Goal: Task Accomplishment & Management: Manage account settings

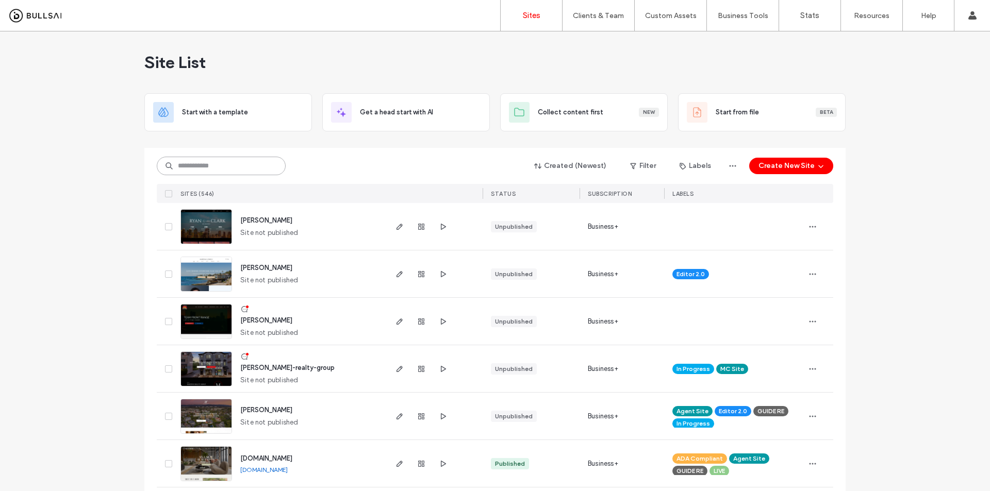
click at [200, 163] on input at bounding box center [221, 166] width 129 height 19
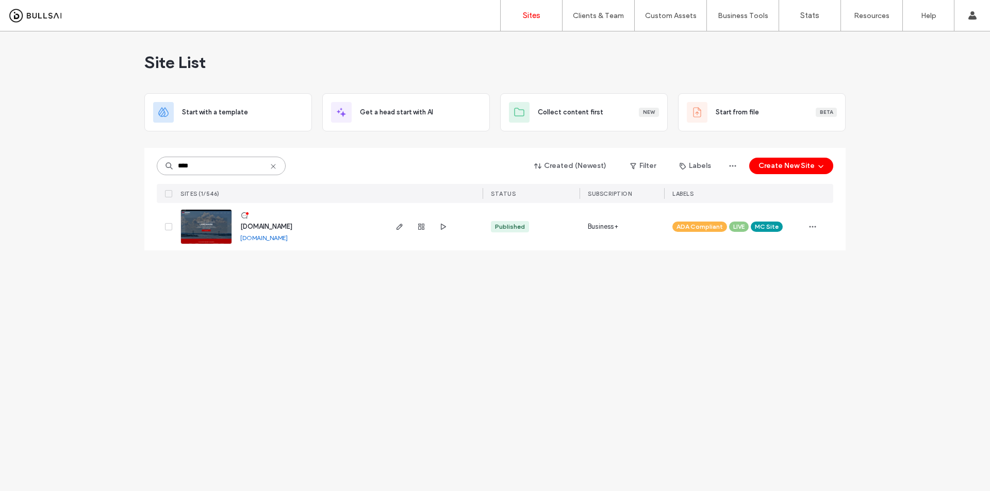
type input "****"
click at [217, 224] on img at bounding box center [206, 245] width 51 height 70
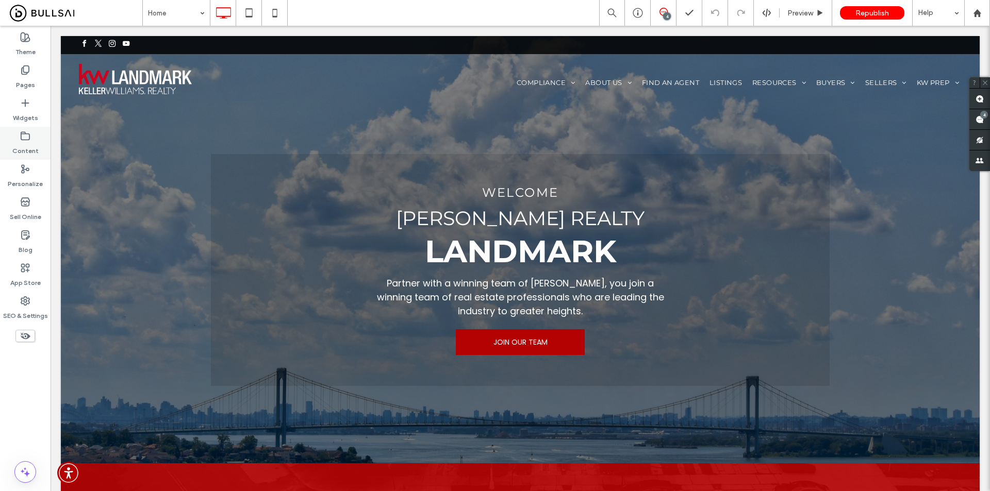
click at [20, 141] on icon at bounding box center [25, 136] width 10 height 10
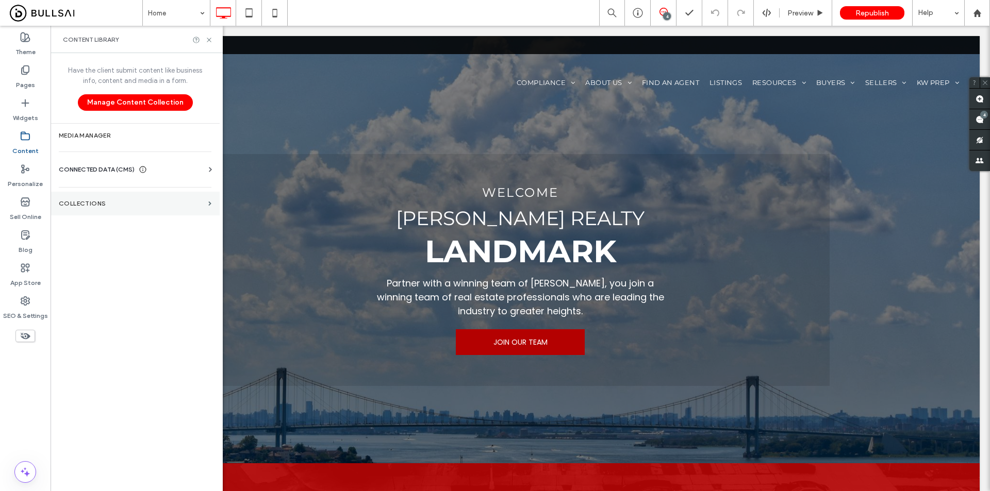
click at [110, 202] on label "Collections" at bounding box center [131, 203] width 145 height 7
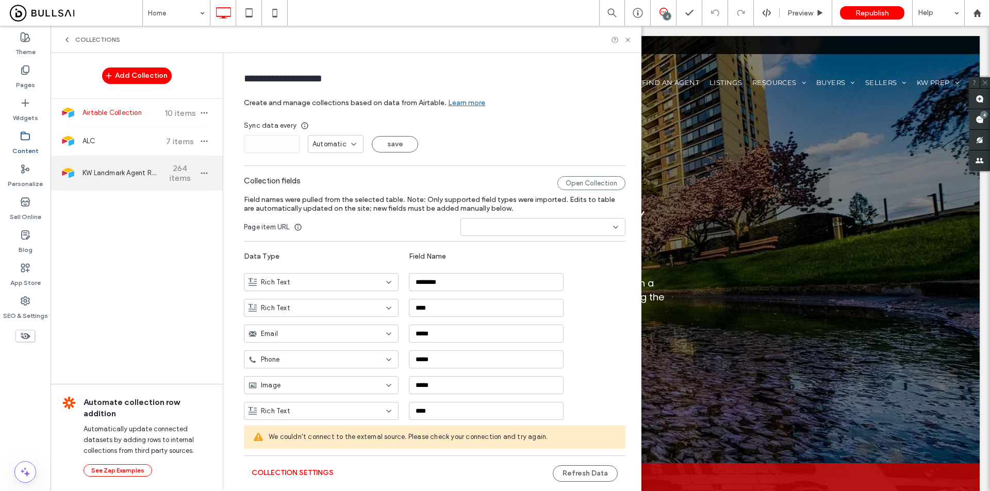
click at [123, 169] on span "KW Landmark Agent Roster" at bounding box center [121, 173] width 77 height 10
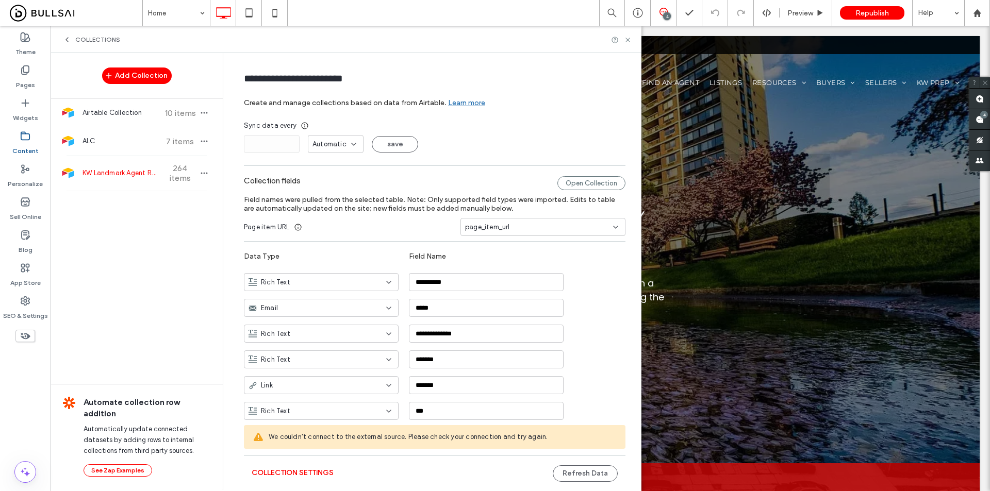
type input "**********"
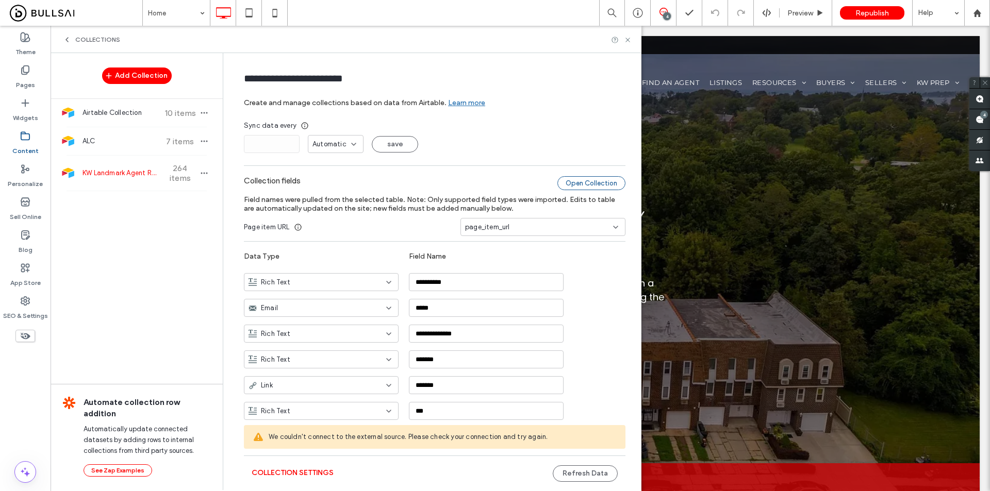
click at [581, 186] on div "Open Collection" at bounding box center [591, 183] width 68 height 14
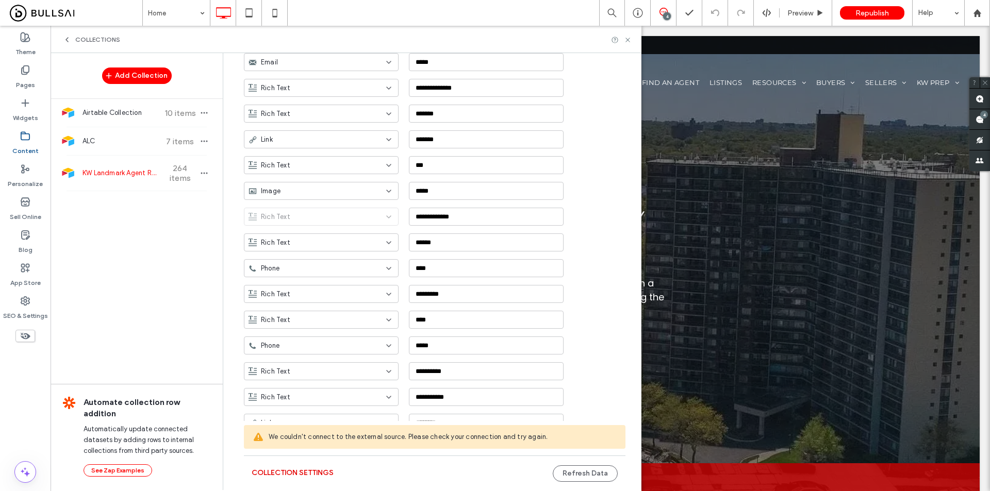
scroll to position [309, 0]
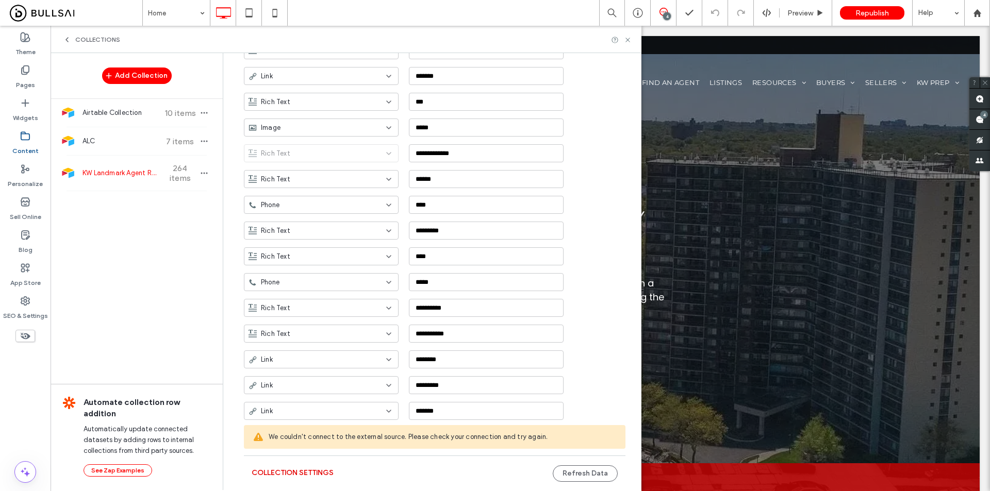
click at [297, 473] on button "Collection Settings" at bounding box center [293, 473] width 82 height 17
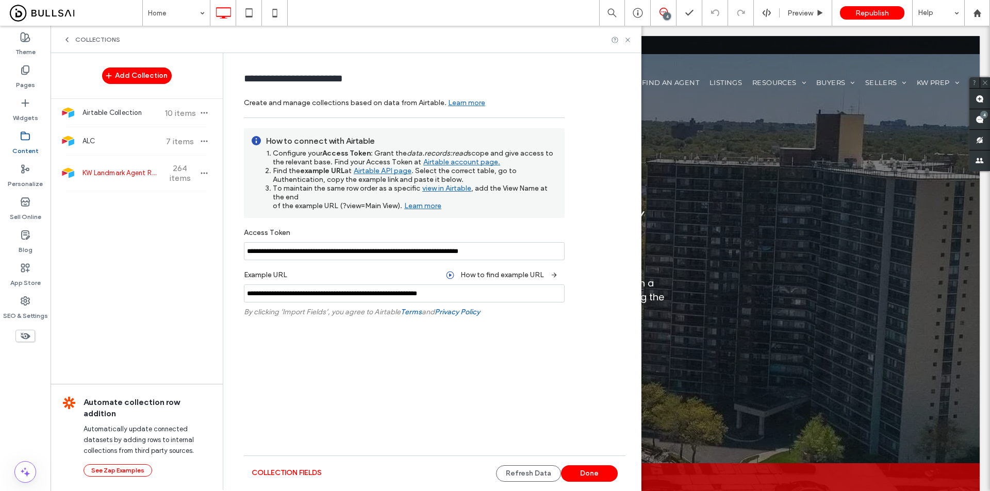
scroll to position [0, 0]
click at [447, 159] on link "Airtable account page." at bounding box center [460, 163] width 79 height 13
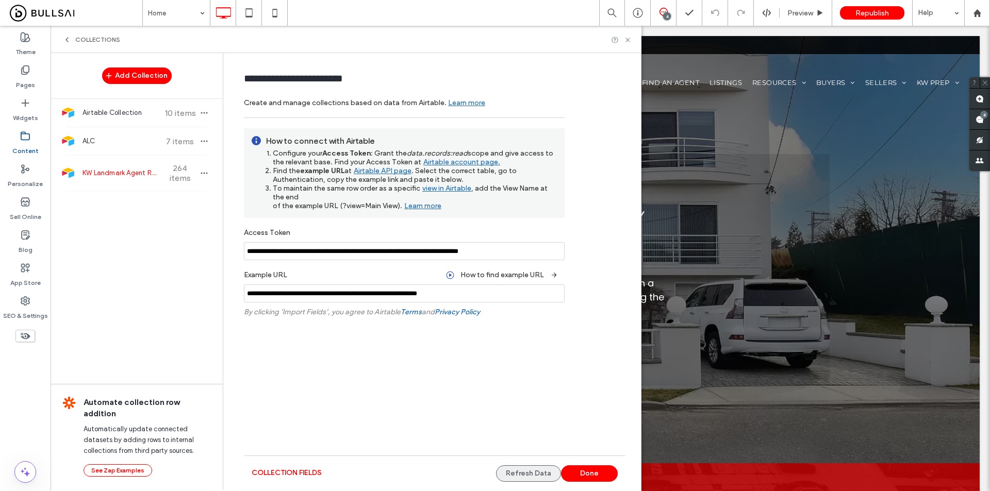
click at [534, 477] on button "Refresh Data" at bounding box center [528, 474] width 65 height 17
click at [627, 40] on use at bounding box center [628, 40] width 4 height 4
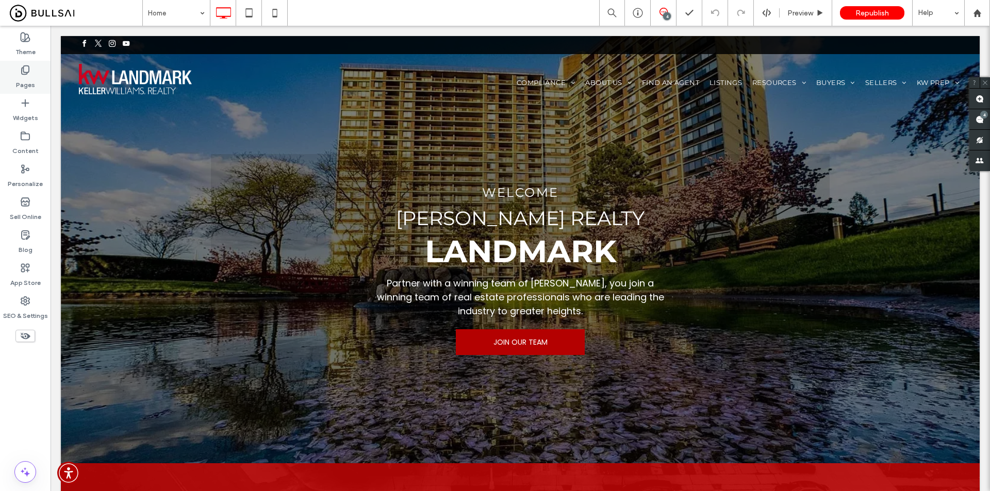
click at [28, 81] on label "Pages" at bounding box center [25, 82] width 19 height 14
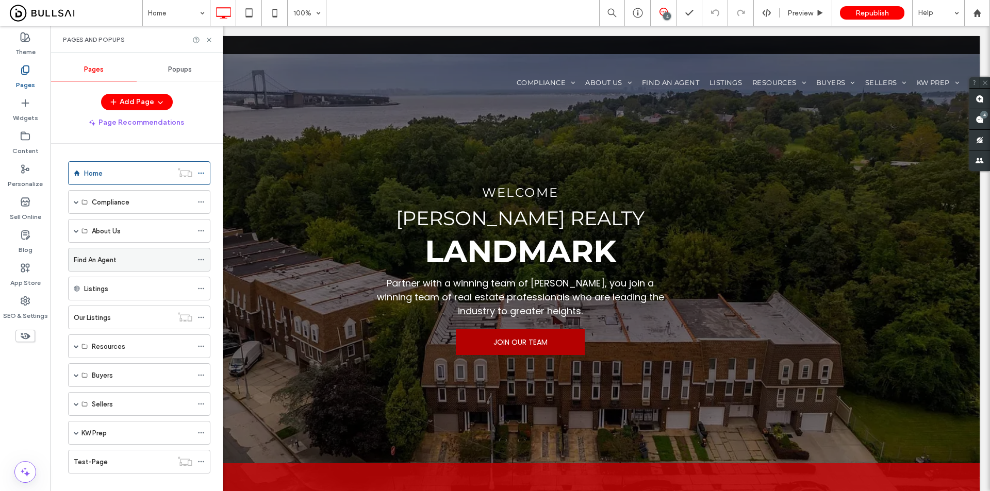
click at [120, 260] on div "Find An Agent" at bounding box center [133, 260] width 119 height 11
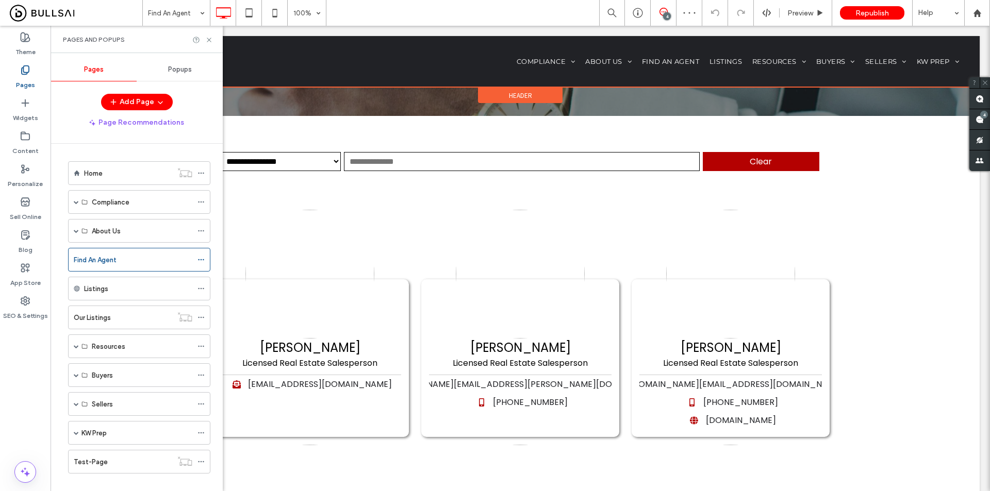
scroll to position [155, 0]
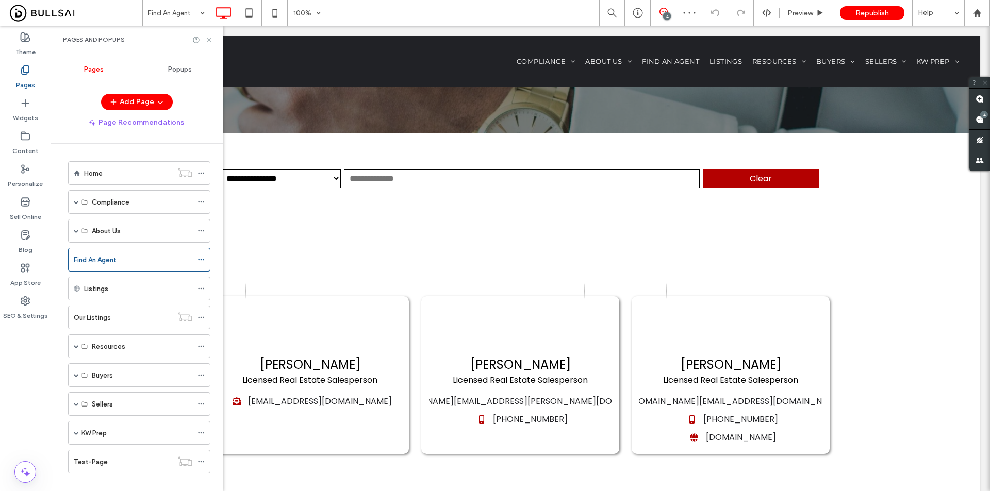
click at [207, 42] on icon at bounding box center [209, 40] width 8 height 8
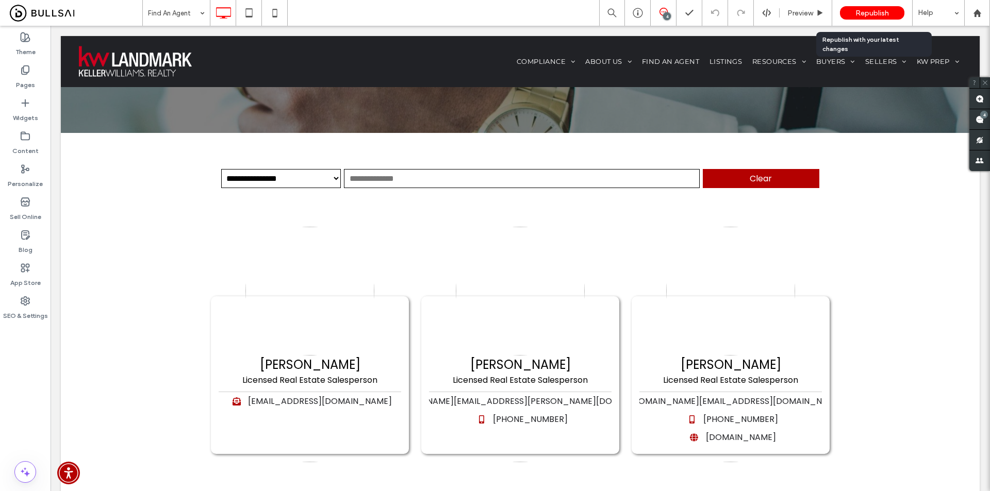
click at [865, 11] on span "Republish" at bounding box center [873, 13] width 34 height 9
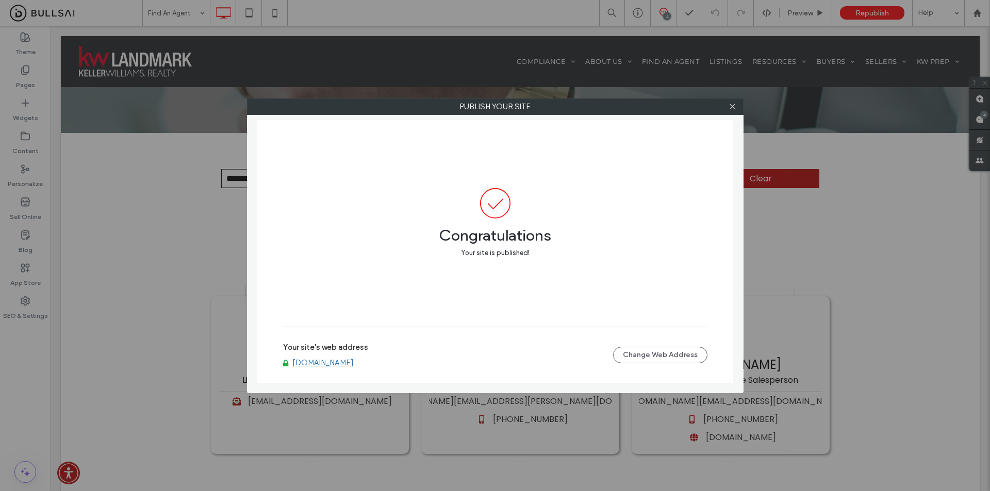
click at [354, 363] on link "[DOMAIN_NAME]" at bounding box center [322, 362] width 61 height 9
click at [740, 105] on div at bounding box center [732, 106] width 15 height 15
click at [728, 106] on div at bounding box center [732, 106] width 15 height 15
click at [731, 106] on icon at bounding box center [733, 107] width 8 height 8
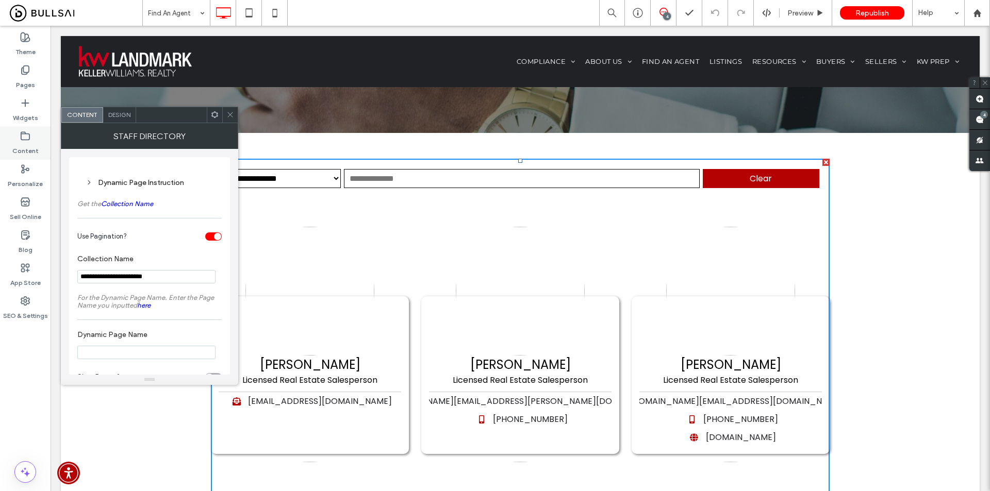
click at [26, 146] on label "Content" at bounding box center [25, 148] width 26 height 14
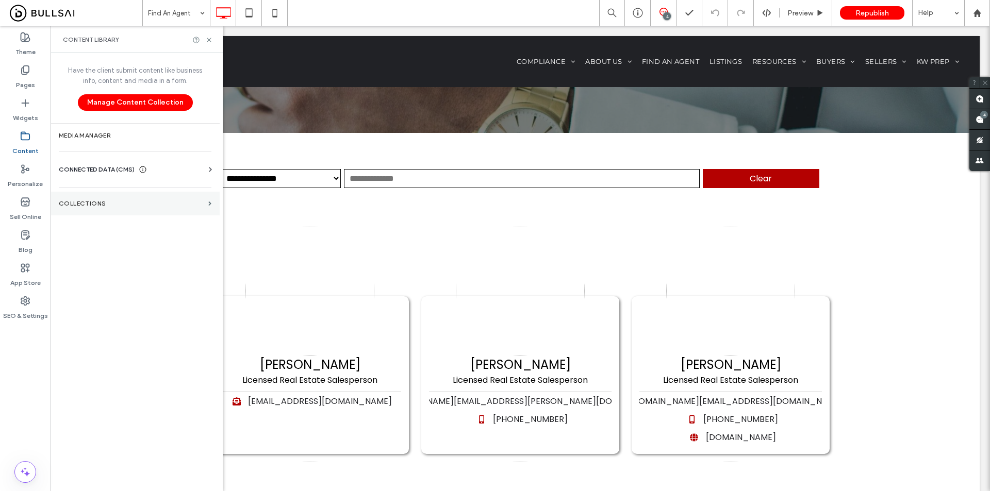
click at [123, 195] on section "Collections" at bounding box center [135, 204] width 169 height 24
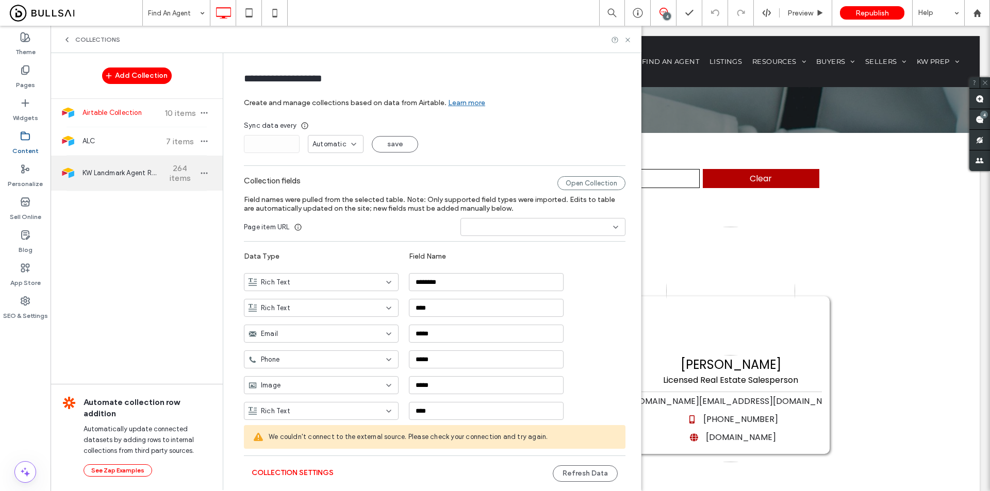
click at [128, 171] on span "KW Landmark Agent Roster" at bounding box center [121, 173] width 77 height 10
type input "**********"
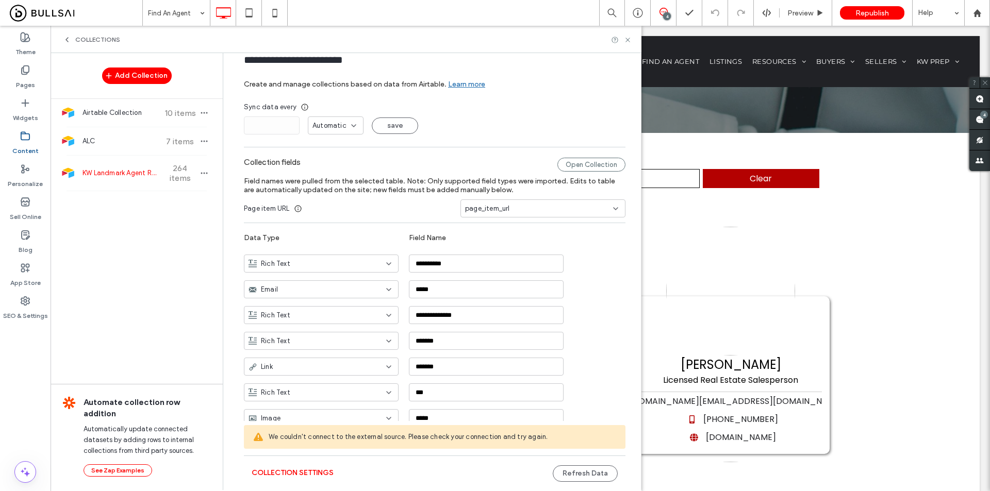
scroll to position [0, 0]
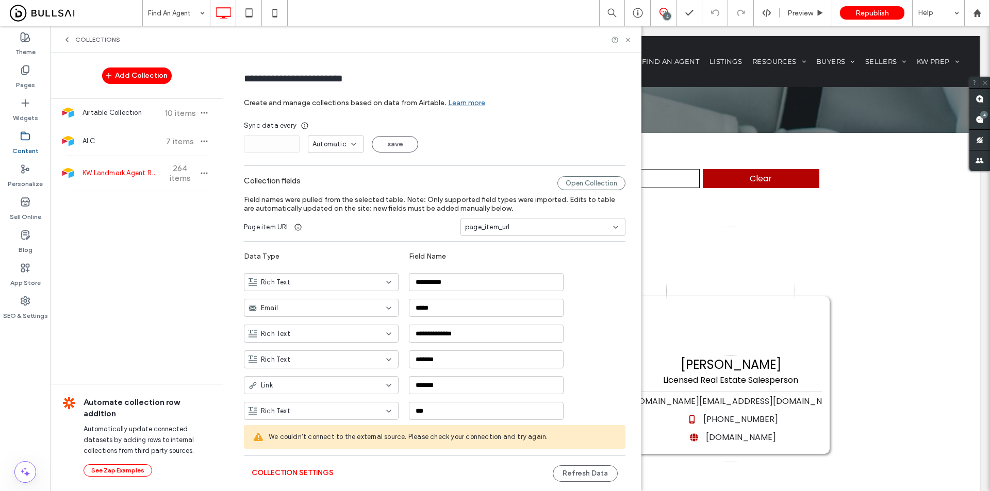
click at [332, 145] on span "Automatic" at bounding box center [330, 144] width 34 height 10
click at [402, 168] on form "**********" at bounding box center [434, 459] width 413 height 792
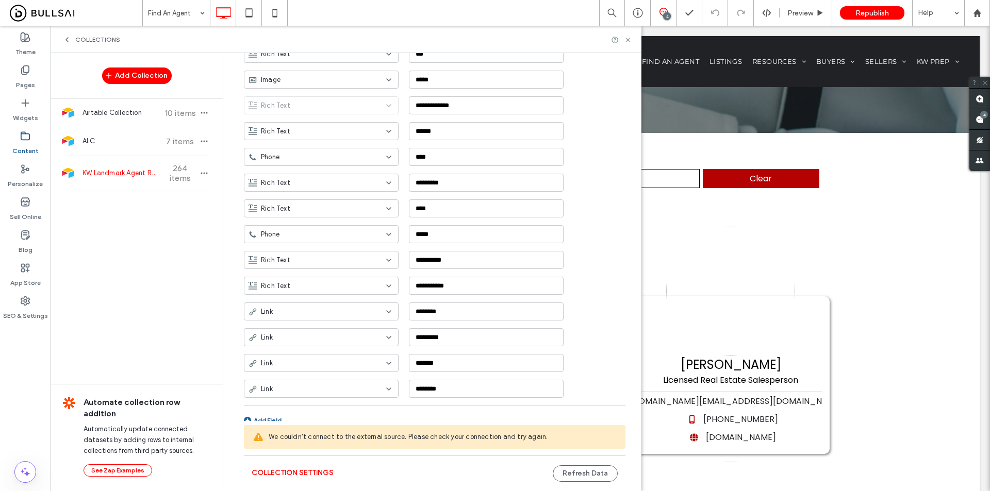
scroll to position [365, 0]
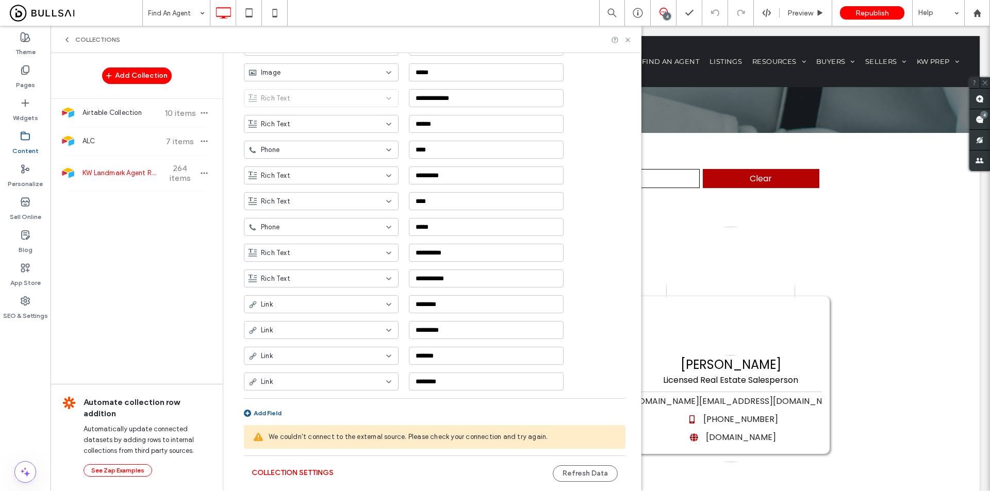
click at [303, 472] on button "Collection Settings" at bounding box center [293, 473] width 82 height 17
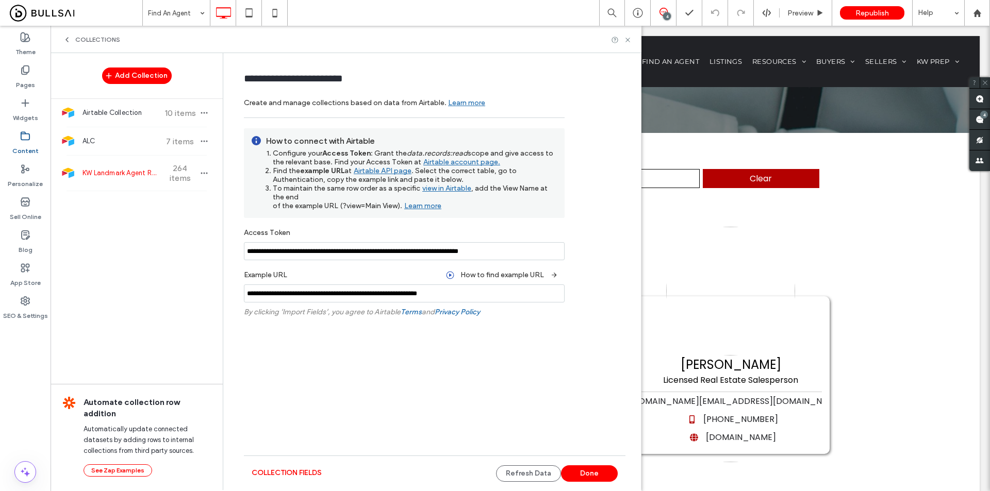
scroll to position [0, 0]
drag, startPoint x: 420, startPoint y: 295, endPoint x: 592, endPoint y: 292, distance: 171.8
click at [588, 292] on form "**********" at bounding box center [434, 223] width 413 height 320
type input "**********"
click at [545, 336] on div "Refetch Collection" at bounding box center [527, 337] width 75 height 15
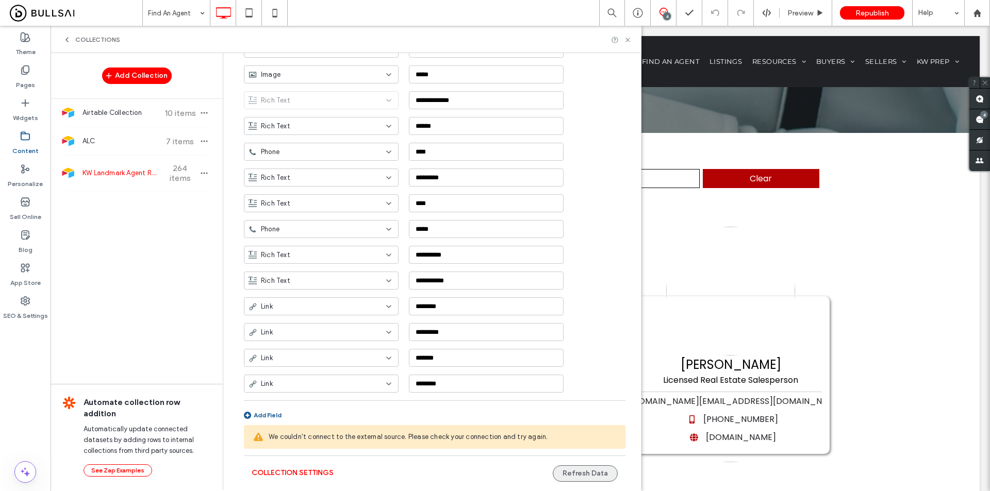
scroll to position [365, 0]
click at [567, 480] on button "Refresh Data" at bounding box center [585, 474] width 65 height 17
click at [628, 39] on use at bounding box center [628, 40] width 4 height 4
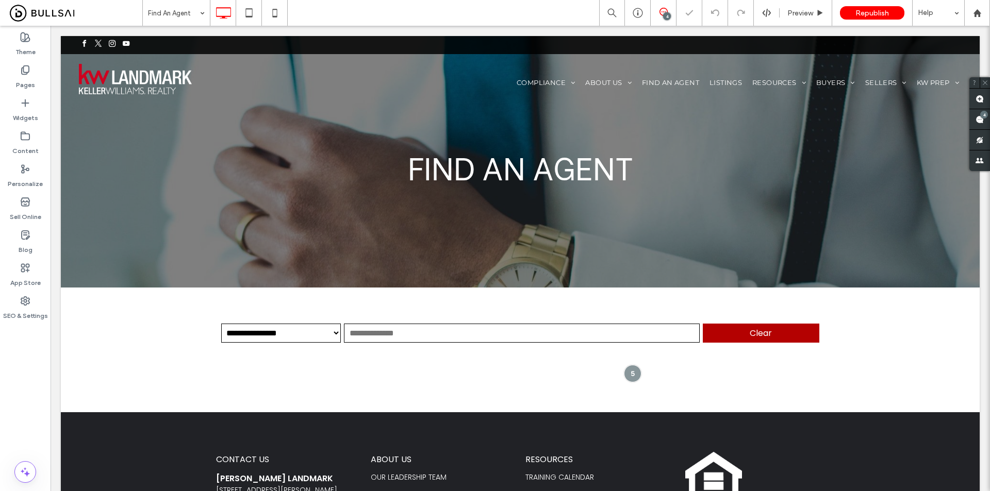
scroll to position [0, 0]
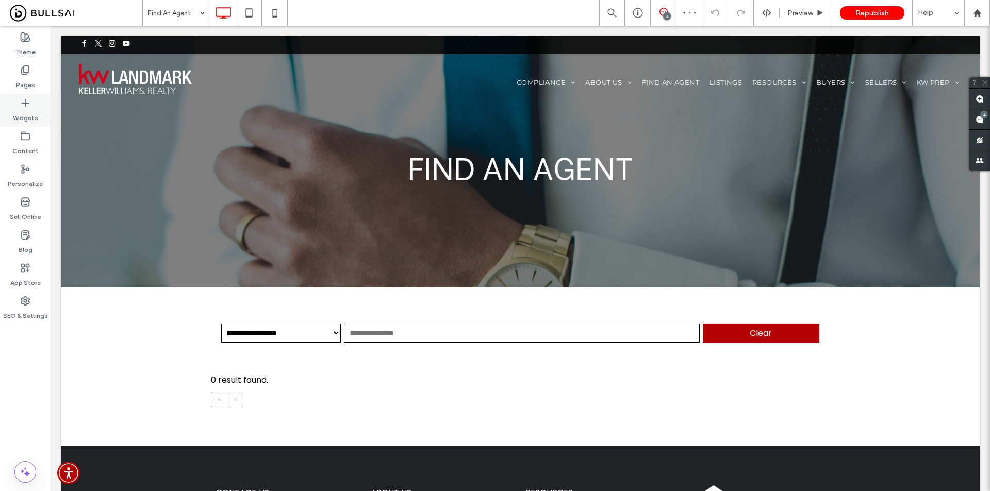
click at [22, 125] on div "Widgets" at bounding box center [25, 110] width 51 height 33
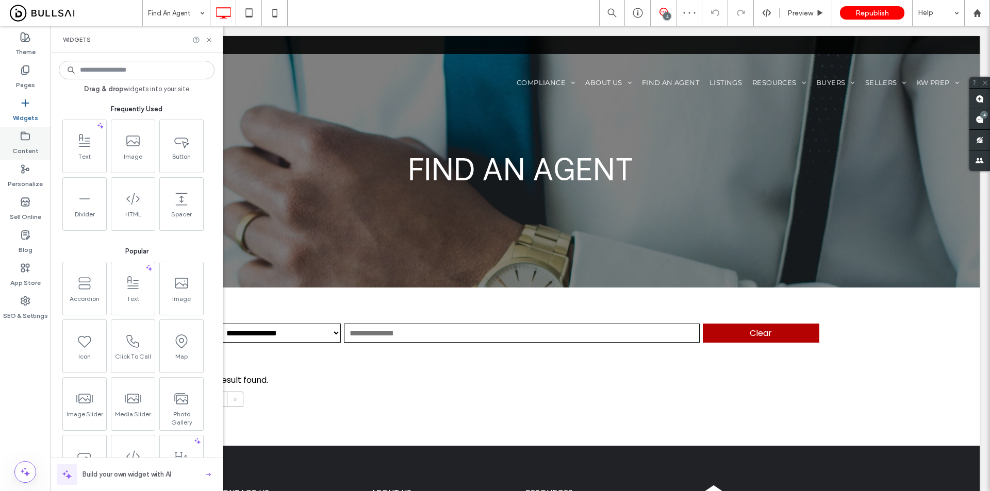
click at [20, 143] on label "Content" at bounding box center [25, 148] width 26 height 14
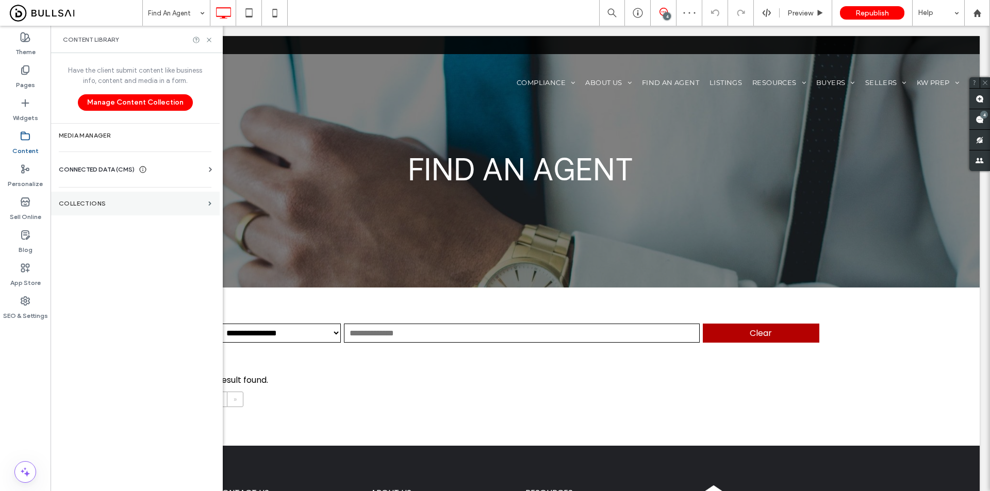
click at [118, 201] on label "Collections" at bounding box center [131, 203] width 145 height 7
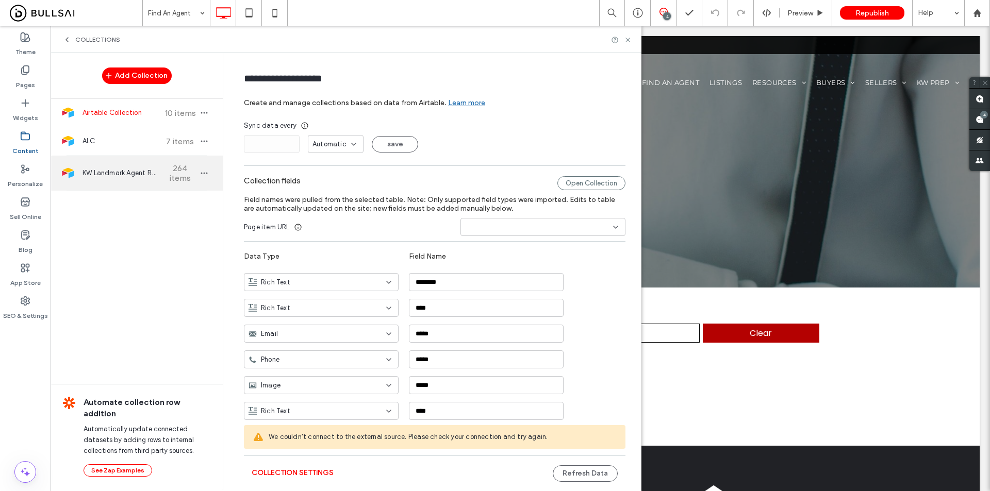
click at [121, 180] on div "KW Landmark Agent Roster 264 items" at bounding box center [137, 173] width 172 height 35
type input "**********"
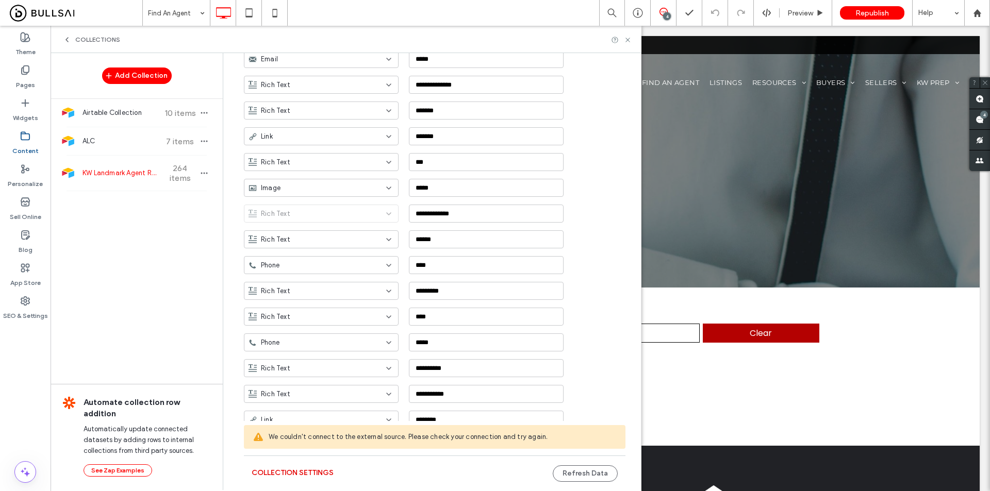
scroll to position [258, 0]
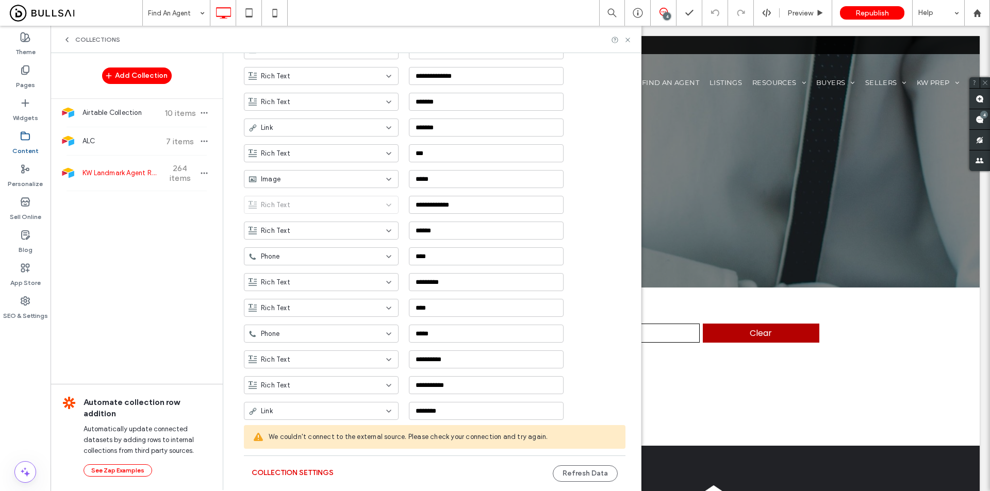
click at [304, 480] on button "Collection Settings" at bounding box center [293, 473] width 82 height 17
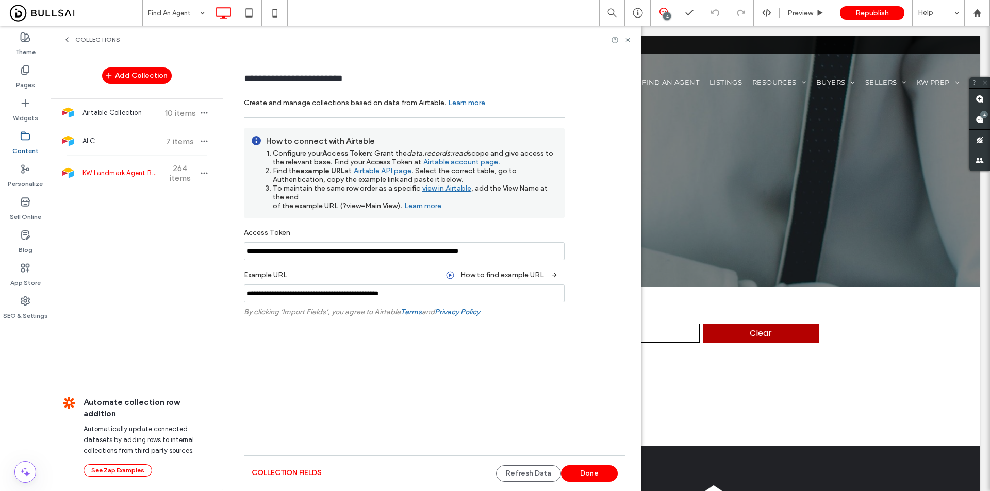
scroll to position [0, 0]
click at [389, 174] on link "Airtable API page" at bounding box center [382, 172] width 60 height 13
click at [317, 284] on div "Example URL How to find example URL" at bounding box center [404, 275] width 321 height 19
click at [331, 300] on input "**********" at bounding box center [404, 294] width 321 height 18
click at [517, 472] on button "Refresh Data" at bounding box center [528, 474] width 65 height 17
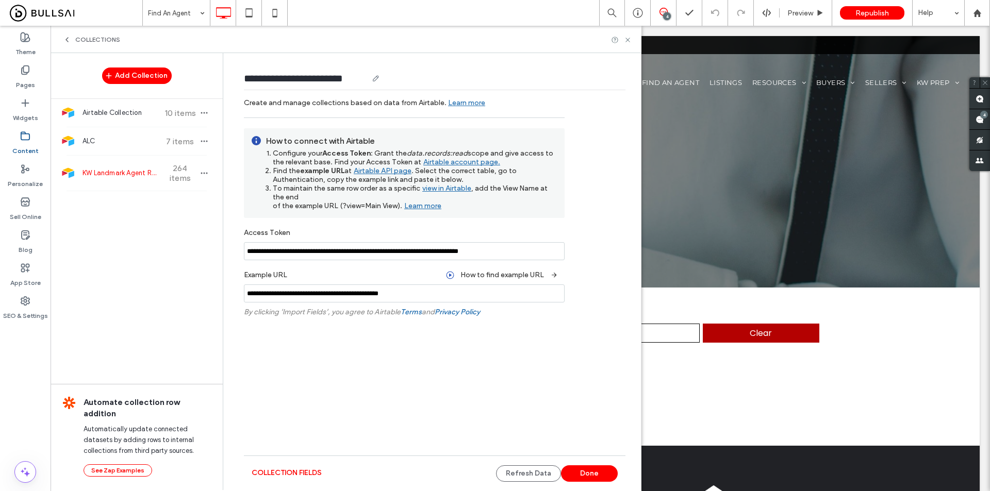
drag, startPoint x: 241, startPoint y: 82, endPoint x: 362, endPoint y: 78, distance: 120.7
click at [362, 78] on form "**********" at bounding box center [434, 223] width 413 height 320
click at [362, 78] on input "**********" at bounding box center [306, 78] width 124 height 14
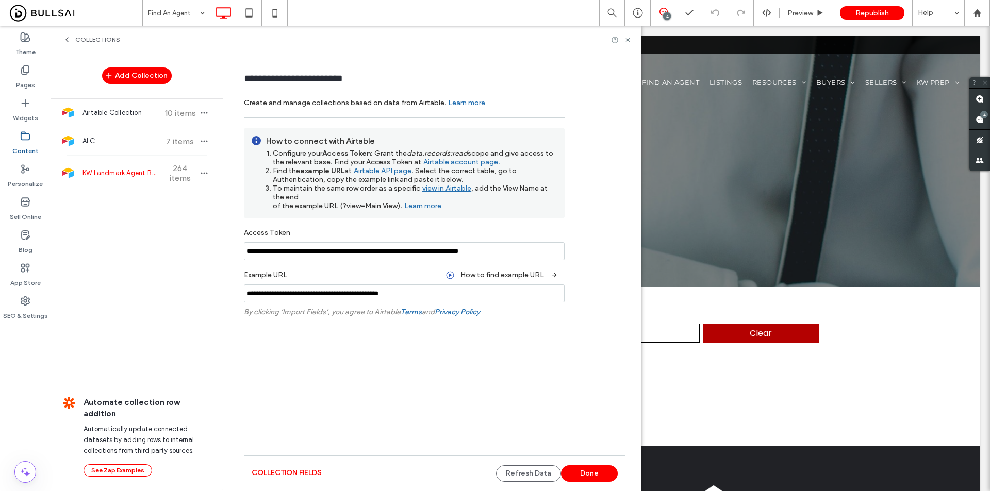
click at [432, 259] on input "**********" at bounding box center [404, 251] width 321 height 18
paste input
type input "**********"
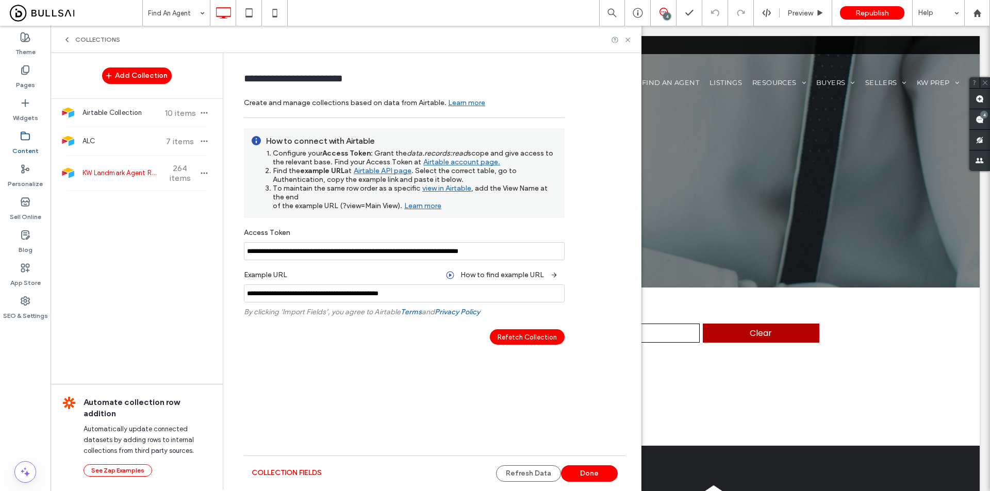
click at [523, 339] on div "Refetch Collection" at bounding box center [527, 337] width 75 height 15
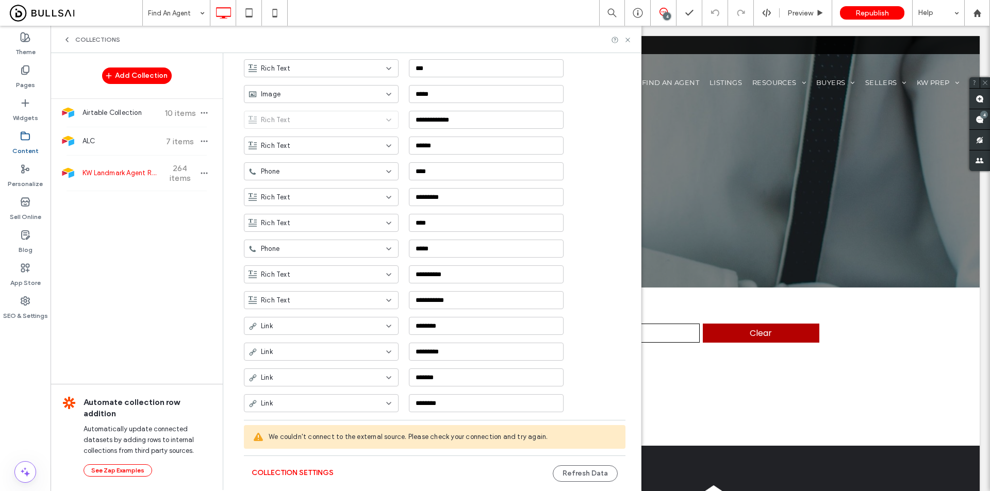
scroll to position [365, 0]
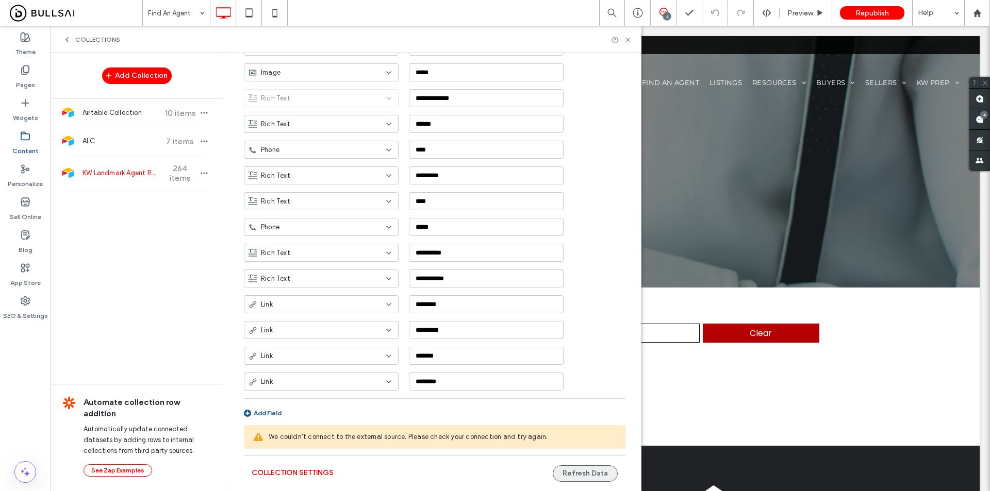
click at [568, 474] on button "Refresh Data" at bounding box center [585, 474] width 65 height 17
click at [625, 40] on icon at bounding box center [628, 40] width 8 height 8
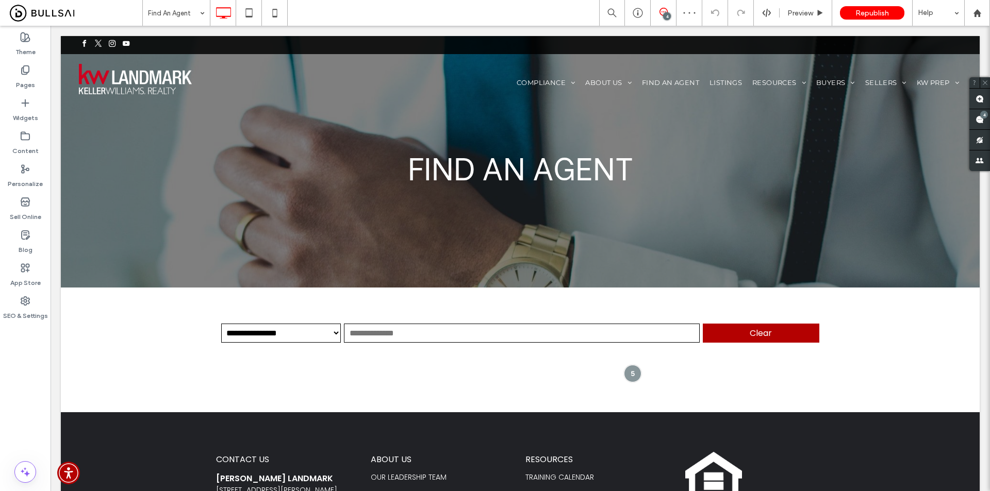
scroll to position [0, 0]
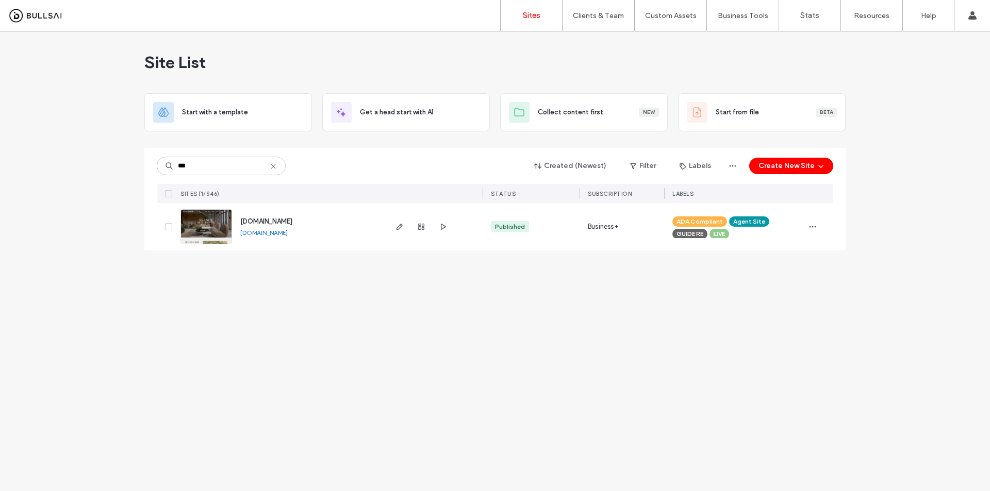
type input "***"
click at [203, 221] on img at bounding box center [206, 245] width 51 height 70
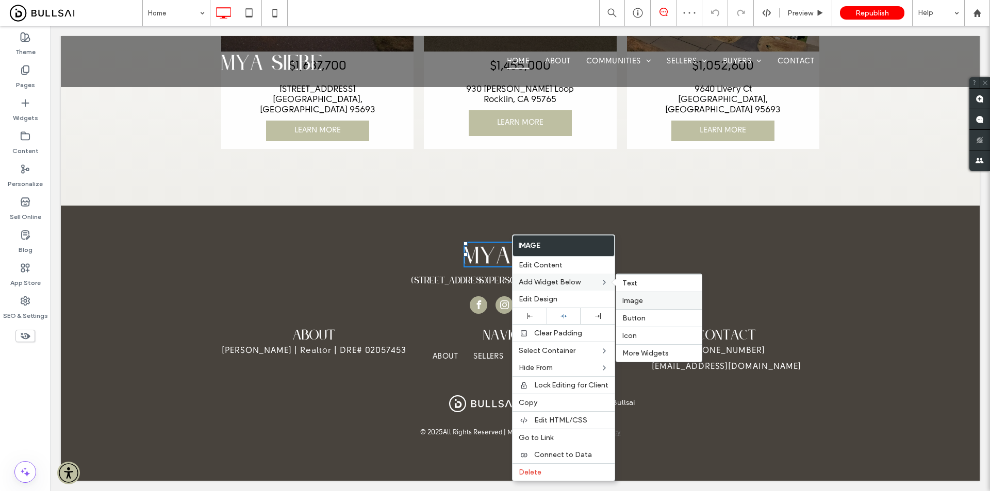
click at [640, 296] on div "Image" at bounding box center [659, 301] width 86 height 18
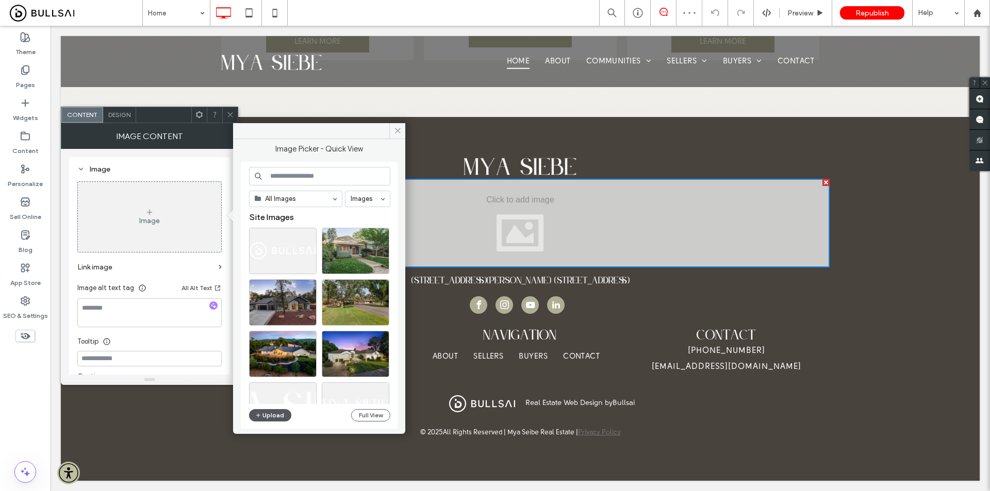
click at [273, 412] on button "Upload" at bounding box center [270, 415] width 42 height 12
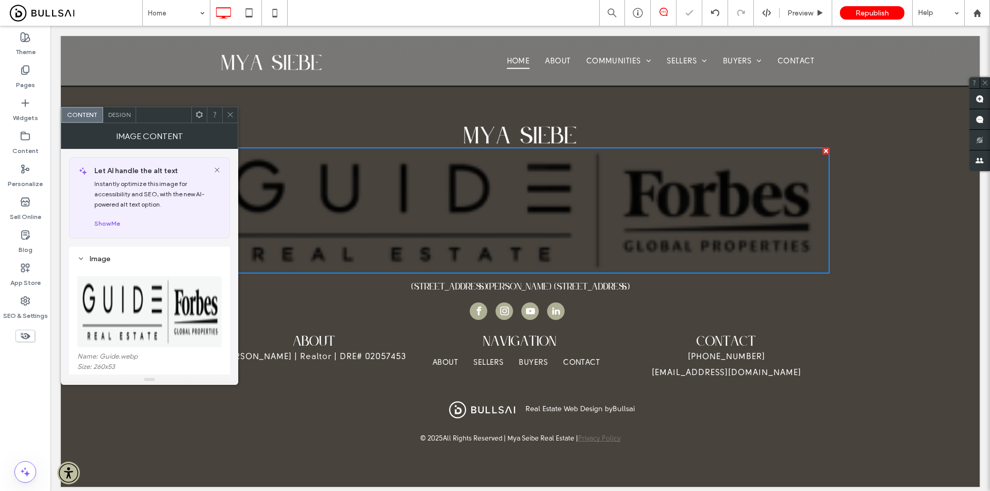
click at [162, 291] on img at bounding box center [149, 311] width 145 height 71
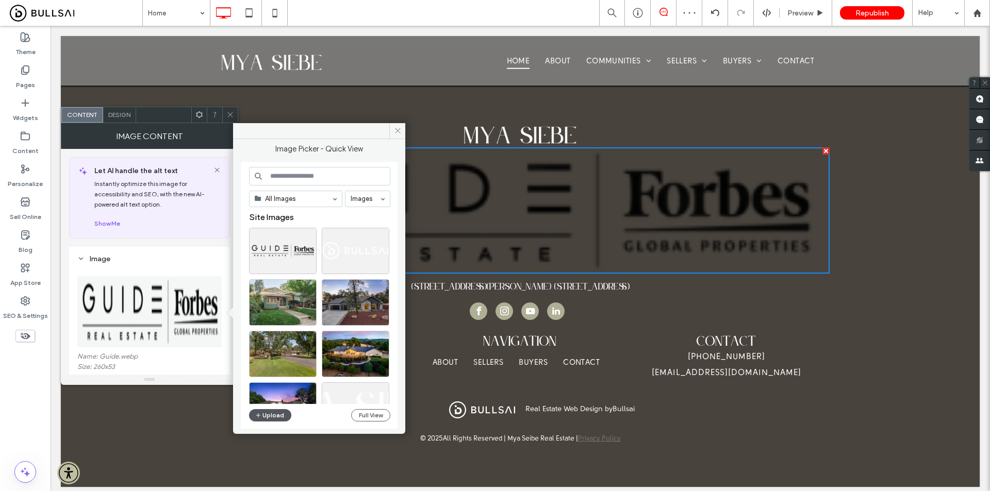
click at [260, 421] on button "Upload" at bounding box center [270, 415] width 42 height 12
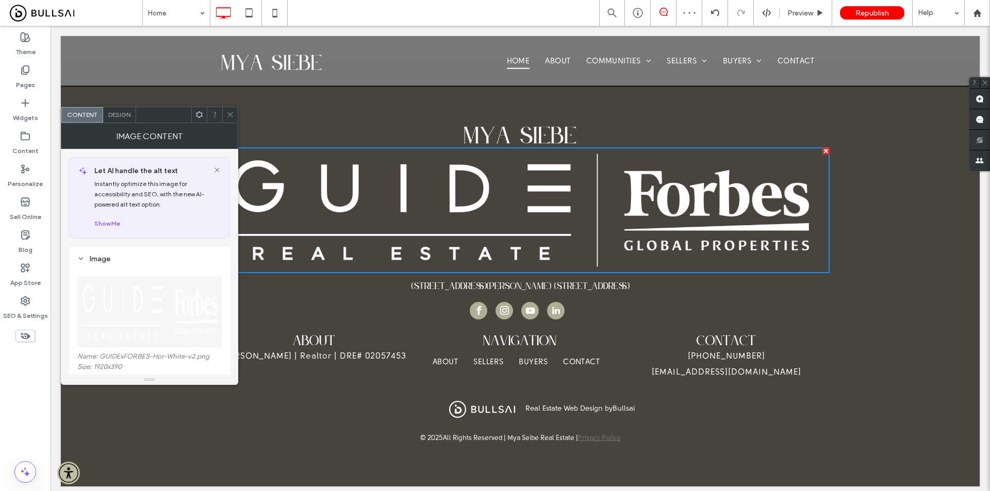
drag, startPoint x: 229, startPoint y: 117, endPoint x: 499, endPoint y: 187, distance: 278.3
click at [229, 117] on icon at bounding box center [230, 115] width 8 height 8
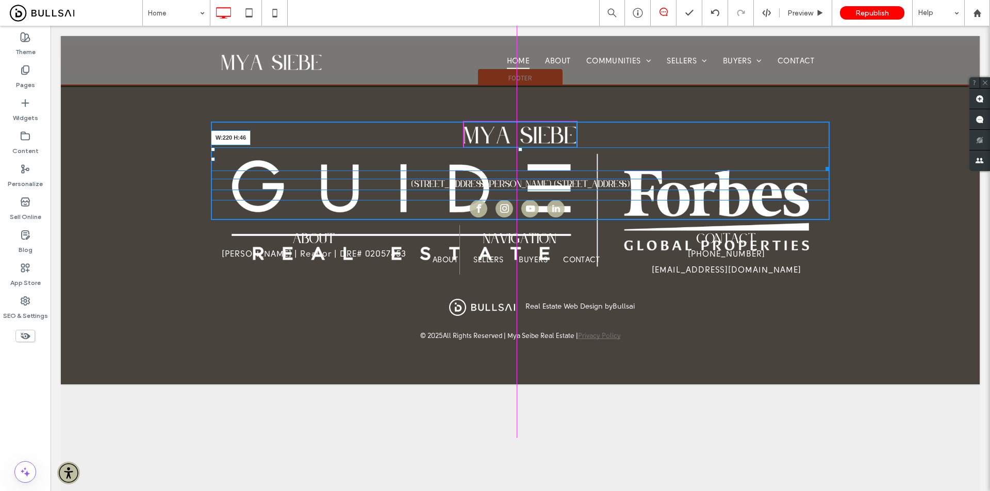
drag, startPoint x: 823, startPoint y: 373, endPoint x: 572, endPoint y: 271, distance: 270.2
click at [822, 171] on div at bounding box center [826, 167] width 8 height 8
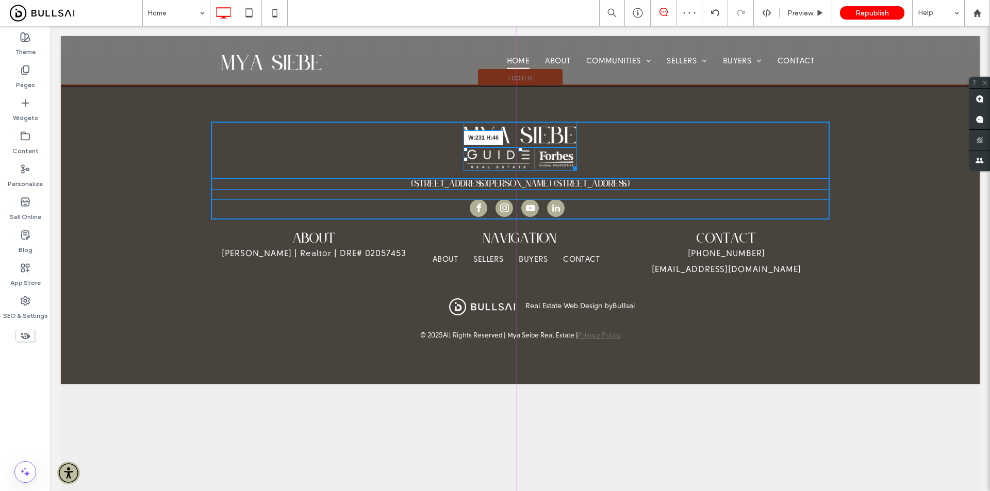
click at [575, 171] on div at bounding box center [573, 167] width 8 height 8
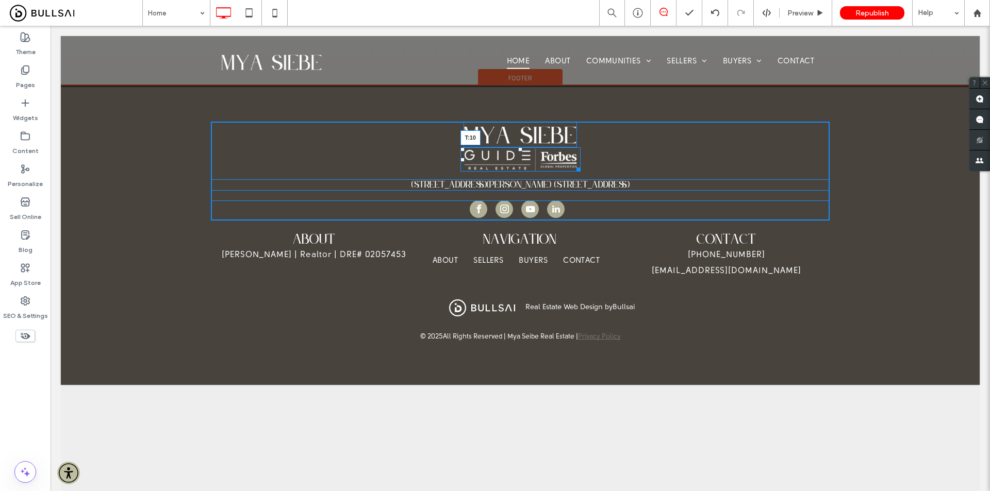
drag, startPoint x: 516, startPoint y: 253, endPoint x: 520, endPoint y: 259, distance: 7.0
click at [520, 172] on div "T:10" at bounding box center [521, 159] width 120 height 24
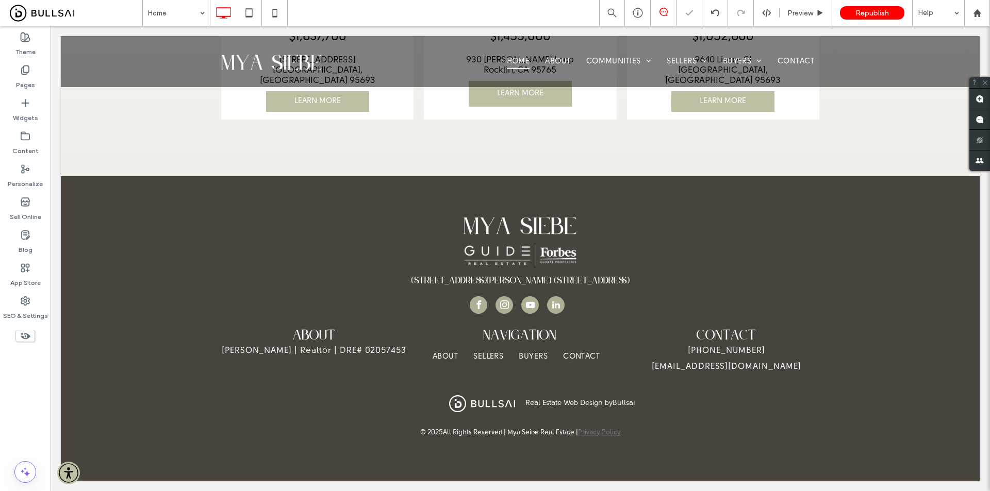
drag, startPoint x: 619, startPoint y: 256, endPoint x: 568, endPoint y: 240, distance: 53.0
click at [619, 256] on div at bounding box center [495, 245] width 990 height 491
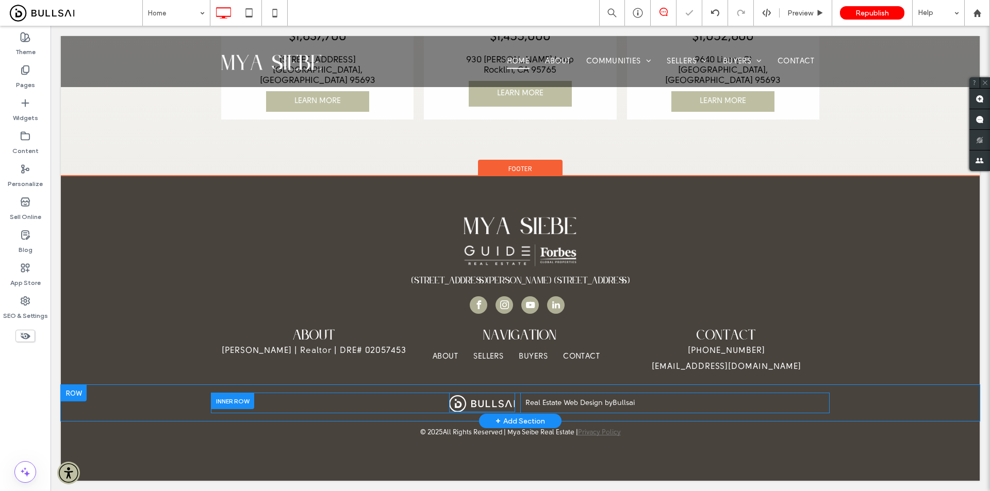
scroll to position [2570, 0]
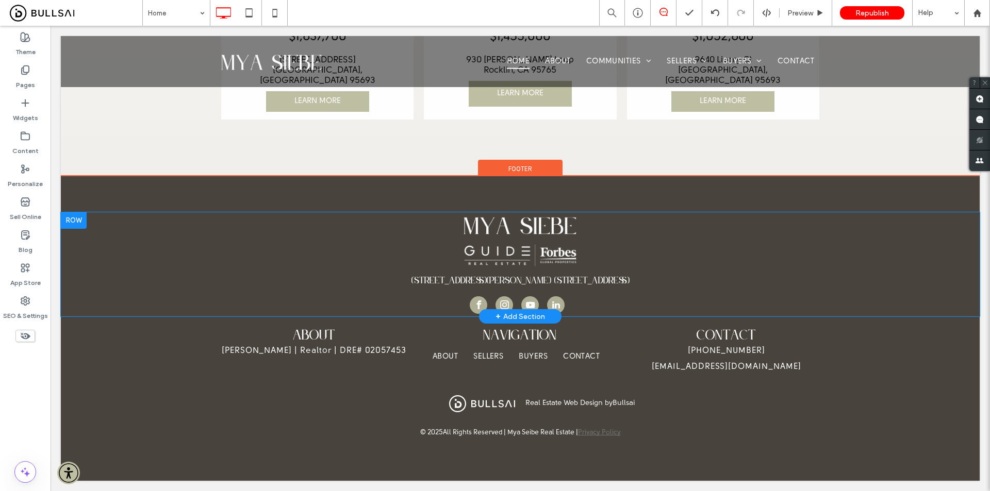
click at [81, 212] on div at bounding box center [74, 220] width 26 height 17
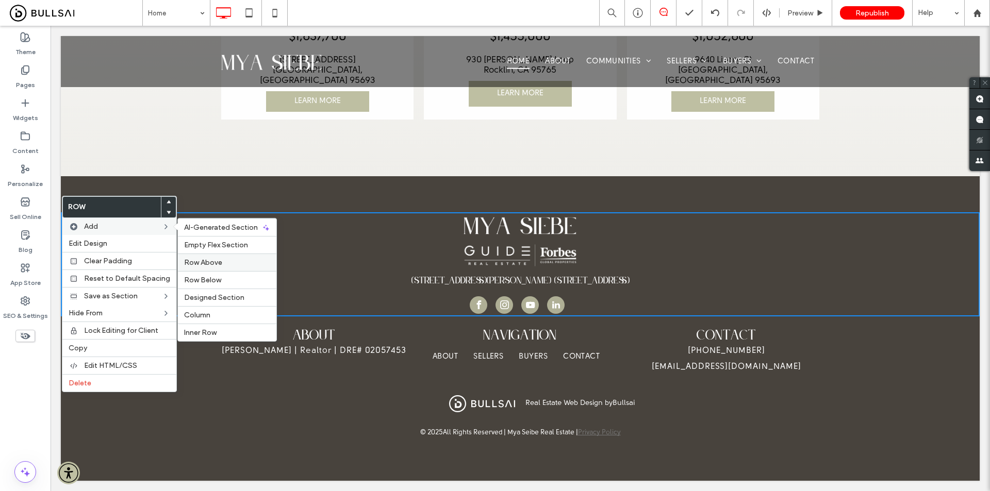
click at [218, 264] on span "Row Above" at bounding box center [203, 262] width 38 height 9
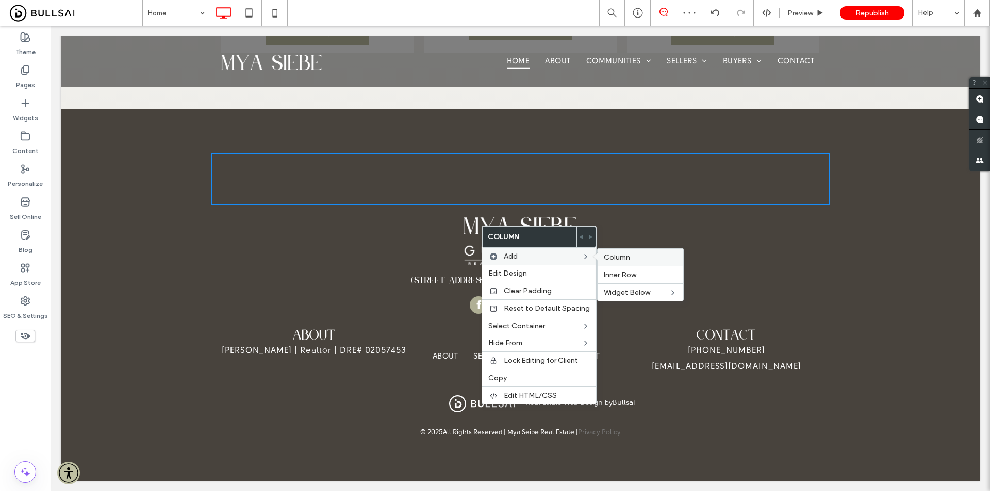
click at [633, 256] on label "Column" at bounding box center [640, 257] width 73 height 9
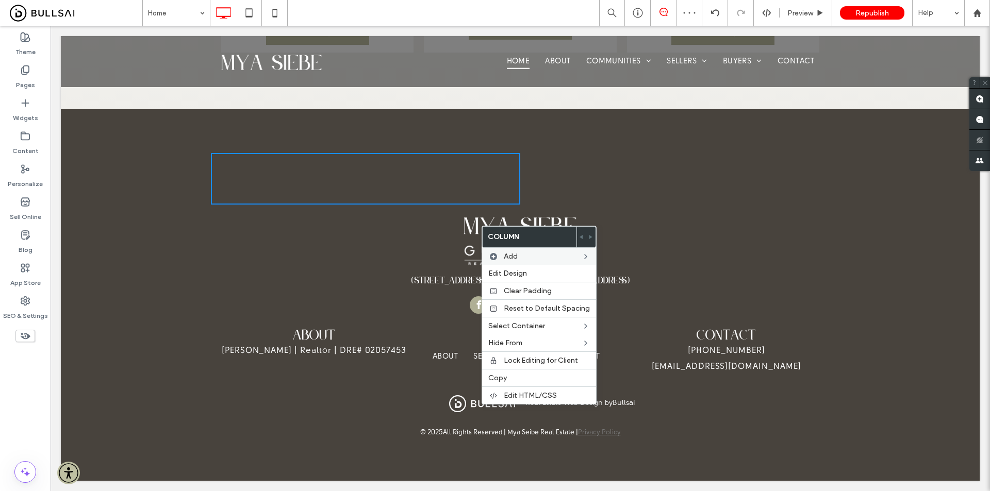
click at [640, 284] on div "2241 Douglas Blvd. Suite 100, Roseville, CA 95661 Click To Paste" at bounding box center [520, 264] width 619 height 105
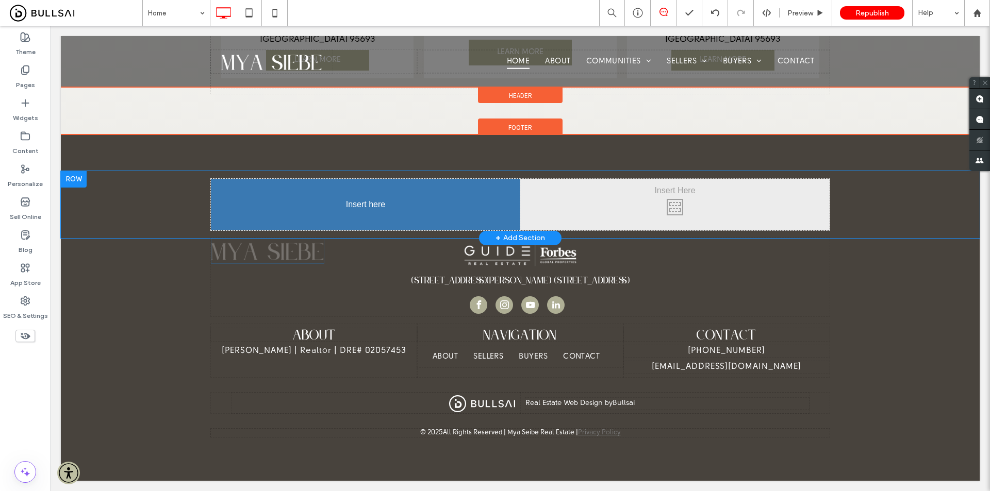
drag, startPoint x: 458, startPoint y: 250, endPoint x: 479, endPoint y: 233, distance: 27.1
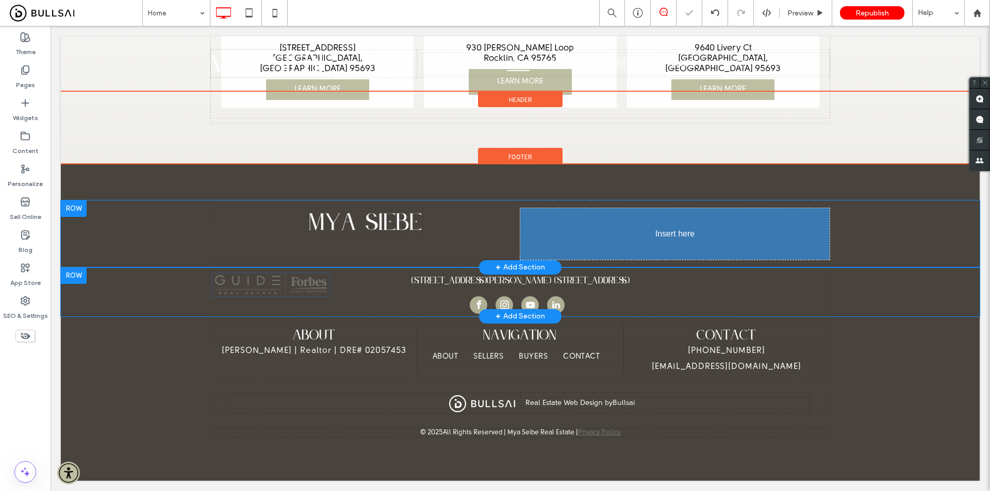
drag, startPoint x: 508, startPoint y: 284, endPoint x: 638, endPoint y: 225, distance: 142.9
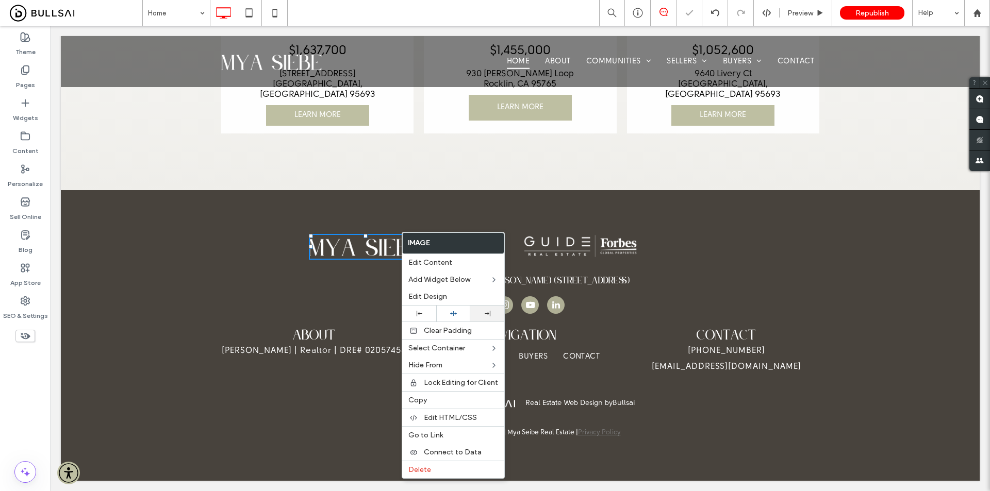
click at [485, 309] on div at bounding box center [487, 314] width 34 height 16
click at [379, 234] on div "Click To Paste Click To Paste" at bounding box center [365, 247] width 309 height 26
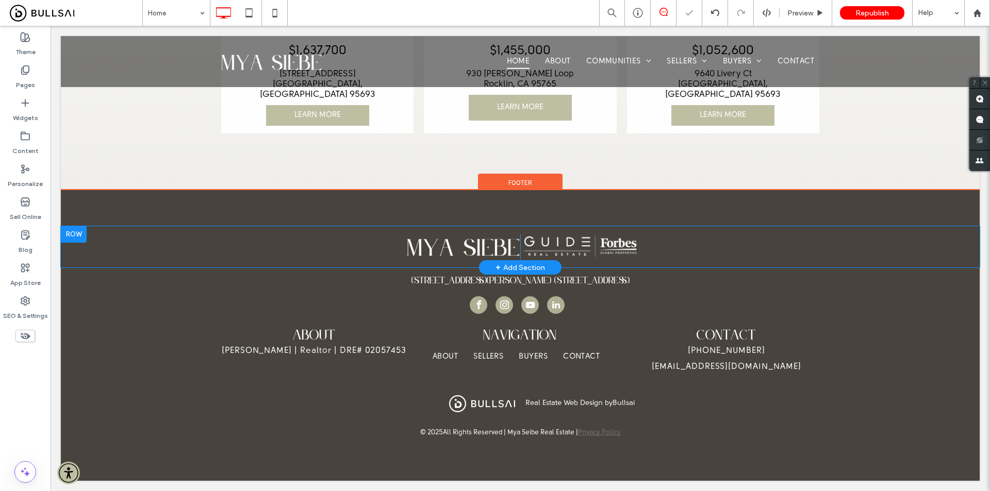
click at [379, 234] on div "Click To Paste Click To Paste" at bounding box center [365, 247] width 309 height 26
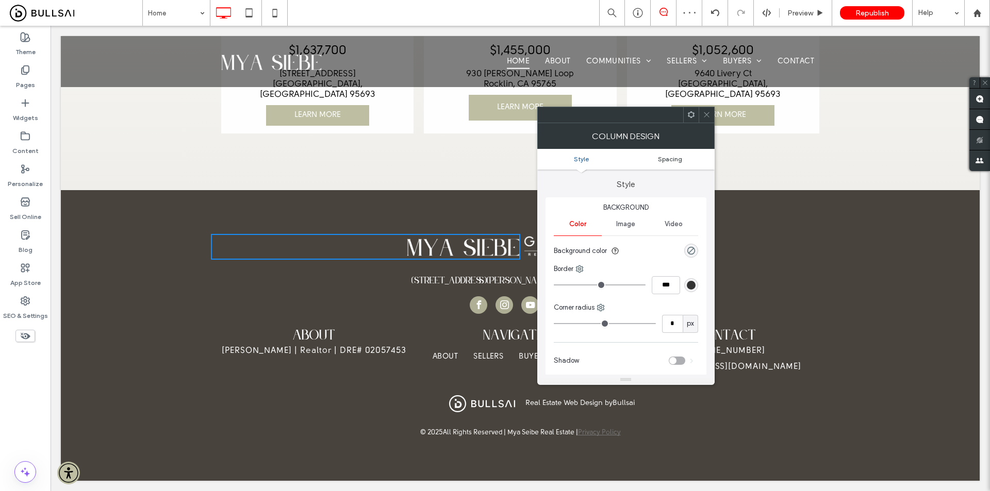
click at [677, 156] on span "Spacing" at bounding box center [670, 159] width 24 height 8
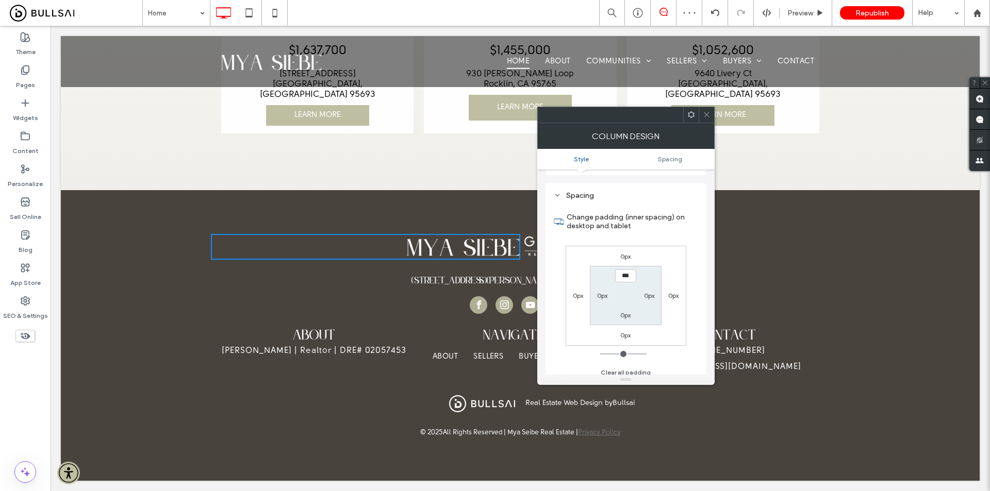
scroll to position [209, 0]
click at [647, 292] on label "0px" at bounding box center [649, 290] width 10 height 8
type input "*****"
type input "**"
type input "****"
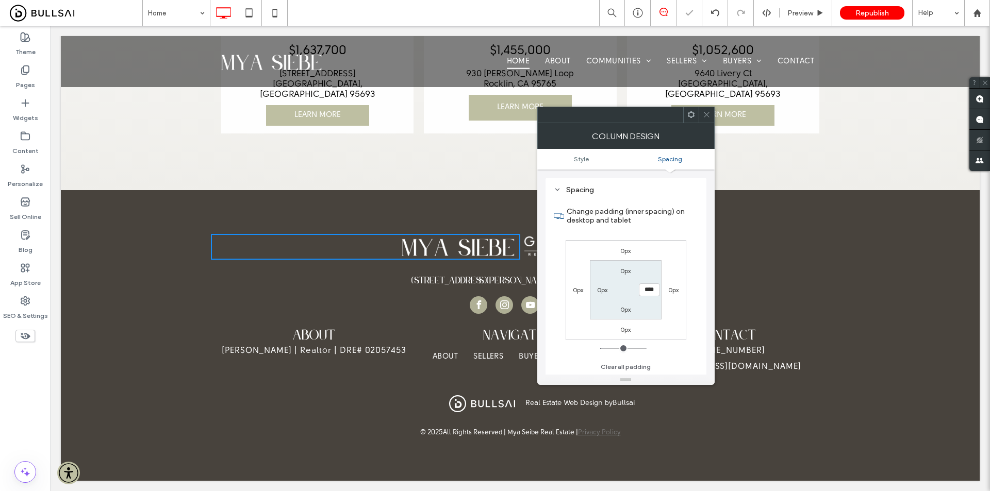
click at [705, 113] on icon at bounding box center [707, 115] width 8 height 8
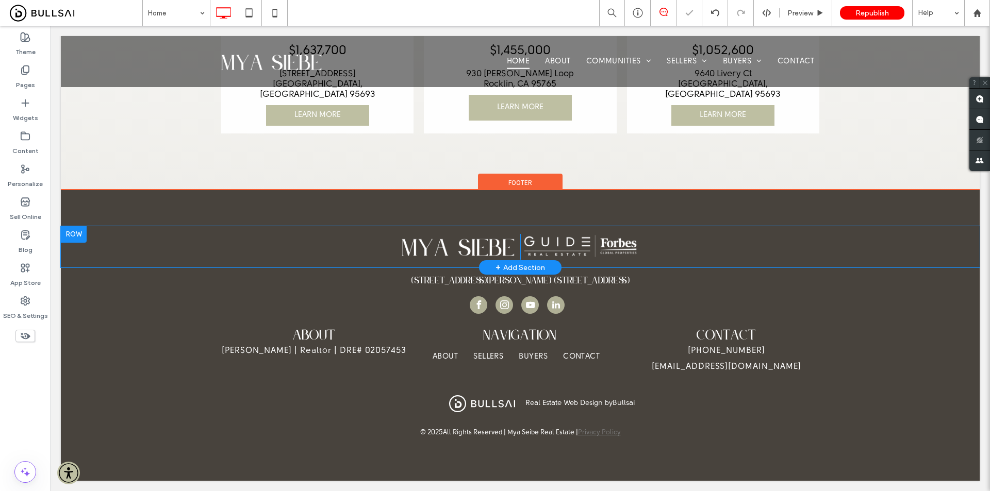
click at [679, 240] on div "Click To Paste Click To Paste" at bounding box center [674, 247] width 309 height 26
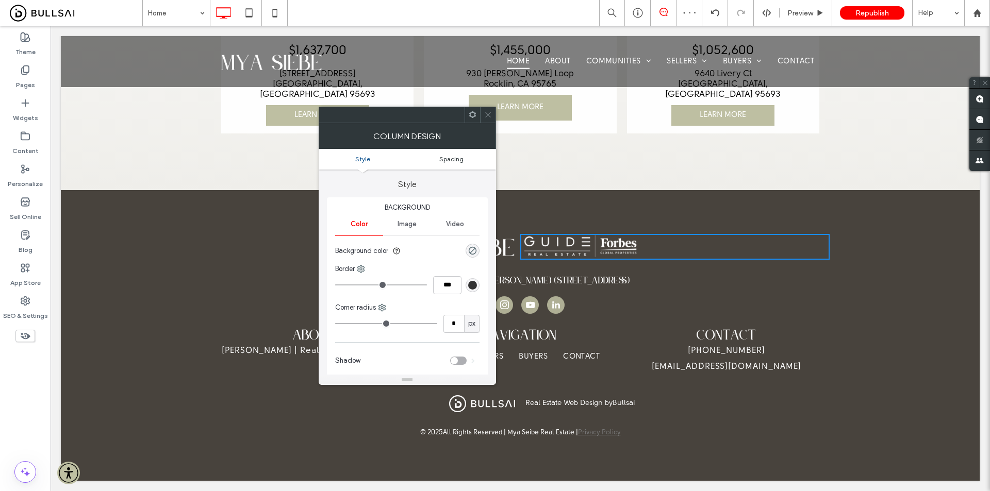
click at [452, 156] on span "Spacing" at bounding box center [451, 159] width 24 height 8
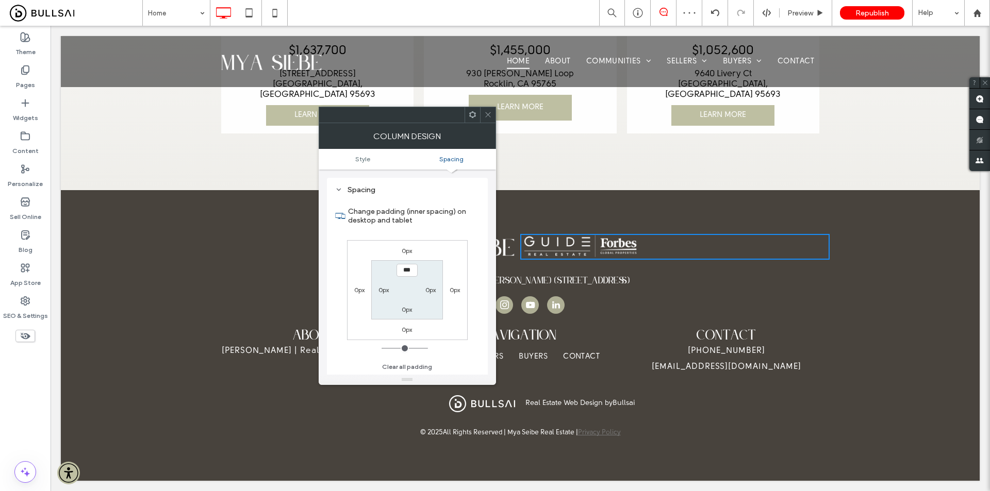
click at [382, 291] on label "0px" at bounding box center [384, 290] width 10 height 8
type input "**"
type input "****"
click at [494, 115] on div at bounding box center [487, 114] width 15 height 15
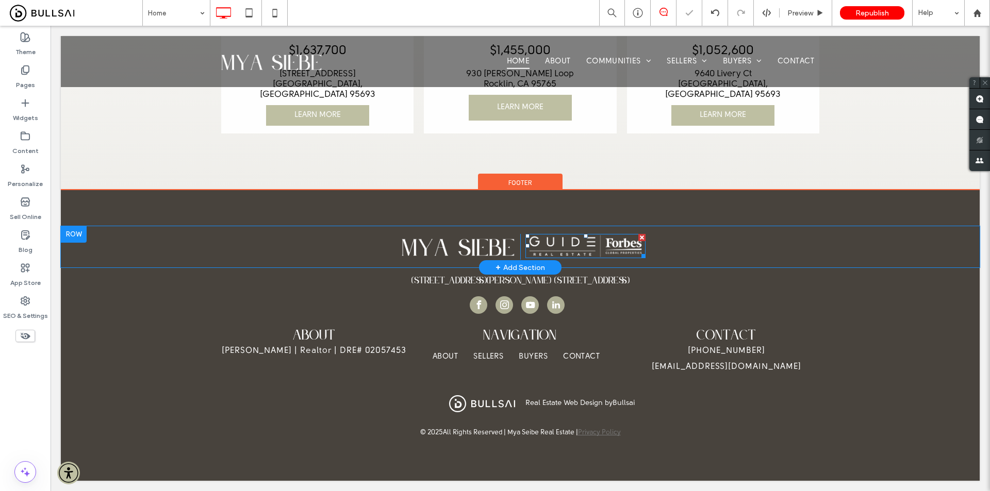
click at [613, 234] on img at bounding box center [586, 246] width 120 height 24
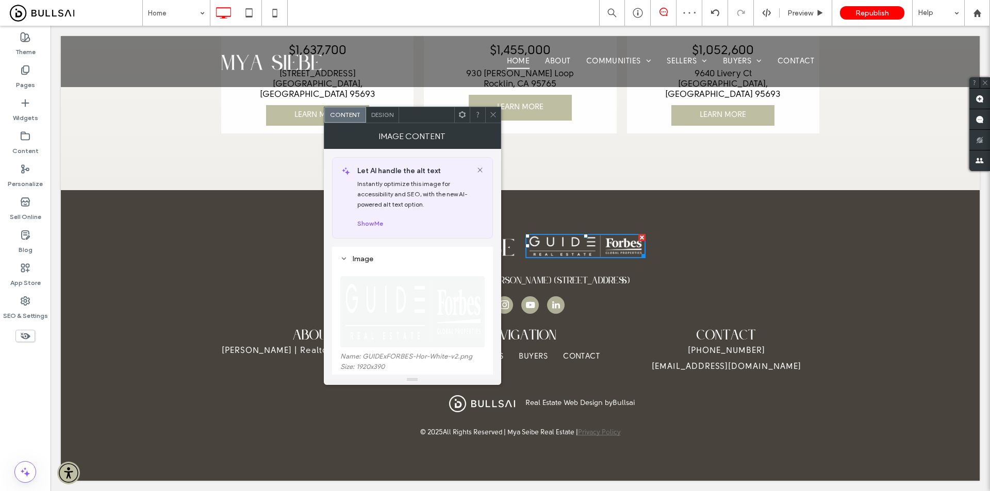
click at [491, 113] on use at bounding box center [492, 114] width 5 height 5
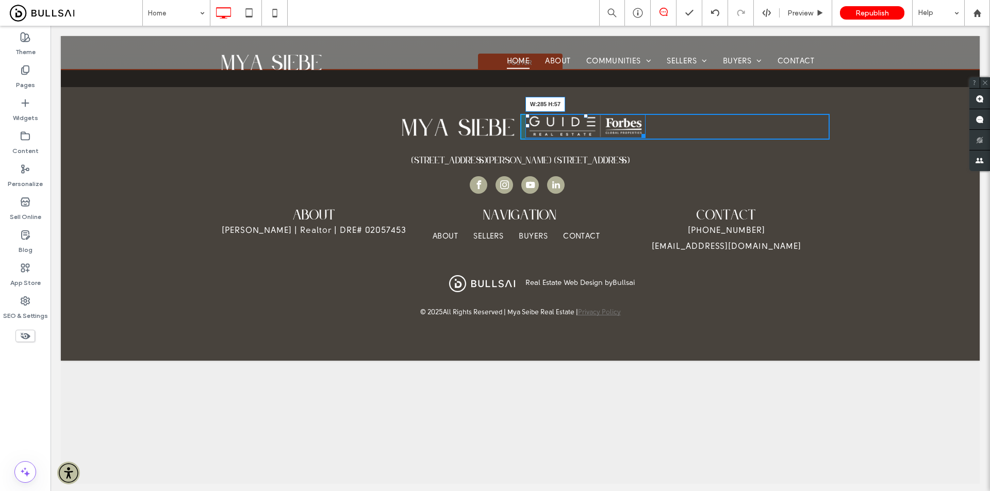
drag, startPoint x: 641, startPoint y: 239, endPoint x: 655, endPoint y: 248, distance: 16.6
click at [655, 148] on div "Click To Paste Click To Paste Click To Paste Click To Paste W:285 H:57 + Add Se…" at bounding box center [520, 127] width 919 height 42
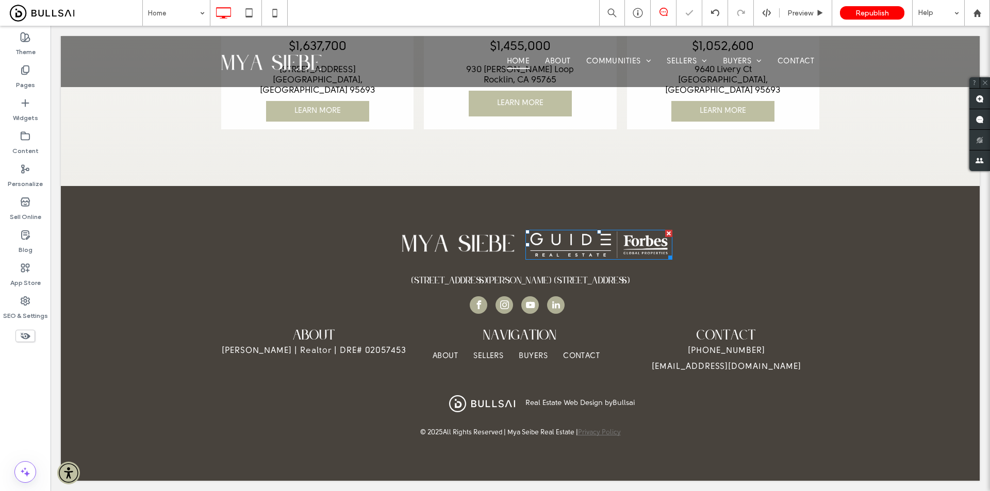
click at [712, 278] on div at bounding box center [495, 245] width 990 height 491
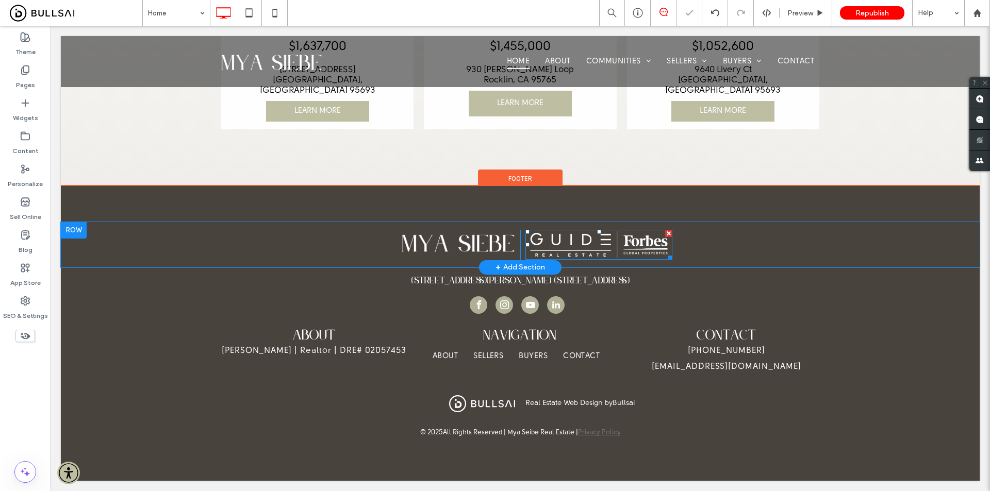
click at [584, 237] on img at bounding box center [599, 245] width 147 height 30
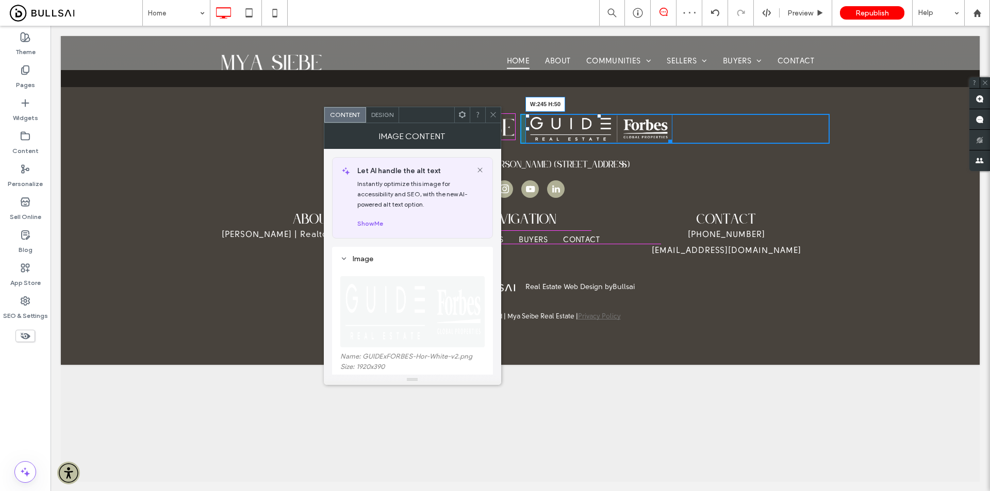
drag, startPoint x: 665, startPoint y: 247, endPoint x: 574, endPoint y: 180, distance: 112.2
click at [654, 152] on div "Click To Paste Click To Paste Click To Paste Click To Paste W:245 H:50 + Add Se…" at bounding box center [520, 128] width 919 height 45
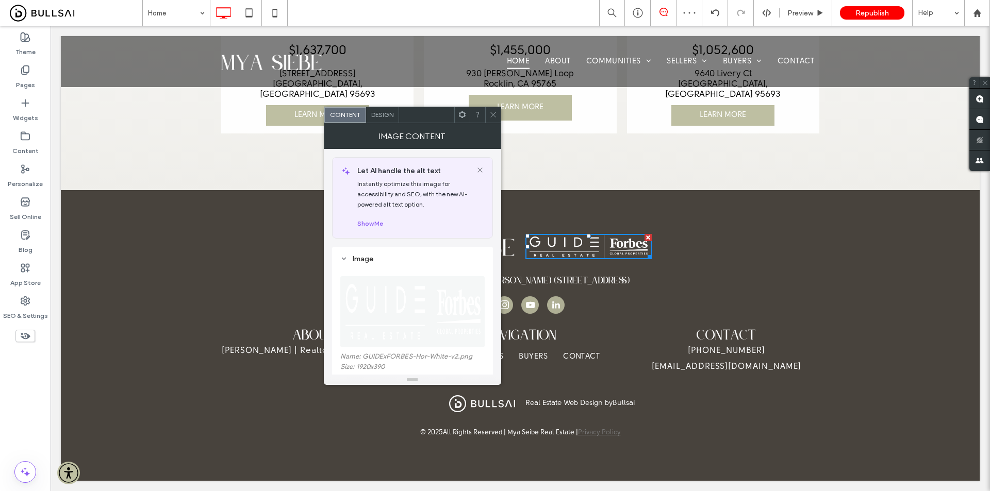
click at [493, 113] on icon at bounding box center [493, 115] width 8 height 8
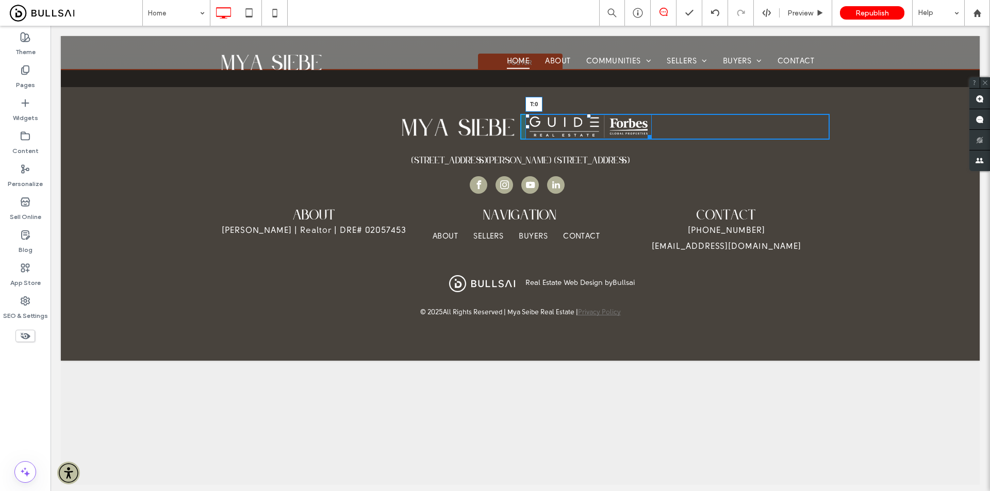
drag, startPoint x: 586, startPoint y: 220, endPoint x: 592, endPoint y: 223, distance: 6.2
click at [592, 140] on div "T:0" at bounding box center [589, 127] width 126 height 26
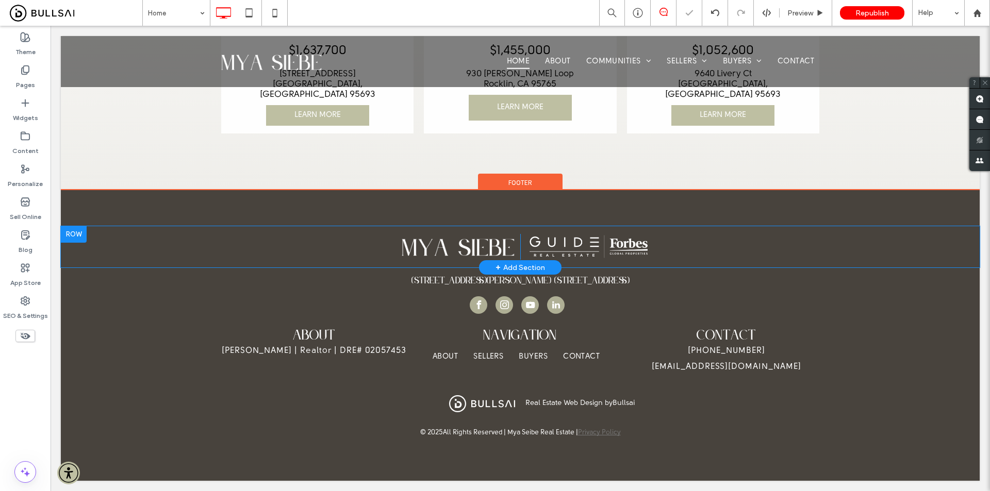
click at [680, 239] on div "Click To Paste Click To Paste" at bounding box center [674, 247] width 309 height 26
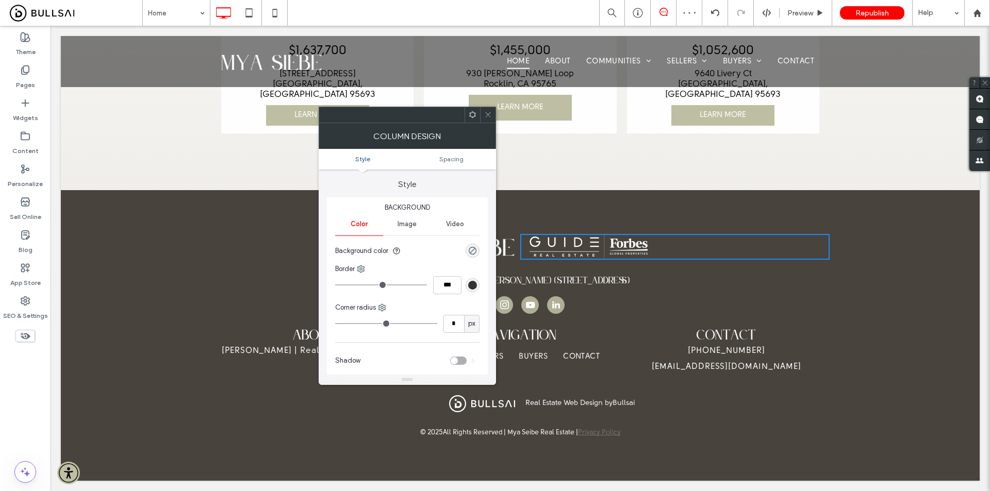
click at [482, 111] on div at bounding box center [487, 114] width 15 height 15
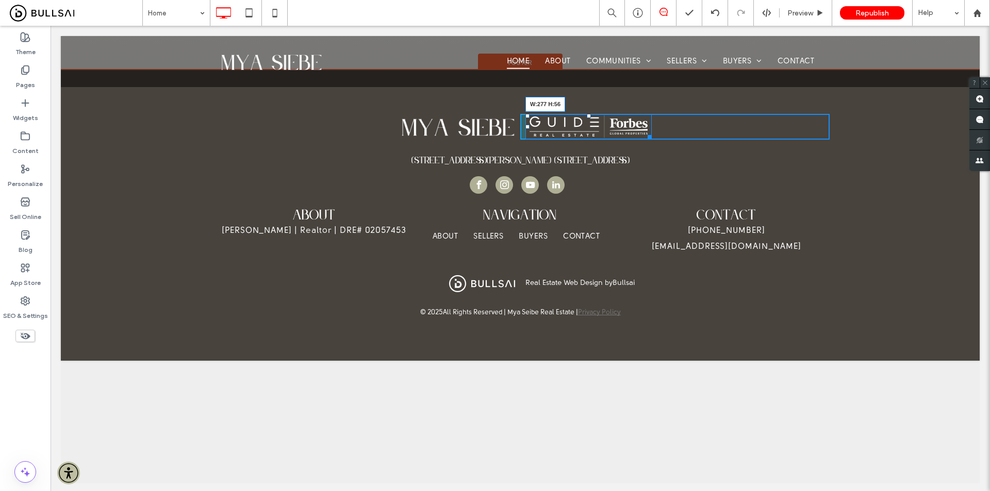
drag, startPoint x: 647, startPoint y: 241, endPoint x: 656, endPoint y: 244, distance: 9.5
click at [652, 140] on div "W:277 H:56" at bounding box center [589, 127] width 126 height 26
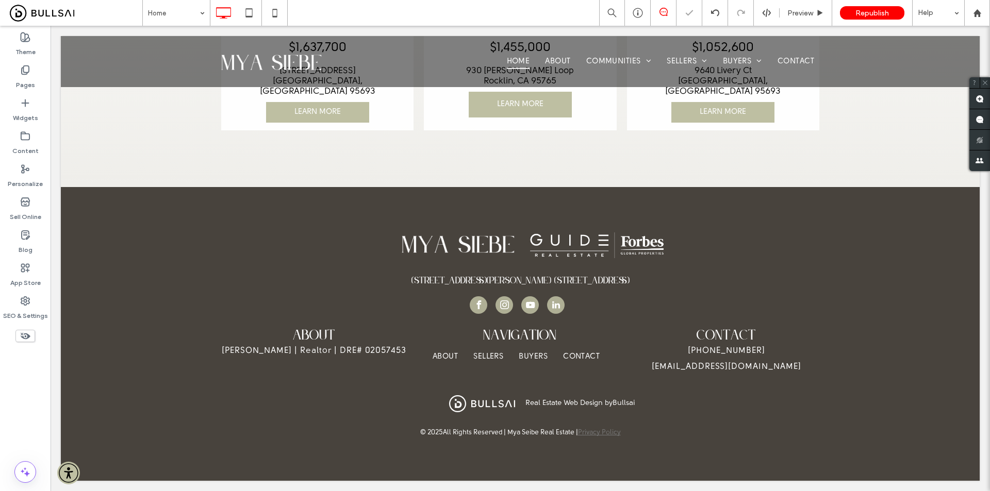
click at [690, 238] on div at bounding box center [495, 245] width 990 height 491
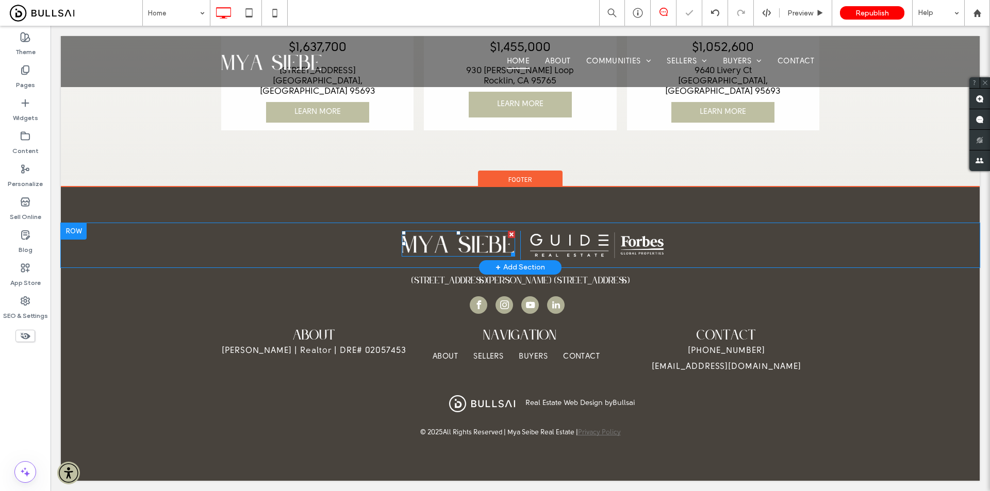
click at [467, 235] on img at bounding box center [458, 244] width 113 height 26
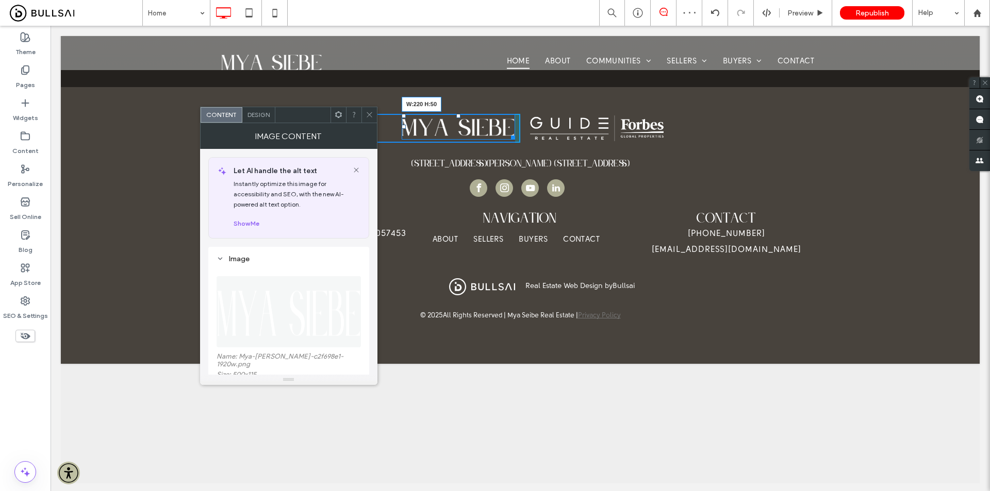
drag, startPoint x: 507, startPoint y: 237, endPoint x: 515, endPoint y: 241, distance: 8.1
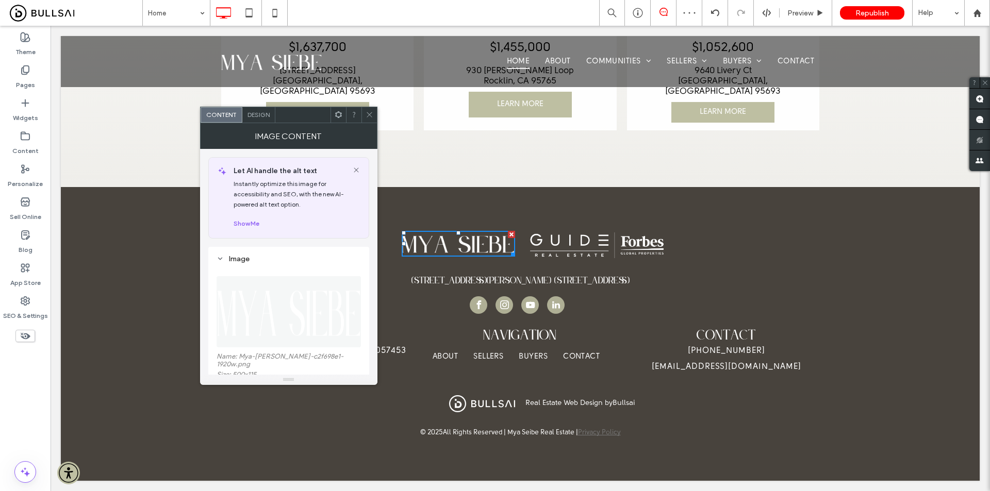
click at [373, 113] on div at bounding box center [369, 114] width 15 height 15
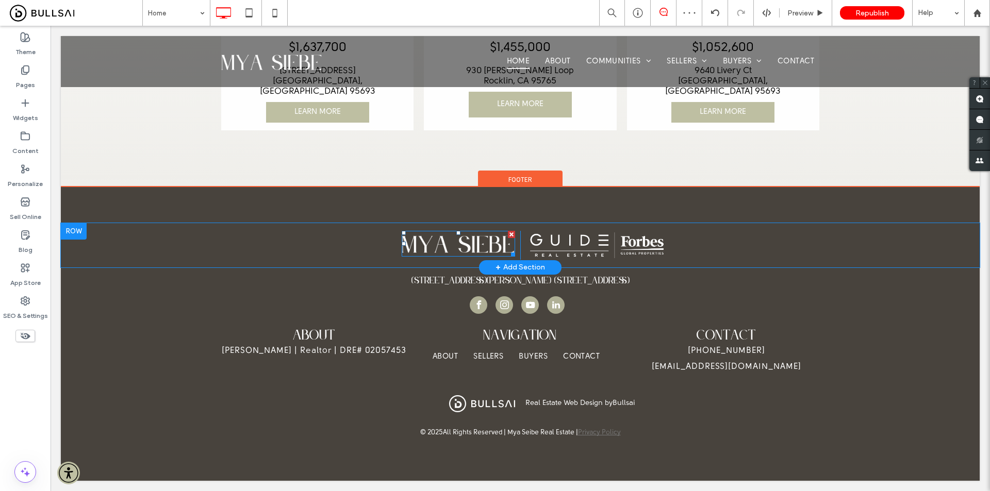
click at [402, 231] on img at bounding box center [458, 244] width 113 height 26
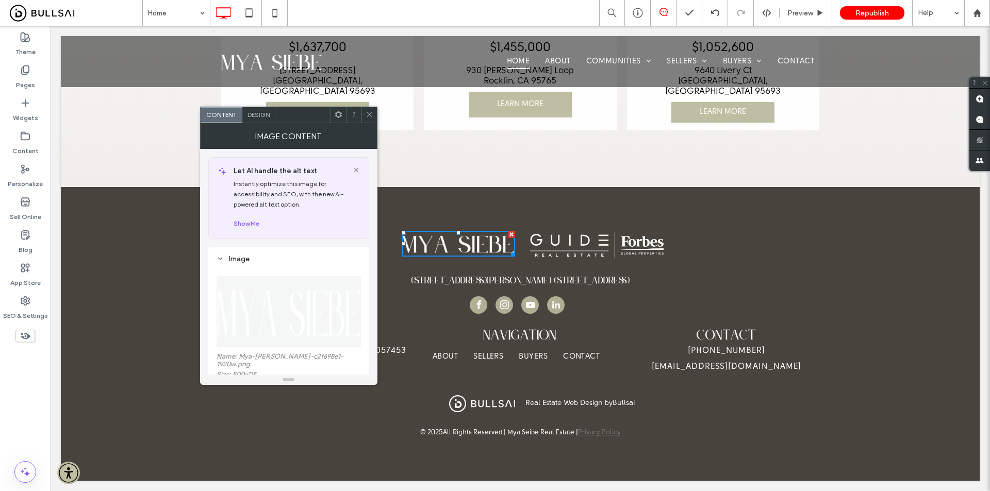
drag, startPoint x: 372, startPoint y: 122, endPoint x: 376, endPoint y: 128, distance: 6.7
click at [372, 122] on span at bounding box center [370, 114] width 8 height 15
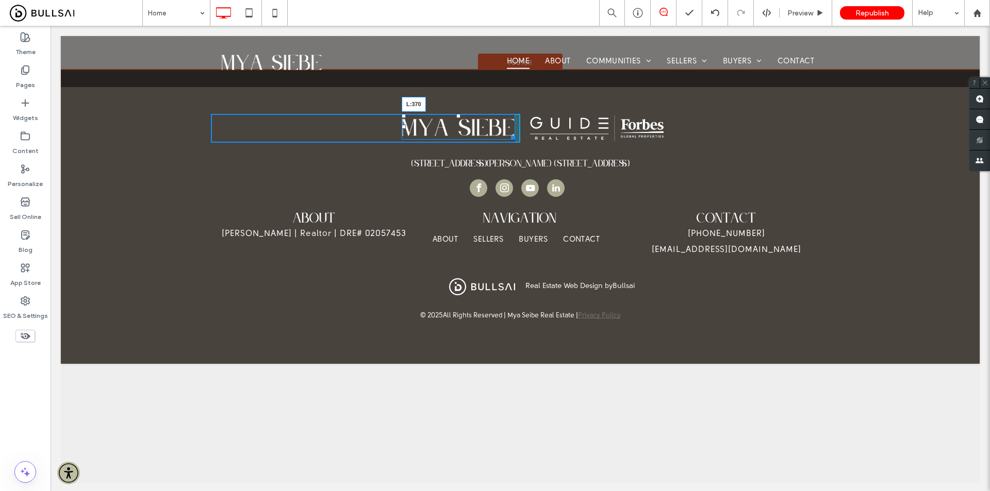
drag, startPoint x: 399, startPoint y: 231, endPoint x: 618, endPoint y: 268, distance: 222.3
click at [403, 140] on div "L:370" at bounding box center [458, 127] width 113 height 26
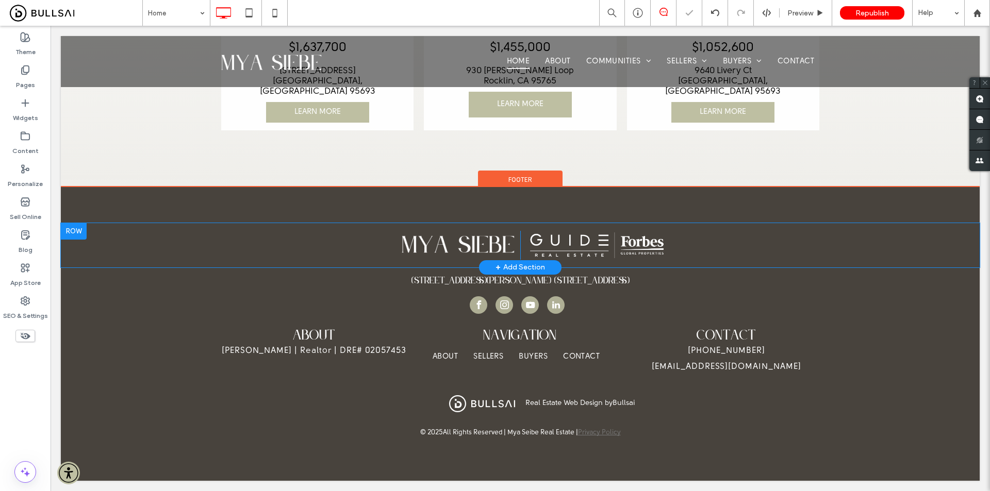
drag, startPoint x: 810, startPoint y: 273, endPoint x: 759, endPoint y: 247, distance: 57.0
click at [759, 247] on div "Click To Paste Click To Paste Click To Paste Click To Paste + Add Section" at bounding box center [520, 245] width 919 height 44
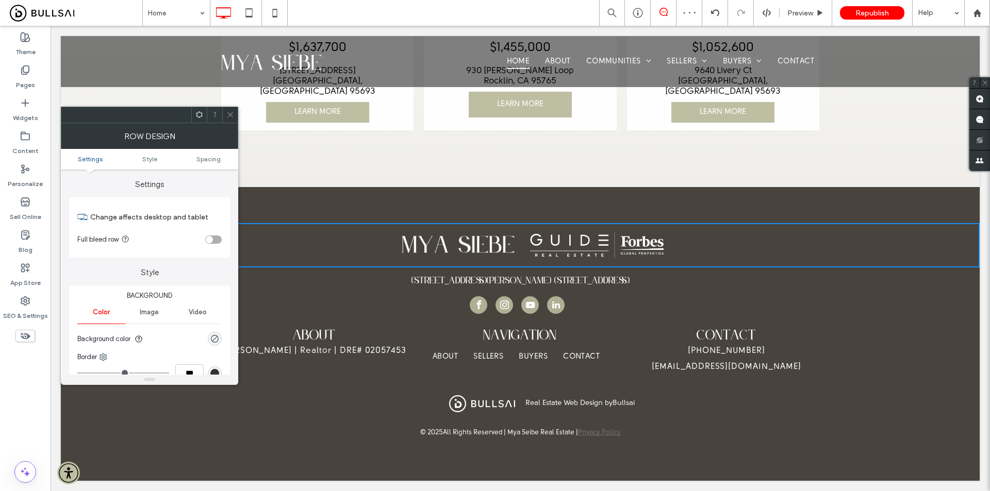
click at [231, 111] on icon at bounding box center [230, 115] width 8 height 8
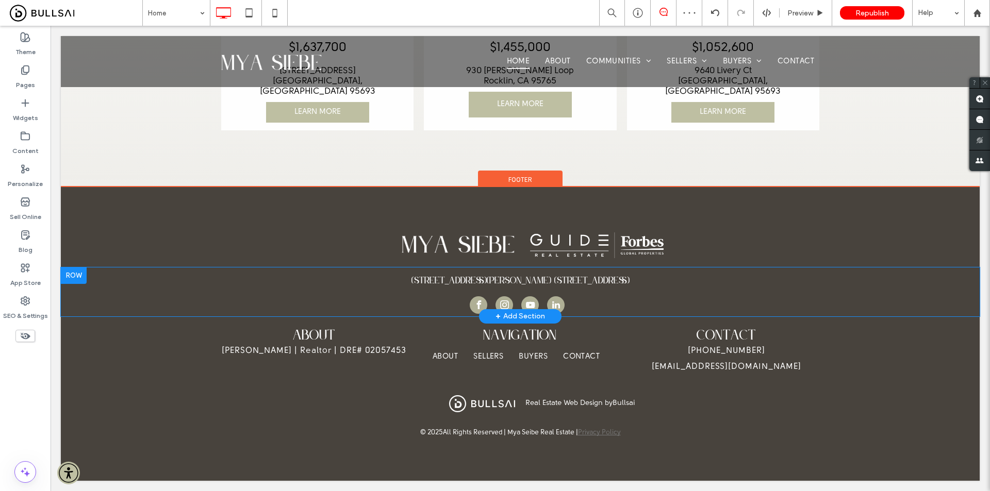
scroll to position [2558, 0]
click at [388, 190] on div "Click To Paste Click To Paste Click To Paste Click To Paste + Add Section 2241 …" at bounding box center [520, 334] width 919 height 294
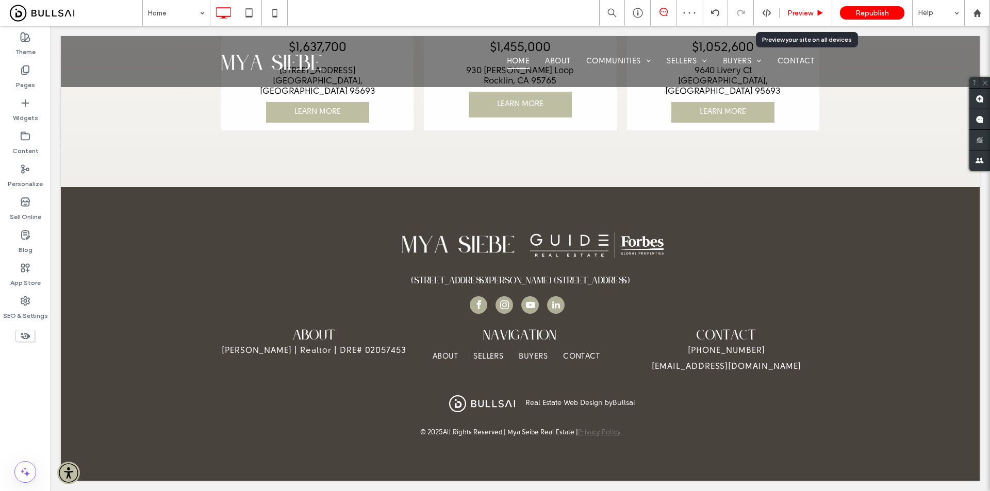
click at [790, 12] on span "Preview" at bounding box center [800, 13] width 26 height 9
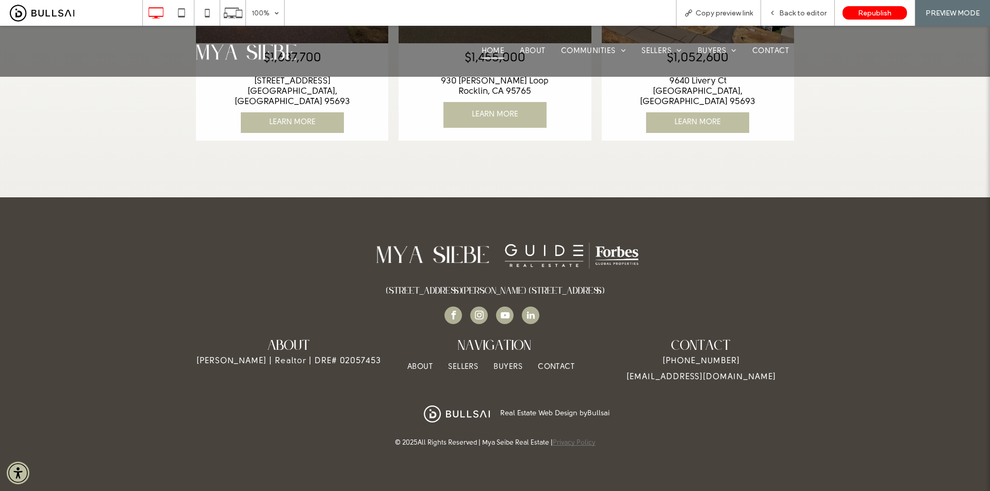
scroll to position [2538, 0]
click at [806, 12] on span "Back to editor" at bounding box center [802, 13] width 47 height 9
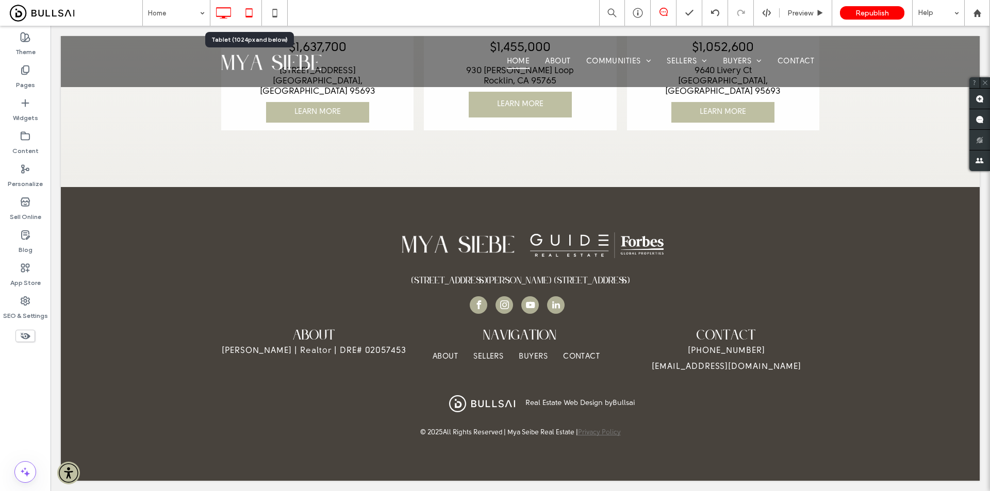
click at [251, 11] on icon at bounding box center [249, 13] width 21 height 21
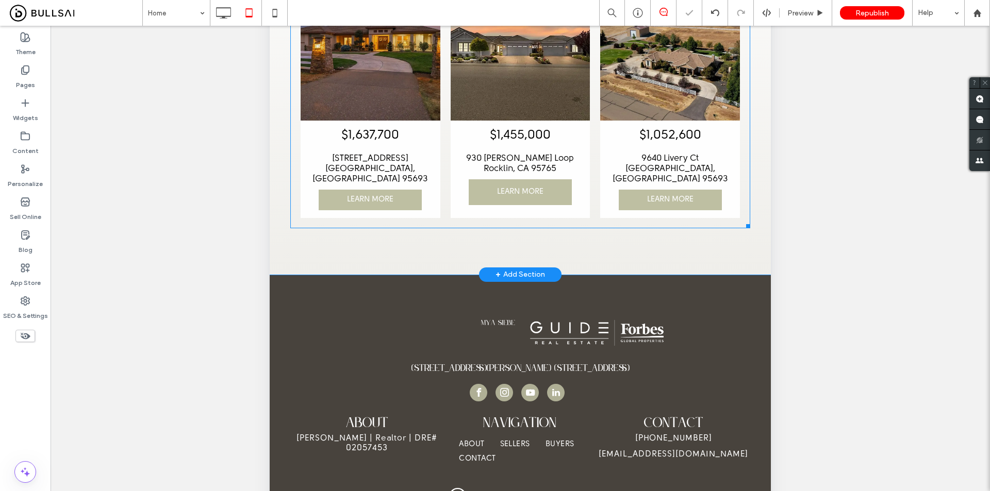
scroll to position [155, 0]
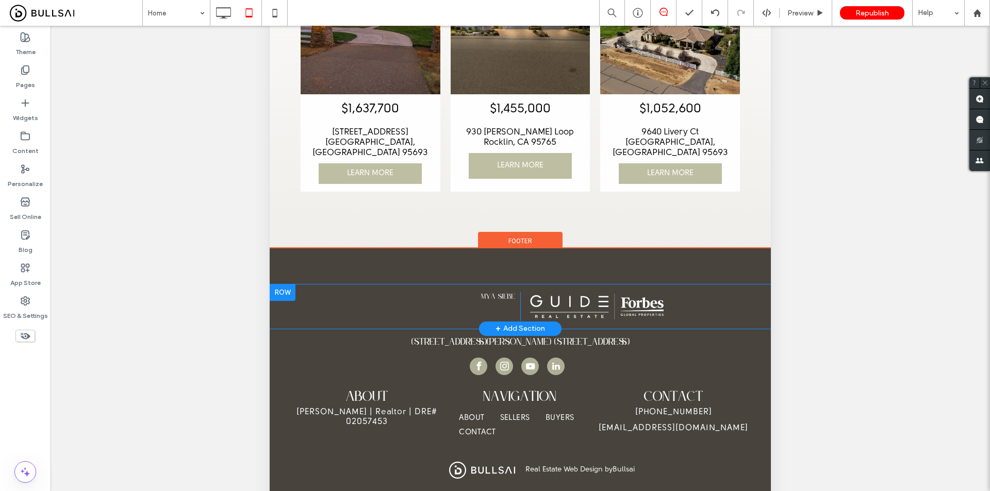
click at [487, 292] on div "Click To Paste Click To Paste" at bounding box center [405, 306] width 230 height 29
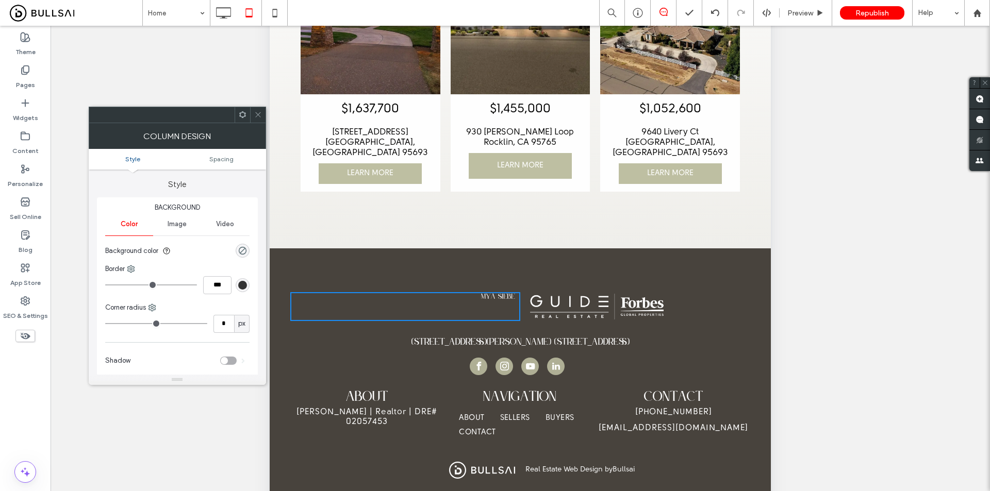
click at [257, 113] on icon at bounding box center [258, 115] width 8 height 8
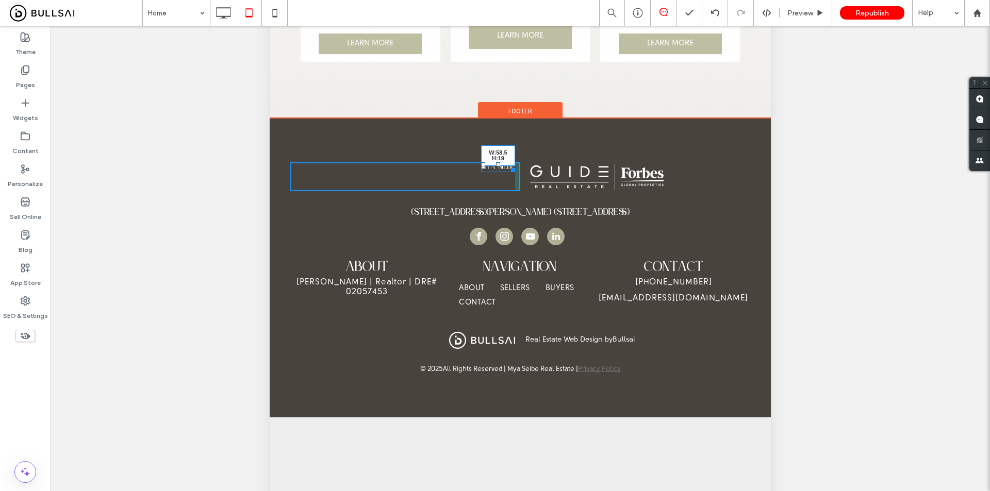
drag, startPoint x: 506, startPoint y: 283, endPoint x: 555, endPoint y: 323, distance: 63.8
click at [555, 323] on div "Click To Paste Click To Paste W:58.5 H:19 Click To Paste Click To Paste + Add S…" at bounding box center [520, 268] width 501 height 227
drag, startPoint x: 481, startPoint y: 281, endPoint x: 414, endPoint y: 274, distance: 66.9
click at [414, 199] on div "Click To Paste Click To Paste L:242 Click To Paste Click To Paste + Add Section" at bounding box center [520, 177] width 501 height 44
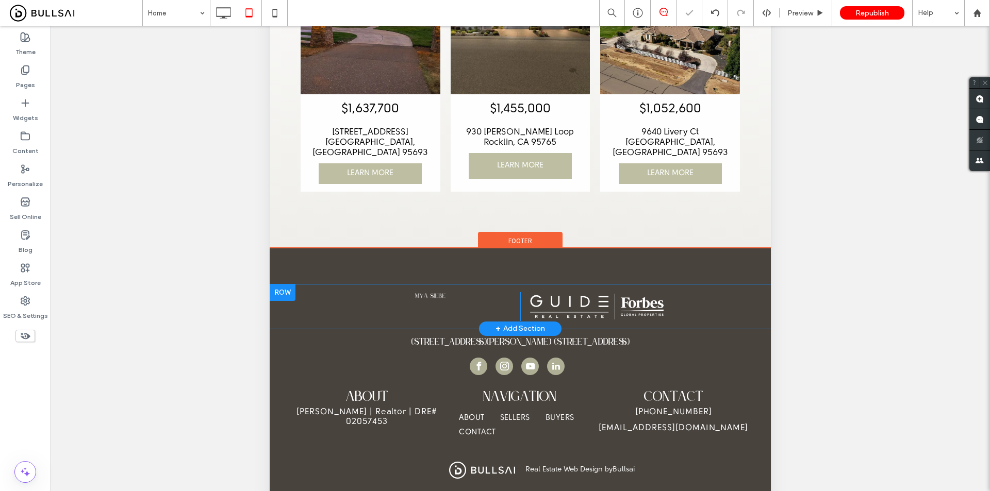
drag, startPoint x: 445, startPoint y: 284, endPoint x: 469, endPoint y: 291, distance: 25.3
click at [469, 292] on div "Click To Paste Click To Paste" at bounding box center [405, 306] width 230 height 29
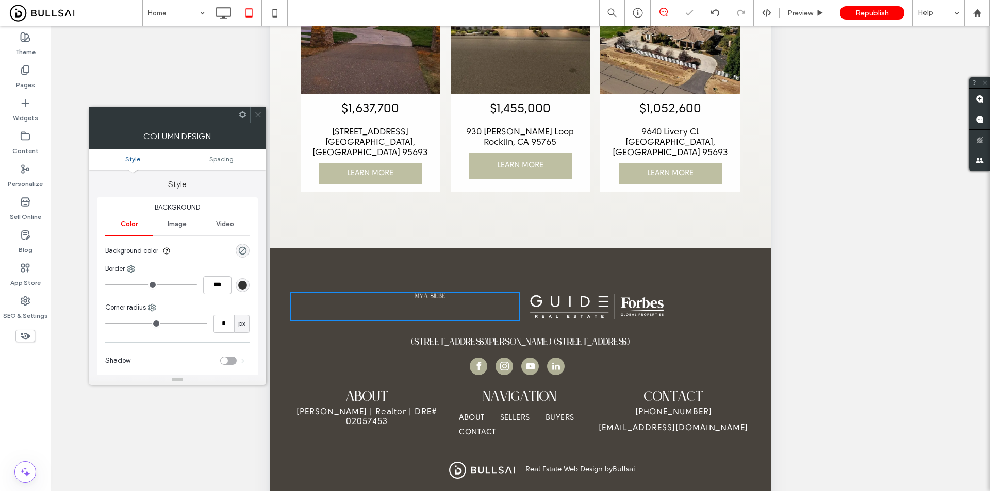
click at [433, 292] on img at bounding box center [430, 295] width 30 height 7
drag, startPoint x: 258, startPoint y: 116, endPoint x: 2, endPoint y: 236, distance: 283.1
click at [258, 116] on icon at bounding box center [258, 115] width 8 height 8
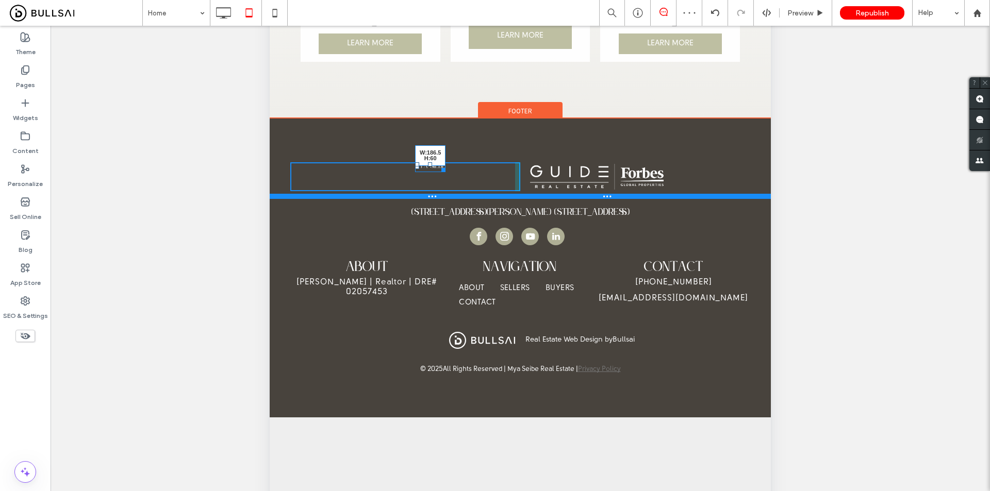
drag, startPoint x: 444, startPoint y: 283, endPoint x: 513, endPoint y: 313, distance: 76.0
click at [513, 199] on div "Click To Paste Click To Paste W:186.5 H:60 Click To Paste Click To Paste + Add …" at bounding box center [520, 177] width 501 height 44
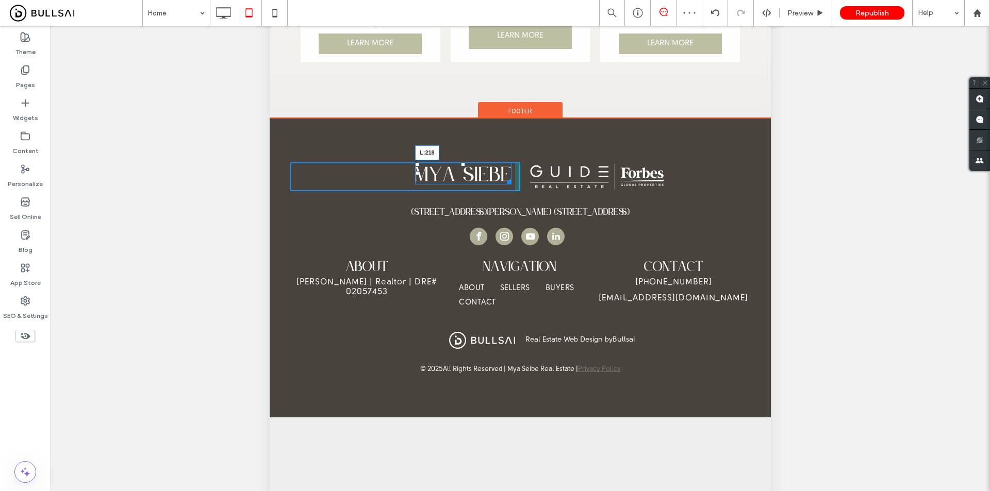
drag, startPoint x: 418, startPoint y: 286, endPoint x: 752, endPoint y: 185, distance: 349.1
click at [415, 175] on div at bounding box center [417, 173] width 4 height 4
drag, startPoint x: 493, startPoint y: 296, endPoint x: 524, endPoint y: 310, distance: 34.8
click at [524, 199] on div "Click To Paste Click To Paste W:210.5 H:48 Click To Paste Click To Paste + Add …" at bounding box center [520, 177] width 501 height 44
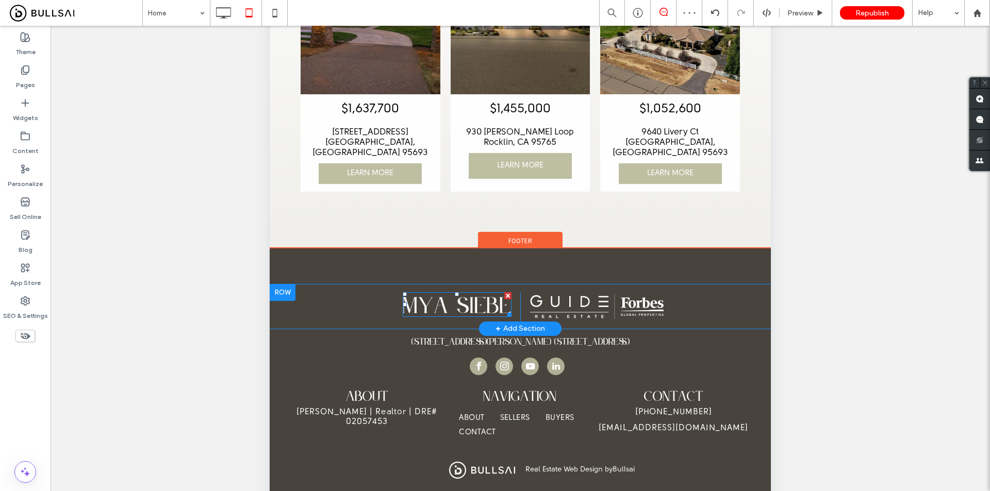
click at [673, 326] on div at bounding box center [520, 327] width 501 height 3
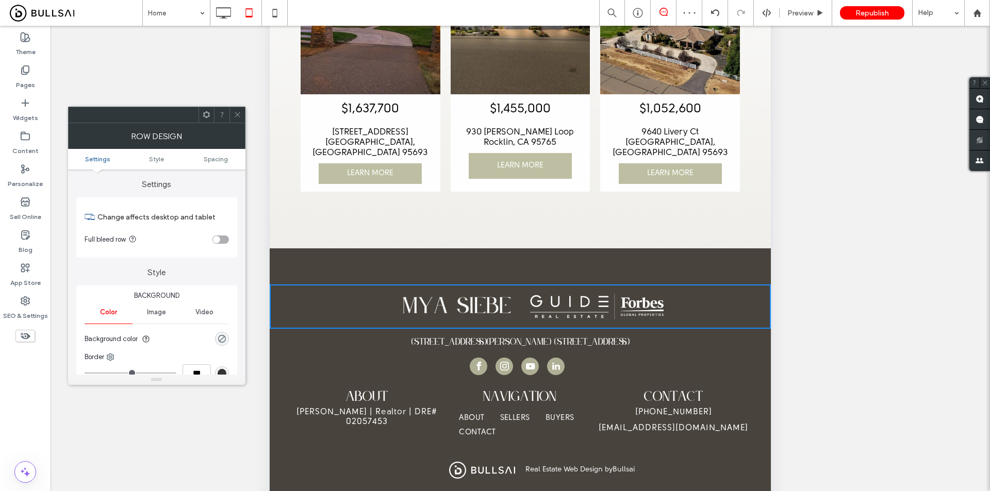
click at [641, 295] on img at bounding box center [597, 306] width 143 height 29
drag, startPoint x: 236, startPoint y: 114, endPoint x: 262, endPoint y: 121, distance: 27.1
click at [237, 114] on icon at bounding box center [238, 115] width 8 height 8
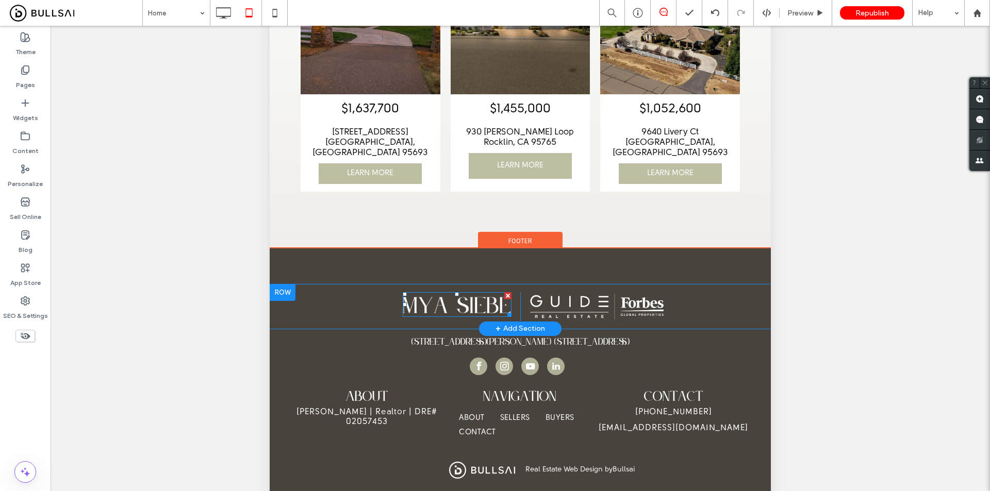
click at [472, 294] on img at bounding box center [457, 304] width 109 height 25
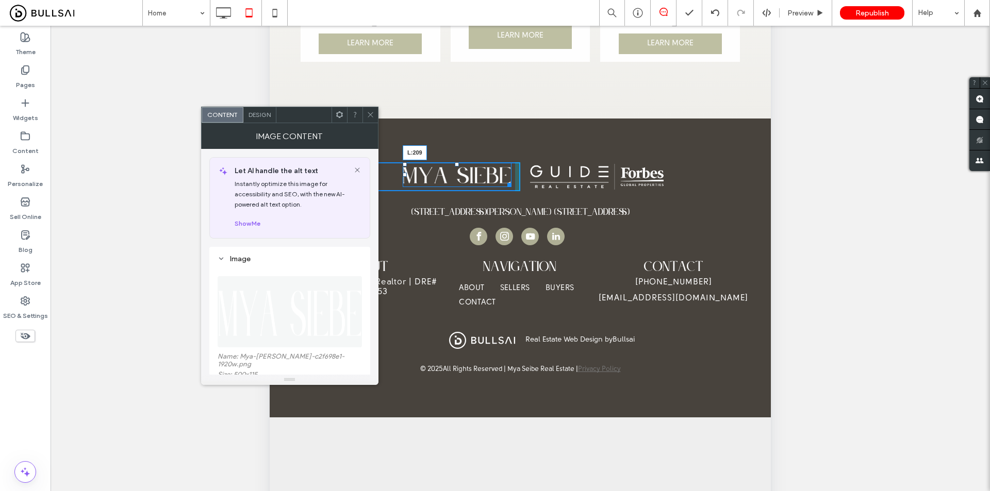
drag, startPoint x: 405, startPoint y: 288, endPoint x: 399, endPoint y: 288, distance: 5.7
click at [403, 177] on div at bounding box center [405, 175] width 4 height 4
drag, startPoint x: 508, startPoint y: 301, endPoint x: 523, endPoint y: 308, distance: 16.6
click at [523, 199] on div "Click To Paste Click To Paste W:221.5 H:50 Click To Paste Click To Paste + Add …" at bounding box center [520, 177] width 501 height 44
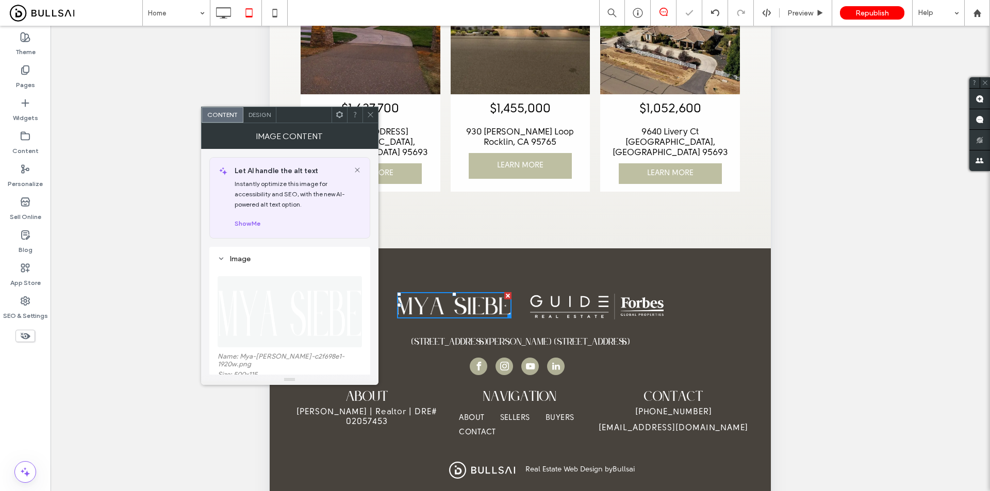
click at [698, 303] on div "Click To Paste Click To Paste" at bounding box center [635, 306] width 230 height 29
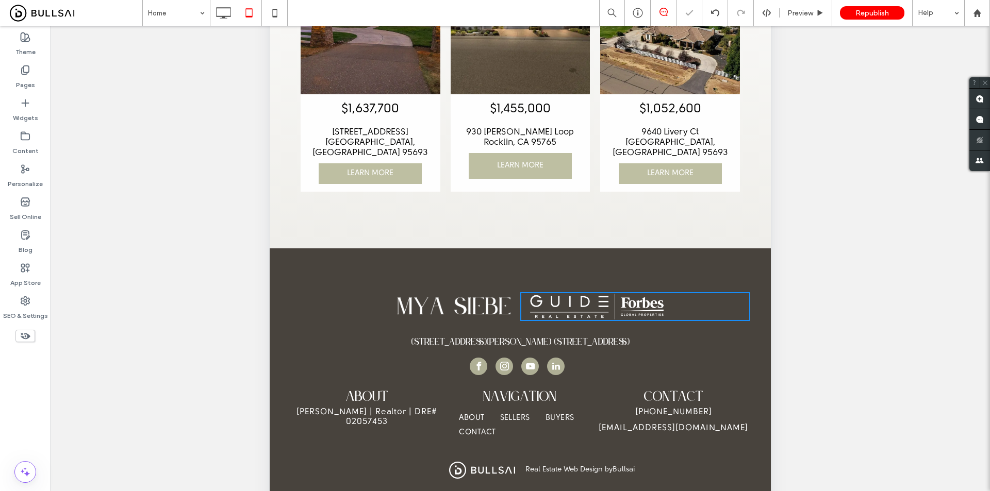
click at [642, 292] on img at bounding box center [597, 306] width 143 height 29
click at [633, 292] on img at bounding box center [597, 306] width 143 height 29
click at [559, 249] on div "Click To Paste Click To Paste Click To Paste Click To Paste + Add Section 2241 …" at bounding box center [520, 398] width 501 height 299
click at [557, 292] on img at bounding box center [597, 306] width 143 height 29
click at [798, 219] on div "Unhide? Yes Unhide? Yes Unhide? Yes Unhide? Yes Unhide? Yes Unhide? Yes Unhide?…" at bounding box center [521, 271] width 940 height 491
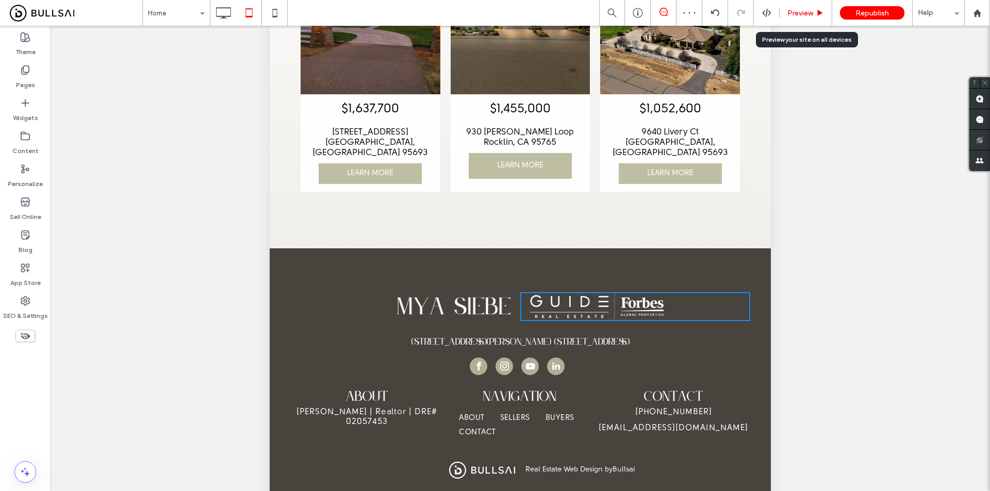
click at [802, 11] on span "Preview" at bounding box center [800, 13] width 26 height 9
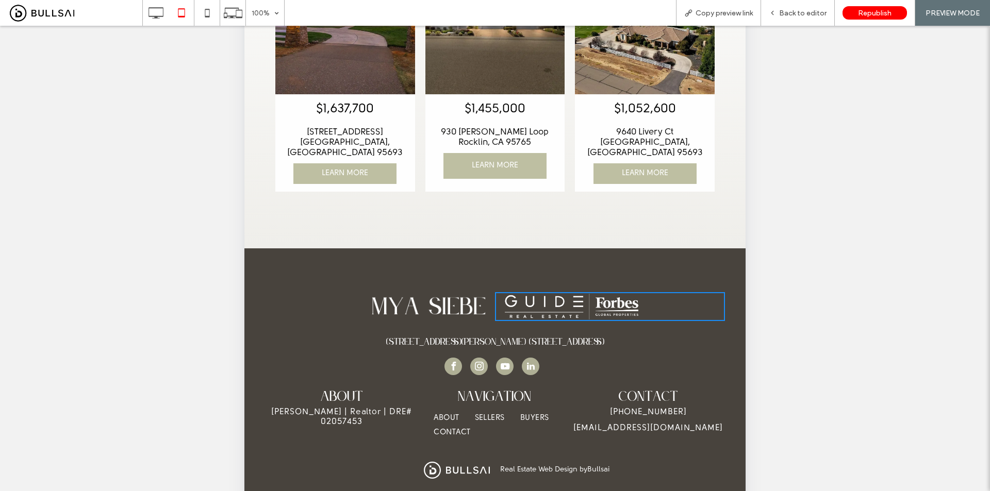
click at [802, 10] on span "Back to editor" at bounding box center [802, 13] width 47 height 9
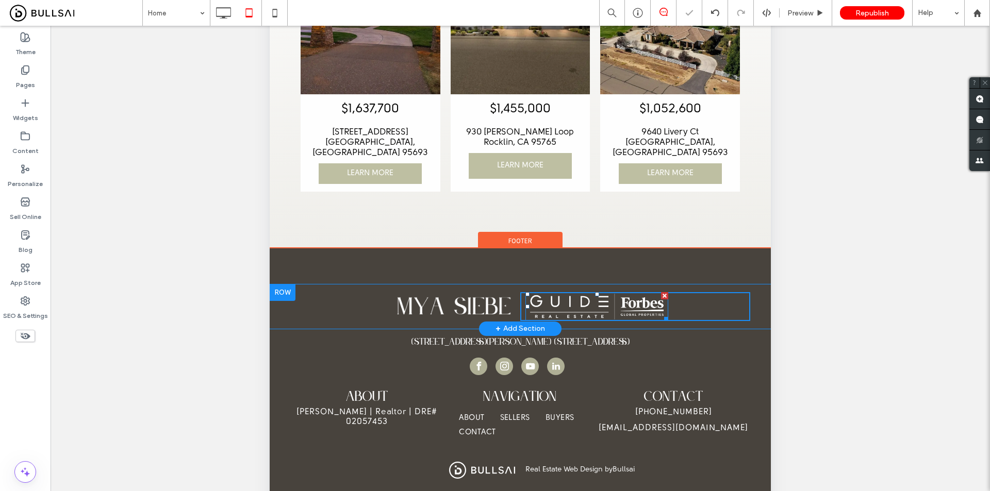
click at [582, 292] on img at bounding box center [597, 306] width 143 height 29
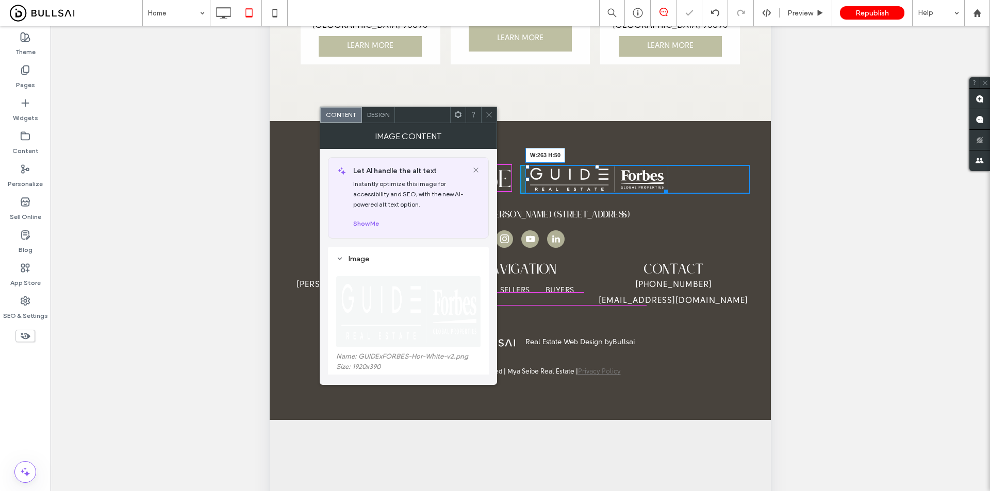
scroll to position [2338, 0]
click at [658, 194] on div "Click To Paste Click To Paste W:263 H:50" at bounding box center [635, 179] width 230 height 29
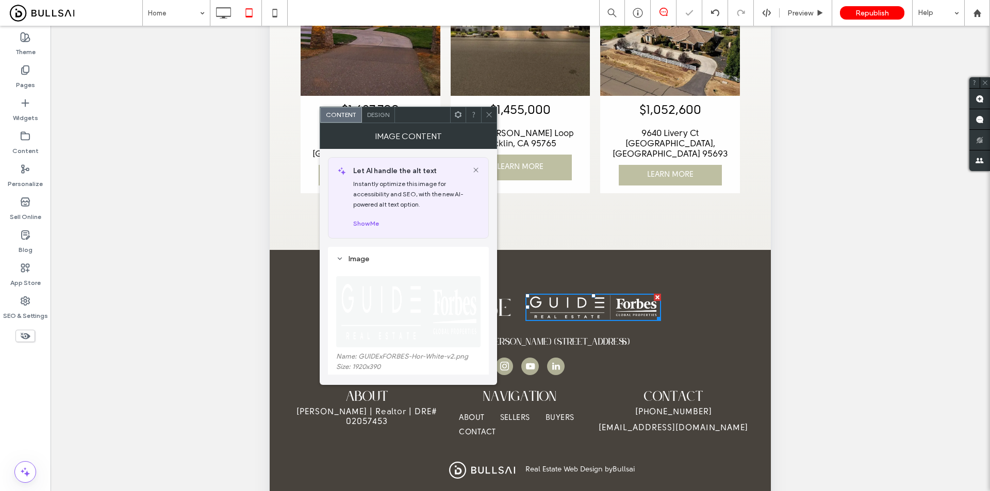
drag, startPoint x: 488, startPoint y: 115, endPoint x: 244, endPoint y: 231, distance: 270.4
click at [488, 115] on icon at bounding box center [489, 115] width 8 height 8
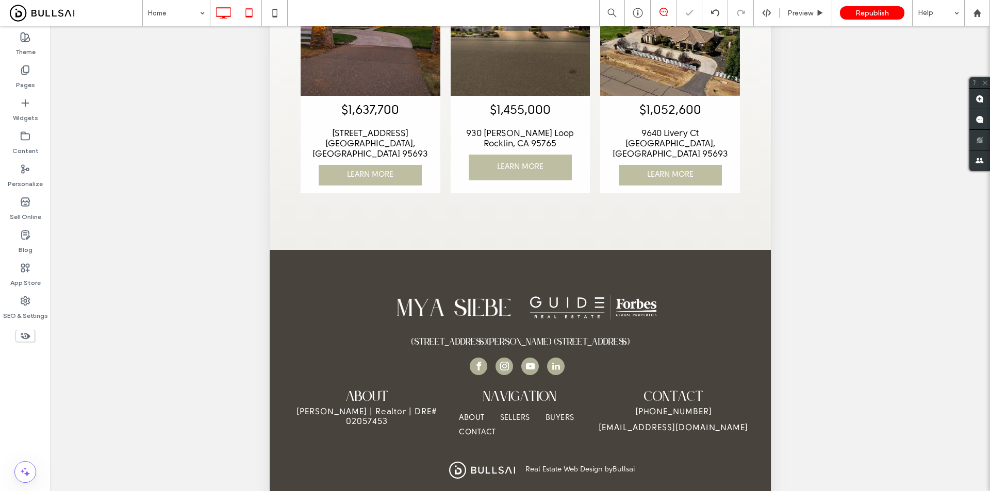
click at [218, 6] on icon at bounding box center [223, 13] width 21 height 21
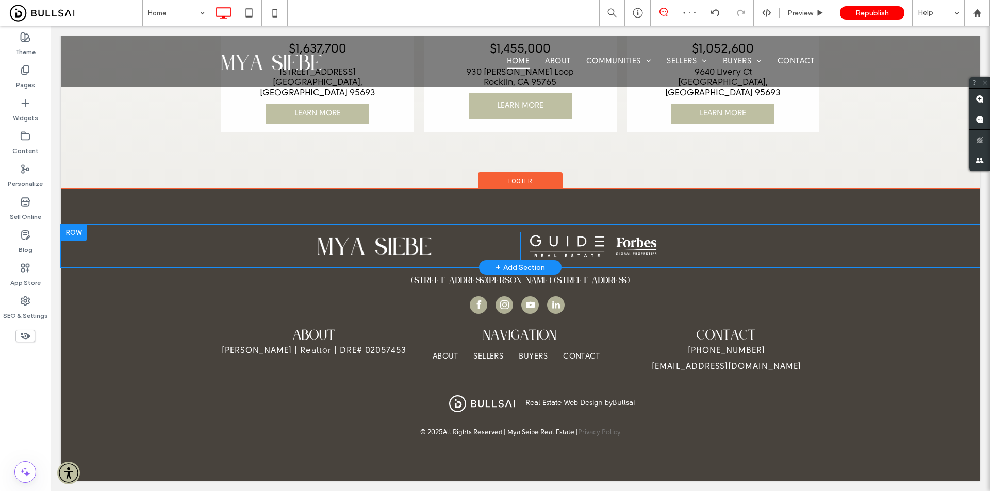
scroll to position [2493, 0]
click at [405, 259] on img at bounding box center [375, 246] width 114 height 26
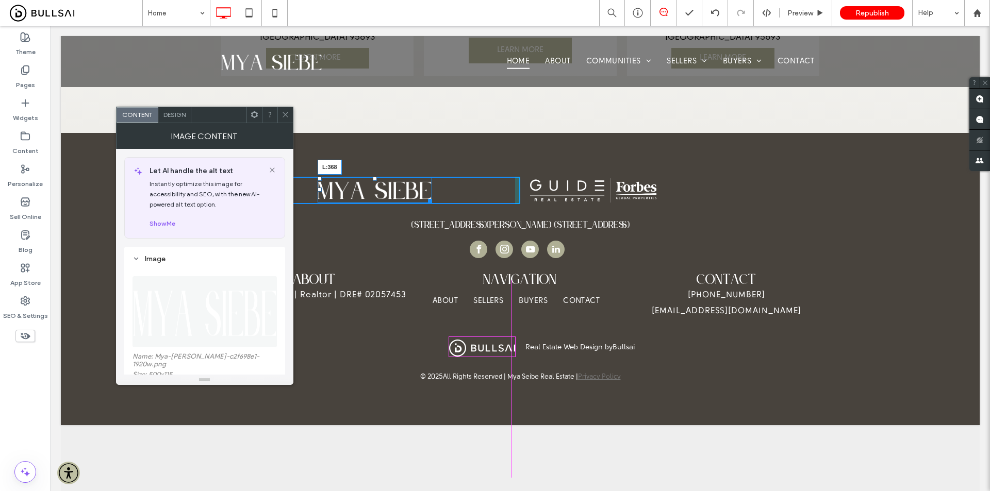
drag, startPoint x: 343, startPoint y: 292, endPoint x: 512, endPoint y: 325, distance: 171.2
click at [322, 192] on div at bounding box center [320, 190] width 4 height 4
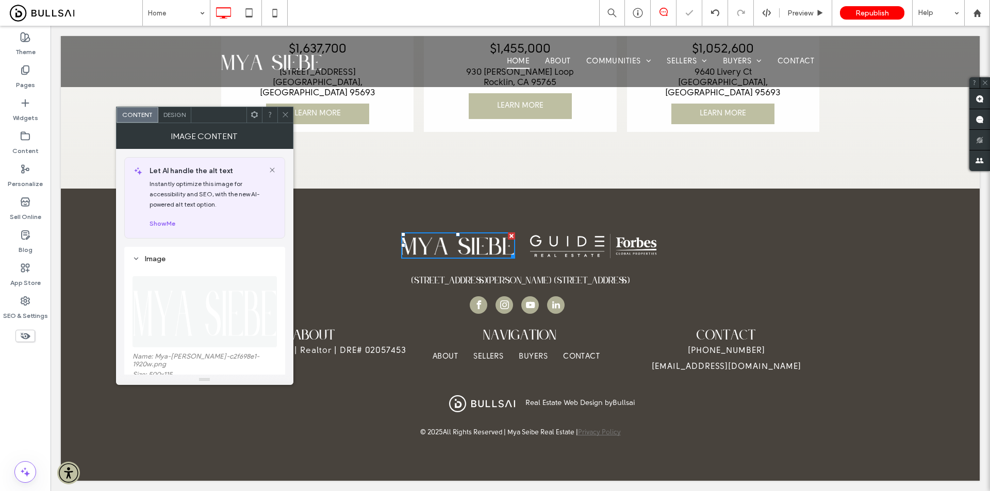
drag, startPoint x: 287, startPoint y: 112, endPoint x: 227, endPoint y: 10, distance: 117.9
click at [287, 112] on icon at bounding box center [286, 115] width 8 height 8
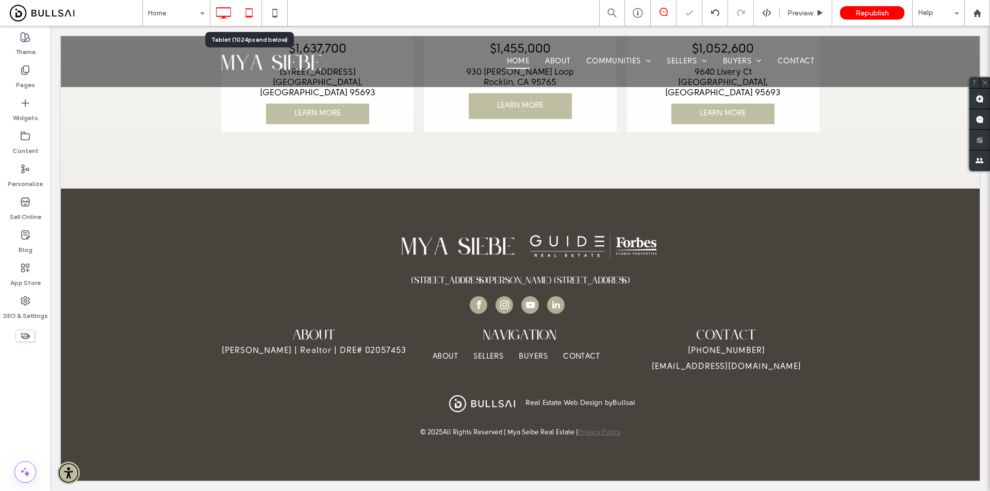
click at [253, 12] on icon at bounding box center [249, 13] width 21 height 21
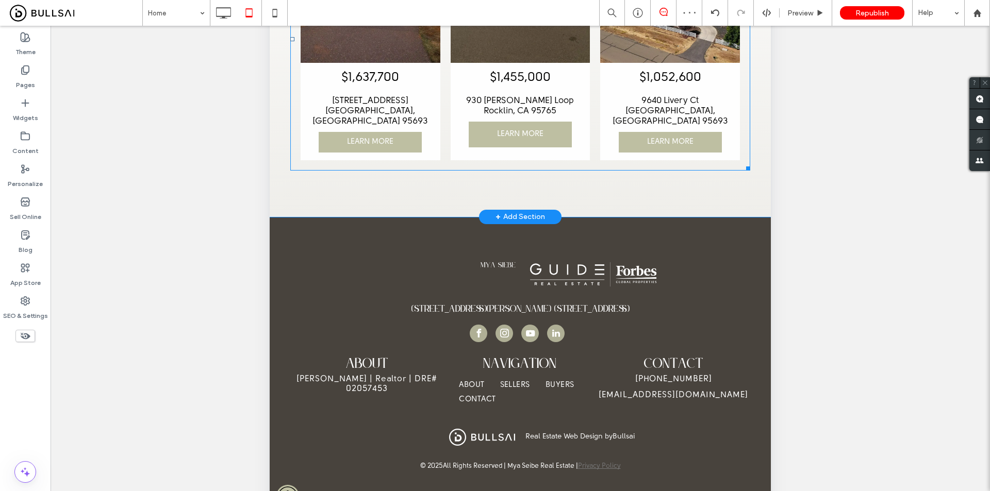
scroll to position [206, 0]
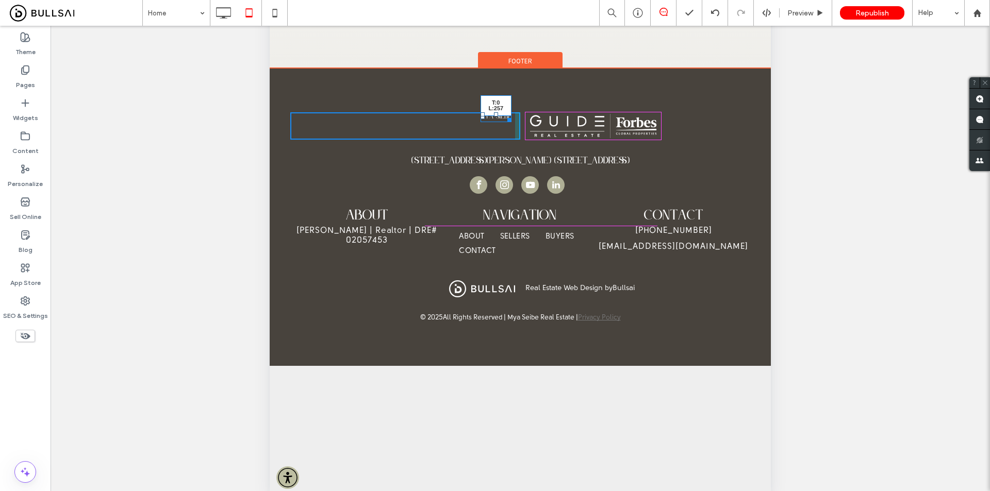
drag, startPoint x: 452, startPoint y: 229, endPoint x: 386, endPoint y: 229, distance: 66.0
click at [481, 117] on div at bounding box center [483, 114] width 4 height 4
drag, startPoint x: 413, startPoint y: 234, endPoint x: 522, endPoint y: 269, distance: 114.2
click at [522, 147] on div "Click To Paste Click To Paste W:248.5 H:78 Click To Paste Click To Paste + Add …" at bounding box center [520, 126] width 501 height 43
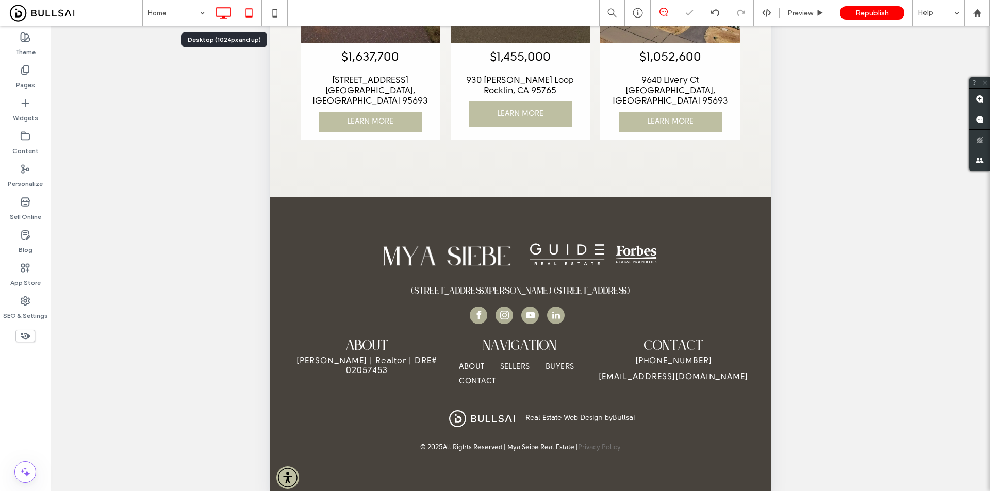
click at [211, 15] on div at bounding box center [223, 13] width 26 height 21
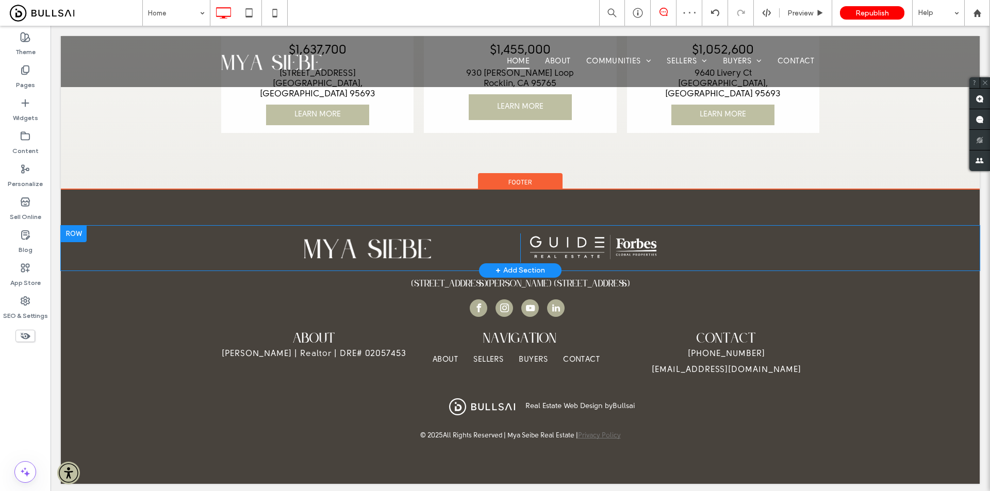
scroll to position [2442, 0]
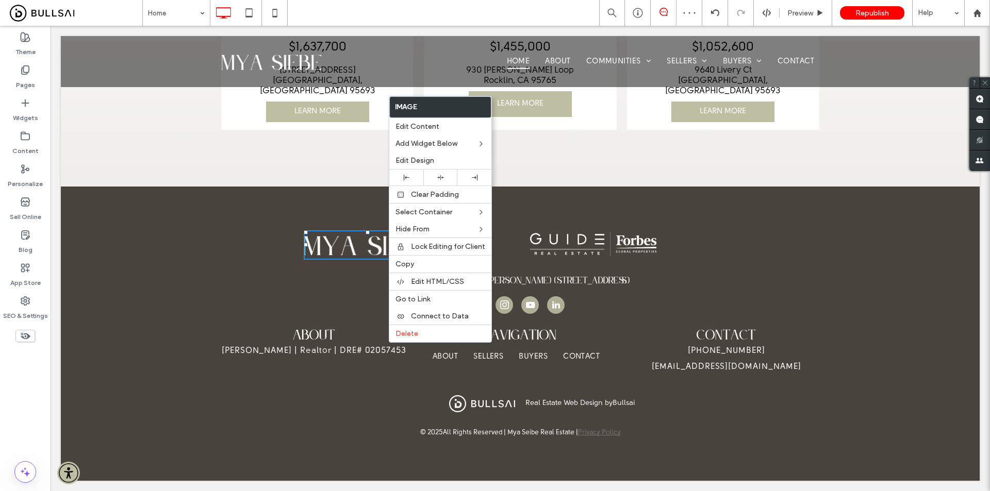
click at [492, 268] on div "Click To Paste Click To Paste Click To Paste Click To Paste + Add Section" at bounding box center [520, 245] width 919 height 45
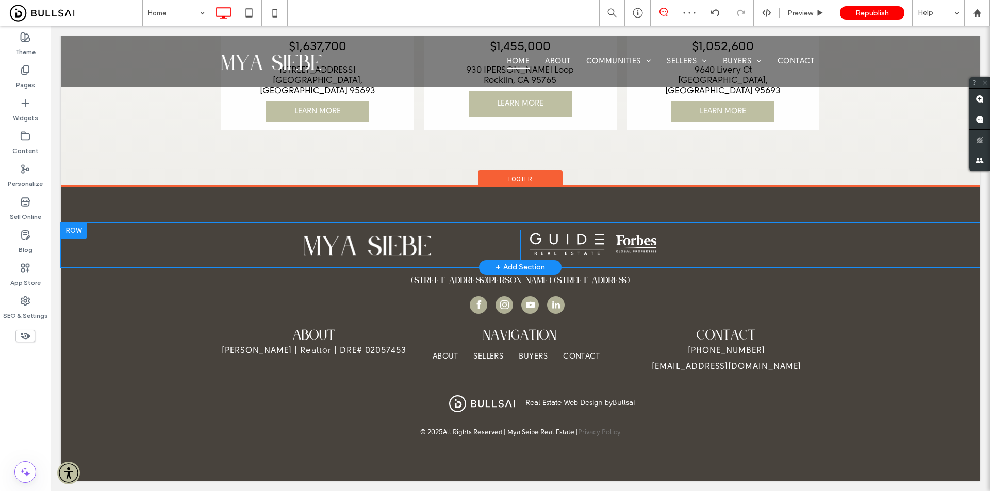
click at [493, 260] on div "Click To Paste Click To Paste" at bounding box center [365, 245] width 309 height 29
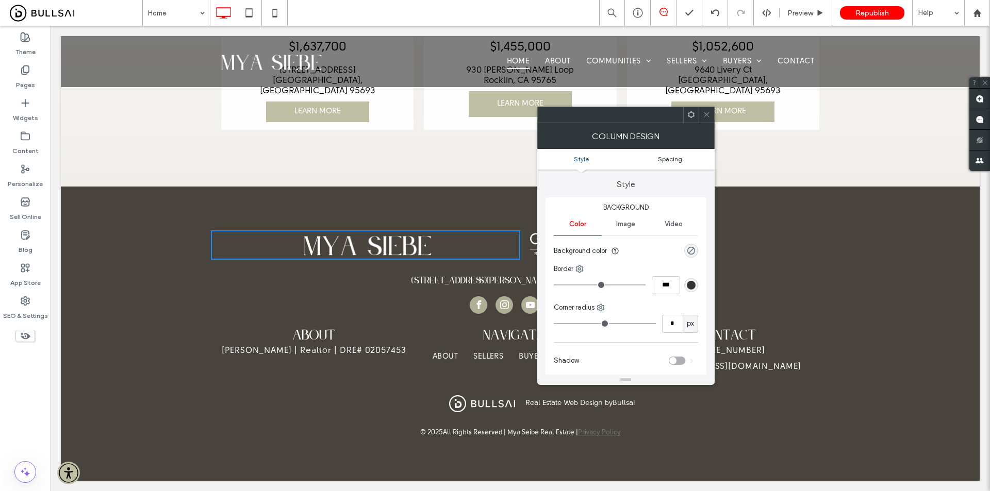
click at [678, 160] on span "Spacing" at bounding box center [670, 159] width 24 height 8
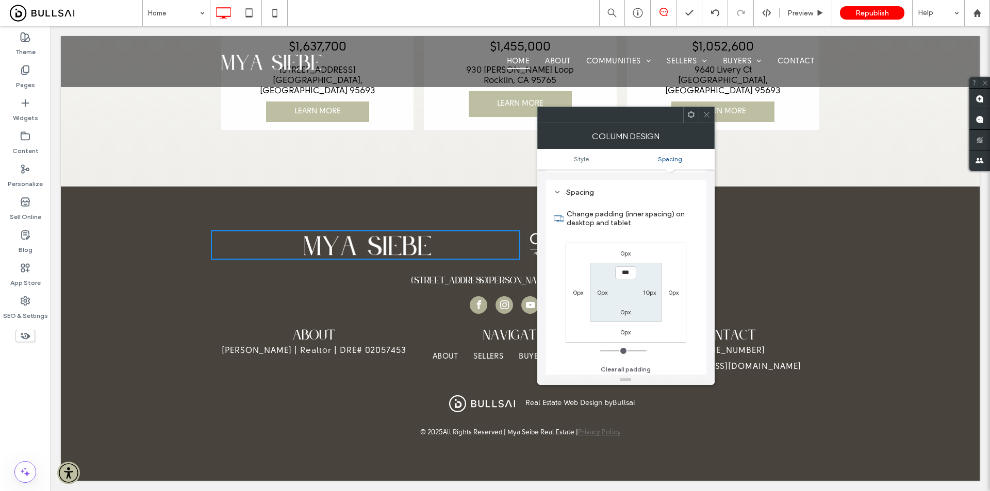
scroll to position [209, 0]
click at [651, 294] on div "10px" at bounding box center [649, 290] width 13 height 10
click at [651, 292] on label "10px" at bounding box center [649, 290] width 13 height 8
type input "**"
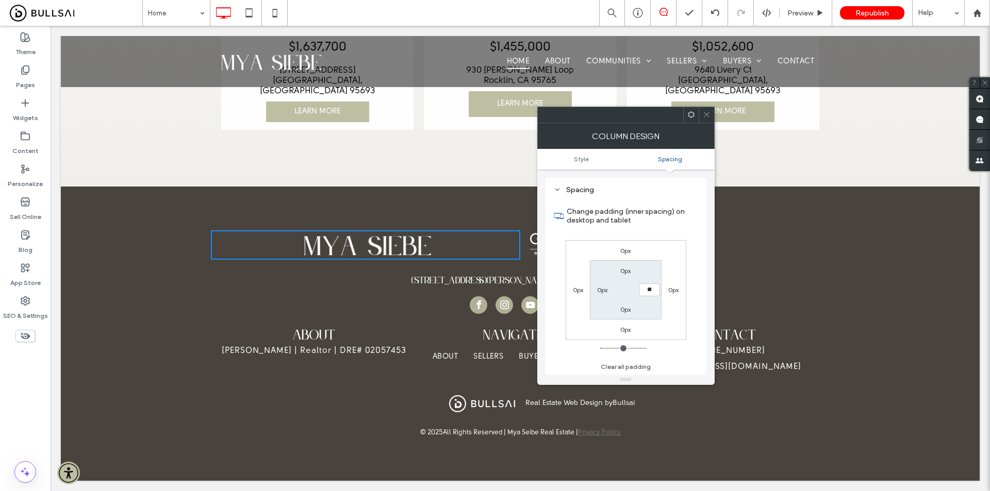
type input "**"
type input "****"
click at [711, 110] on div at bounding box center [706, 114] width 15 height 15
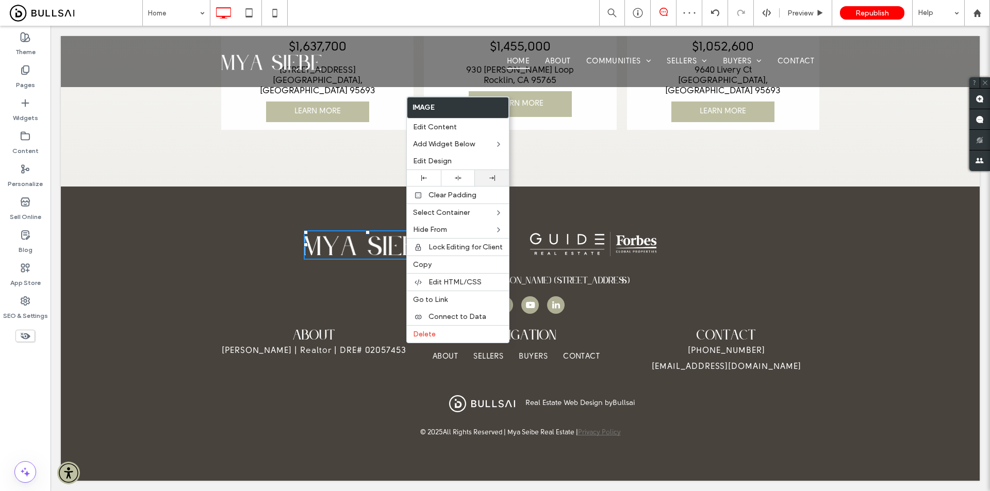
click at [491, 176] on icon at bounding box center [492, 178] width 6 height 6
click at [245, 11] on icon at bounding box center [249, 13] width 21 height 21
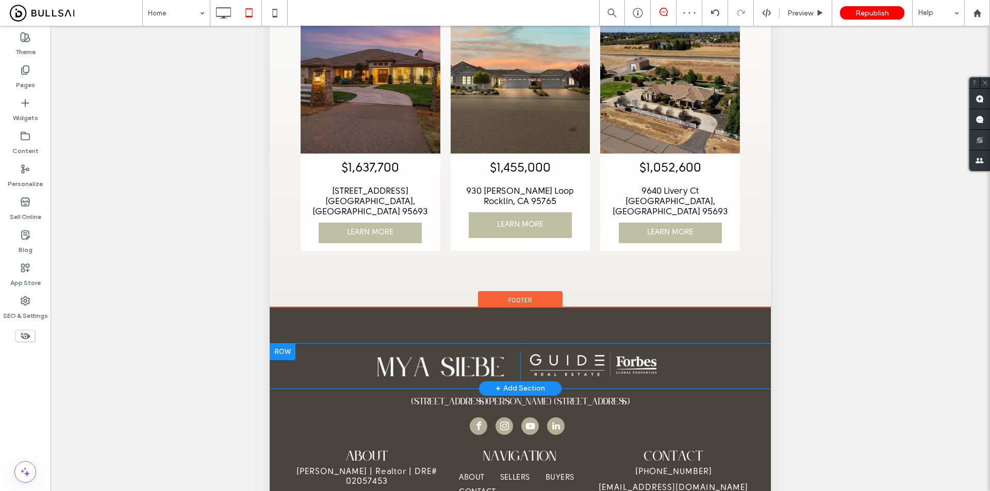
scroll to position [103, 0]
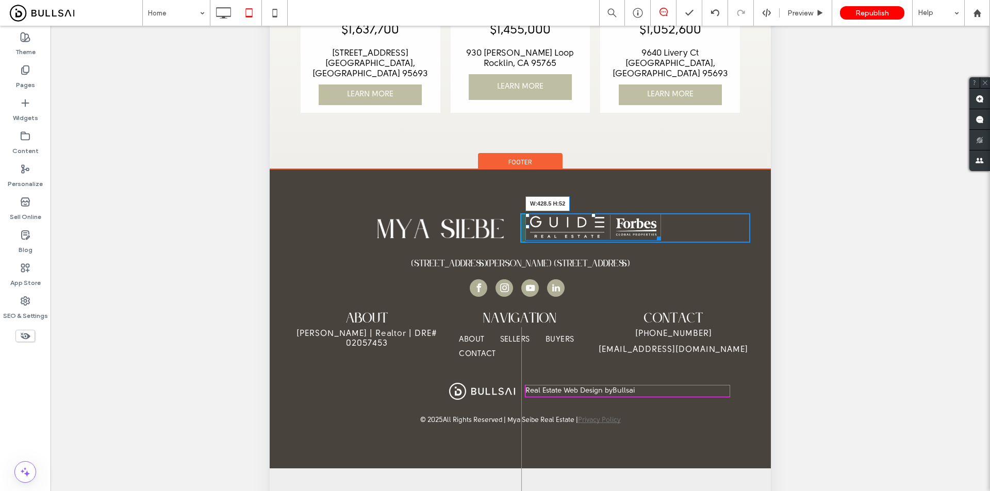
click at [654, 241] on div "W:428.5 H:52" at bounding box center [594, 227] width 136 height 27
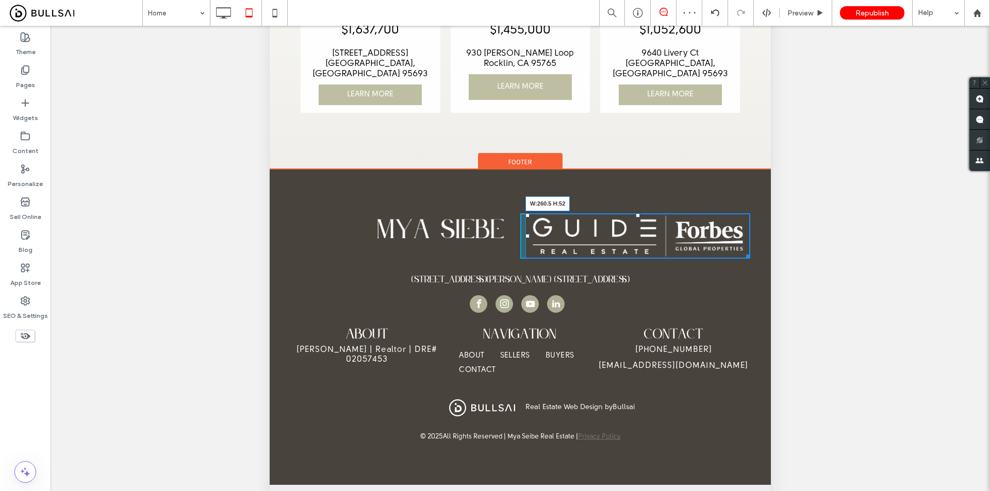
drag, startPoint x: 737, startPoint y: 369, endPoint x: 694, endPoint y: 360, distance: 43.7
click at [694, 267] on div "Click To Paste Click To Paste Click To Paste Click To Paste W:260.5 H:52 + Add …" at bounding box center [520, 236] width 501 height 61
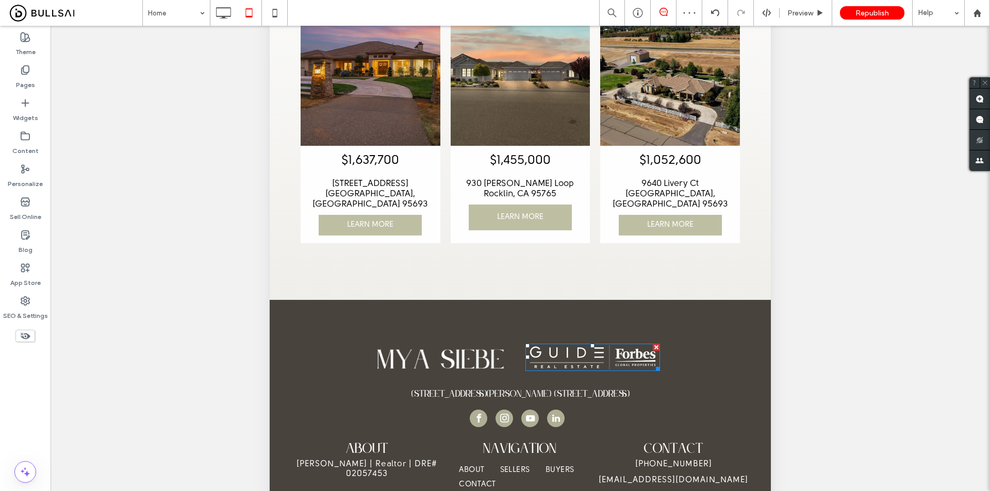
click at [799, 350] on div "Home Preview Republish Help Site Comments Team & Clients Automate new comments …" at bounding box center [495, 245] width 990 height 491
click at [705, 319] on div "Click To Paste Click To Paste Click To Paste Click To Paste + Add Section 2241 …" at bounding box center [520, 450] width 501 height 300
click at [219, 19] on icon at bounding box center [223, 13] width 21 height 21
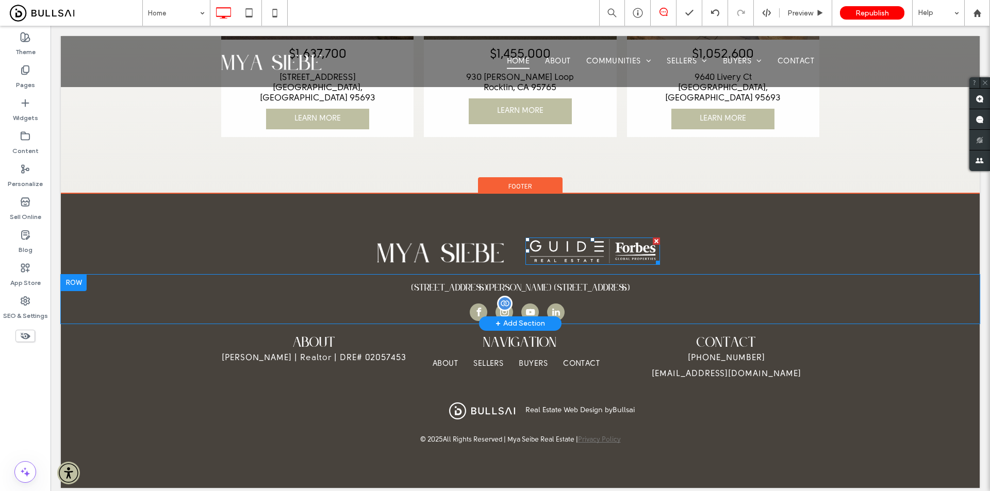
scroll to position [2496, 0]
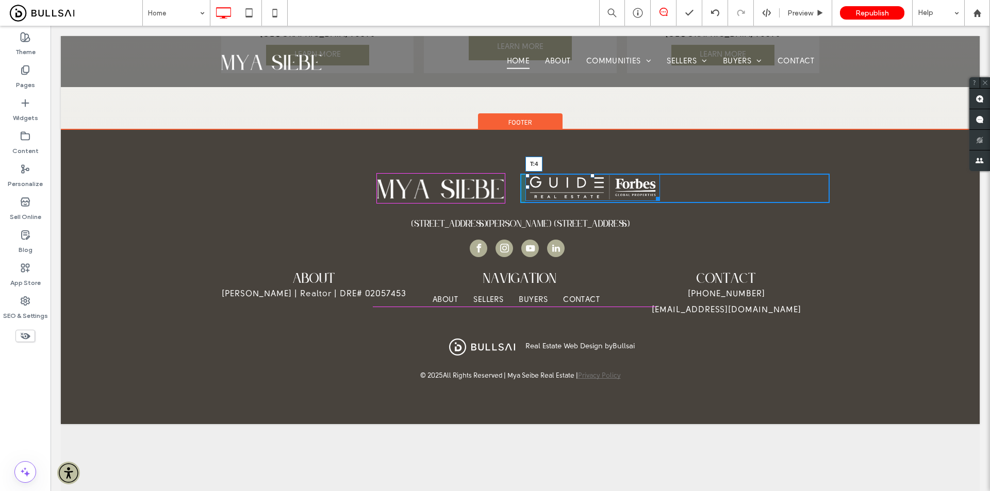
click at [590, 178] on div at bounding box center [592, 176] width 4 height 4
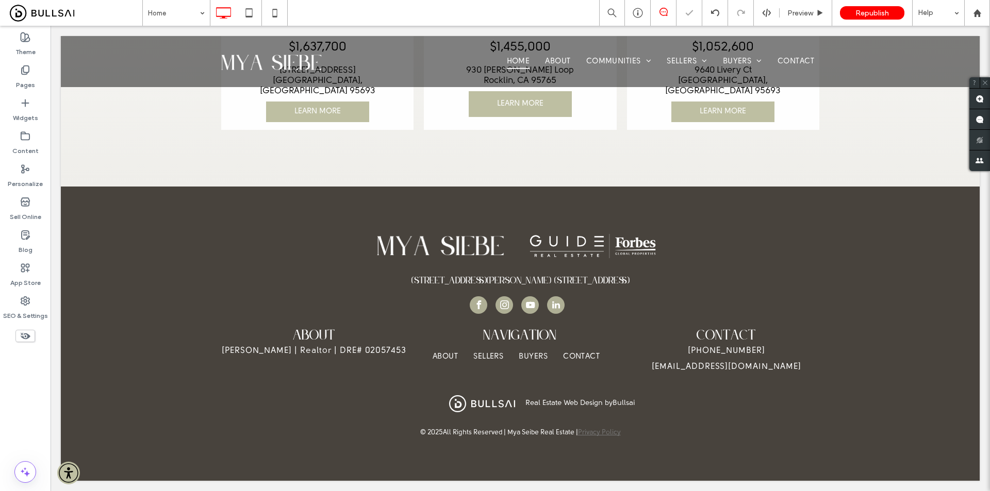
drag, startPoint x: 705, startPoint y: 294, endPoint x: 496, endPoint y: 257, distance: 212.6
click at [705, 294] on div at bounding box center [495, 245] width 990 height 491
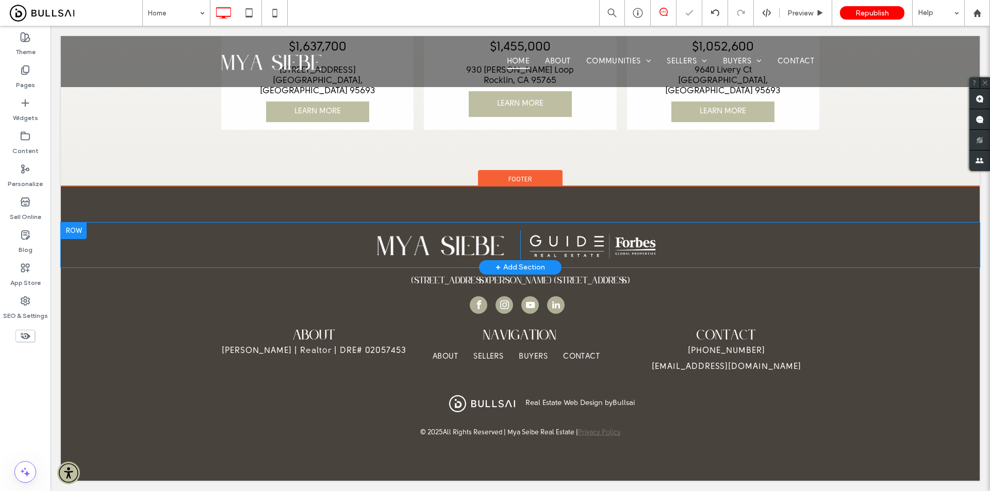
click at [520, 260] on div "Click To Paste Click To Paste" at bounding box center [674, 245] width 309 height 29
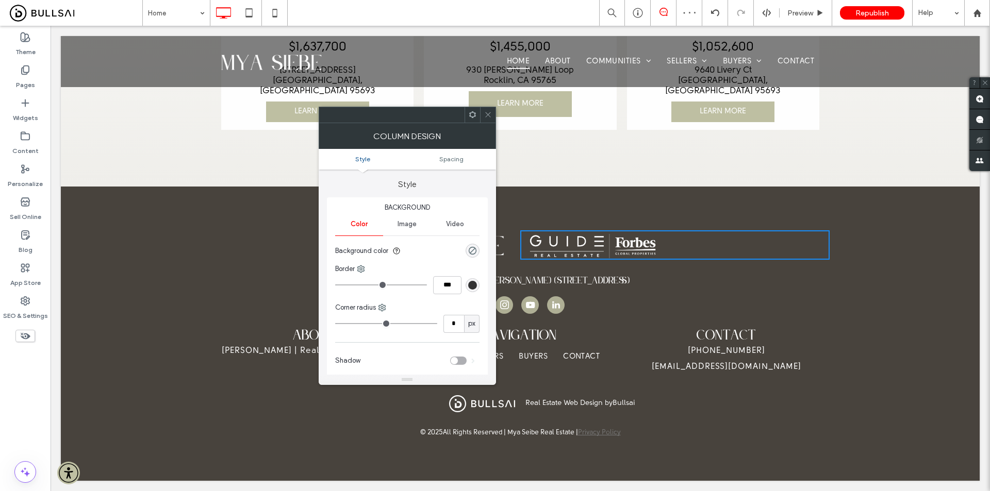
click at [446, 152] on ul "Style Spacing" at bounding box center [407, 159] width 177 height 21
click at [450, 158] on span "Spacing" at bounding box center [451, 159] width 24 height 8
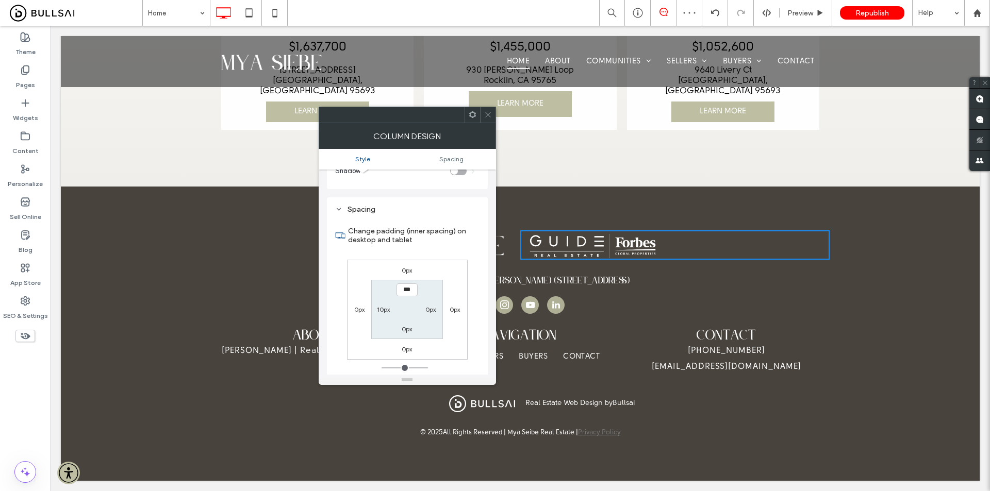
scroll to position [209, 0]
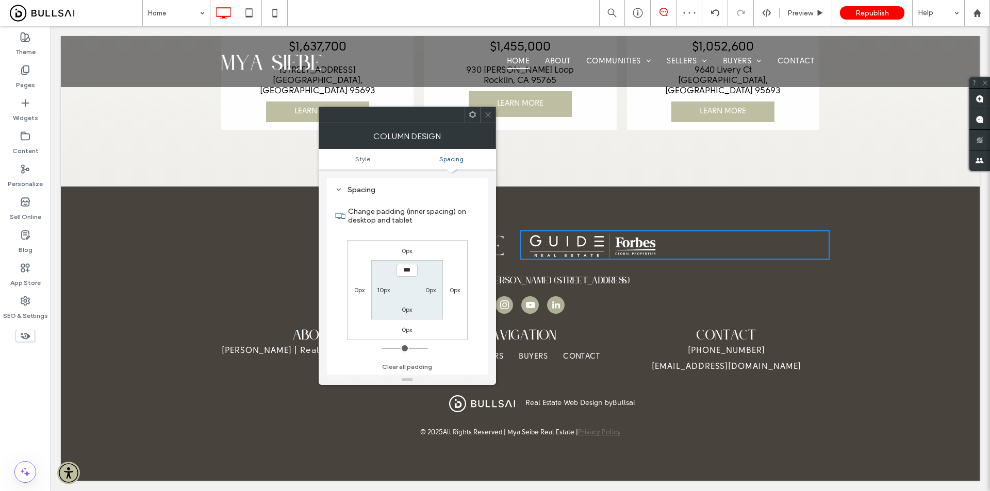
click at [387, 294] on div "10px" at bounding box center [383, 290] width 13 height 10
click at [387, 289] on label "10px" at bounding box center [383, 290] width 13 height 8
type input "**"
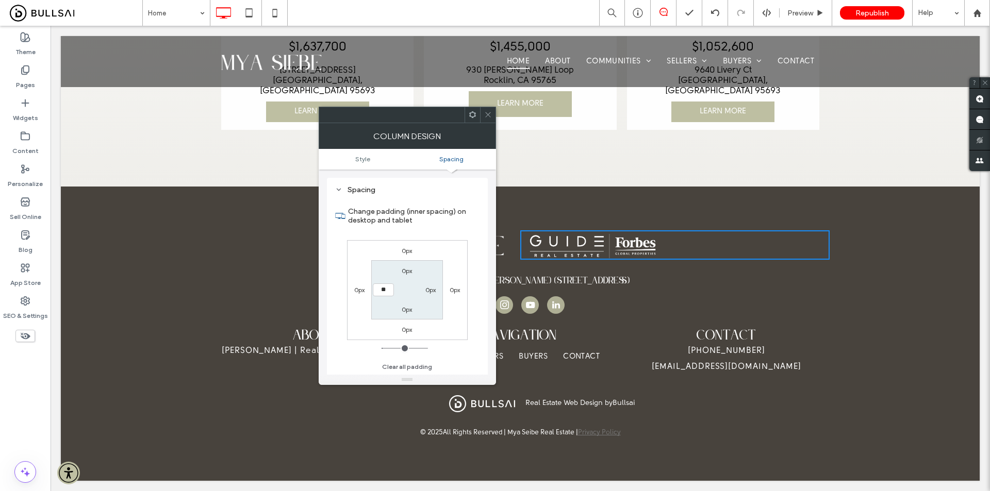
type input "****"
click at [488, 118] on icon at bounding box center [488, 115] width 8 height 8
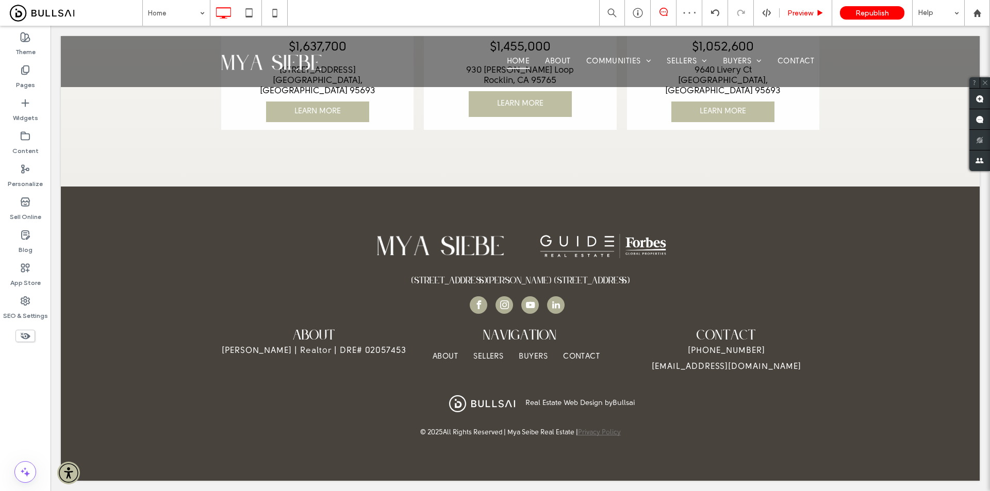
click at [808, 9] on span "Preview" at bounding box center [800, 13] width 26 height 9
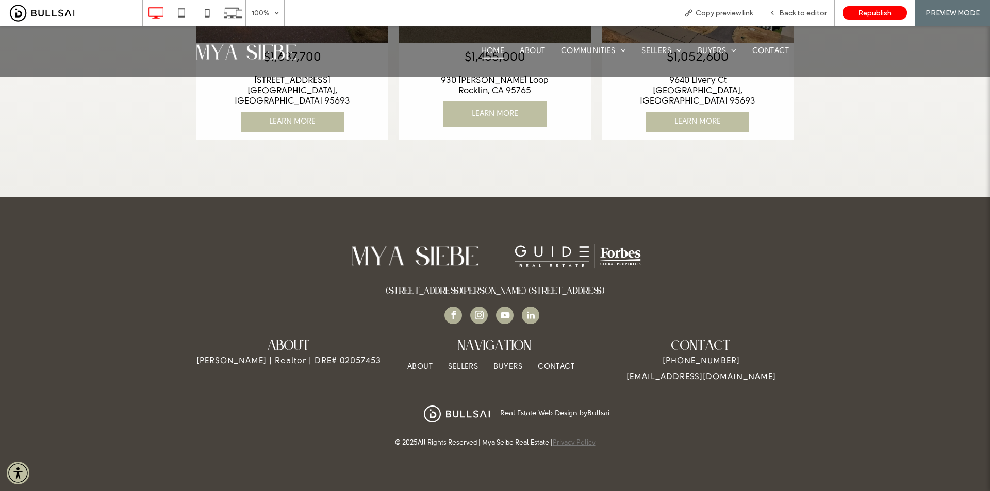
click at [808, 9] on span "Back to editor" at bounding box center [802, 13] width 47 height 9
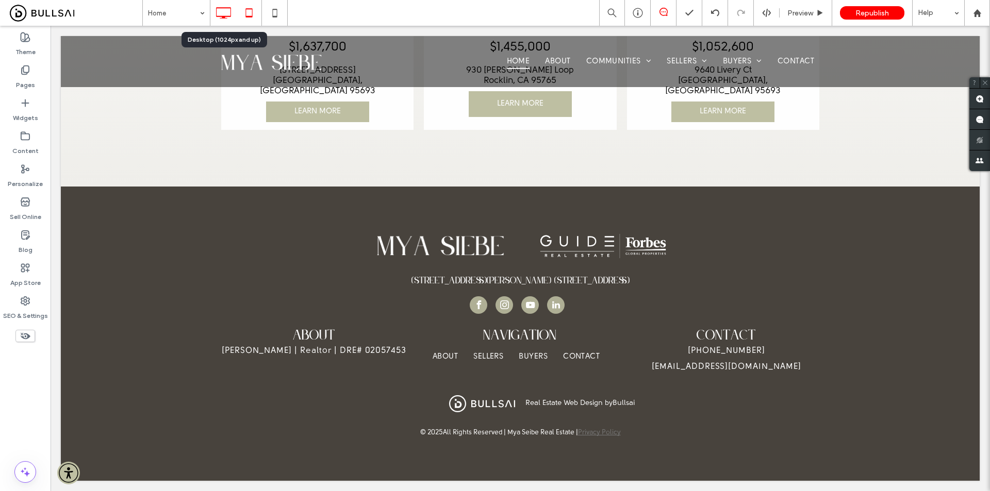
click at [247, 12] on icon at bounding box center [249, 13] width 21 height 21
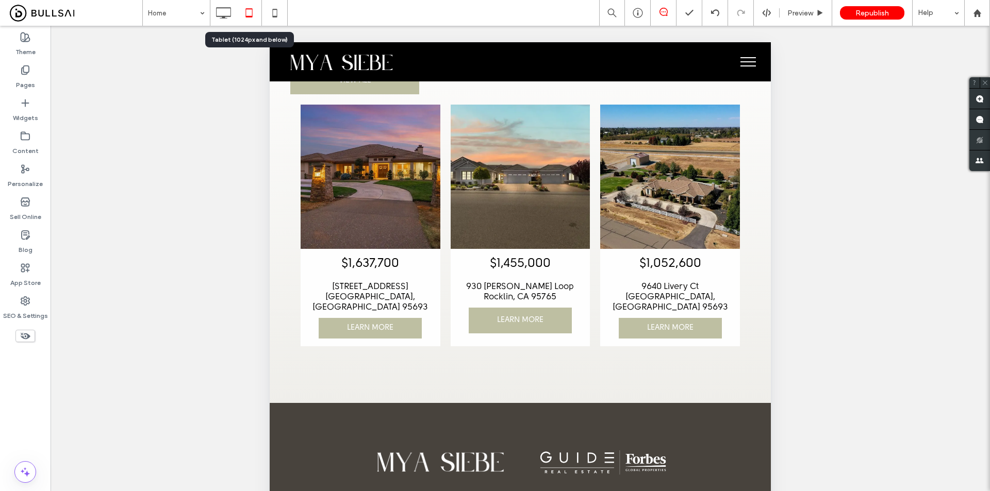
scroll to position [2341, 0]
click at [291, 17] on div "Home Preview Republish Help" at bounding box center [566, 13] width 848 height 26
click at [272, 11] on icon at bounding box center [275, 13] width 21 height 21
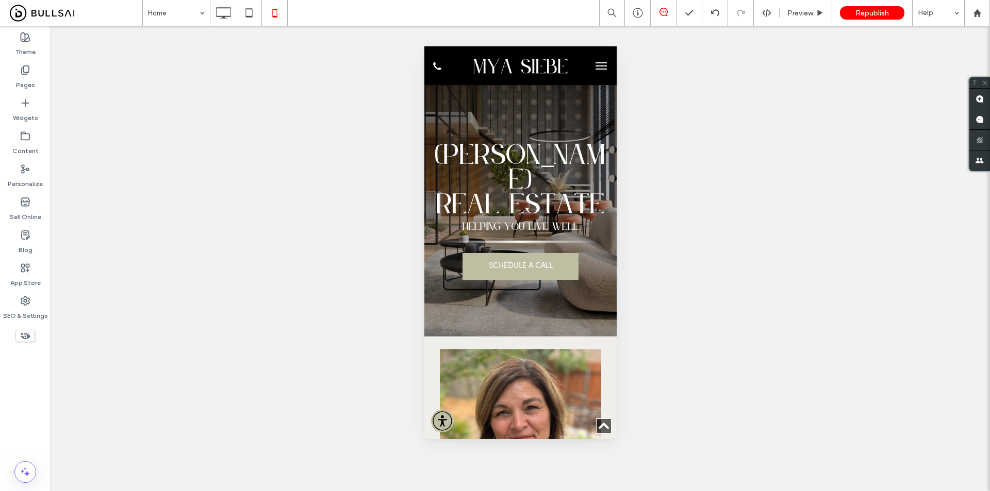
scroll to position [3127, 0]
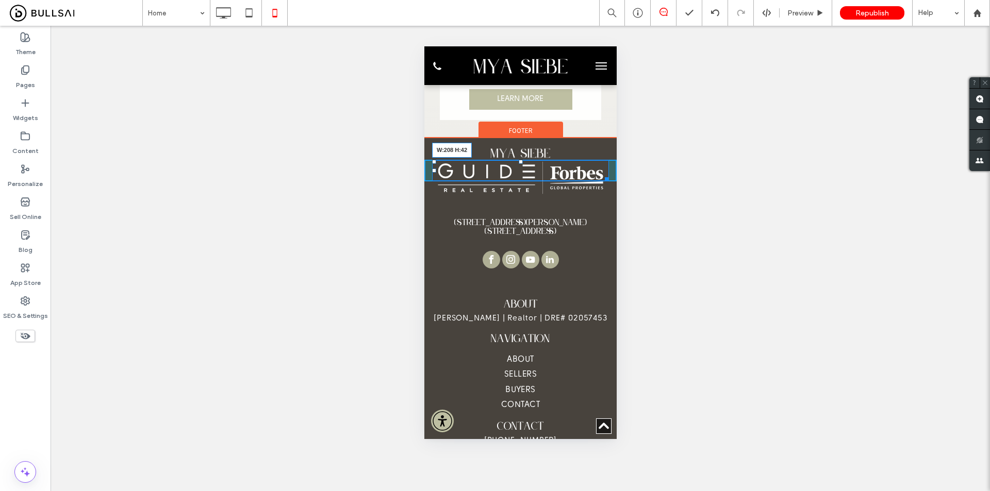
drag, startPoint x: 587, startPoint y: 265, endPoint x: 569, endPoint y: 258, distance: 19.4
click at [601, 182] on div at bounding box center [605, 178] width 8 height 8
drag, startPoint x: 515, startPoint y: 242, endPoint x: 519, endPoint y: 250, distance: 8.8
click at [519, 182] on div "T:15" at bounding box center [520, 171] width 107 height 22
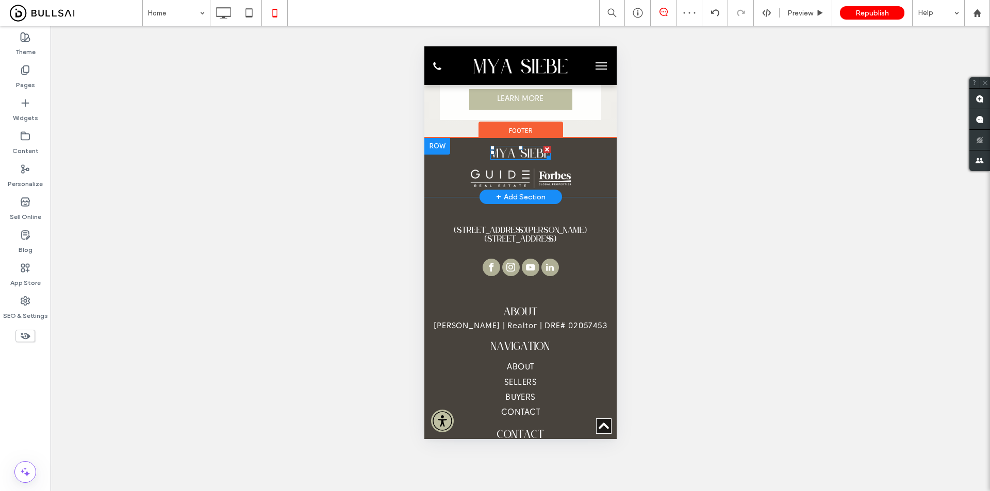
click at [543, 160] on div at bounding box center [547, 156] width 8 height 8
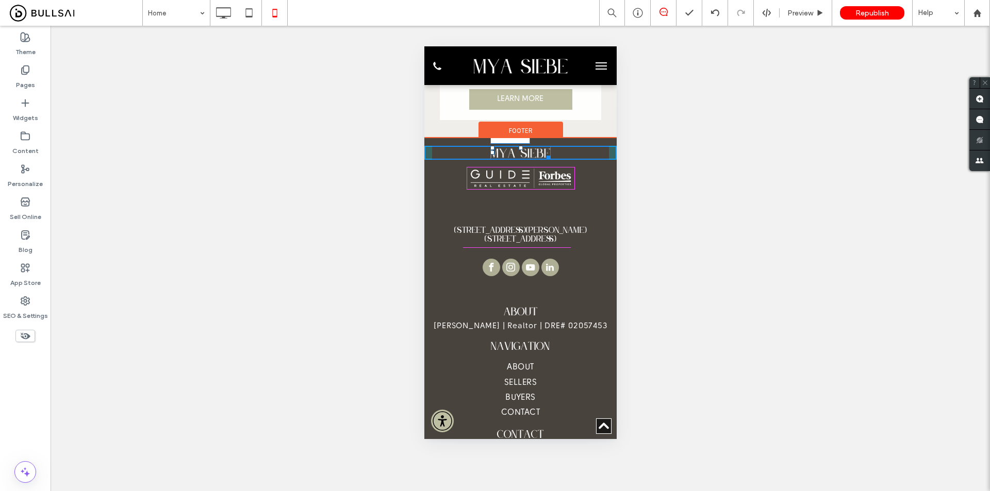
drag, startPoint x: 544, startPoint y: 237, endPoint x: 556, endPoint y: 246, distance: 15.6
click at [550, 160] on div at bounding box center [547, 156] width 8 height 8
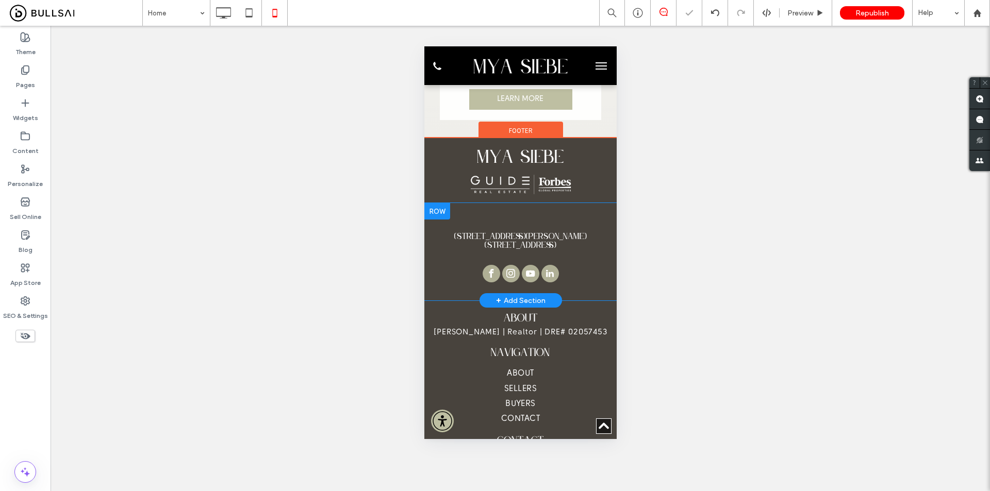
click at [556, 298] on div "2241 Douglas Blvd. Suite 100, Roseville, CA 95661 Click To Paste + Add Section" at bounding box center [520, 251] width 192 height 97
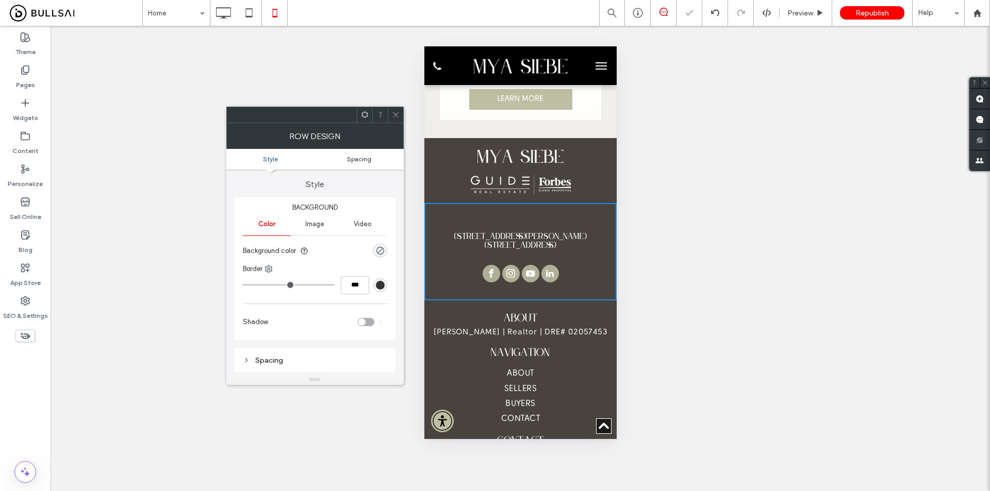
click at [361, 158] on span "Spacing" at bounding box center [359, 159] width 24 height 8
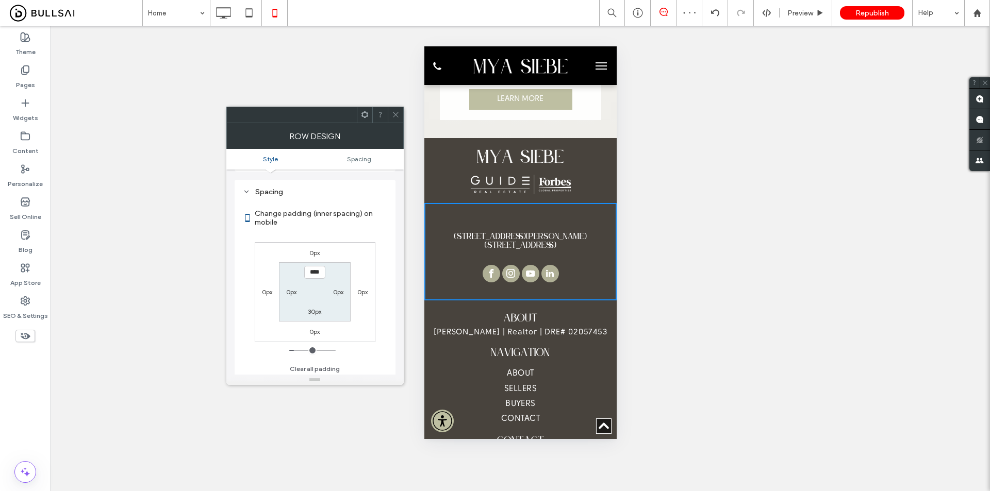
scroll to position [171, 0]
click at [396, 116] on icon at bounding box center [396, 115] width 8 height 8
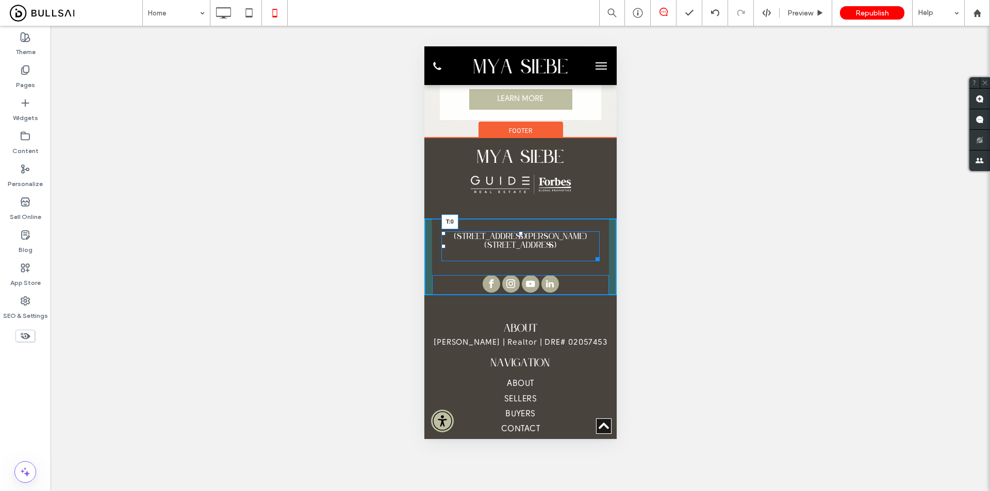
drag, startPoint x: 516, startPoint y: 314, endPoint x: 519, endPoint y: 303, distance: 11.9
click at [519, 261] on div "2241 Douglas Blvd. Suite 100, Roseville, CA 95661 T:0" at bounding box center [520, 247] width 159 height 30
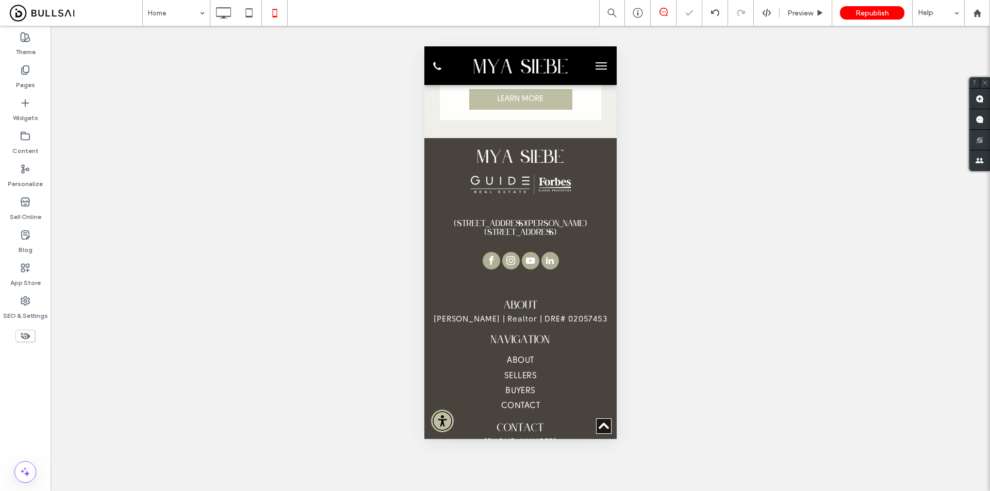
click at [685, 343] on div "Unhide? Yes Unhide? Yes Unhide? Yes Unhide? Yes Unhide? Yes Unhide? Yes Unhide?…" at bounding box center [521, 259] width 940 height 466
click at [579, 166] on div "Click To Paste" at bounding box center [520, 156] width 192 height 20
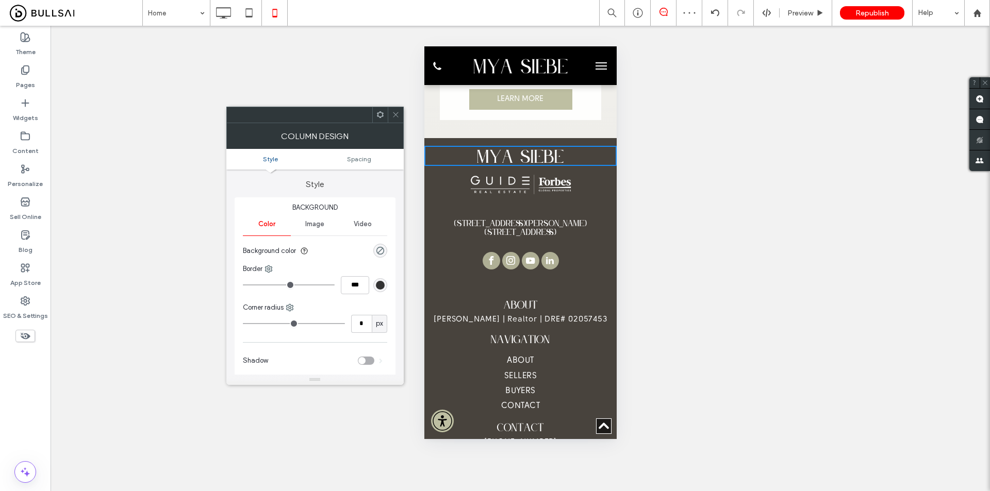
drag, startPoint x: 392, startPoint y: 113, endPoint x: 423, endPoint y: 171, distance: 65.5
click at [392, 113] on icon at bounding box center [396, 115] width 8 height 8
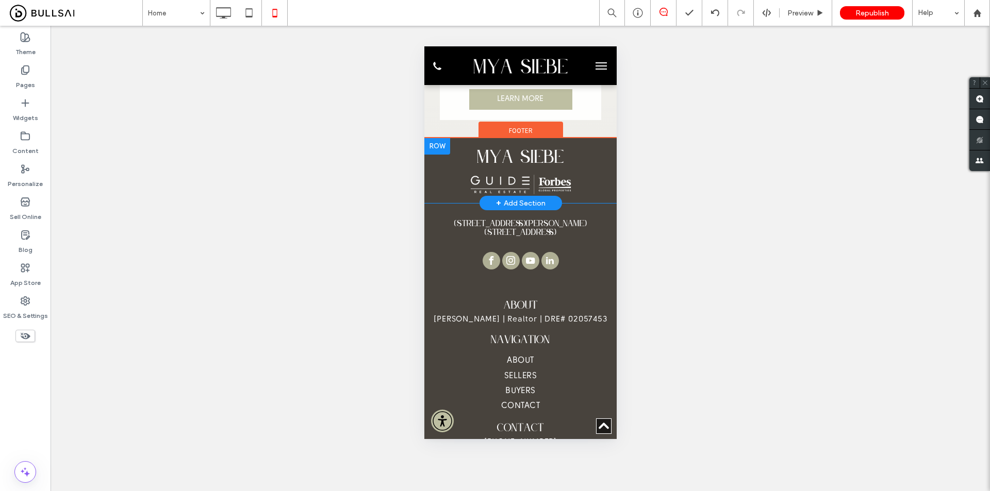
click at [467, 203] on div "Click To Paste Click To Paste + Add Section" at bounding box center [520, 170] width 192 height 65
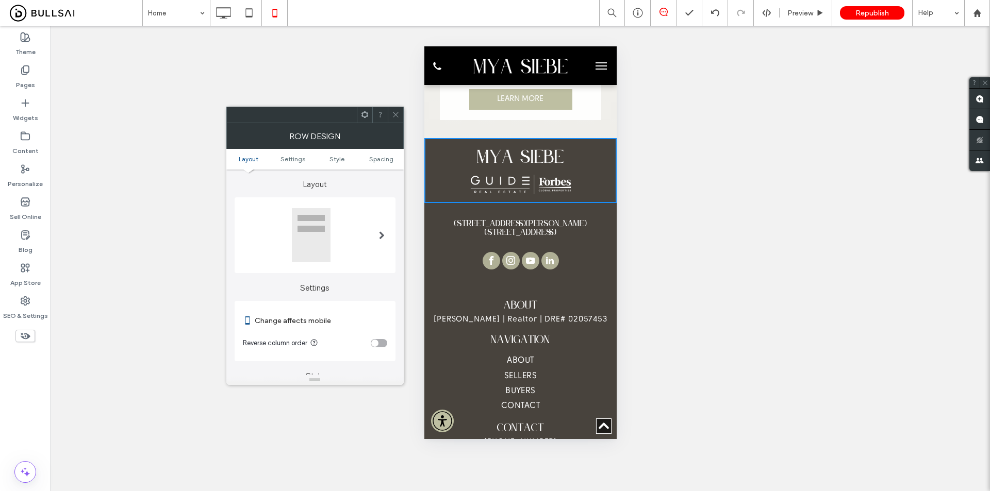
click at [376, 153] on ul "Layout Settings Style Spacing" at bounding box center [314, 159] width 177 height 21
click at [383, 160] on span "Spacing" at bounding box center [381, 159] width 24 height 8
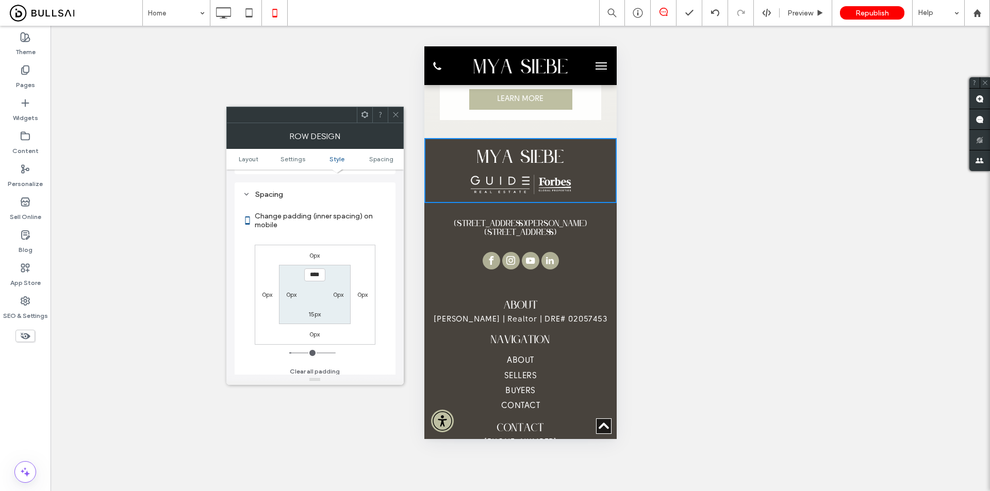
scroll to position [363, 0]
type input "****"
type input "**"
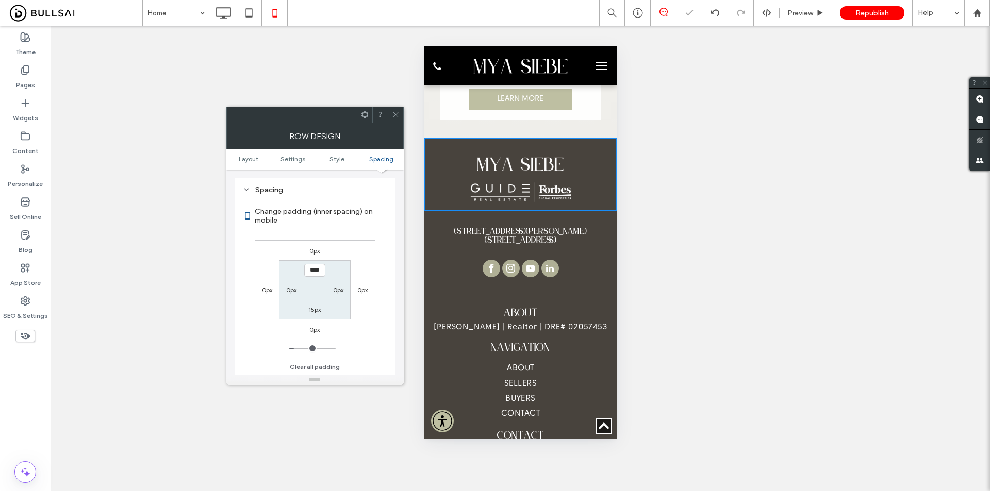
click at [395, 114] on icon at bounding box center [396, 115] width 8 height 8
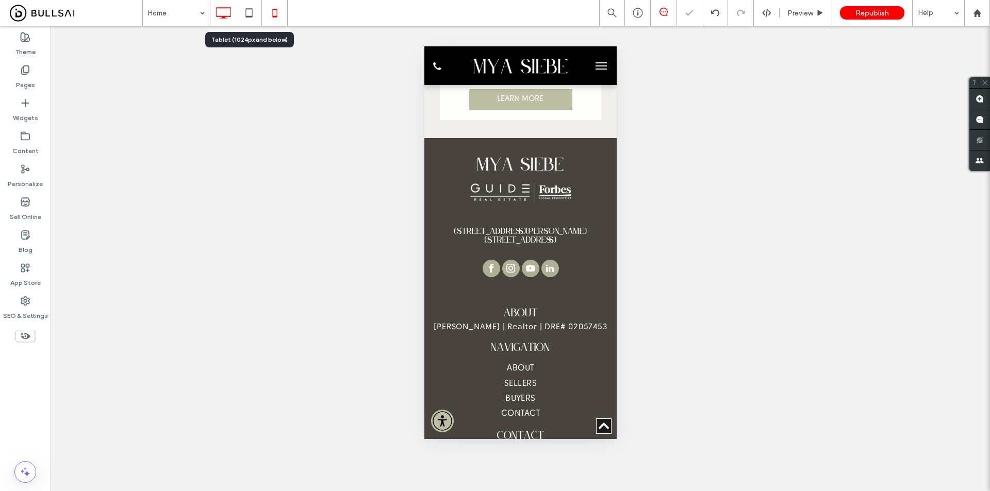
click at [235, 18] on div at bounding box center [223, 13] width 26 height 21
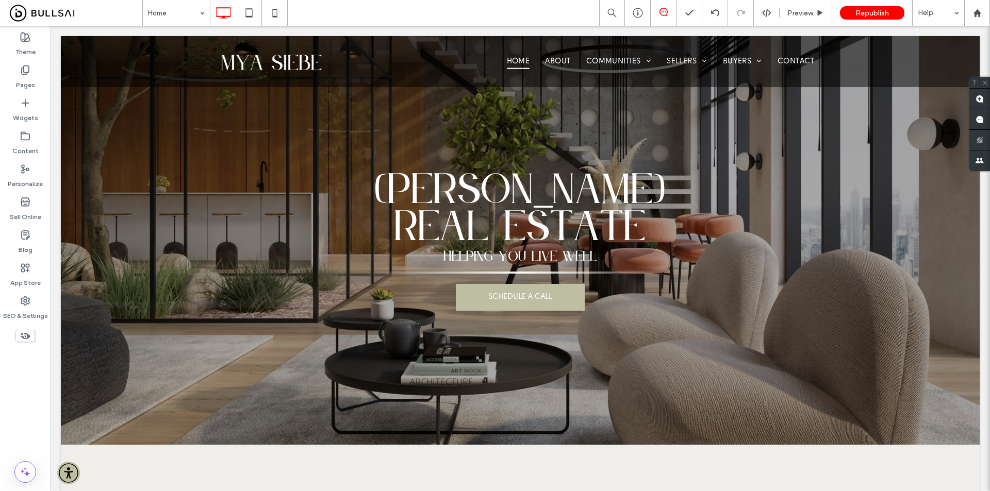
scroll to position [2559, 0]
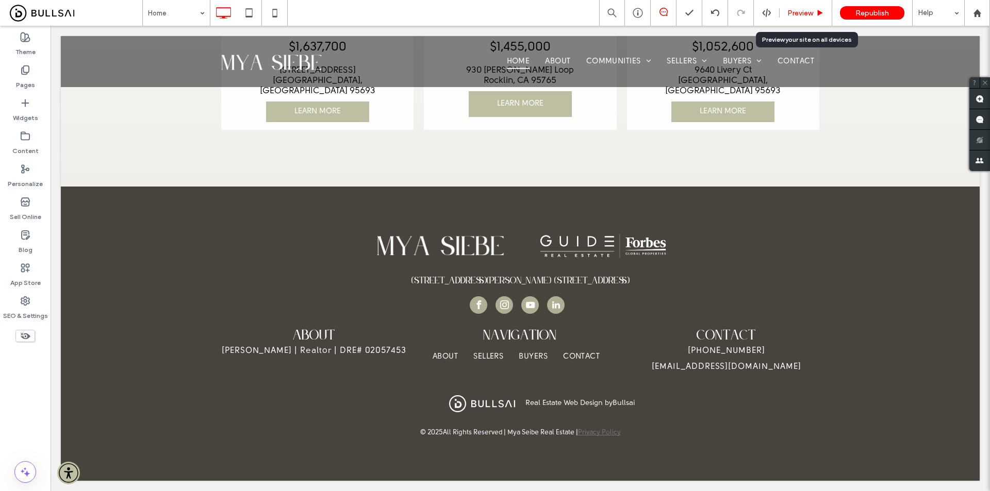
click at [808, 11] on span "Preview" at bounding box center [800, 13] width 26 height 9
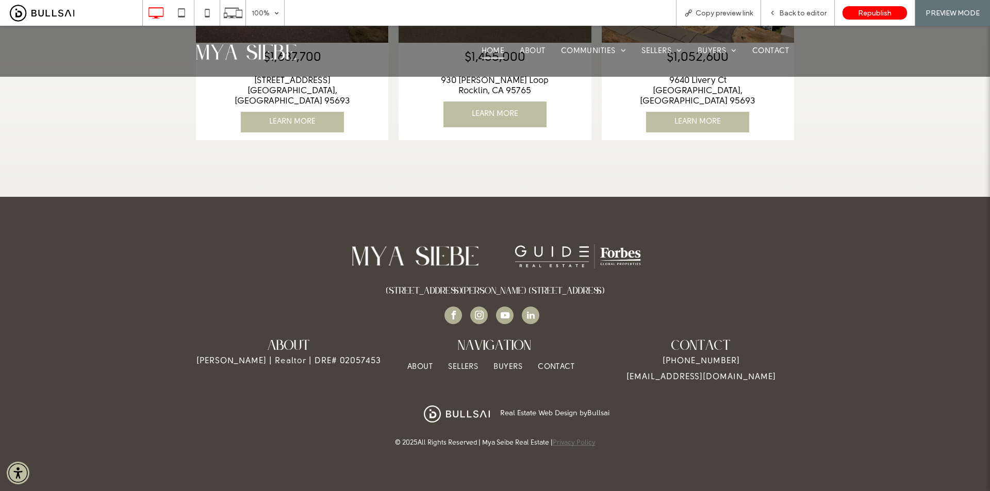
scroll to position [2538, 0]
click at [808, 11] on span "Back to editor" at bounding box center [802, 13] width 47 height 9
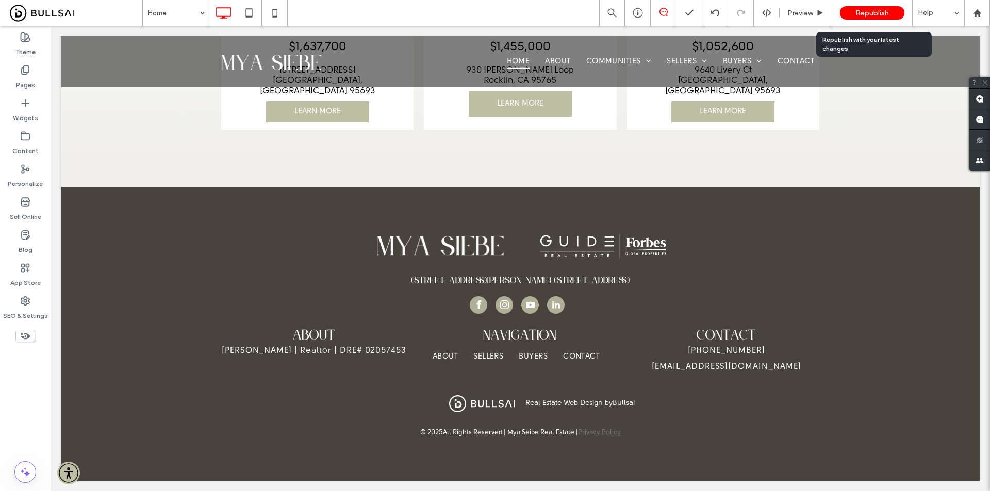
click at [863, 9] on span "Republish" at bounding box center [873, 13] width 34 height 9
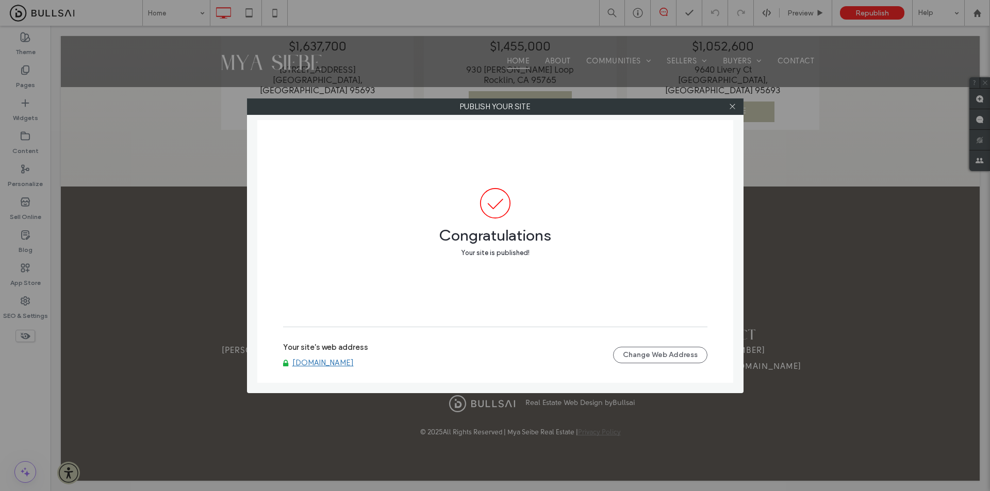
drag, startPoint x: 919, startPoint y: 63, endPoint x: 912, endPoint y: 50, distance: 14.8
click at [919, 63] on div "Publish your site Congratulations Your site is published! Your site's web addre…" at bounding box center [495, 245] width 990 height 491
click at [778, 308] on div "Publish your site Congratulations Your site is published! Your site's web addre…" at bounding box center [495, 245] width 990 height 491
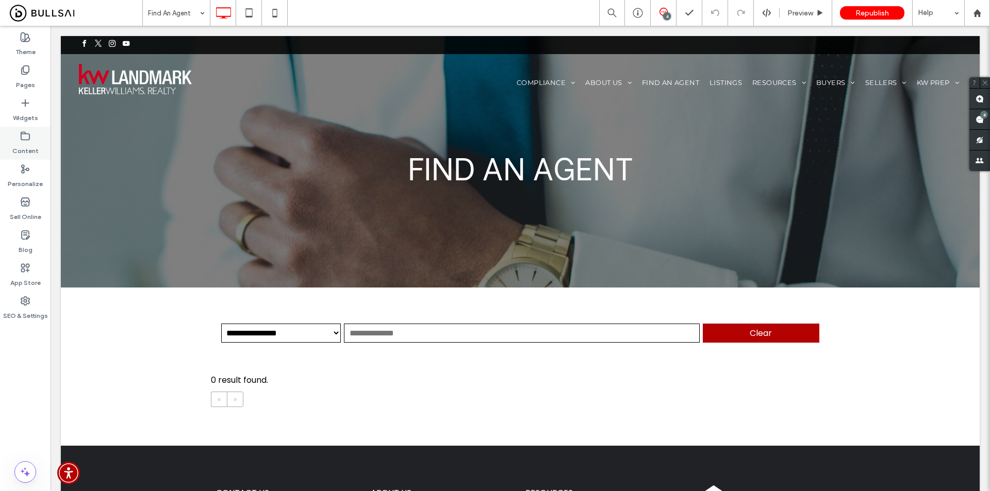
click at [38, 141] on div "Content" at bounding box center [25, 143] width 51 height 33
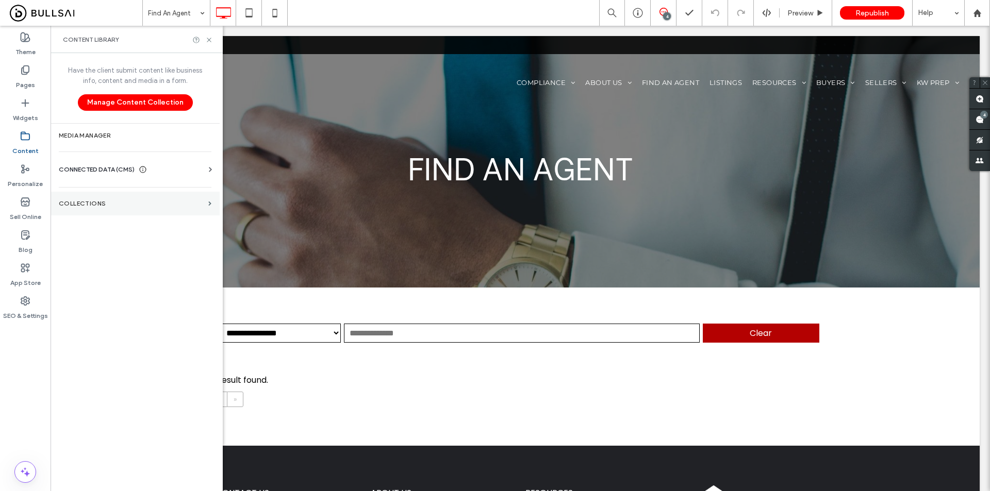
click at [130, 198] on section "Collections" at bounding box center [135, 204] width 169 height 24
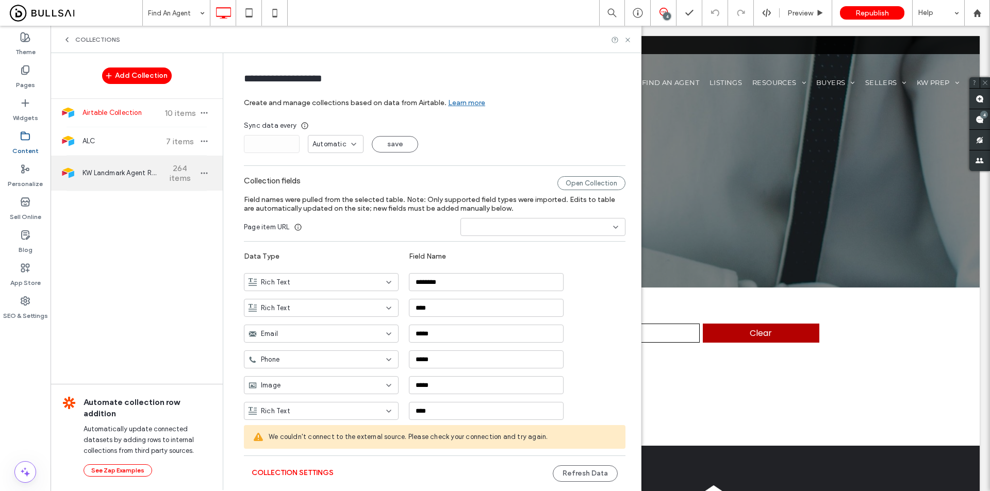
click at [134, 177] on span "KW Landmark Agent Roster" at bounding box center [121, 173] width 77 height 10
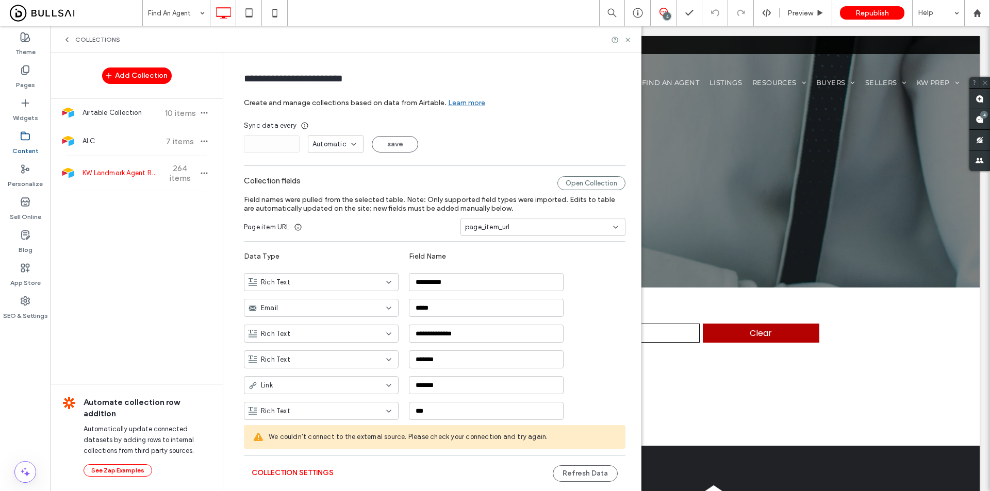
type input "**********"
click at [126, 174] on span "KW Landmark Agent Roster" at bounding box center [121, 173] width 77 height 10
drag, startPoint x: 308, startPoint y: 463, endPoint x: 312, endPoint y: 469, distance: 7.2
click at [309, 463] on div "Collection Settings Refresh Data" at bounding box center [435, 474] width 382 height 36
click at [305, 468] on button "Collection Settings" at bounding box center [293, 473] width 82 height 17
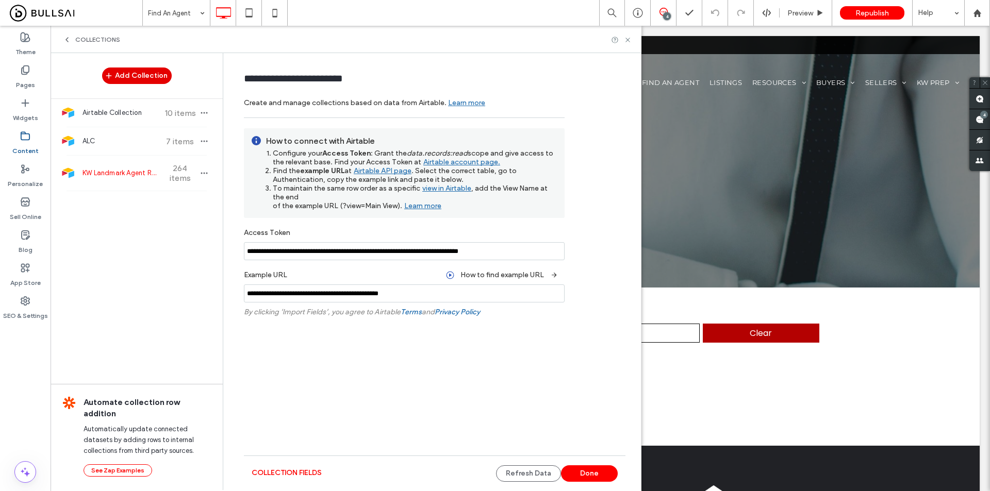
click at [143, 81] on button "Add Collection" at bounding box center [137, 76] width 70 height 17
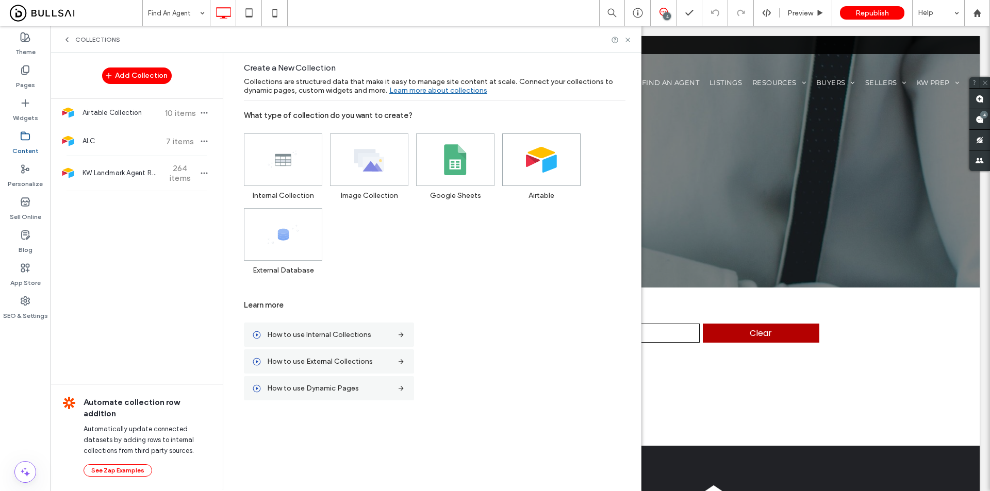
click at [524, 161] on span at bounding box center [541, 160] width 77 height 52
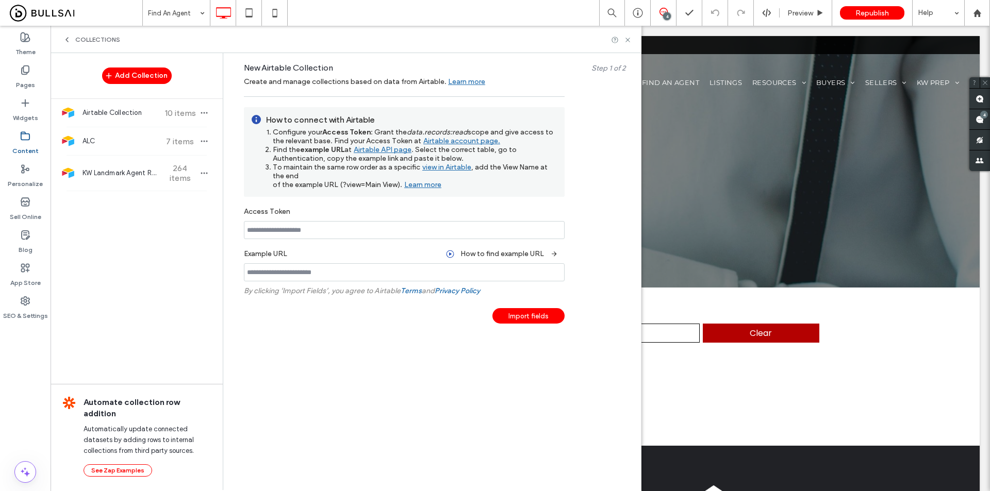
click at [293, 236] on input at bounding box center [404, 230] width 321 height 18
click at [461, 139] on link "Airtable account page." at bounding box center [460, 142] width 79 height 13
click at [341, 239] on input at bounding box center [404, 230] width 321 height 18
paste input "**********"
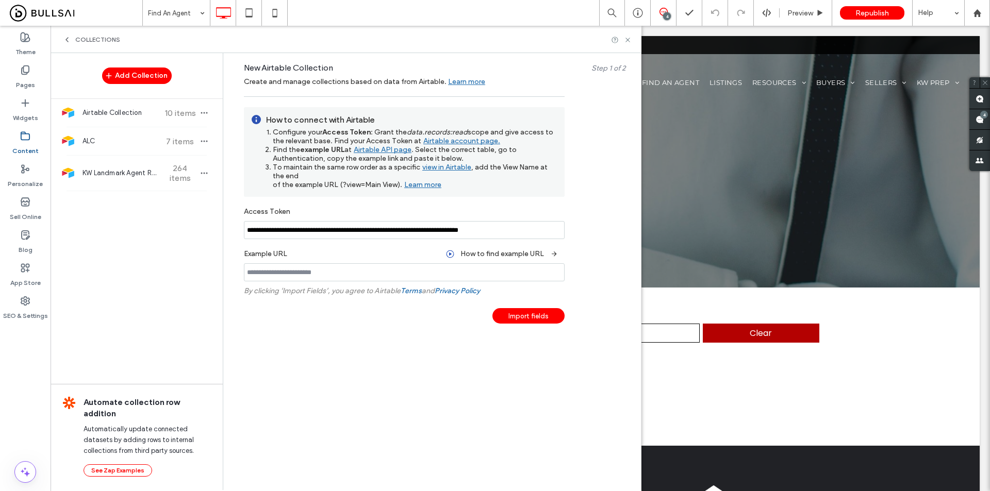
type input "**********"
click at [329, 275] on input at bounding box center [404, 273] width 321 height 18
click at [396, 153] on link "Airtable API page" at bounding box center [382, 150] width 60 height 13
click at [331, 266] on input at bounding box center [404, 273] width 321 height 18
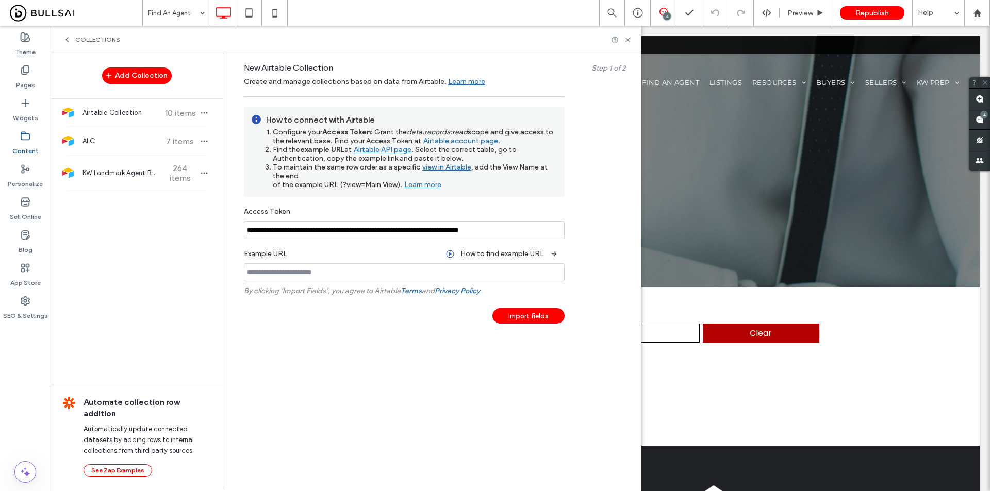
paste input "**********"
type input "**********"
click at [519, 314] on div "Import fields" at bounding box center [529, 315] width 72 height 15
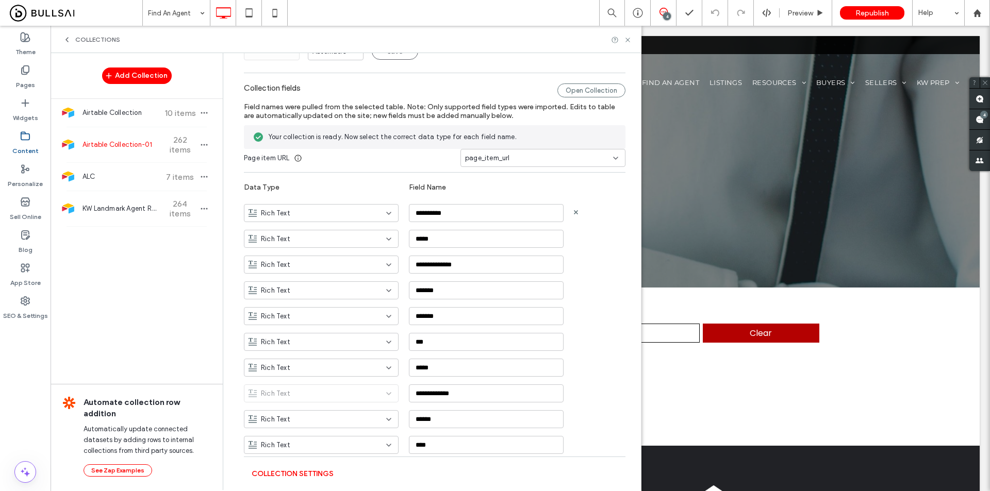
scroll to position [103, 0]
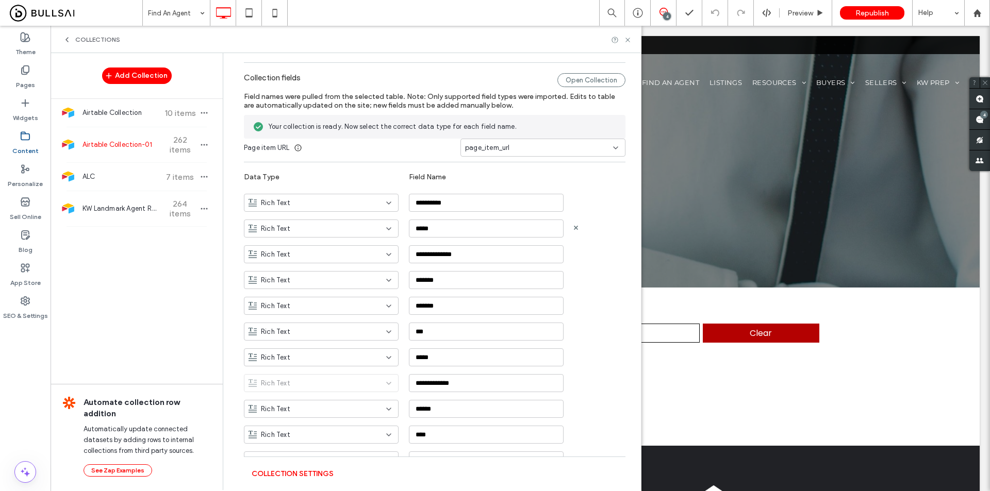
click at [341, 234] on div "Rich Text" at bounding box center [321, 229] width 155 height 18
click at [291, 305] on div "Email" at bounding box center [316, 306] width 154 height 18
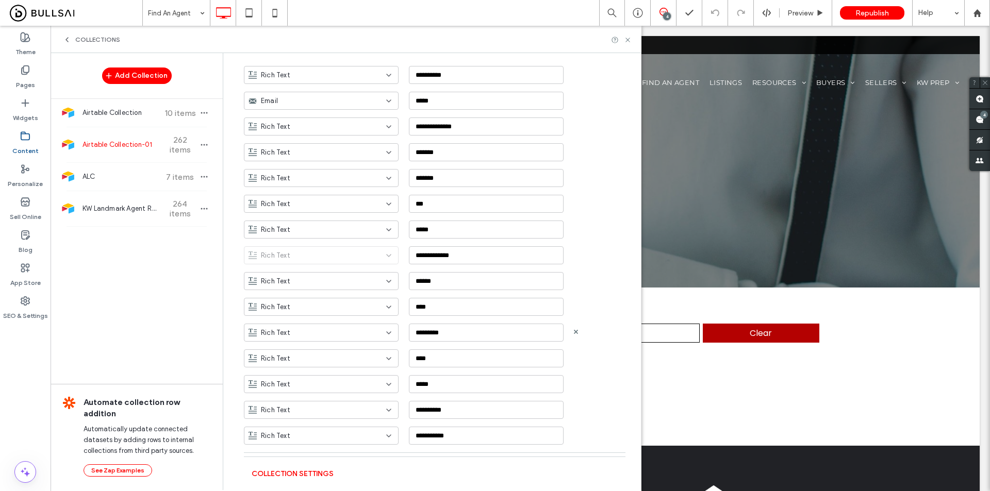
scroll to position [250, 0]
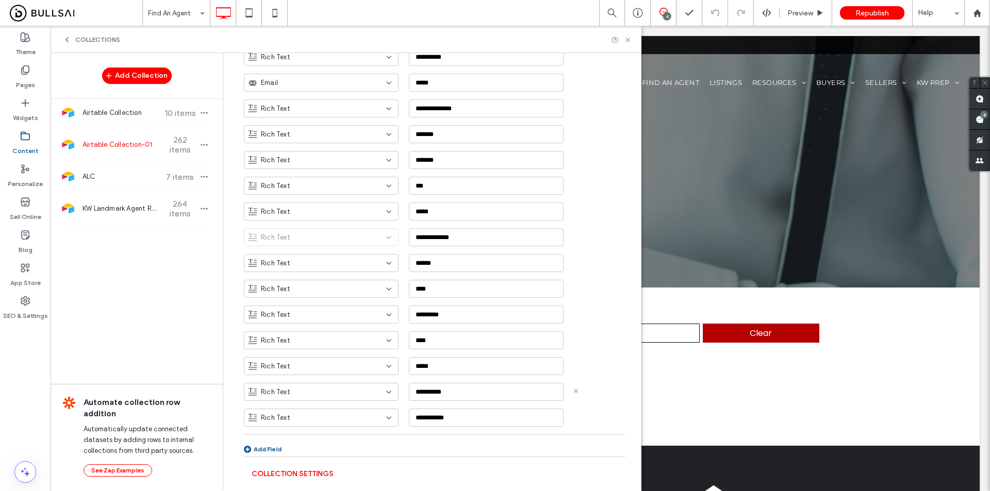
click at [574, 391] on use at bounding box center [576, 391] width 4 height 4
click at [333, 399] on div "Rich Text" at bounding box center [321, 392] width 155 height 18
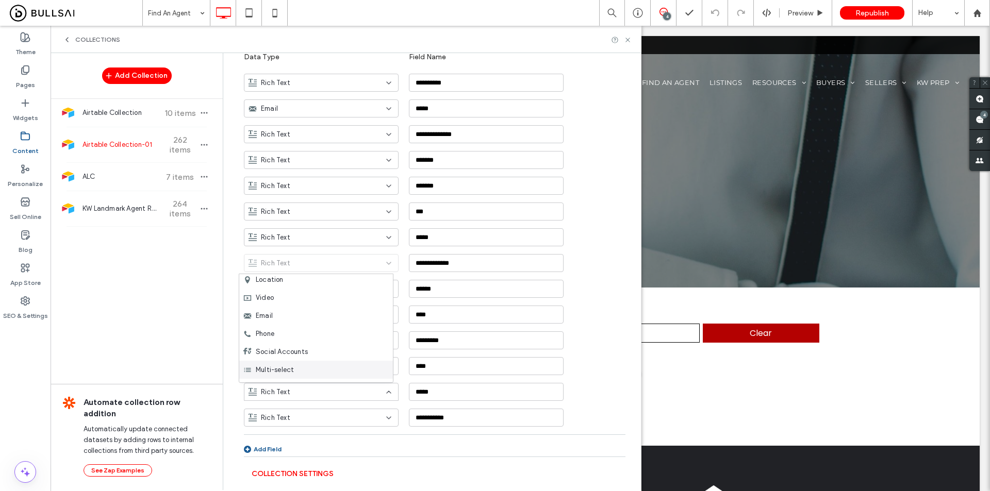
scroll to position [144, 0]
click at [294, 318] on div "Phone" at bounding box center [316, 319] width 154 height 18
click at [345, 294] on div "Rich Text" at bounding box center [321, 289] width 155 height 18
click at [276, 344] on div "Phone" at bounding box center [316, 343] width 154 height 18
click at [354, 196] on div "Rich Text ***" at bounding box center [442, 208] width 397 height 26
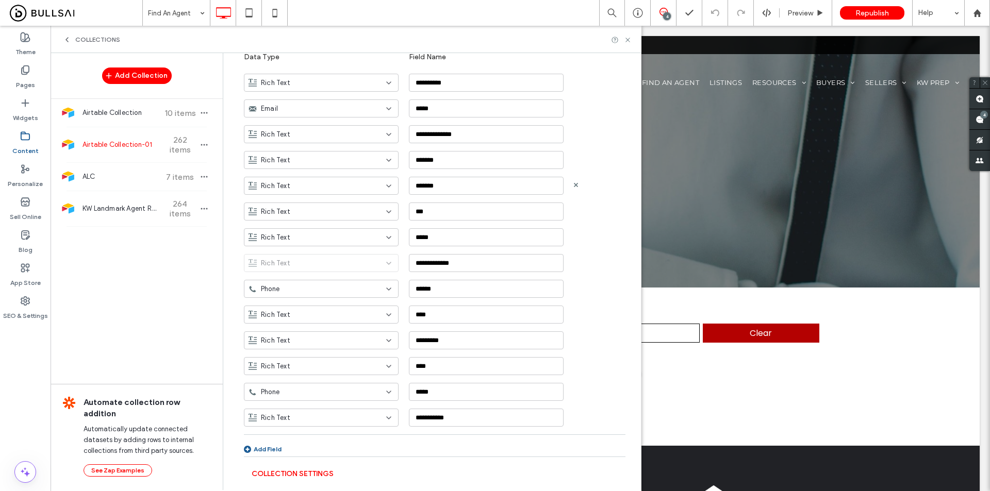
click at [351, 188] on div "Rich Text" at bounding box center [315, 186] width 133 height 10
click at [280, 251] on div "Link" at bounding box center [316, 258] width 154 height 18
click at [303, 228] on div "Rich Text" at bounding box center [321, 237] width 155 height 18
click at [284, 292] on div "Image" at bounding box center [316, 291] width 154 height 18
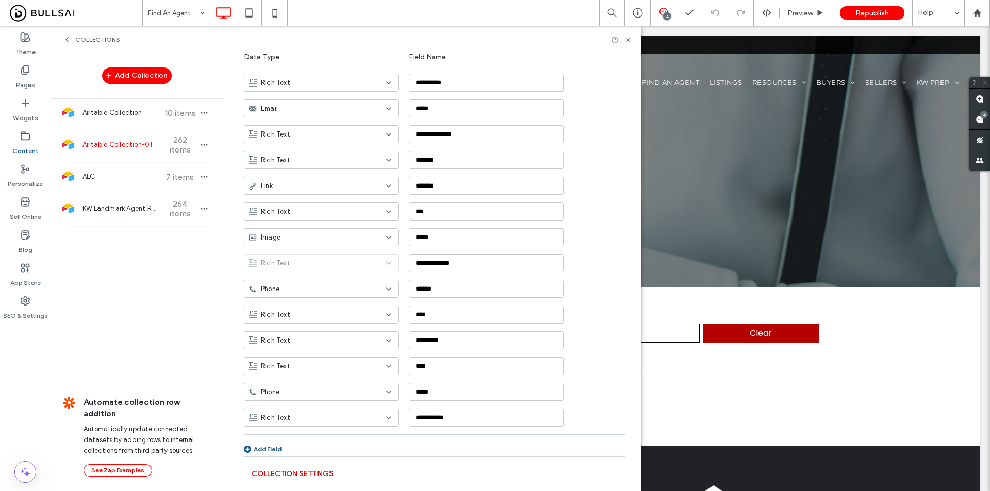
click at [324, 478] on button "Collection Settings" at bounding box center [293, 474] width 82 height 17
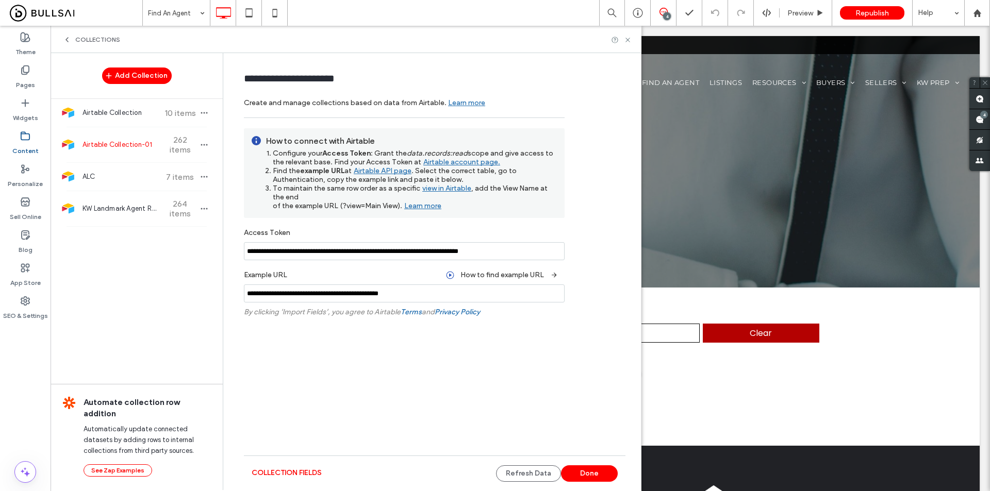
scroll to position [0, 0]
click at [543, 475] on button "Refresh Data" at bounding box center [528, 474] width 65 height 17
click at [290, 475] on button "collection fields" at bounding box center [287, 473] width 70 height 17
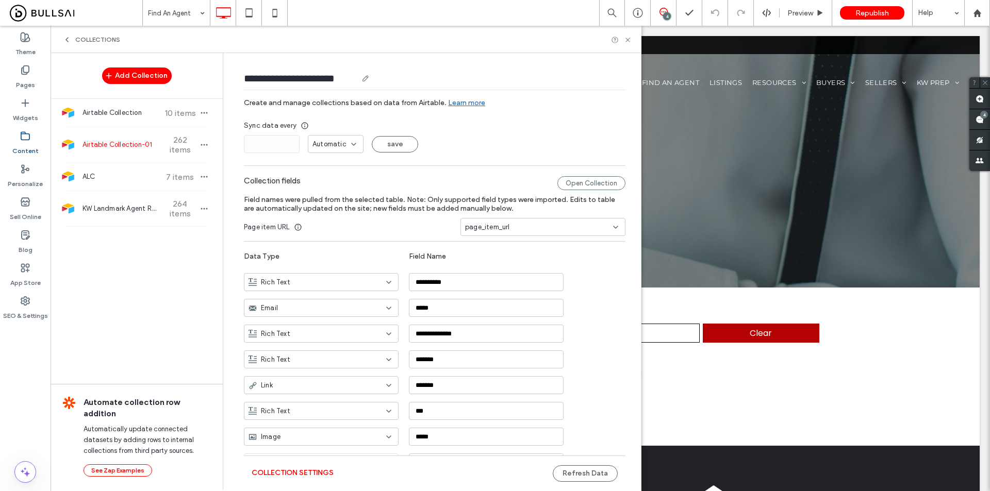
click at [299, 80] on input "**********" at bounding box center [300, 78] width 113 height 14
click at [354, 79] on input "**********" at bounding box center [305, 78] width 123 height 14
drag, startPoint x: 359, startPoint y: 79, endPoint x: 380, endPoint y: 76, distance: 20.9
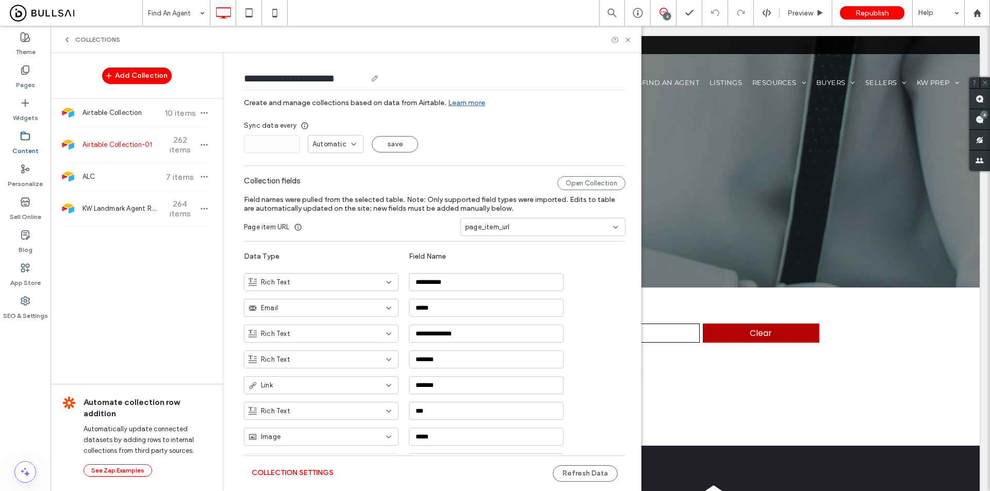
click at [380, 76] on div "**********" at bounding box center [435, 80] width 382 height 19
type input "**********"
click at [513, 132] on div "Sync data every * Automatic save" at bounding box center [435, 137] width 382 height 32
click at [628, 42] on icon at bounding box center [628, 40] width 8 height 8
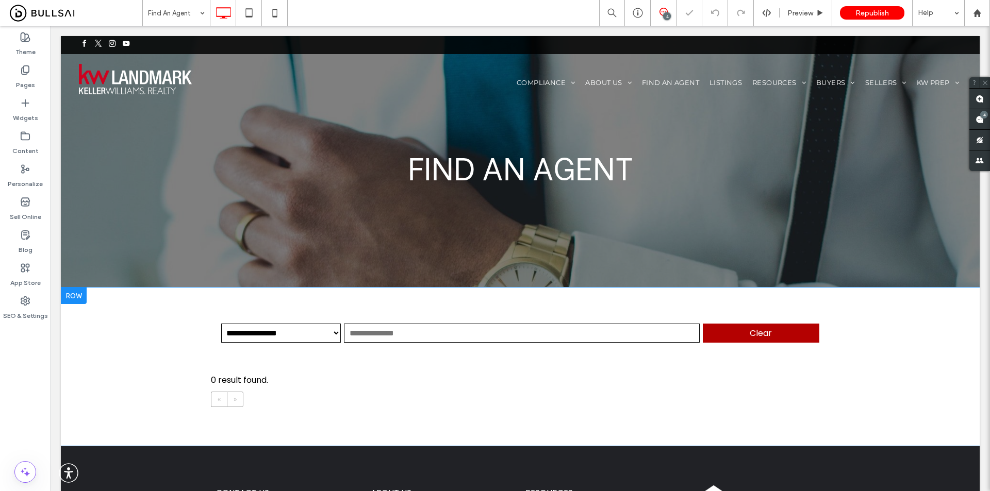
click at [406, 345] on span at bounding box center [520, 361] width 619 height 94
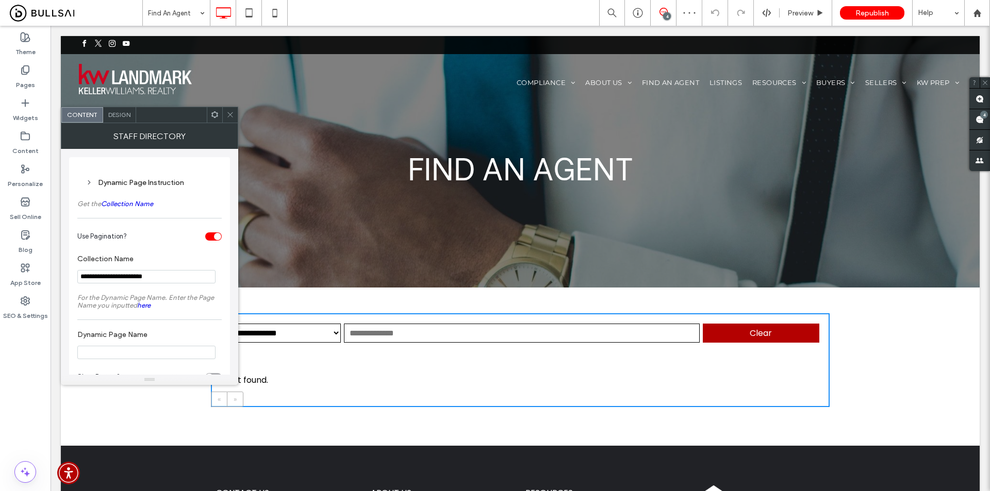
click at [79, 277] on input "**********" at bounding box center [146, 276] width 138 height 13
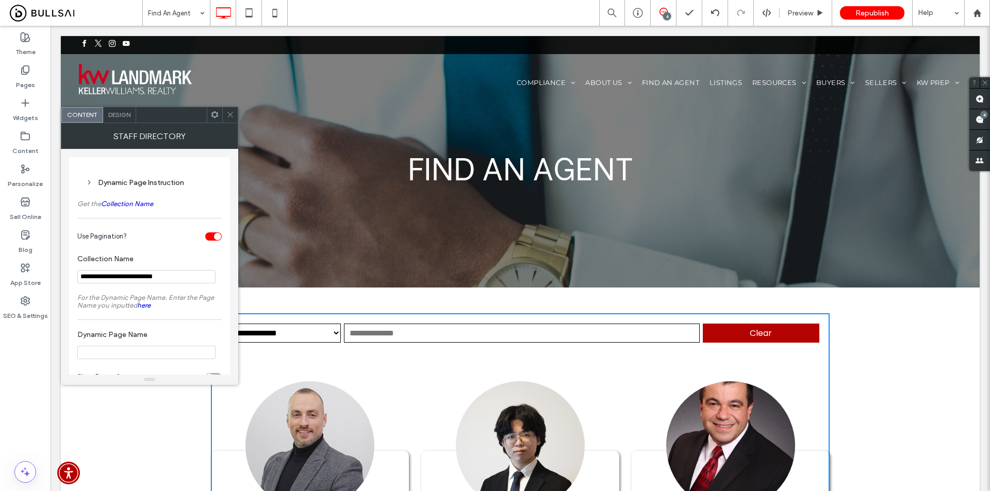
type input "**********"
click at [210, 294] on span "For the Dynamic Page Name. Enter the Page Name you inputted here" at bounding box center [145, 301] width 137 height 15
click at [228, 118] on icon at bounding box center [230, 115] width 8 height 8
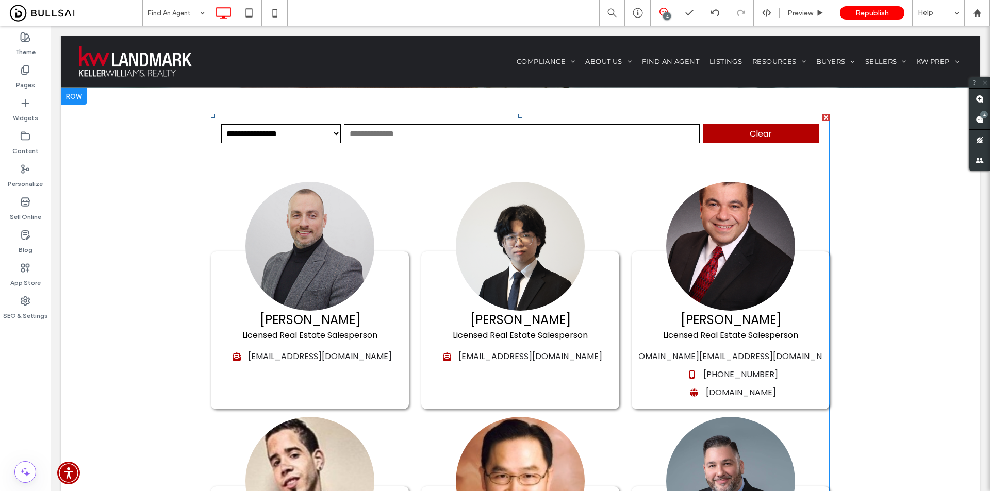
scroll to position [258, 0]
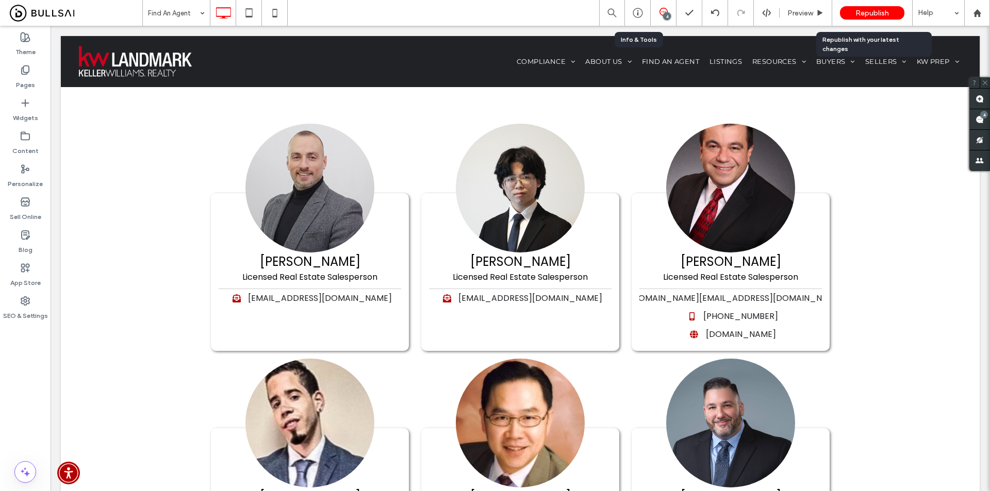
click at [878, 13] on span "Republish" at bounding box center [873, 13] width 34 height 9
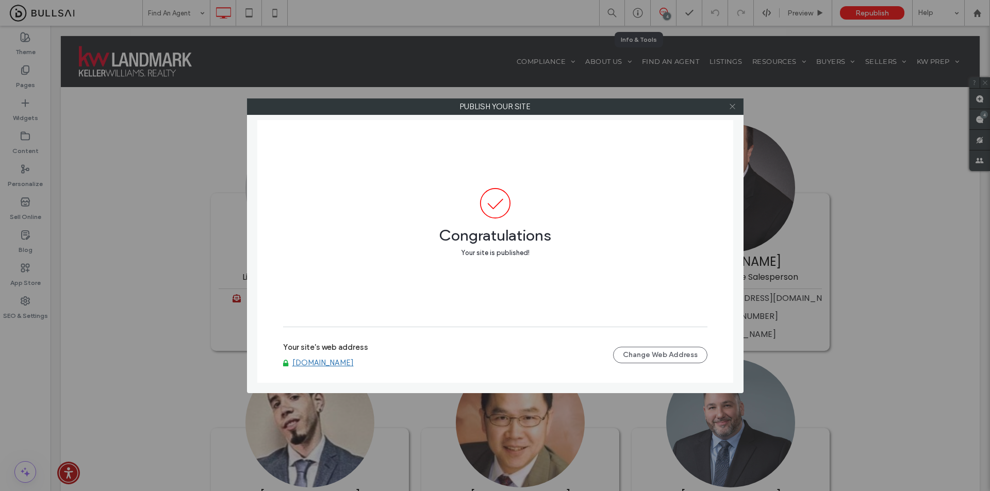
click at [729, 108] on icon at bounding box center [733, 107] width 8 height 8
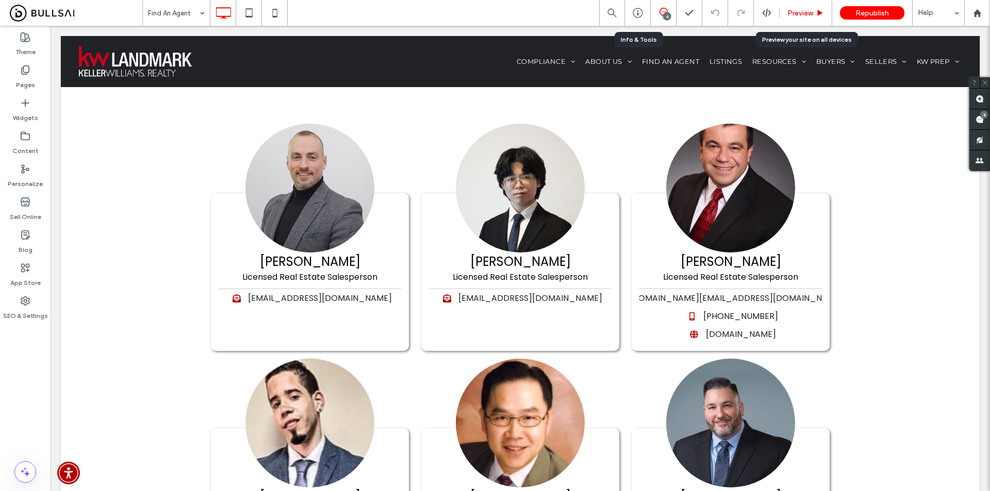
click at [814, 12] on div "Preview" at bounding box center [806, 13] width 52 height 9
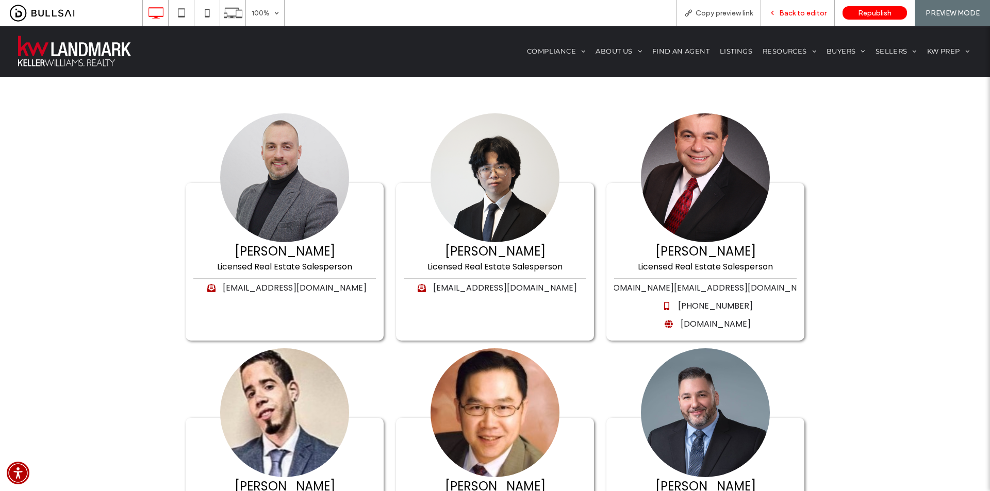
click at [797, 13] on span "Back to editor" at bounding box center [802, 13] width 47 height 9
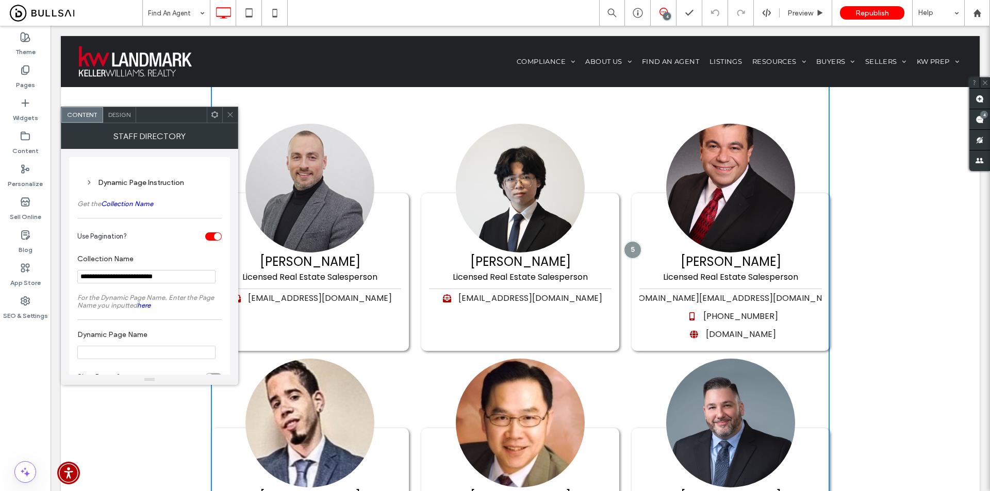
click at [120, 108] on div "Design" at bounding box center [119, 114] width 33 height 15
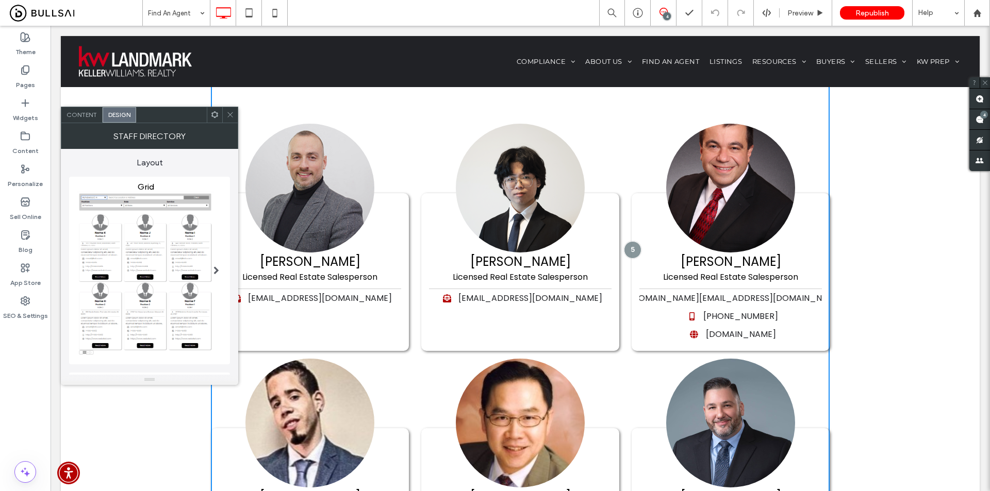
click at [81, 114] on span "Content" at bounding box center [82, 115] width 30 height 8
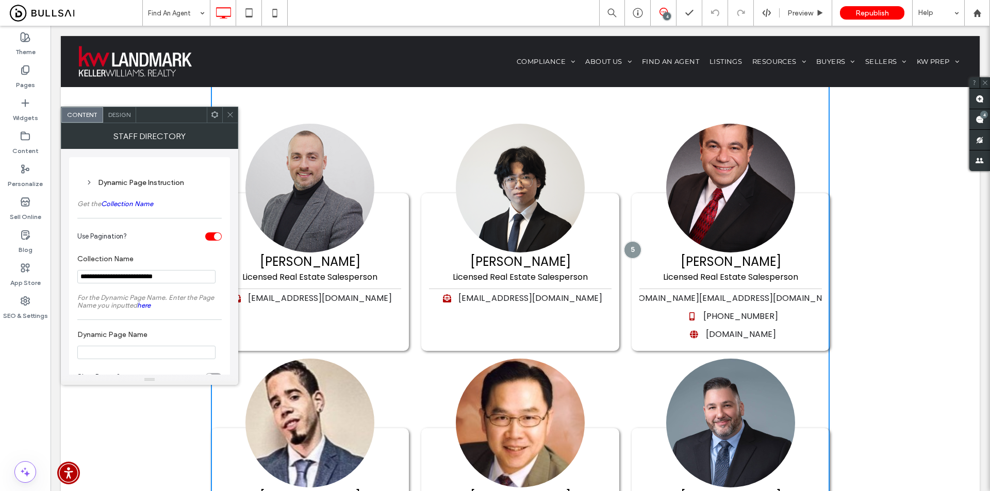
click at [227, 112] on icon at bounding box center [230, 115] width 8 height 8
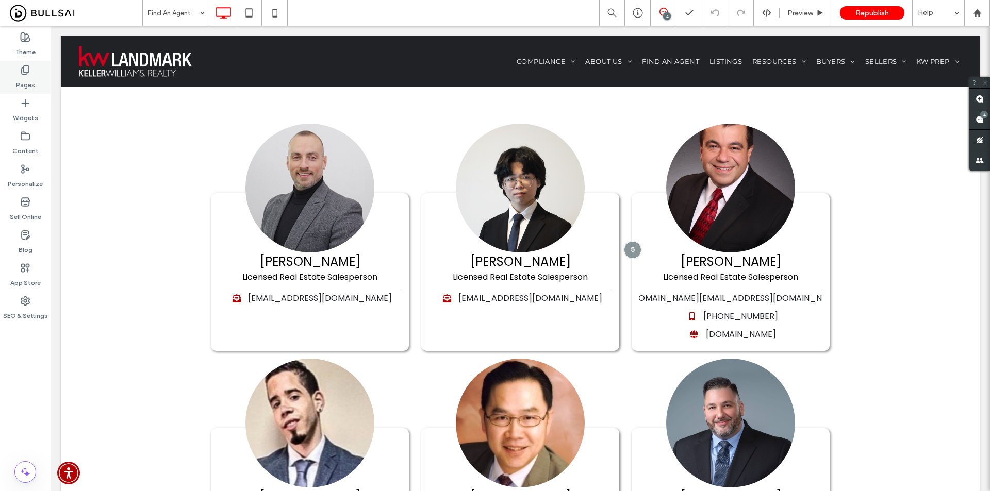
click at [20, 72] on div "Pages" at bounding box center [25, 77] width 51 height 33
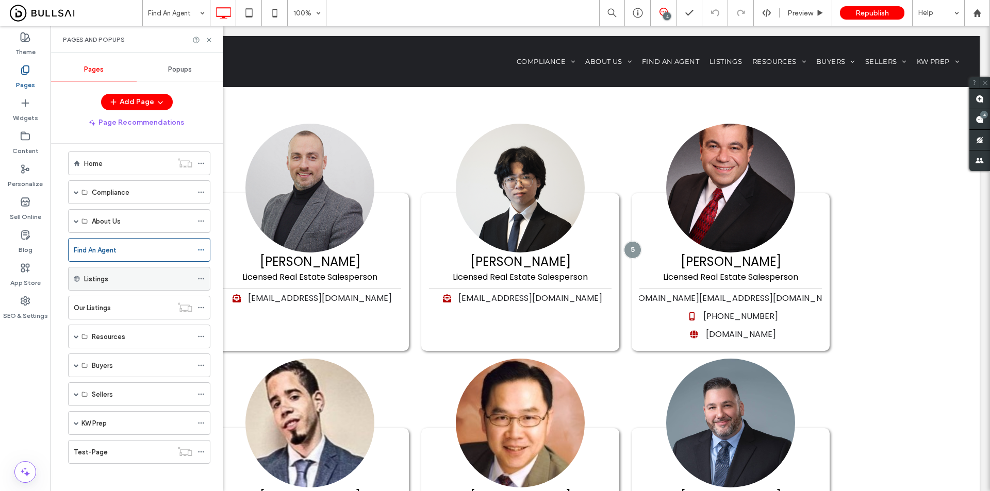
scroll to position [13, 0]
click at [74, 335] on span at bounding box center [76, 333] width 5 height 5
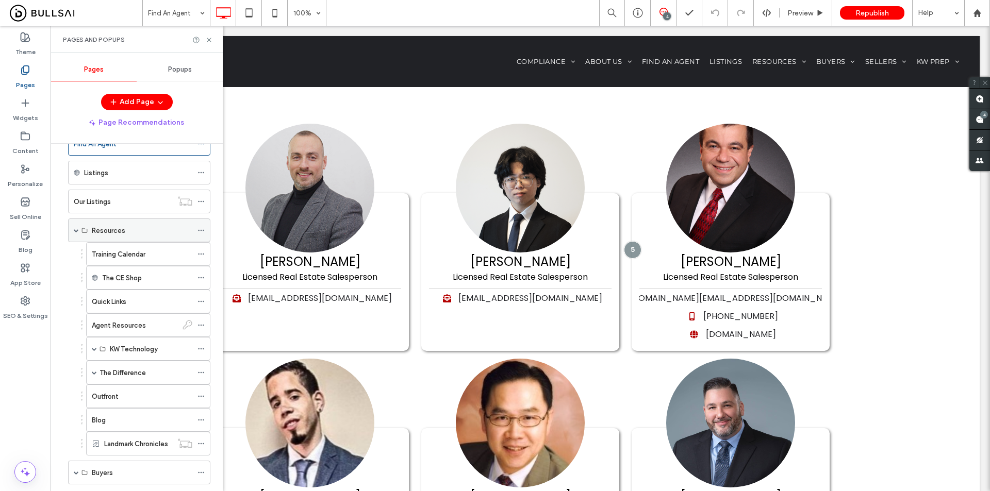
scroll to position [117, 0]
click at [75, 228] on span at bounding box center [76, 229] width 5 height 5
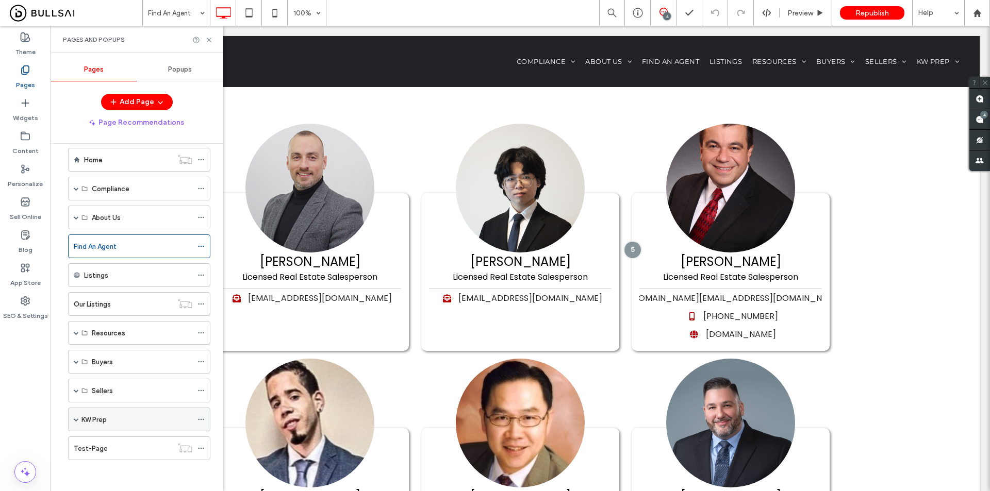
click at [74, 420] on span at bounding box center [76, 419] width 5 height 5
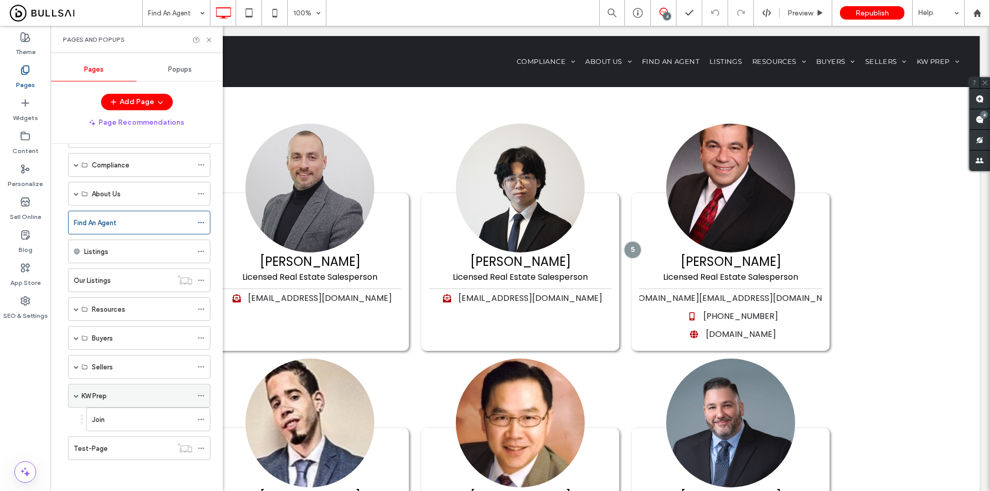
click at [76, 398] on span at bounding box center [76, 395] width 5 height 5
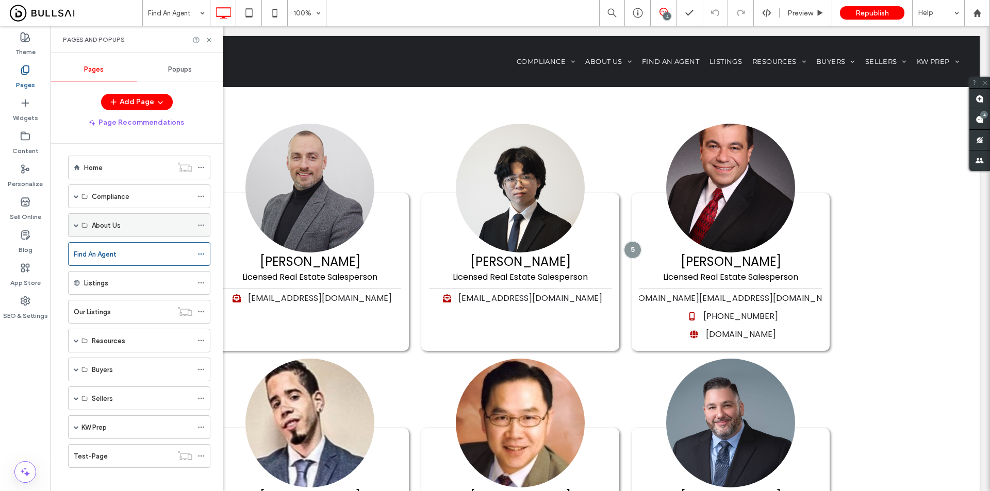
scroll to position [0, 0]
click at [76, 229] on span at bounding box center [76, 230] width 5 height 5
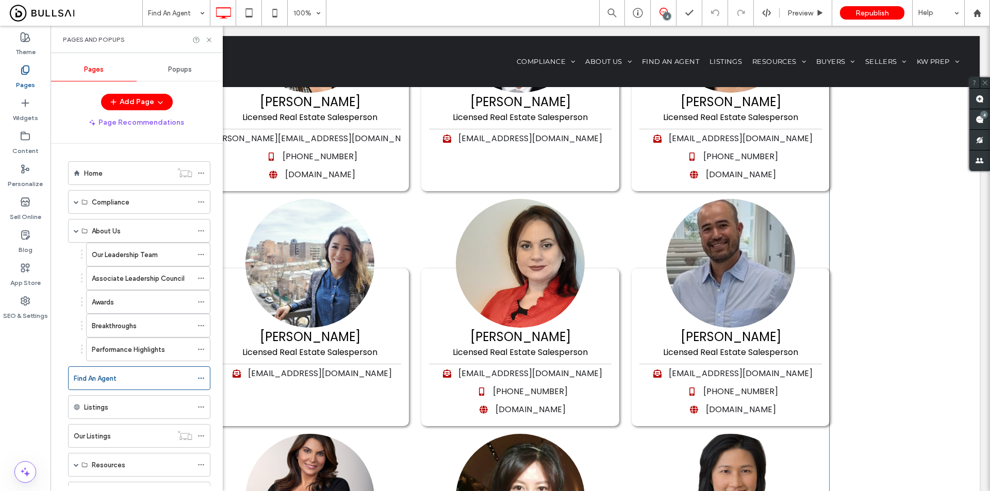
scroll to position [1341, 0]
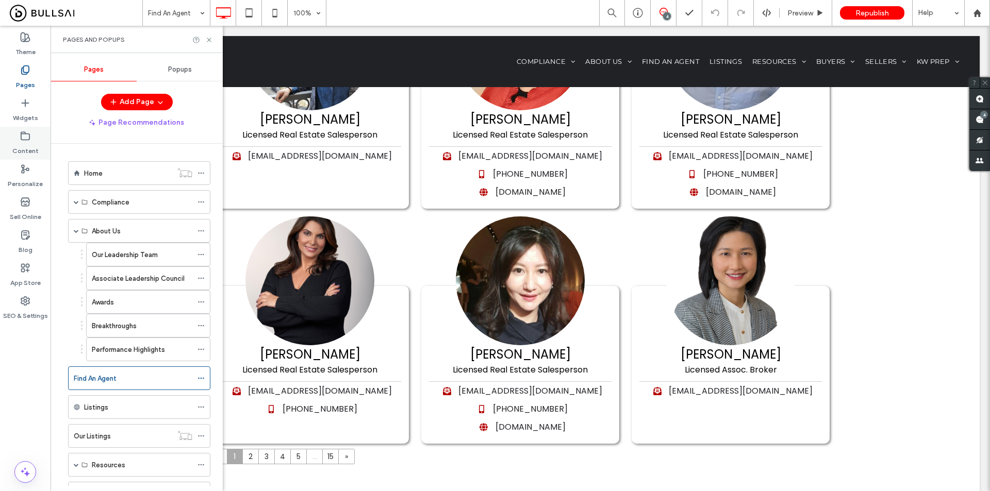
click at [26, 142] on label "Content" at bounding box center [25, 148] width 26 height 14
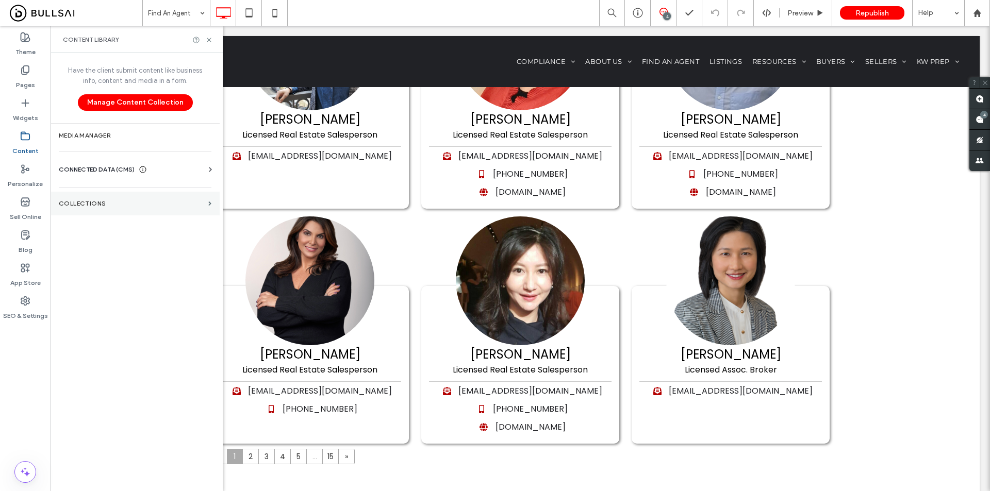
click at [144, 196] on section "Collections" at bounding box center [135, 204] width 169 height 24
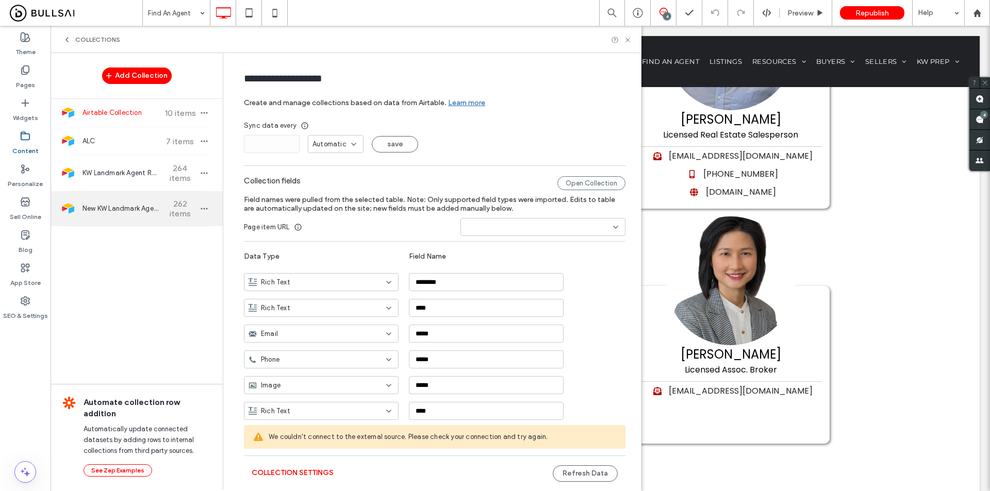
click at [123, 202] on div "New KW Landmark Agent Roster 262 items" at bounding box center [137, 208] width 172 height 35
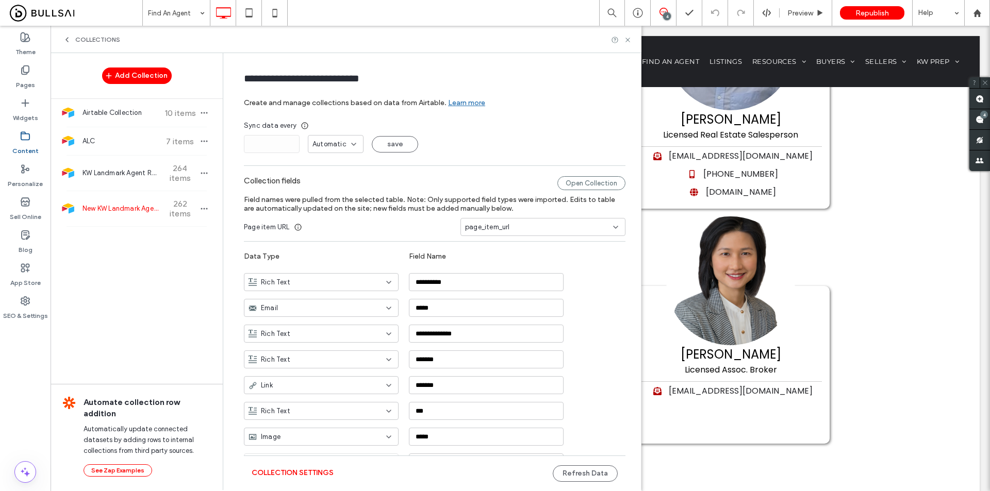
type input "**********"
click at [561, 478] on button "Refresh Data" at bounding box center [585, 474] width 65 height 17
click at [590, 478] on button "Refresh Data" at bounding box center [585, 474] width 65 height 17
click at [628, 40] on use at bounding box center [628, 40] width 4 height 4
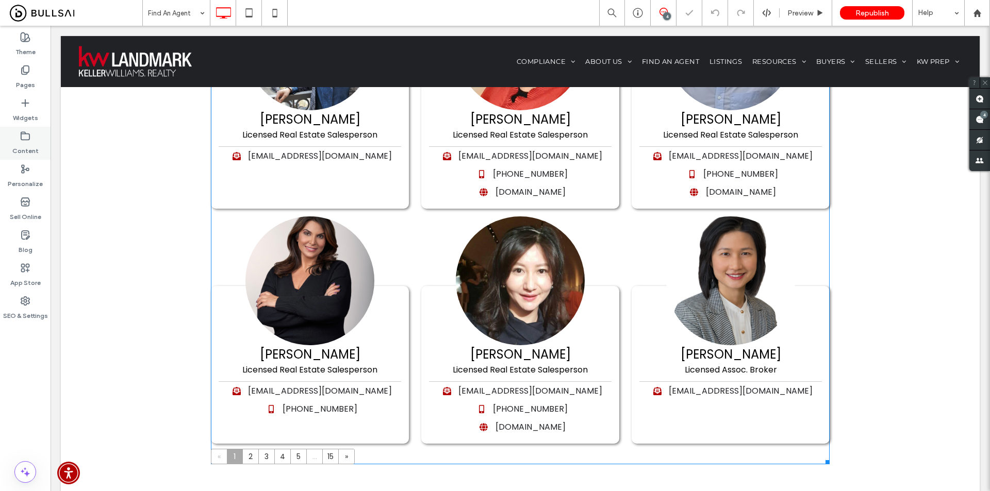
click at [30, 138] on div "Content" at bounding box center [25, 143] width 51 height 33
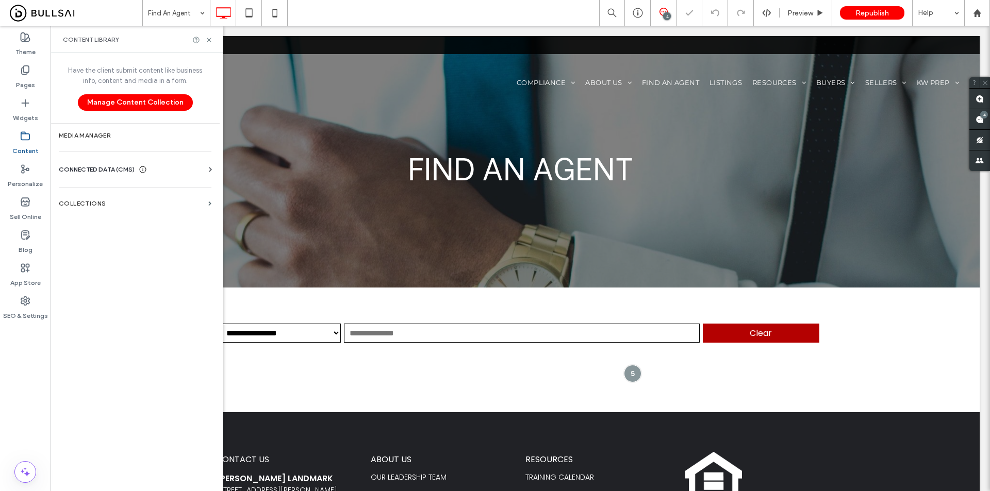
scroll to position [0, 0]
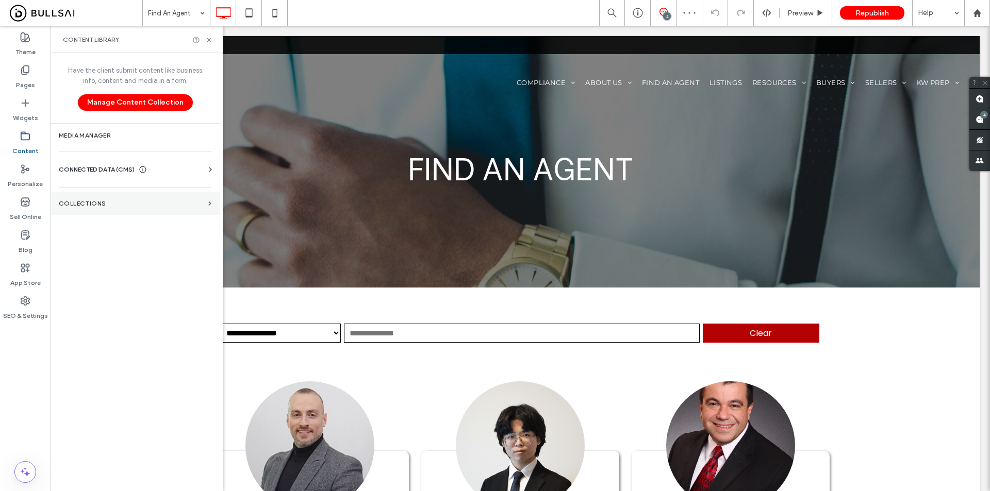
click at [86, 201] on label "Collections" at bounding box center [131, 203] width 145 height 7
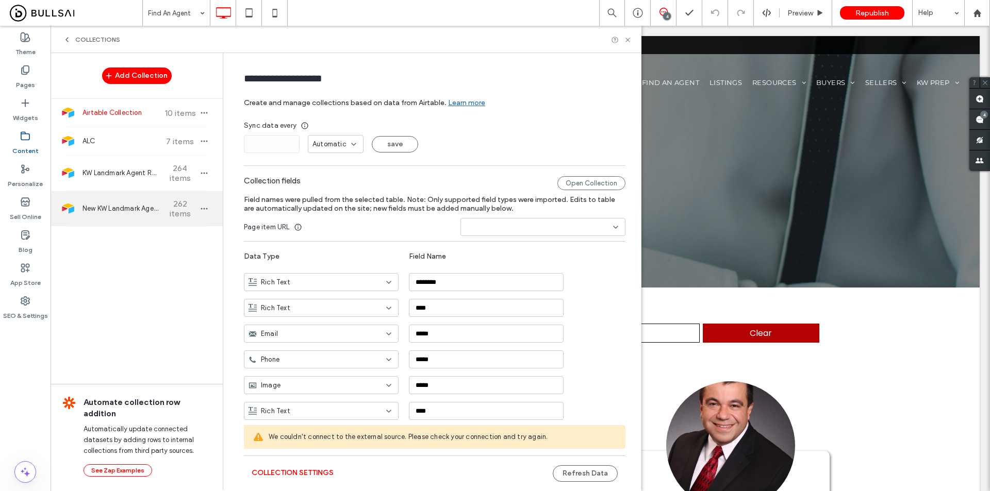
click at [107, 214] on span "New KW Landmark Agent Roster" at bounding box center [121, 209] width 77 height 10
type input "**********"
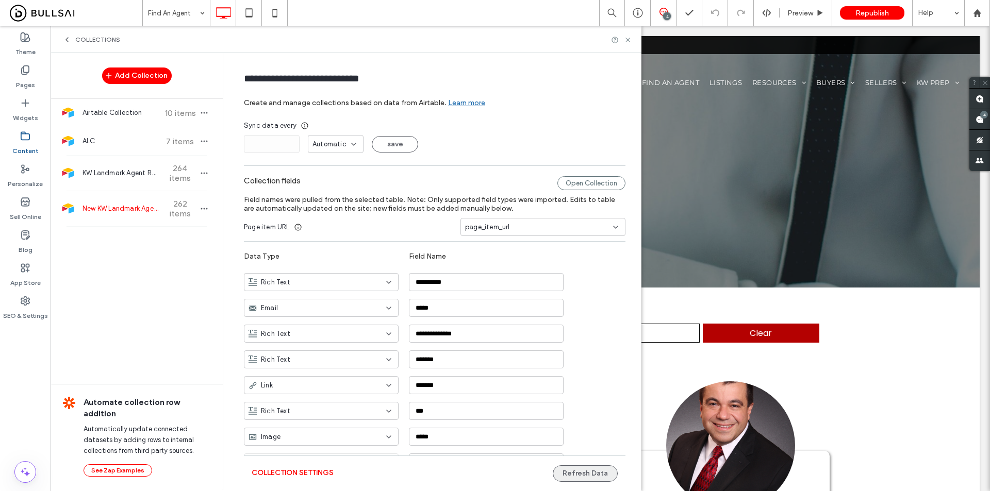
click at [572, 470] on button "Refresh Data" at bounding box center [585, 474] width 65 height 17
click at [31, 81] on label "Pages" at bounding box center [25, 82] width 19 height 14
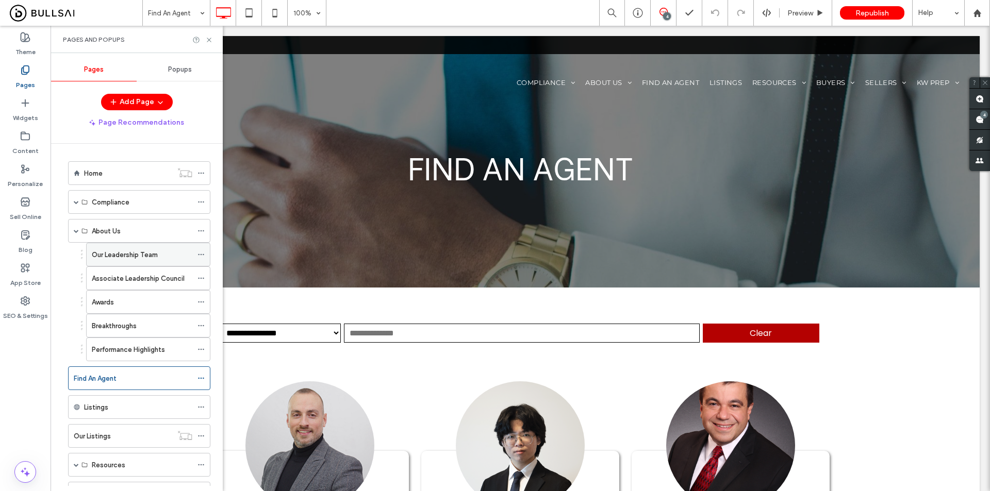
click at [130, 255] on label "Our Leadership Team" at bounding box center [125, 255] width 66 height 18
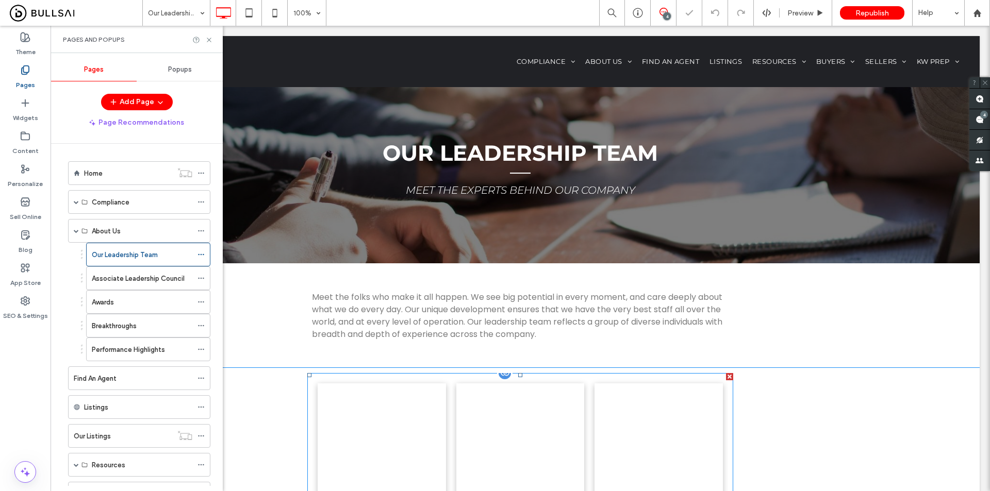
scroll to position [206, 0]
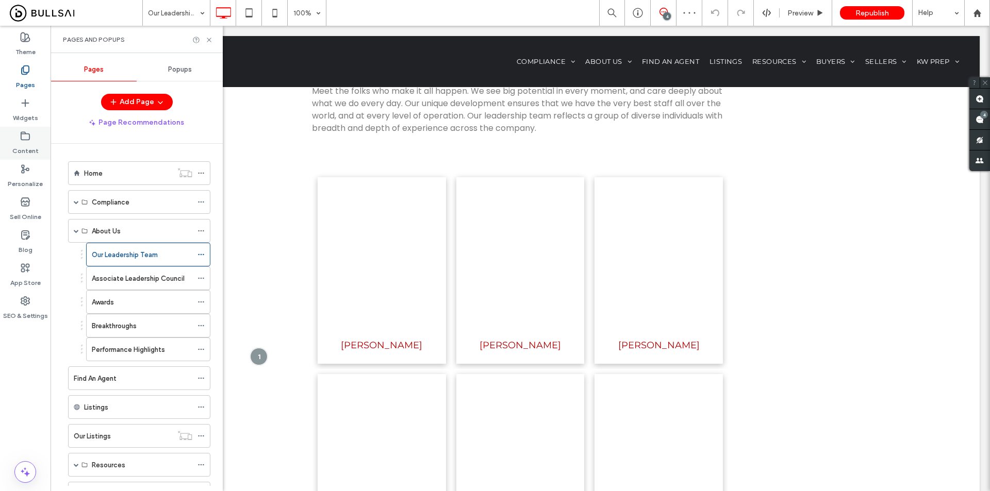
click at [22, 150] on label "Content" at bounding box center [25, 148] width 26 height 14
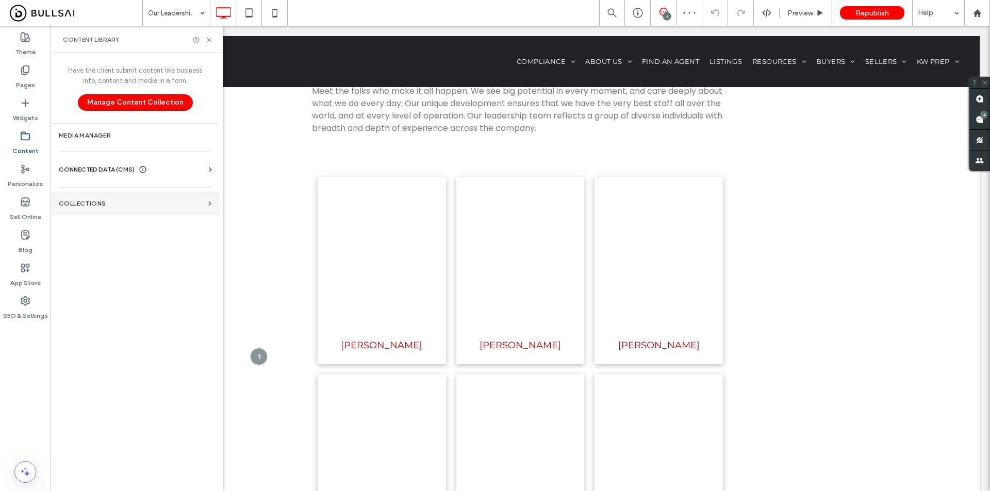
click at [111, 202] on label "Collections" at bounding box center [131, 203] width 145 height 7
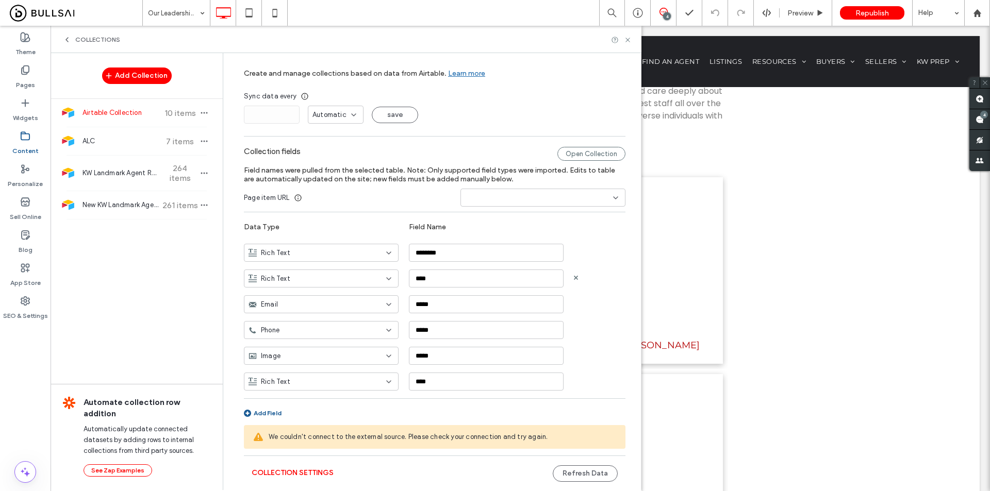
scroll to position [30, 0]
click at [132, 141] on span "ALC" at bounding box center [121, 141] width 77 height 10
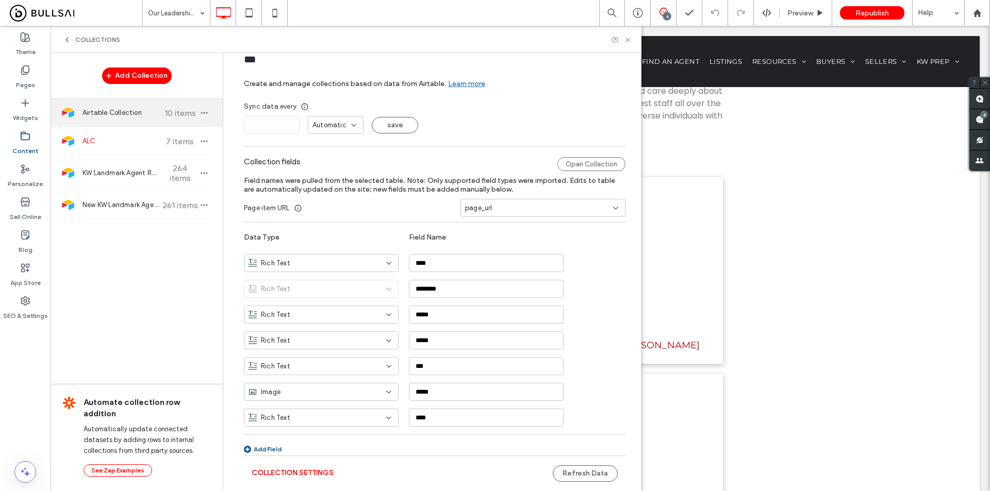
click at [136, 112] on span "Airtable Collection" at bounding box center [121, 113] width 77 height 10
type input "**********"
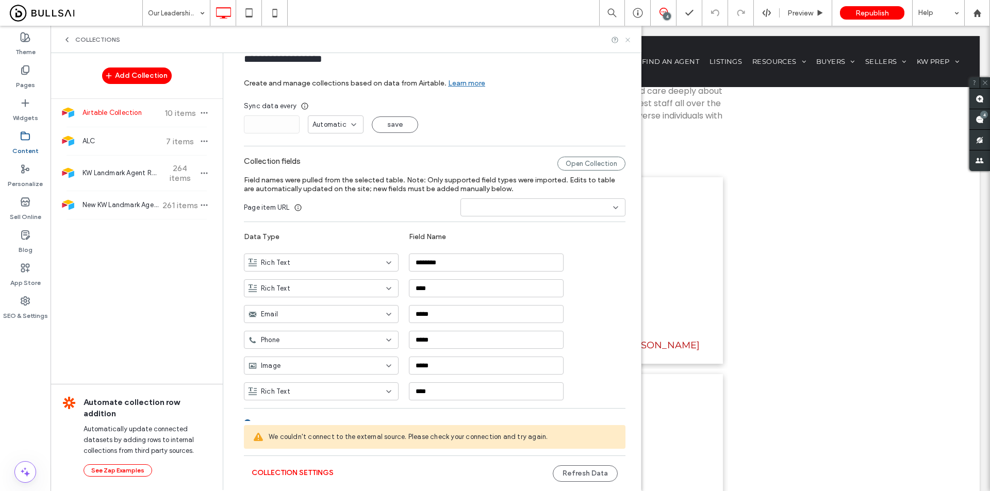
click at [629, 43] on icon at bounding box center [628, 40] width 8 height 8
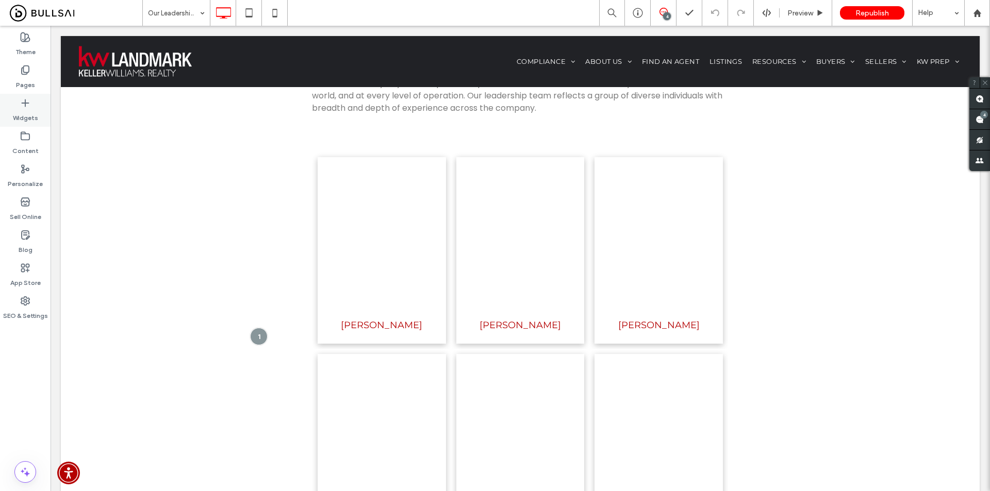
scroll to position [155, 0]
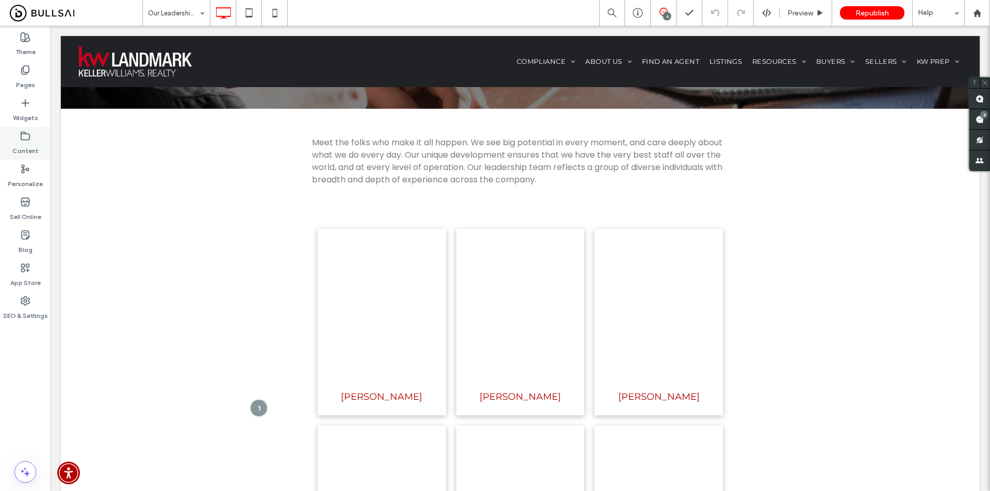
drag, startPoint x: 26, startPoint y: 134, endPoint x: 21, endPoint y: 130, distance: 6.2
click at [26, 135] on icon at bounding box center [25, 136] width 10 height 10
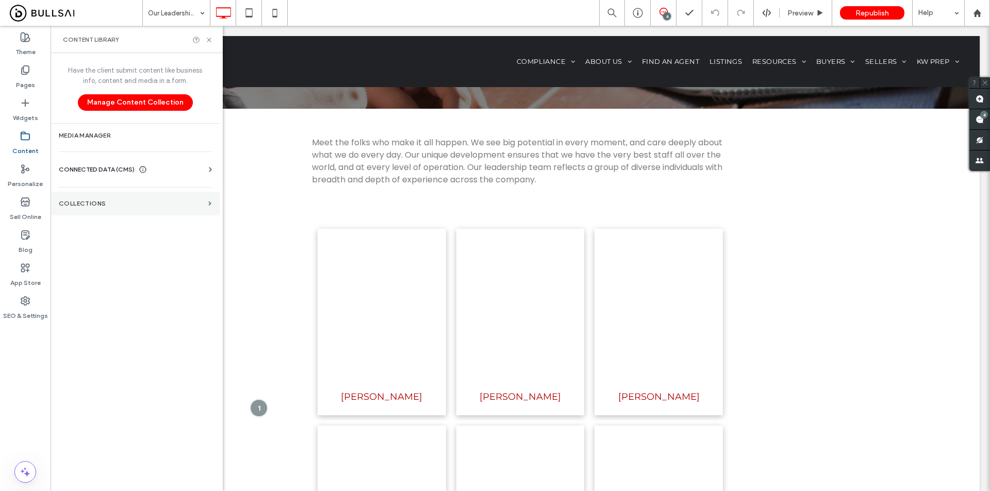
click at [97, 203] on label "Collections" at bounding box center [131, 203] width 145 height 7
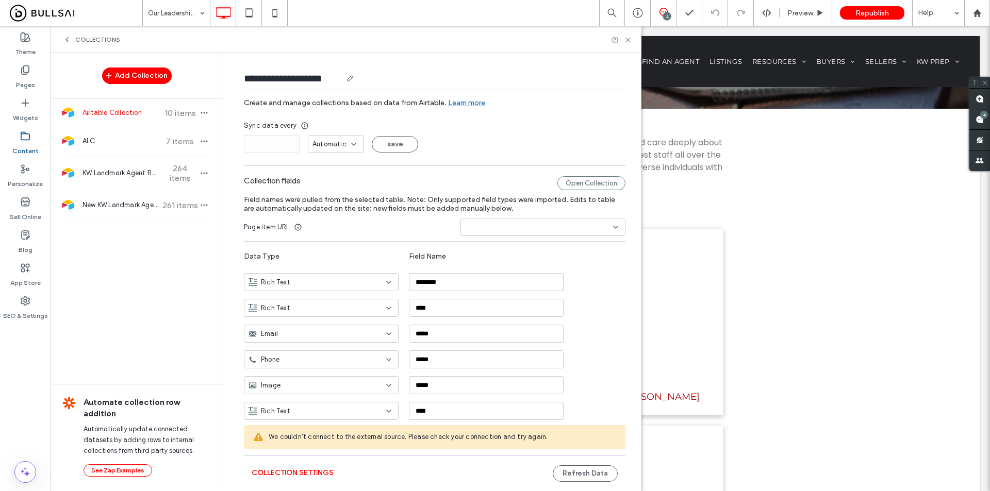
click at [322, 78] on input "**********" at bounding box center [293, 78] width 98 height 14
click at [586, 184] on div "Open Collection" at bounding box center [591, 183] width 68 height 14
click at [277, 76] on input "**********" at bounding box center [293, 78] width 98 height 14
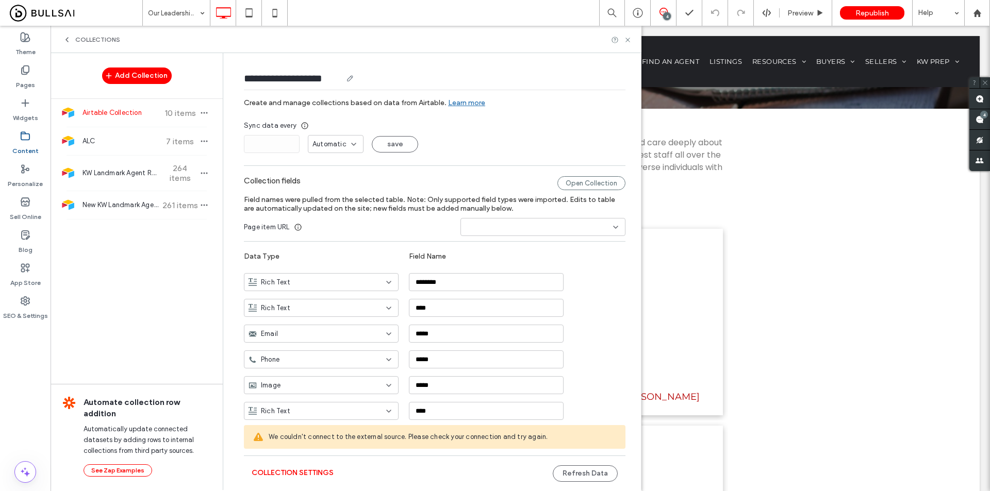
click at [277, 76] on input "**********" at bounding box center [293, 78] width 98 height 14
type input "**********"
click at [536, 120] on form "**********" at bounding box center [434, 291] width 413 height 457
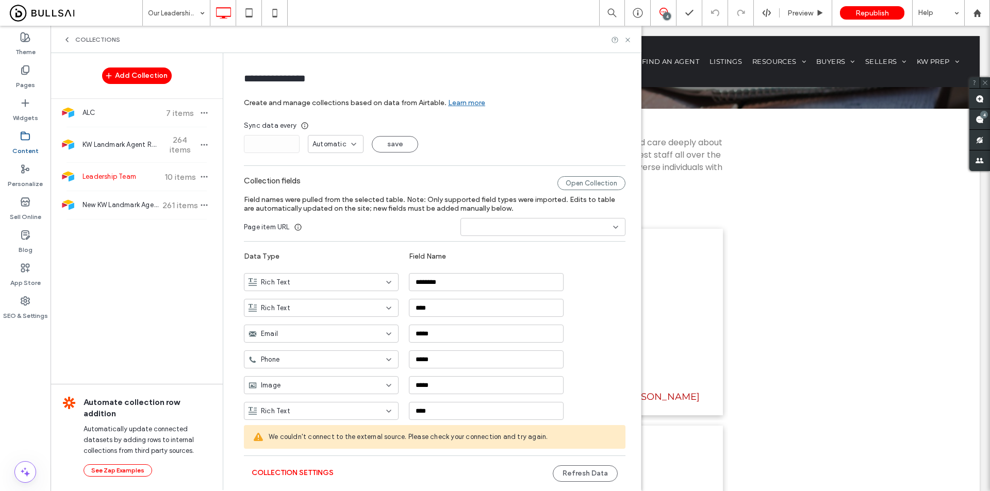
click at [628, 44] on div "Collections" at bounding box center [346, 39] width 591 height 27
click at [628, 41] on icon at bounding box center [628, 40] width 8 height 8
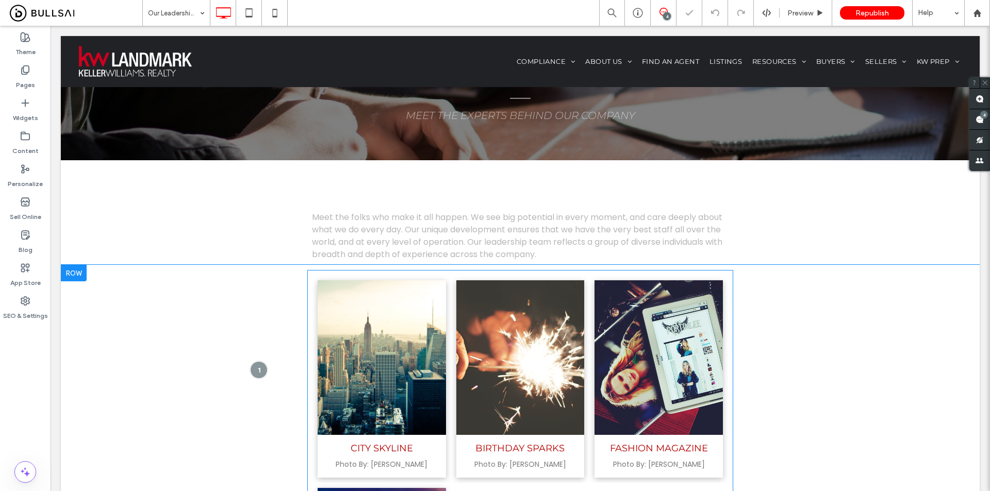
scroll to position [103, 0]
click at [404, 314] on link at bounding box center [382, 358] width 128 height 155
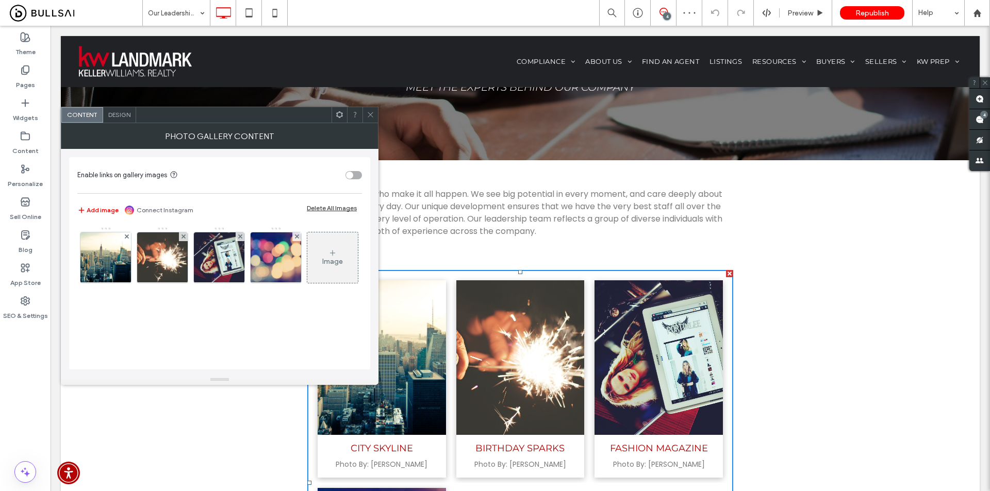
click at [336, 123] on div "Photo Gallery Content" at bounding box center [220, 136] width 318 height 26
click at [340, 117] on icon at bounding box center [340, 115] width 8 height 8
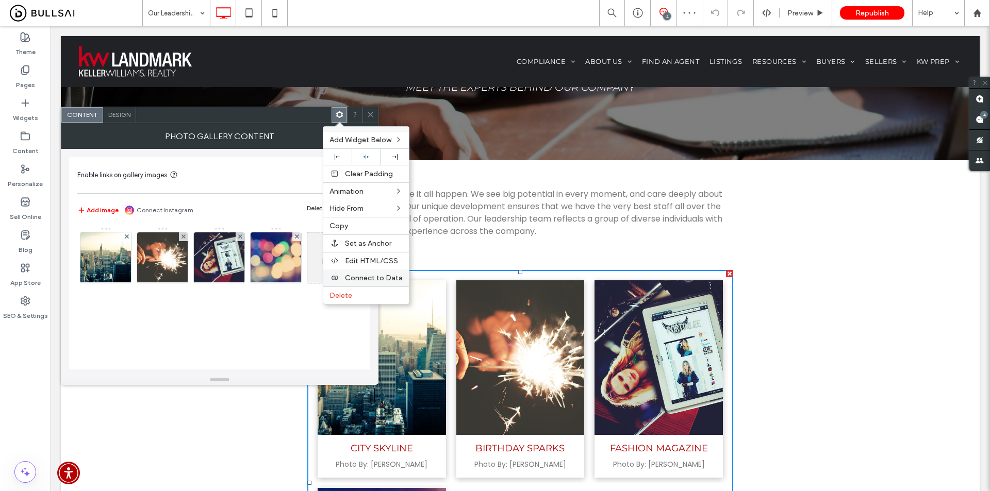
click at [376, 283] on div "Connect to Data" at bounding box center [366, 278] width 86 height 17
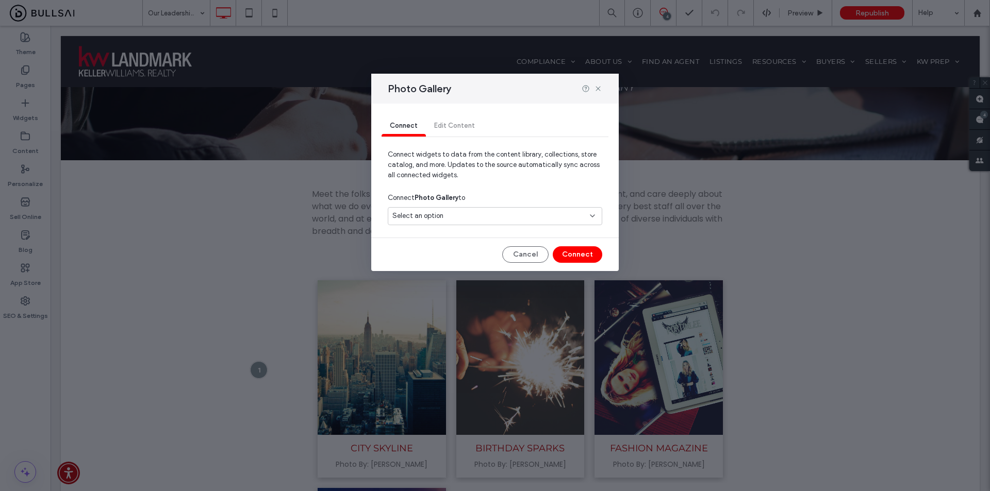
click at [436, 215] on span "Select an option" at bounding box center [417, 216] width 51 height 10
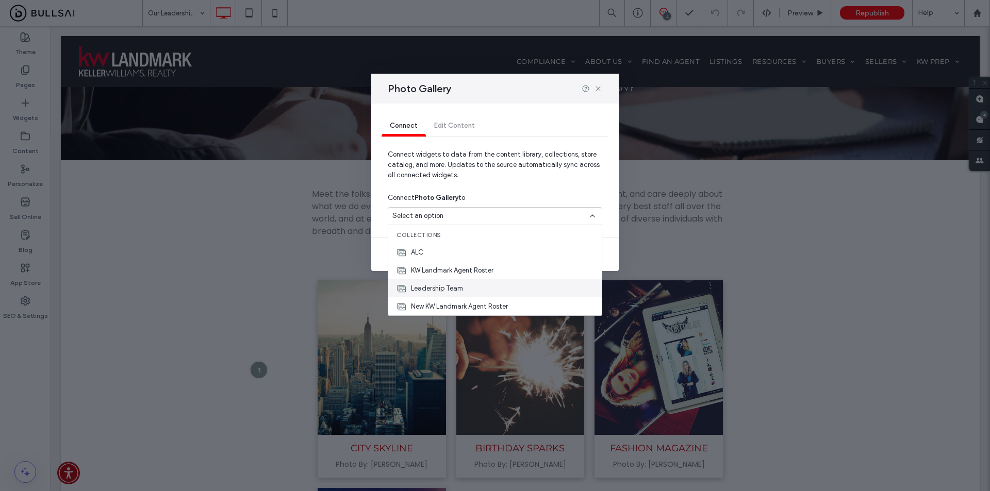
click at [429, 290] on span "Leadership Team" at bounding box center [437, 289] width 52 height 10
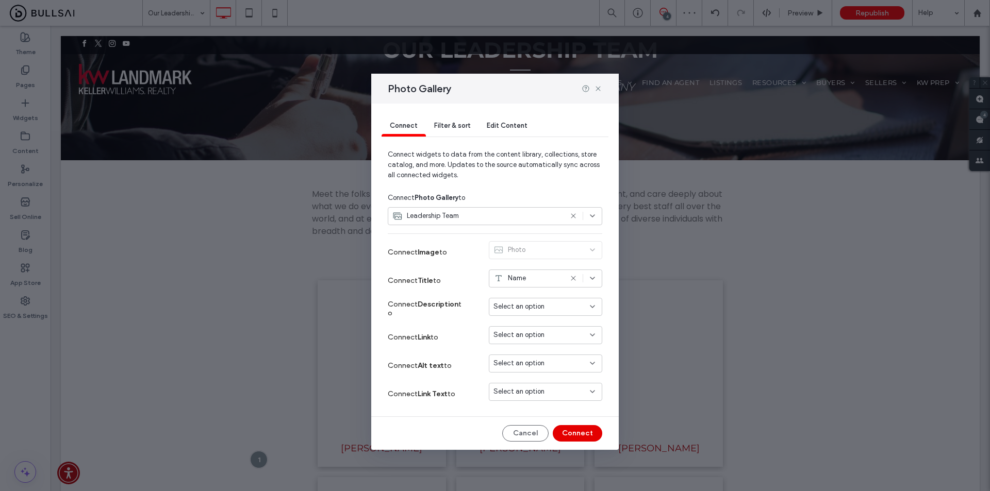
click at [568, 435] on button "Connect" at bounding box center [578, 433] width 50 height 17
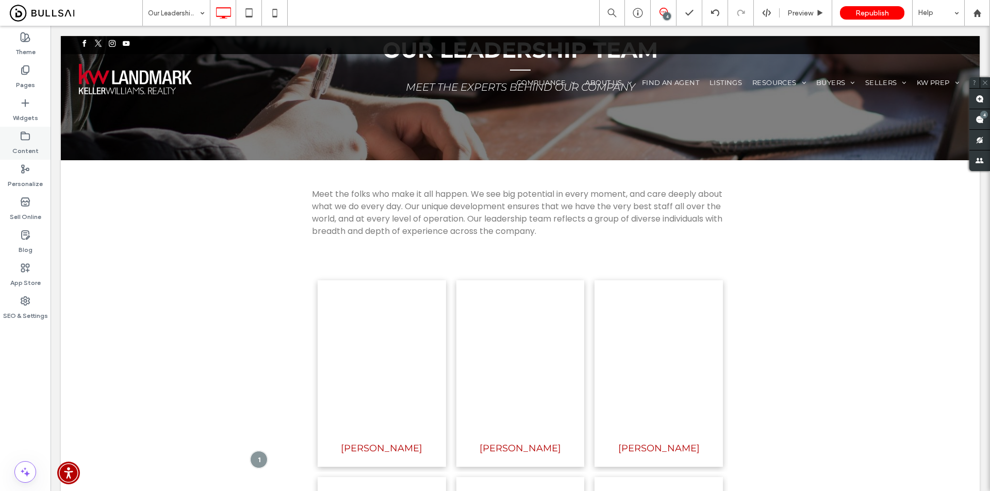
click at [31, 144] on label "Content" at bounding box center [25, 148] width 26 height 14
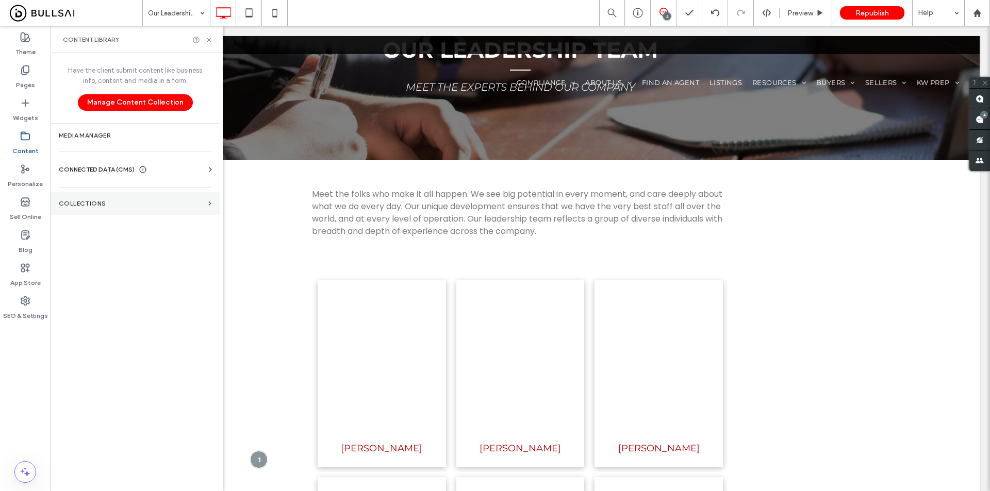
click at [129, 199] on section "Collections" at bounding box center [135, 204] width 169 height 24
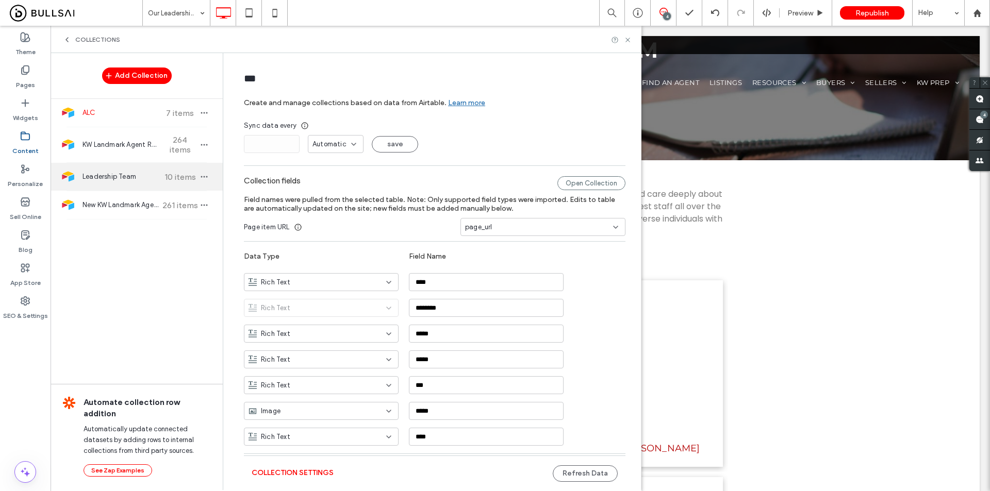
click at [114, 176] on span "Leadership Team" at bounding box center [121, 177] width 77 height 10
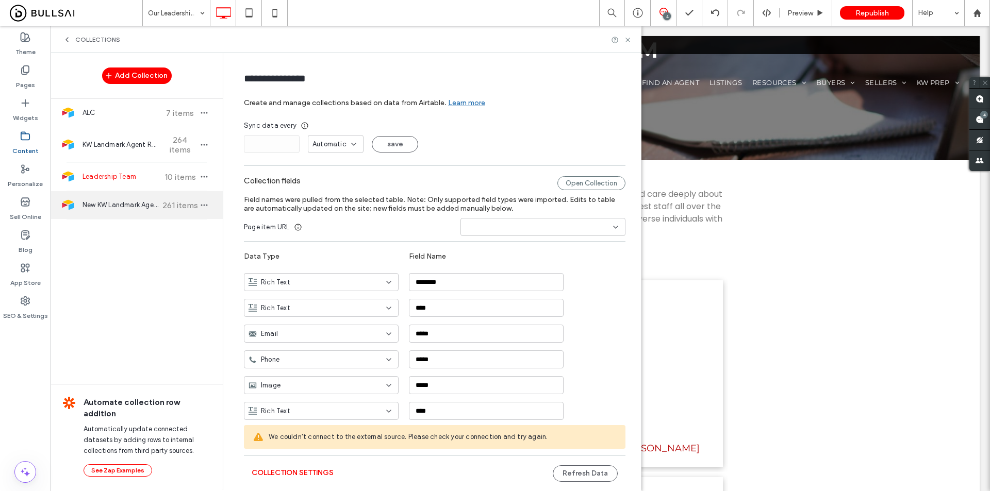
click at [138, 204] on span "New KW Landmark Agent Roster" at bounding box center [121, 205] width 77 height 10
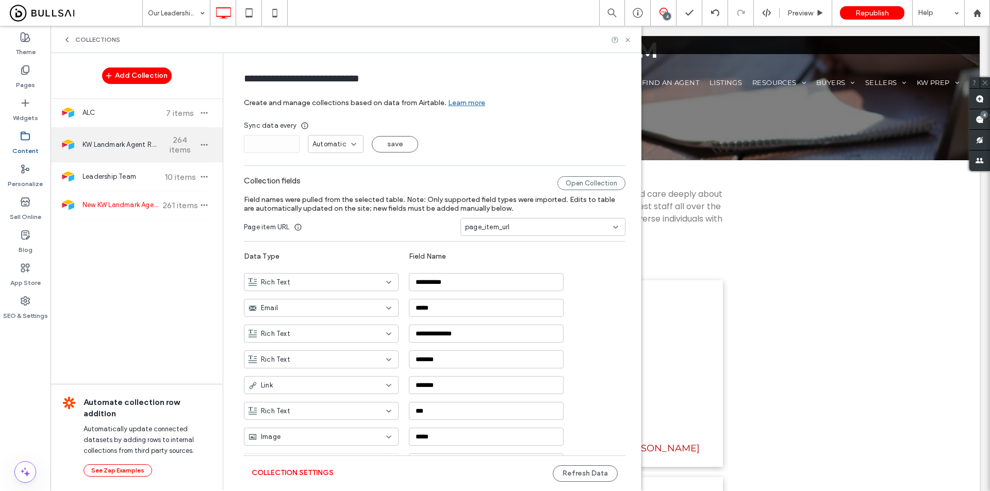
click at [122, 150] on span "KW Landmark Agent Roster" at bounding box center [121, 145] width 77 height 10
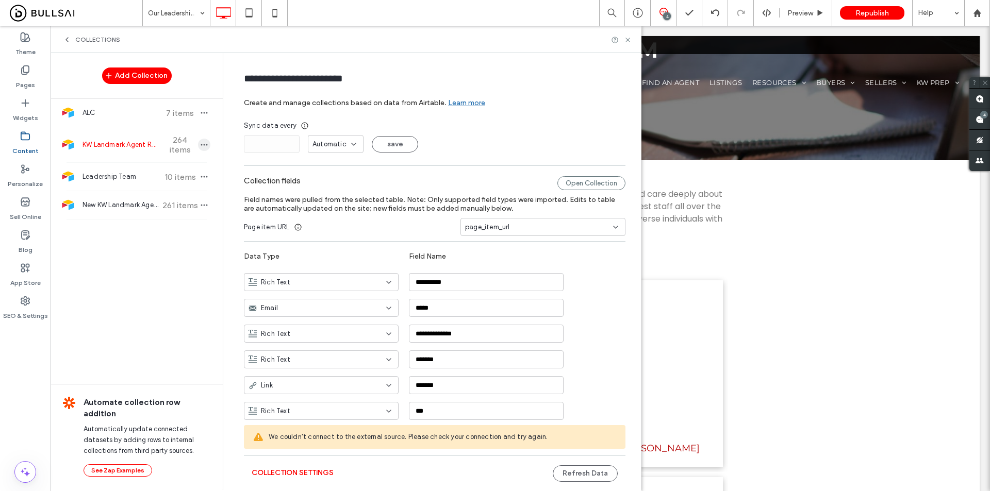
click at [200, 148] on icon "button" at bounding box center [204, 145] width 8 height 8
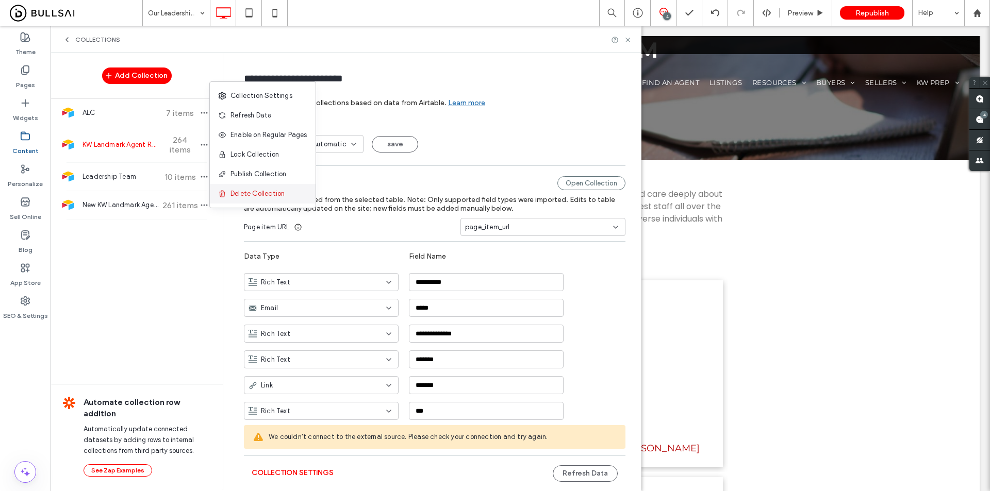
click at [255, 191] on span "Delete Collection" at bounding box center [258, 194] width 54 height 10
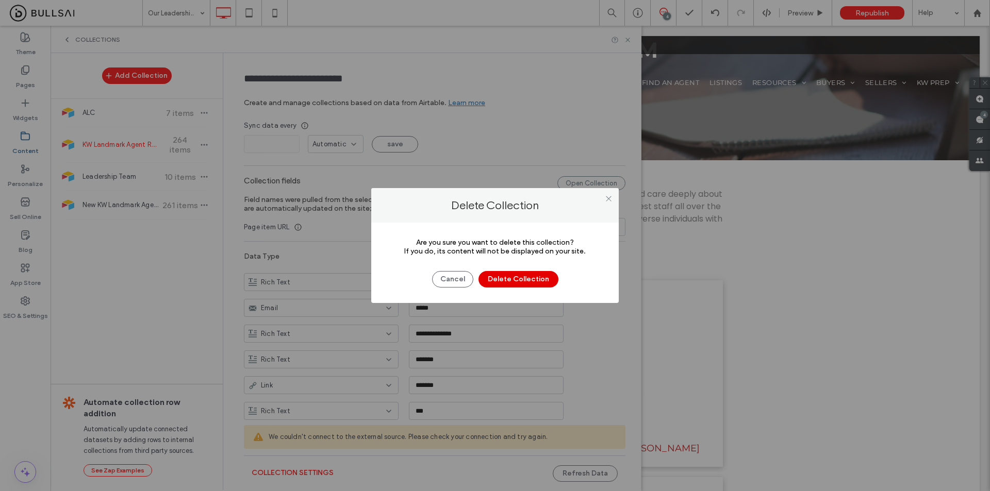
click at [523, 280] on button "Delete Collection" at bounding box center [519, 279] width 80 height 17
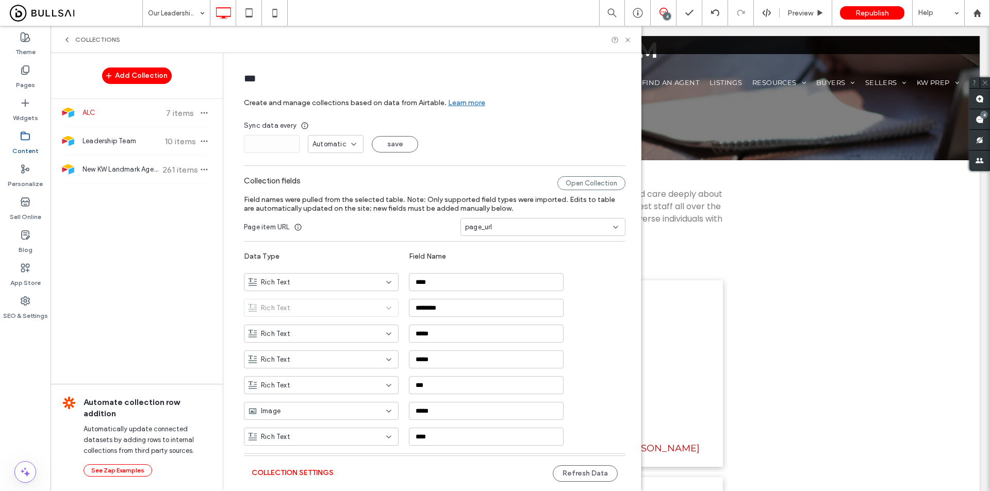
click at [480, 132] on div "Sync data every * Automatic save" at bounding box center [435, 137] width 382 height 32
click at [128, 139] on span "Leadership Team" at bounding box center [121, 141] width 77 height 10
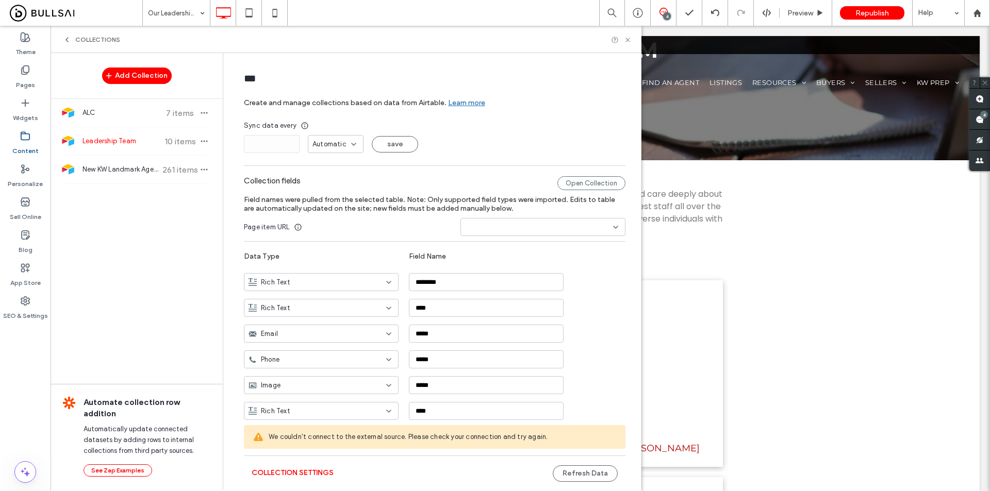
type input "**********"
click at [135, 74] on button "Add Collection" at bounding box center [137, 76] width 70 height 17
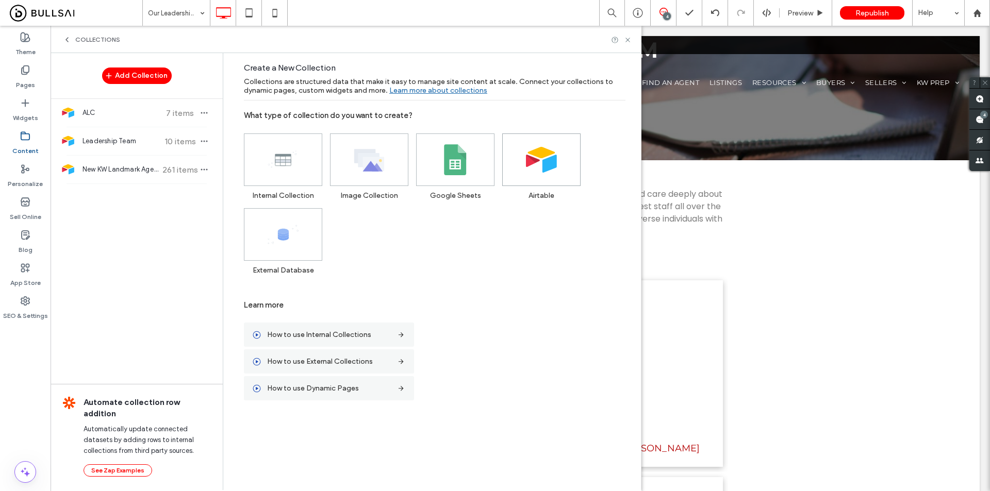
click at [530, 152] on use at bounding box center [541, 160] width 31 height 26
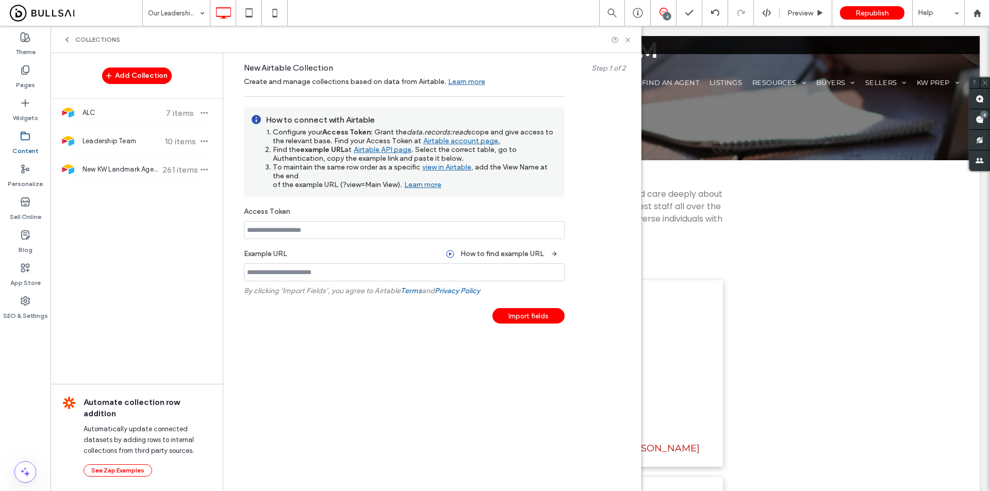
click at [456, 142] on link "Airtable account page." at bounding box center [460, 142] width 79 height 13
click at [337, 225] on input at bounding box center [404, 230] width 321 height 18
paste input "**********"
type input "**********"
click at [390, 153] on link "Airtable API page" at bounding box center [382, 150] width 60 height 13
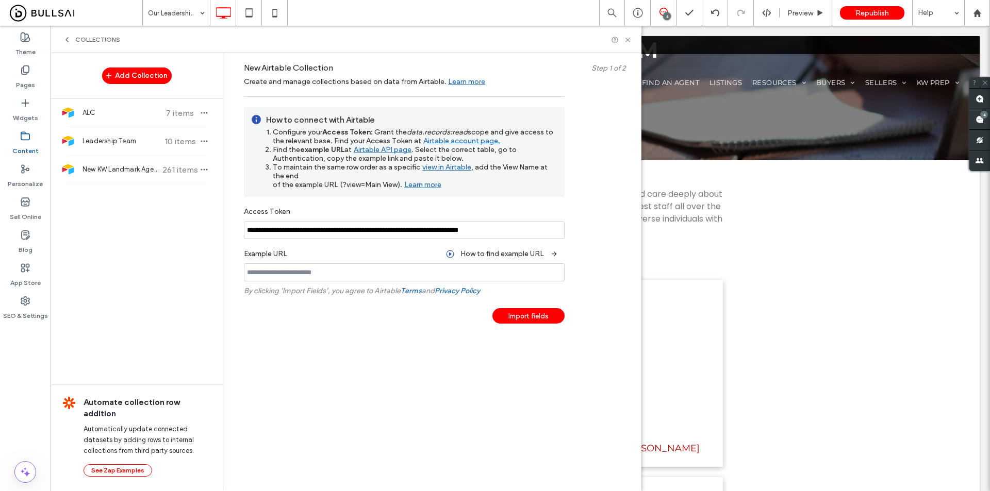
click at [330, 266] on input at bounding box center [404, 273] width 321 height 18
paste input "**********"
type input "**********"
click at [543, 320] on div "Import fields" at bounding box center [529, 315] width 72 height 15
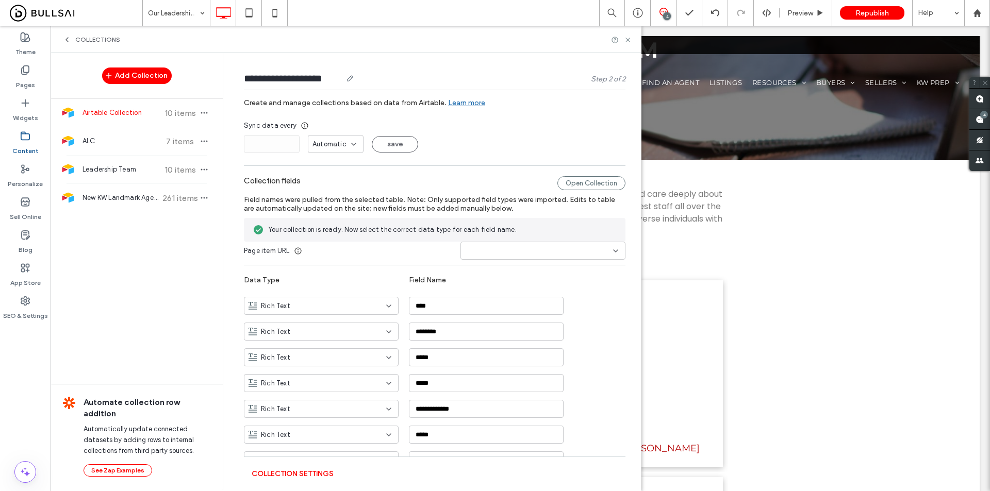
click at [275, 82] on input "**********" at bounding box center [293, 78] width 98 height 14
click at [166, 240] on div "Add Collection Airtable Collection 10 items ALC 7 items Leadership Team 10 item…" at bounding box center [137, 271] width 172 height 436
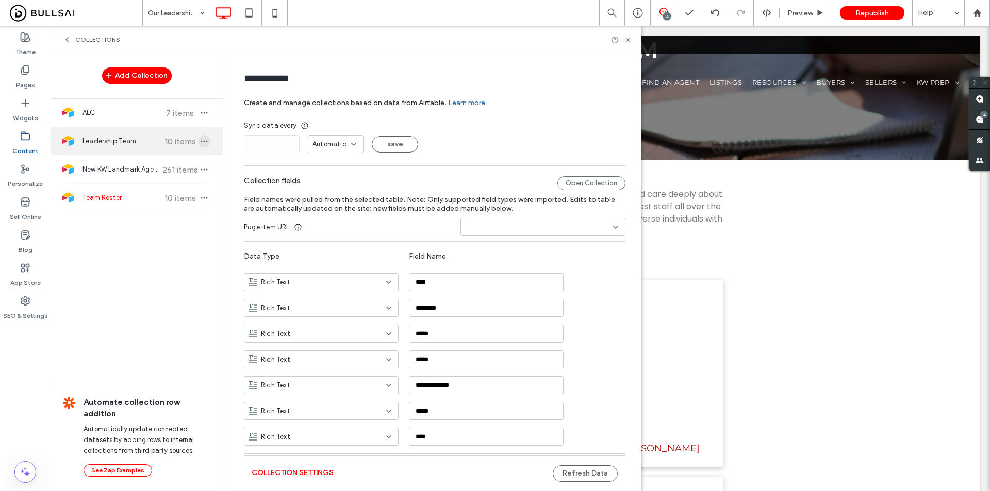
click at [200, 144] on icon "button" at bounding box center [204, 141] width 8 height 8
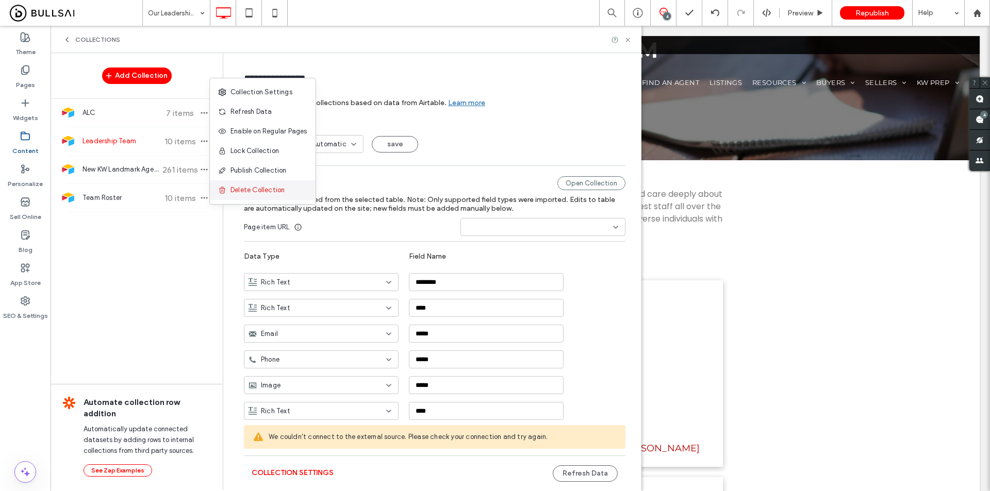
click at [257, 188] on span "Delete Collection" at bounding box center [258, 190] width 54 height 10
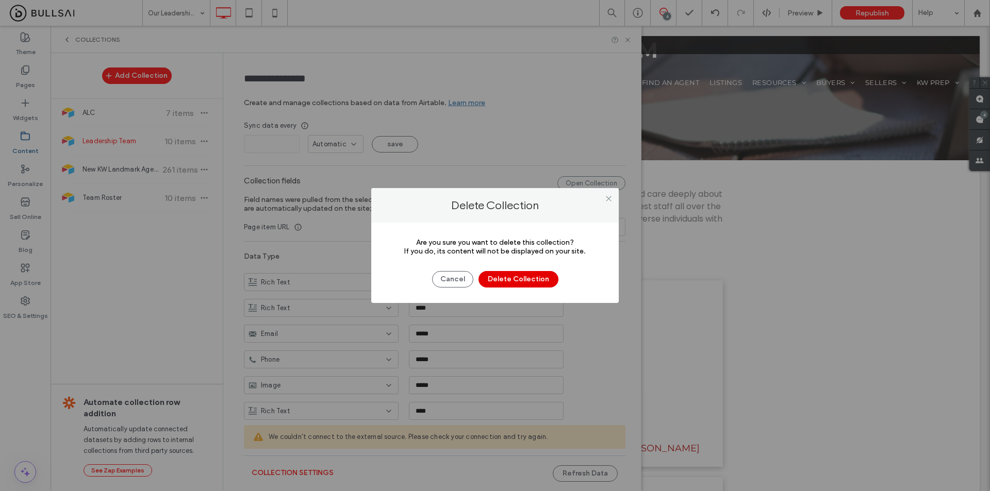
click at [530, 284] on button "Delete Collection" at bounding box center [519, 279] width 80 height 17
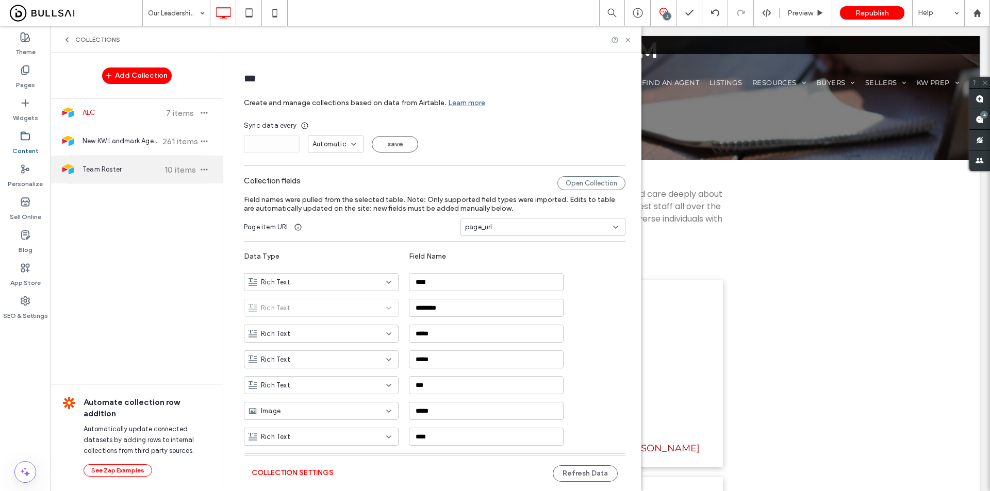
click at [121, 179] on div "Team Roster 10 items" at bounding box center [137, 170] width 172 height 28
type input "**********"
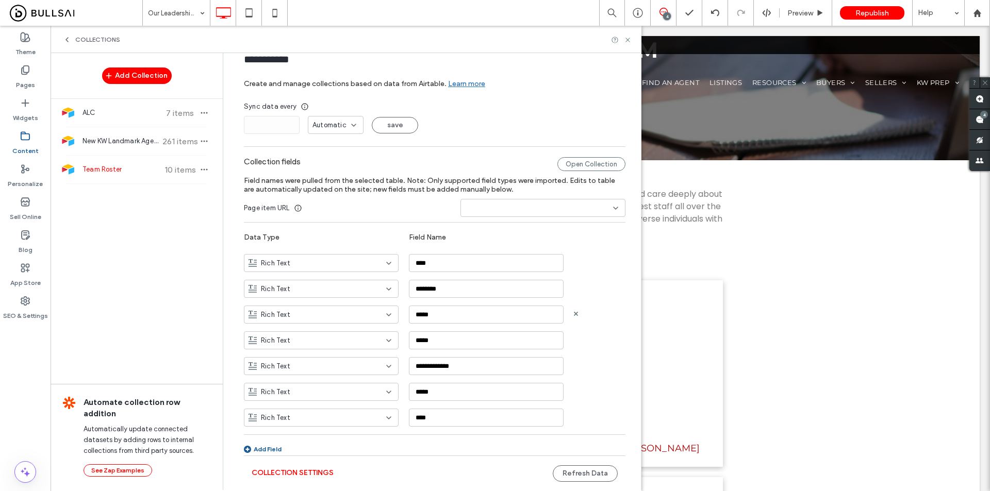
click at [324, 310] on div "Rich Text" at bounding box center [315, 315] width 133 height 10
click at [283, 395] on div "Email" at bounding box center [316, 392] width 154 height 18
click at [317, 341] on div "Rich Text" at bounding box center [315, 341] width 133 height 10
click at [271, 434] on span "Phone" at bounding box center [265, 436] width 19 height 10
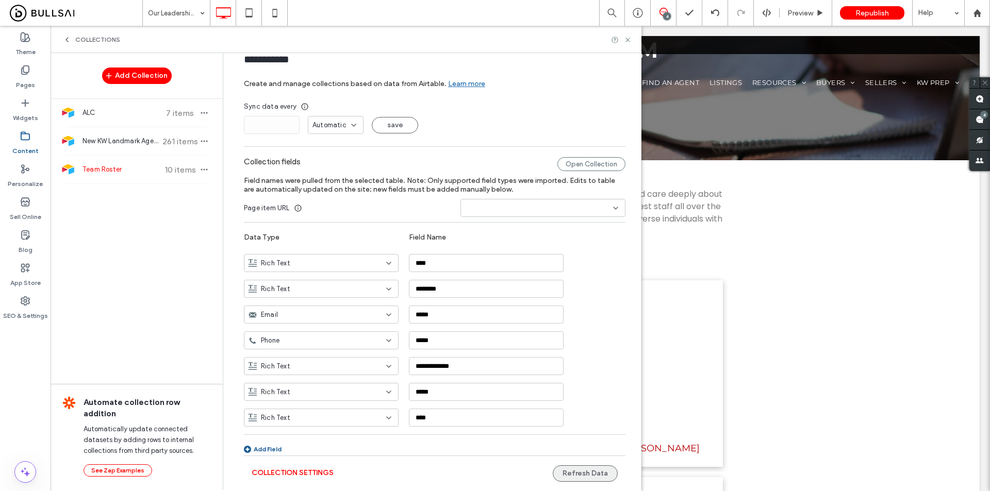
click at [573, 474] on button "Refresh Data" at bounding box center [585, 474] width 65 height 17
click at [627, 40] on use at bounding box center [628, 40] width 4 height 4
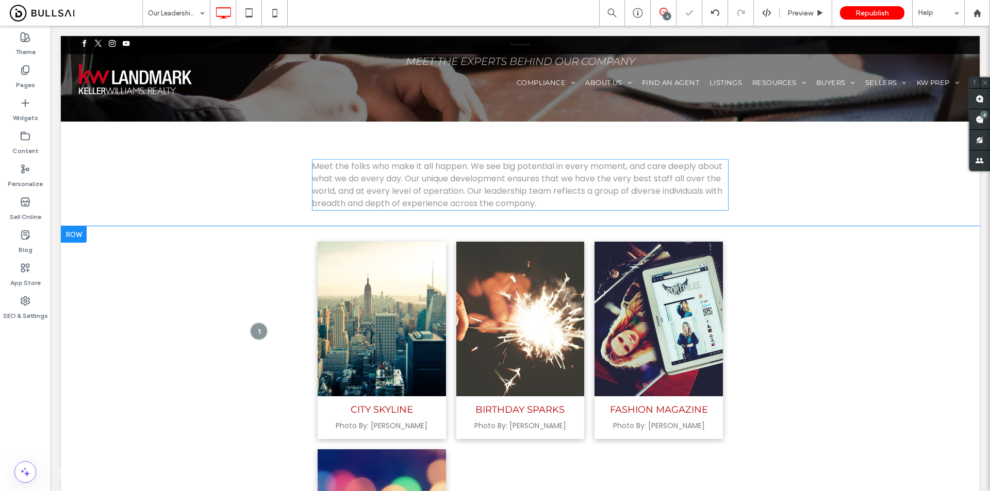
scroll to position [155, 0]
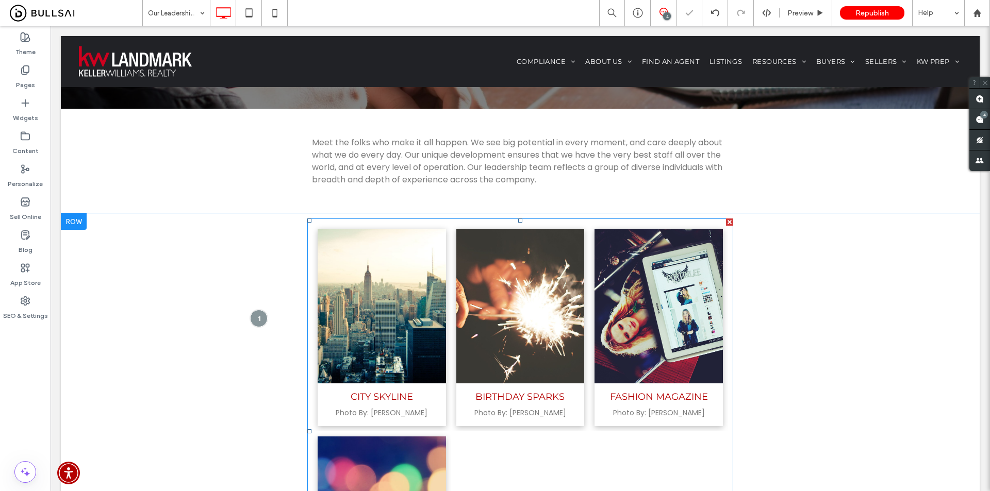
click at [421, 294] on link at bounding box center [382, 306] width 128 height 155
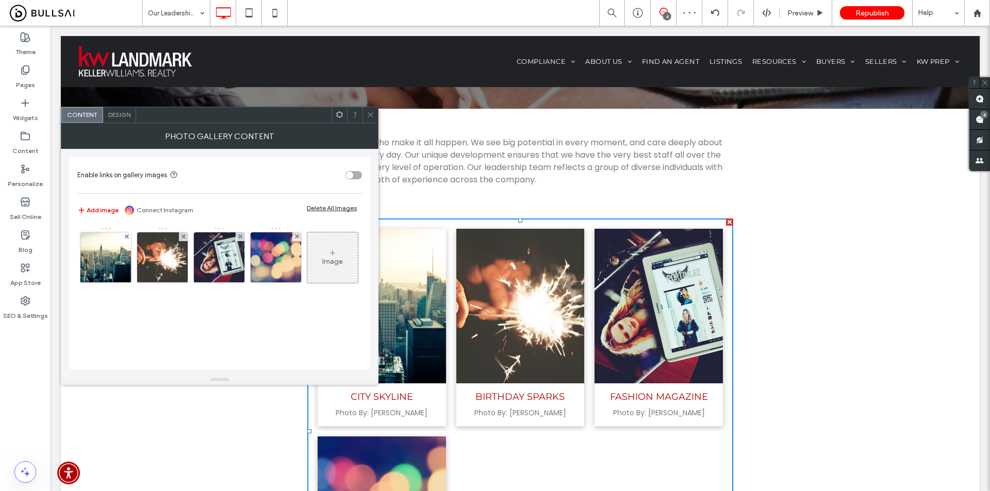
click at [328, 211] on div "Delete All Images" at bounding box center [332, 208] width 50 height 8
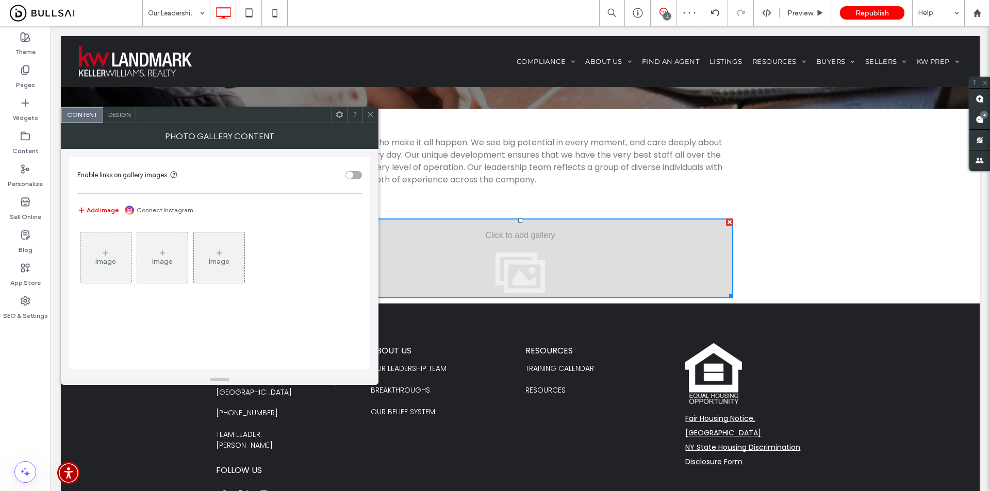
click at [335, 114] on div at bounding box center [339, 114] width 15 height 15
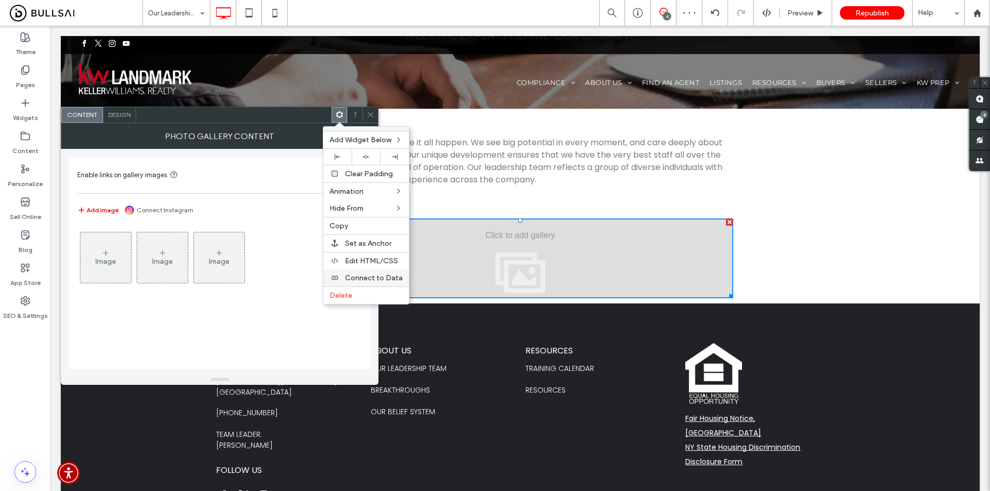
click at [363, 274] on span "Connect to Data" at bounding box center [374, 278] width 58 height 9
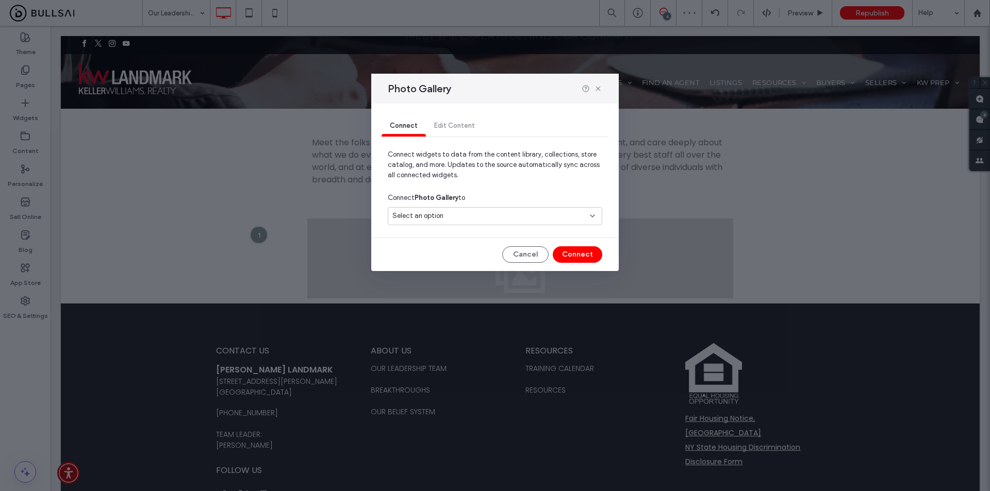
click at [467, 217] on div "Select an option" at bounding box center [488, 216] width 193 height 10
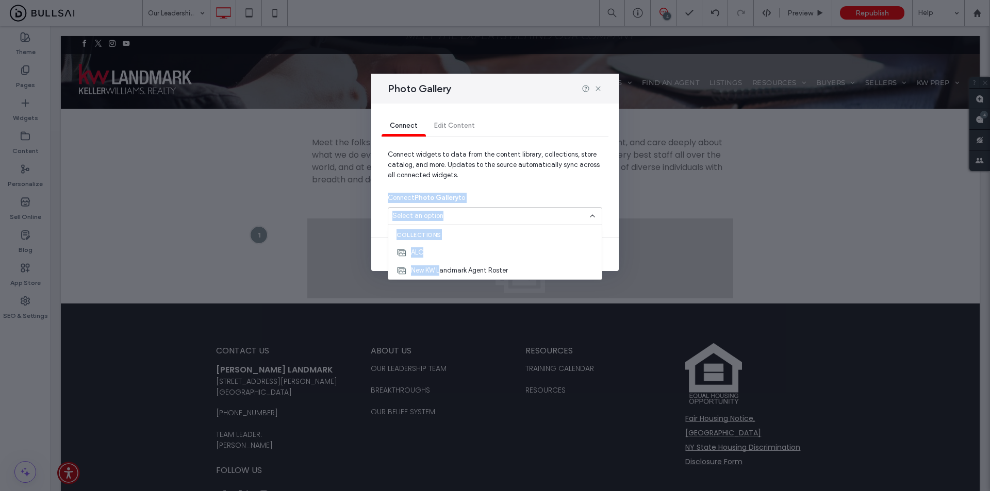
drag, startPoint x: 440, startPoint y: 273, endPoint x: 463, endPoint y: 184, distance: 92.1
click at [463, 184] on body ".wqwq-1{fill:#231f20;} .cls-1q, .cls-2q { fill-rule: evenodd; } .cls-2q { fill:…" at bounding box center [495, 245] width 990 height 491
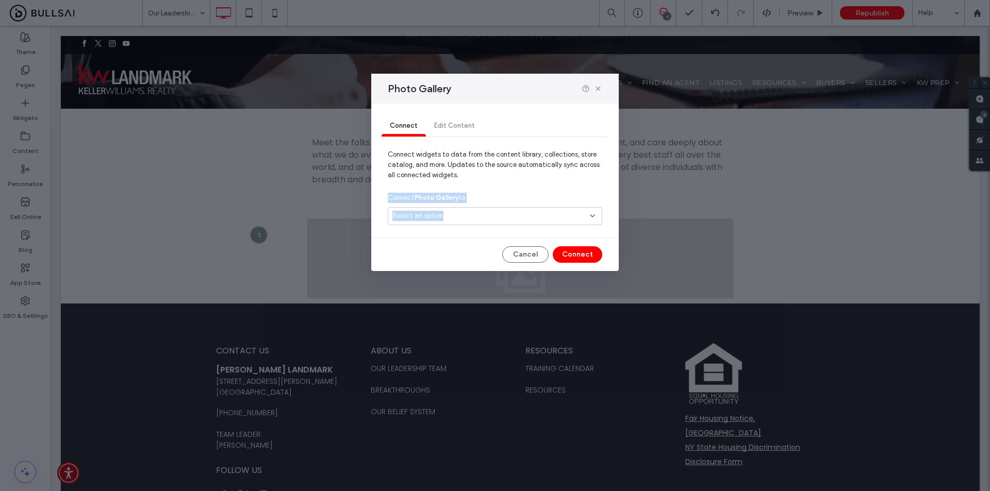
click at [516, 198] on div "Connect Photo Gallery to" at bounding box center [495, 198] width 215 height 19
click at [534, 256] on button "Cancel" at bounding box center [525, 255] width 46 height 17
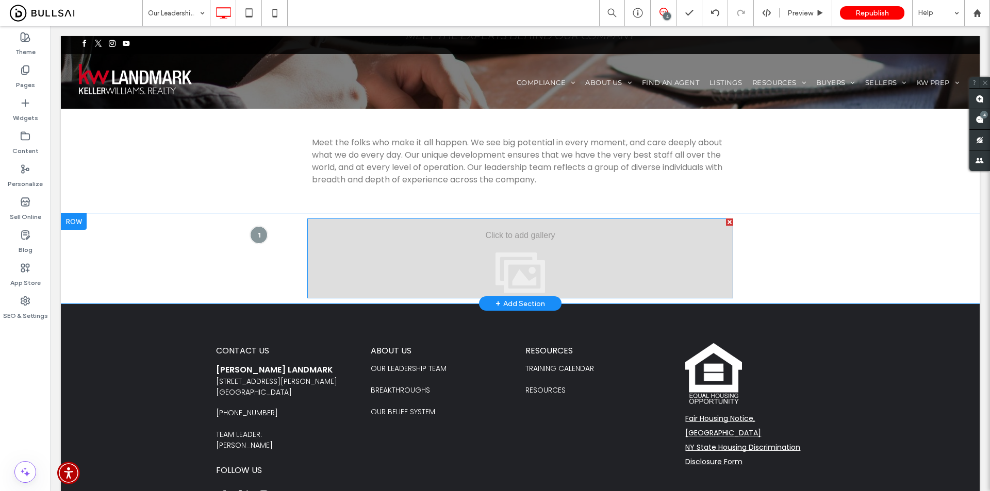
click at [402, 238] on div at bounding box center [520, 259] width 426 height 80
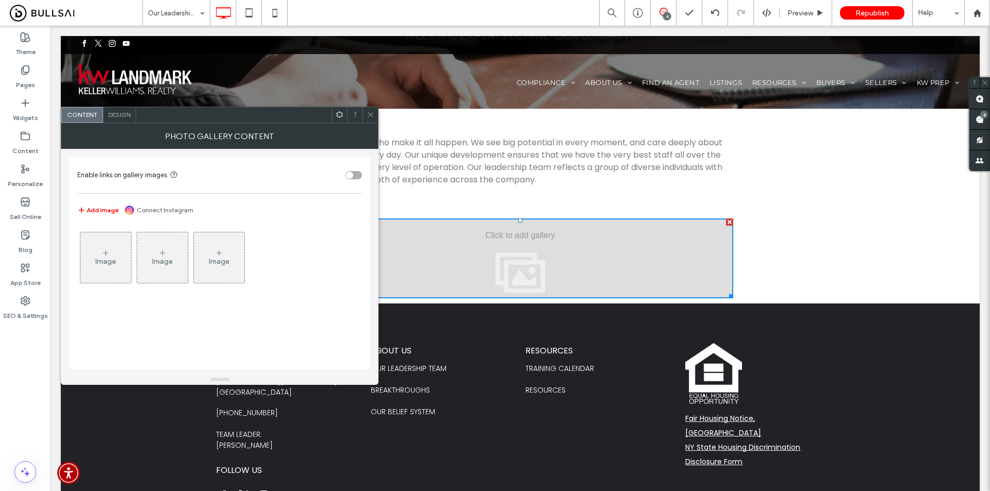
click at [351, 177] on div "toggle" at bounding box center [349, 175] width 7 height 7
click at [339, 116] on icon at bounding box center [340, 115] width 8 height 8
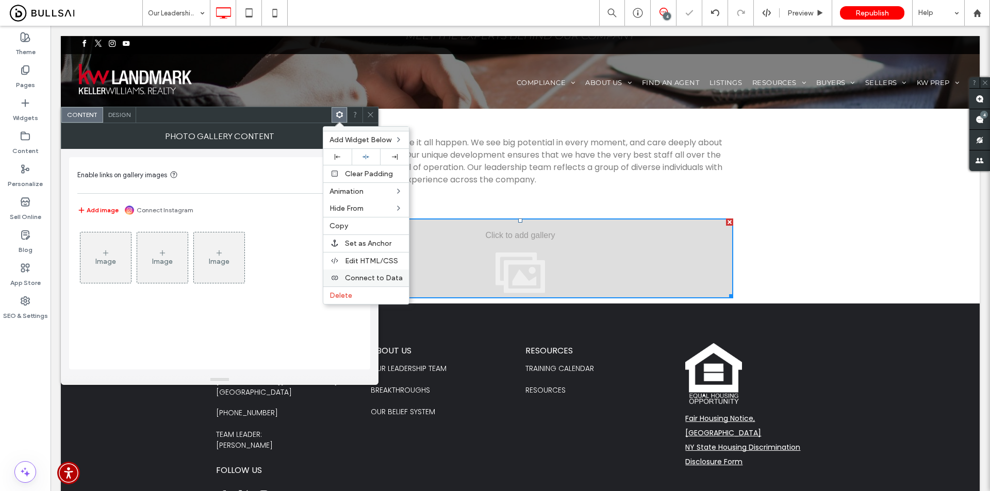
click at [371, 280] on span "Connect to Data" at bounding box center [374, 278] width 58 height 9
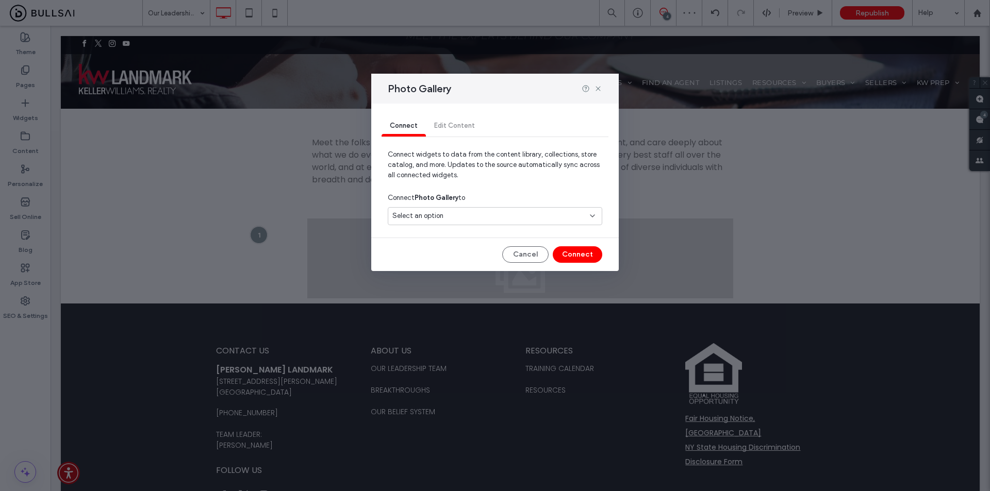
click at [437, 219] on span "Select an option" at bounding box center [417, 216] width 51 height 10
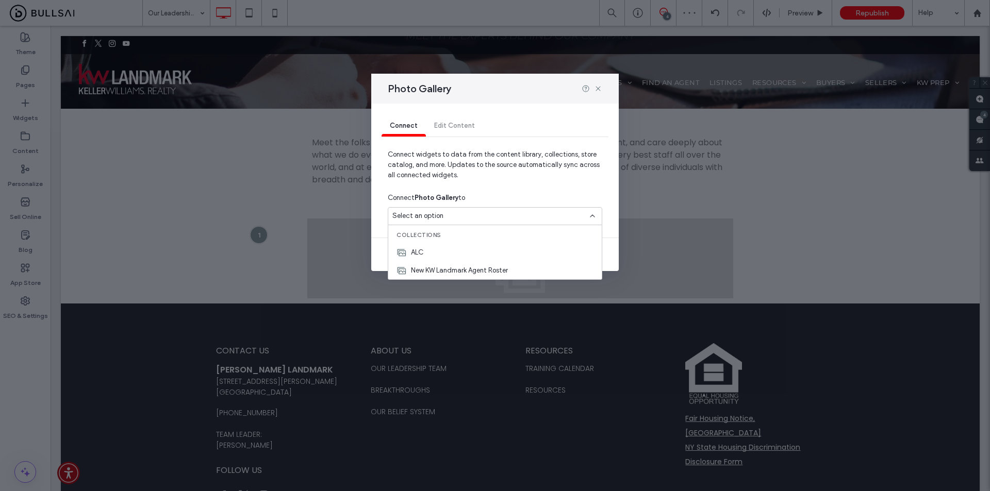
click at [528, 166] on span "Connect widgets to data from the content library, collections, store catalog, a…" at bounding box center [495, 169] width 215 height 39
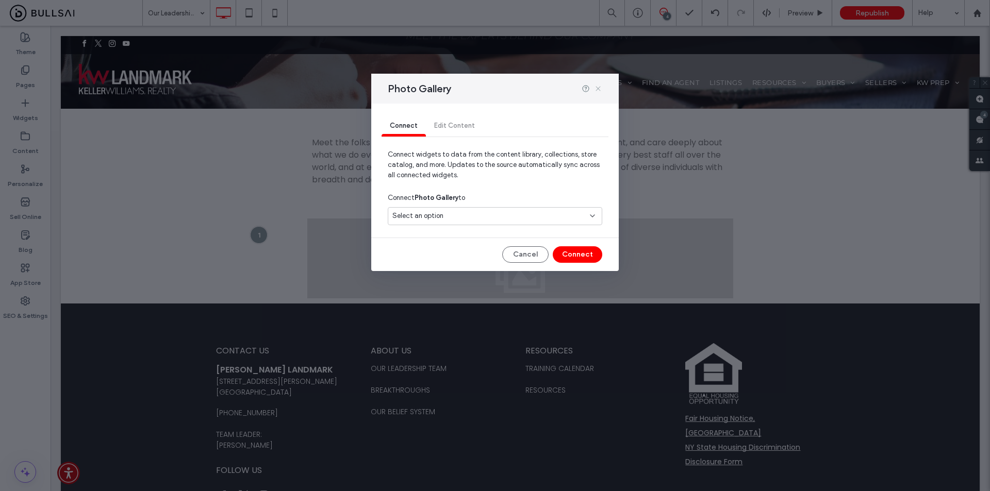
click at [600, 87] on icon at bounding box center [598, 89] width 8 height 8
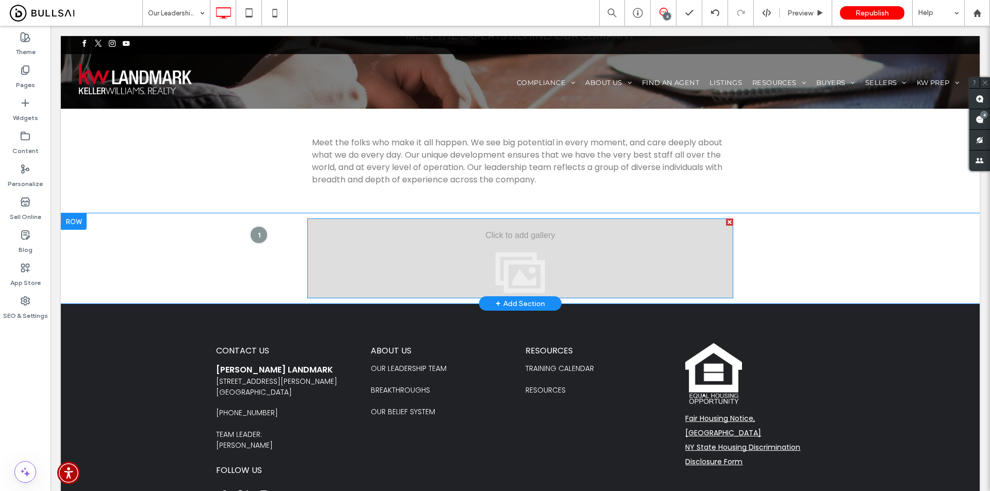
click at [371, 230] on div at bounding box center [520, 259] width 426 height 80
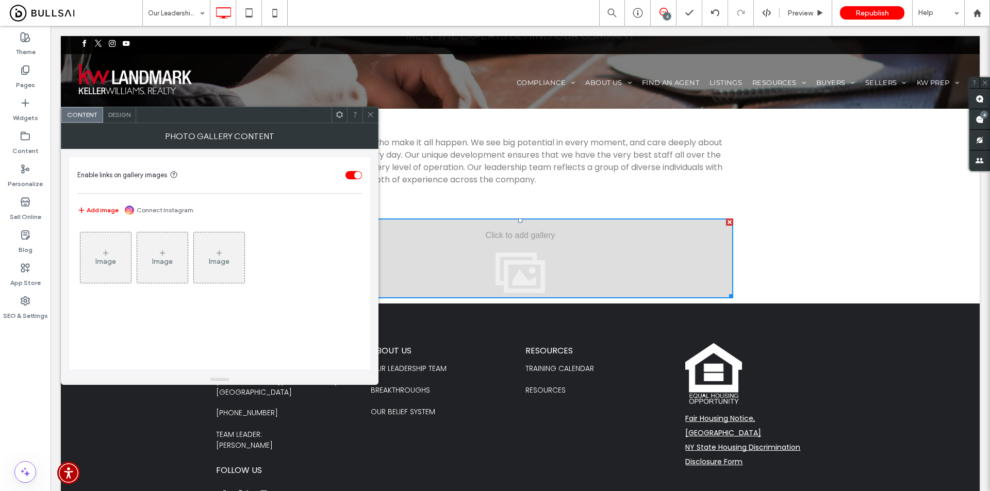
click at [358, 174] on div "toggle" at bounding box center [357, 175] width 7 height 7
click at [371, 117] on icon at bounding box center [371, 115] width 8 height 8
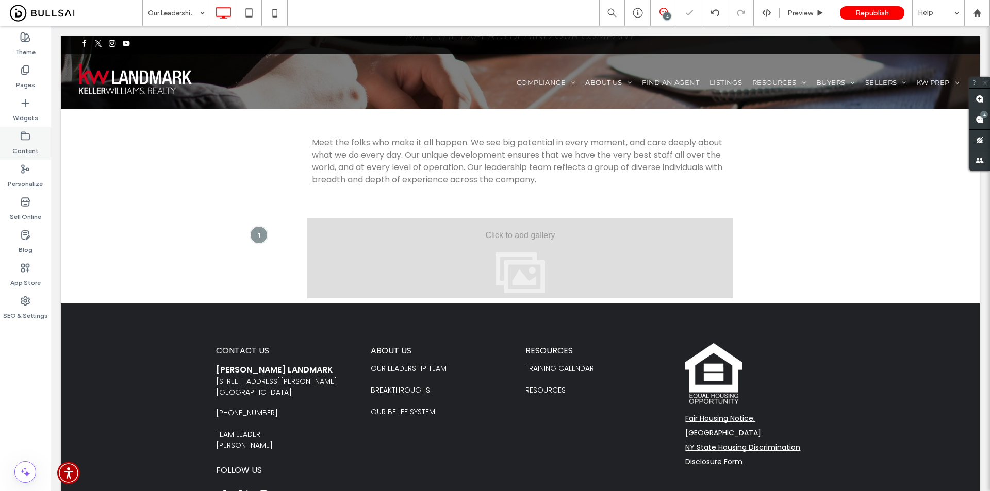
click at [23, 136] on icon at bounding box center [25, 136] width 10 height 10
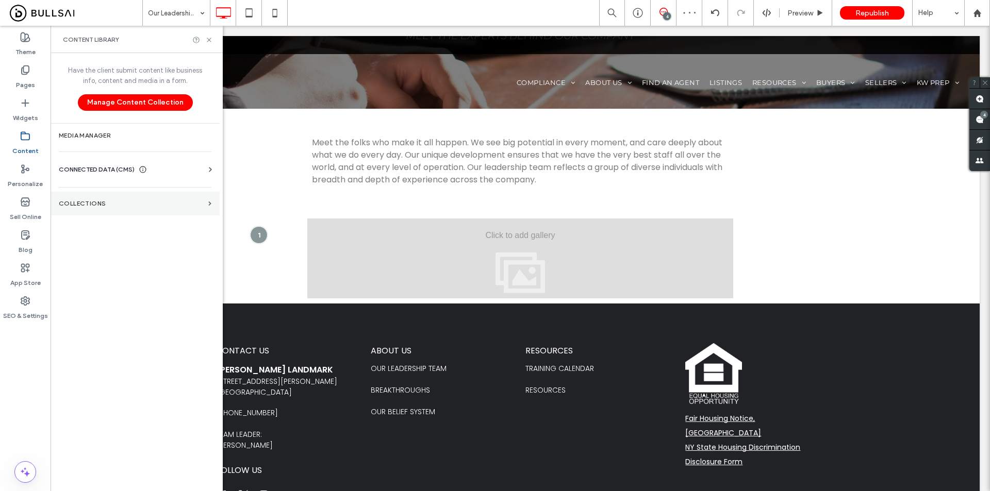
click at [128, 196] on section "Collections" at bounding box center [135, 204] width 169 height 24
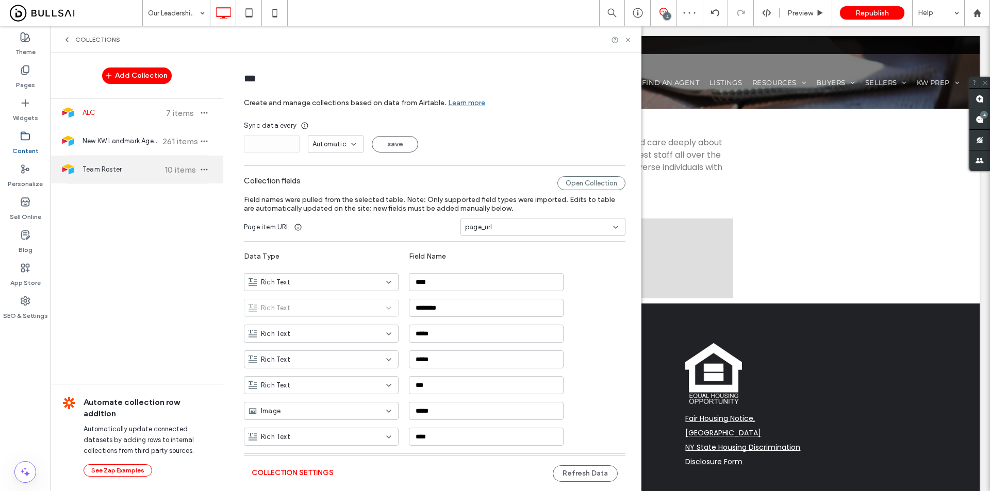
click at [106, 170] on span "Team Roster" at bounding box center [121, 170] width 77 height 10
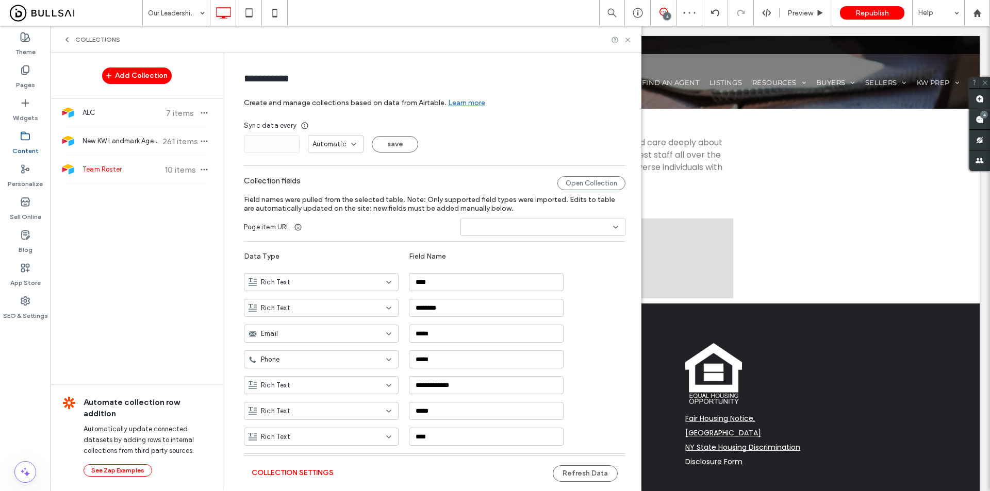
type input "**********"
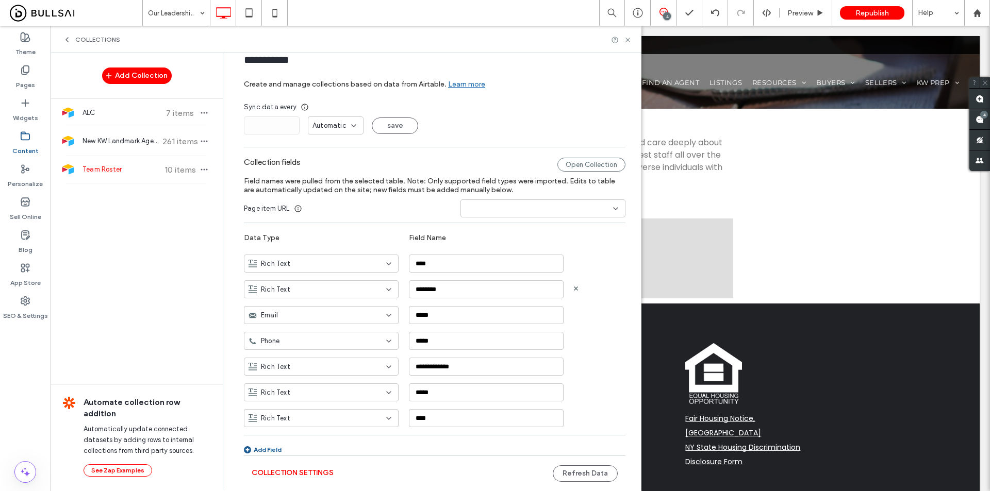
scroll to position [20, 0]
click at [340, 395] on div "Rich Text" at bounding box center [315, 392] width 133 height 10
click at [291, 319] on div "Image" at bounding box center [316, 319] width 154 height 18
click at [567, 473] on button "Refresh Data" at bounding box center [585, 474] width 65 height 17
click at [626, 42] on use at bounding box center [628, 40] width 4 height 4
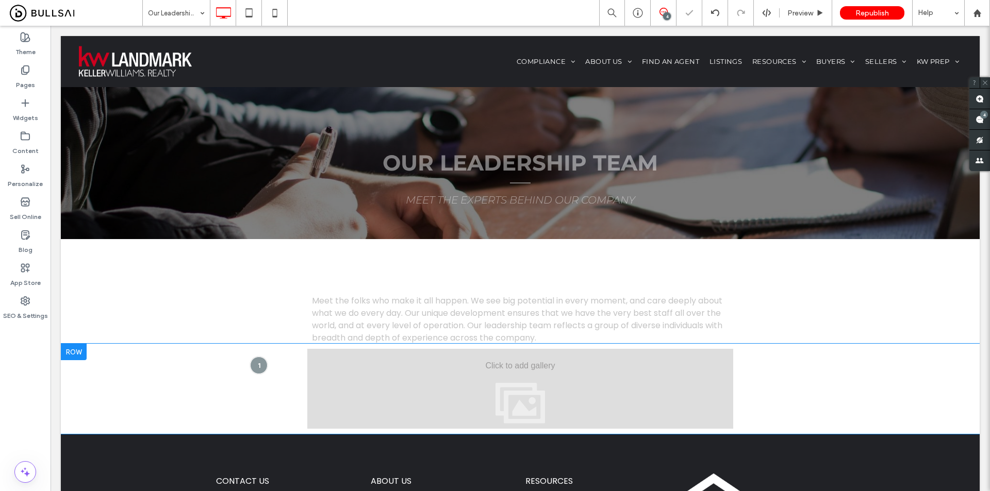
scroll to position [155, 0]
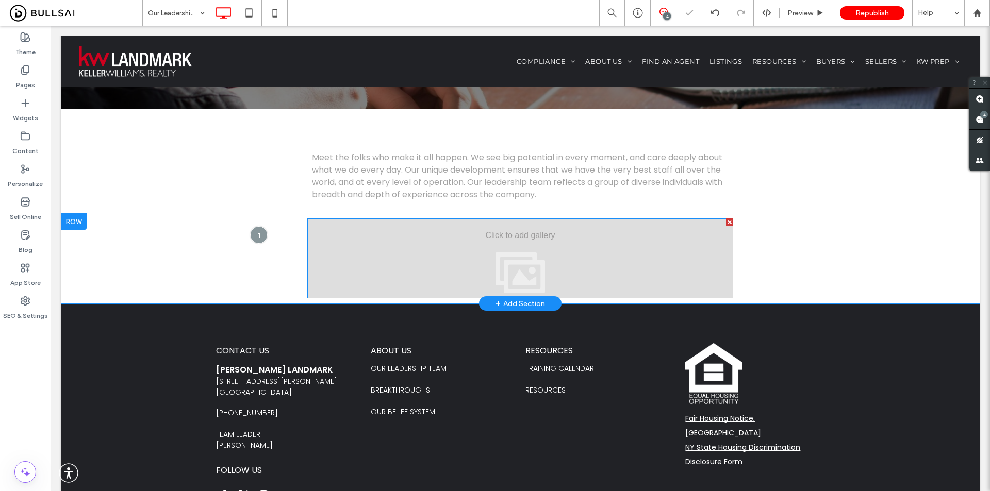
click at [411, 239] on div at bounding box center [520, 259] width 426 height 80
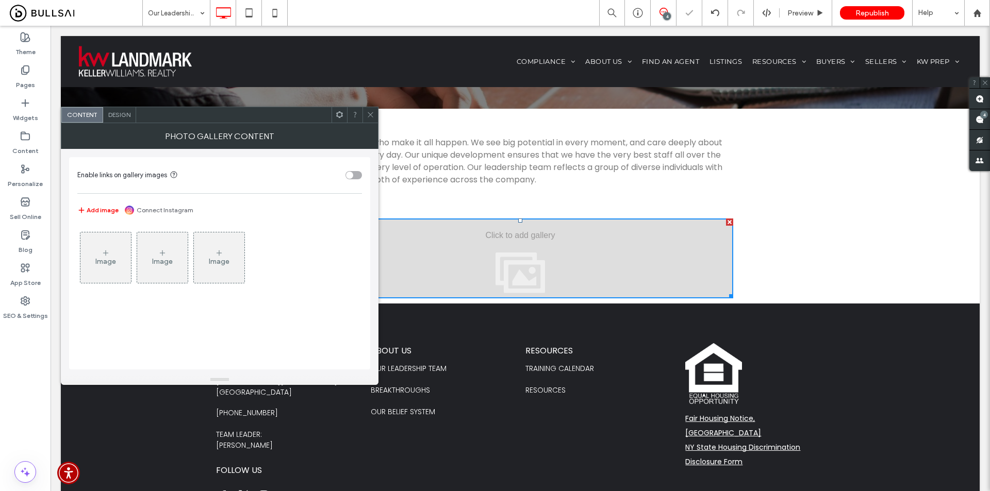
click at [339, 108] on span at bounding box center [340, 114] width 8 height 15
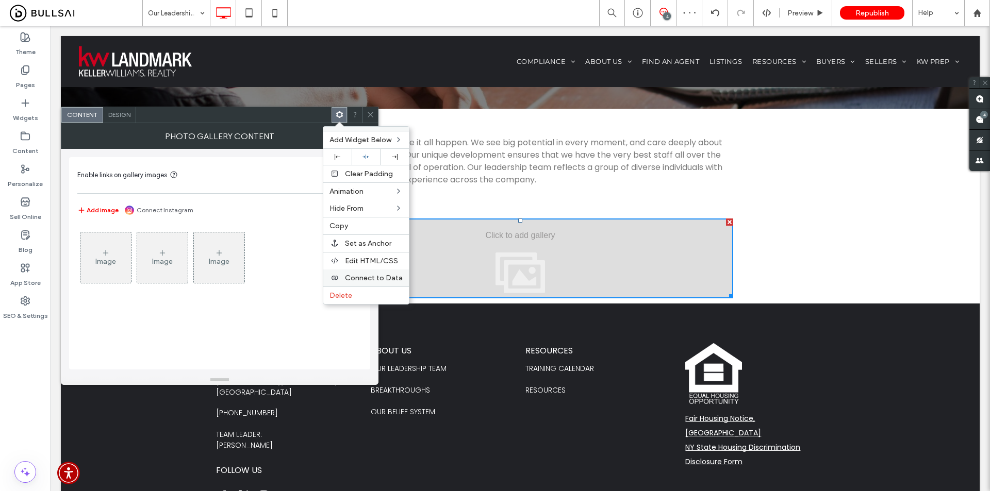
click at [368, 284] on div "Connect to Data" at bounding box center [366, 278] width 86 height 17
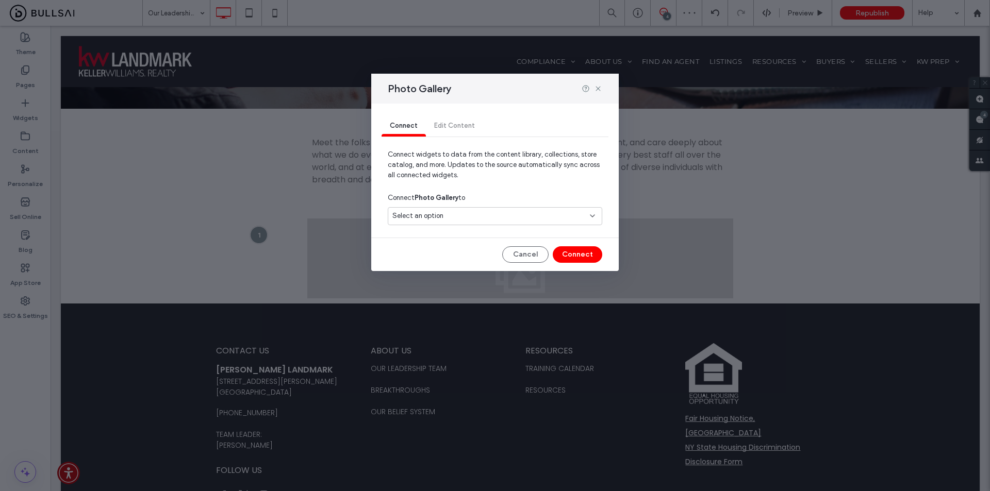
click at [455, 217] on div "Select an option" at bounding box center [488, 216] width 193 height 10
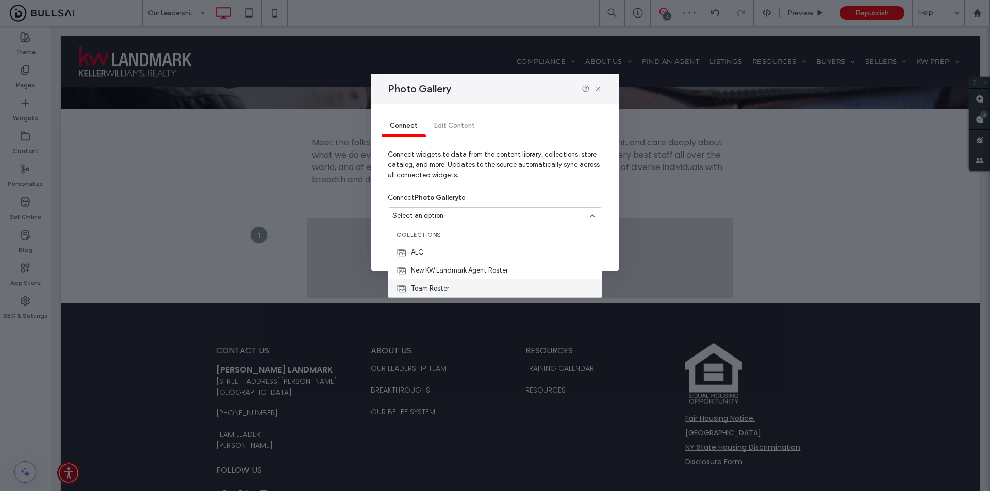
click at [436, 287] on span "Team Roster" at bounding box center [430, 289] width 38 height 10
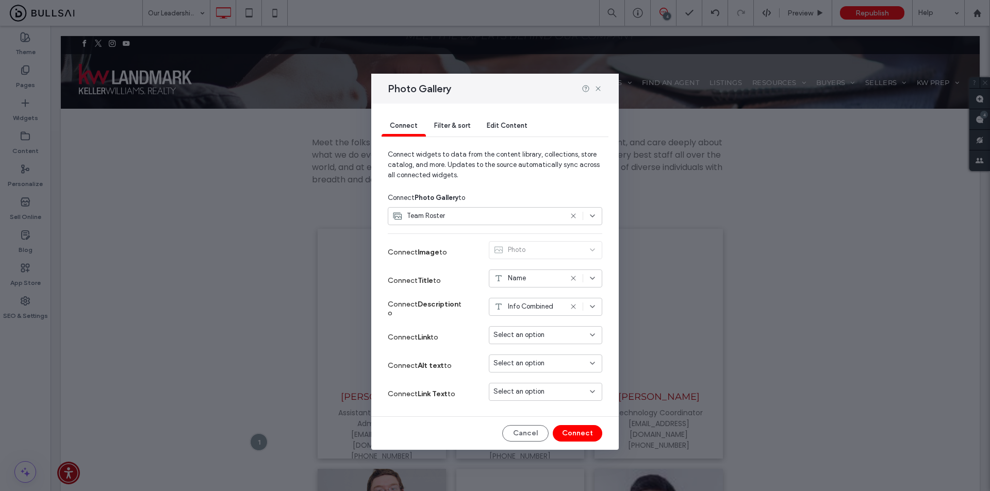
click at [548, 396] on div "Select an option" at bounding box center [540, 392] width 92 height 10
click at [461, 422] on div "Connect Filter & sort Edit Content Connect widgets to data from the content lib…" at bounding box center [495, 277] width 248 height 347
click at [567, 433] on button "Connect" at bounding box center [578, 433] width 50 height 17
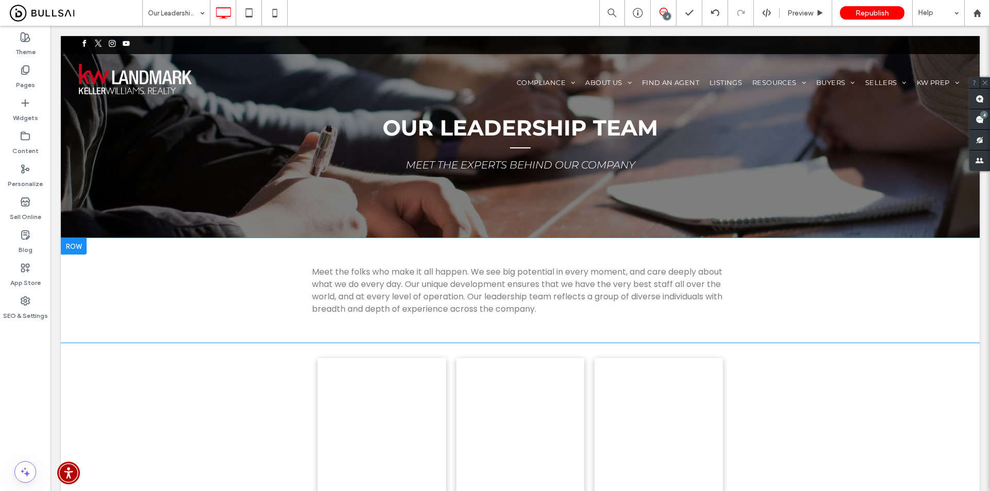
scroll to position [0, 0]
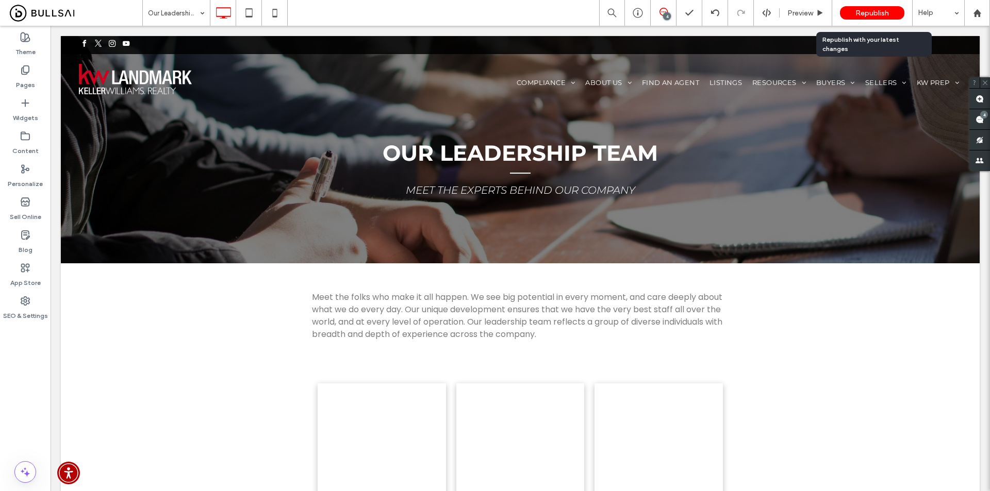
click at [865, 10] on span "Republish" at bounding box center [873, 13] width 34 height 9
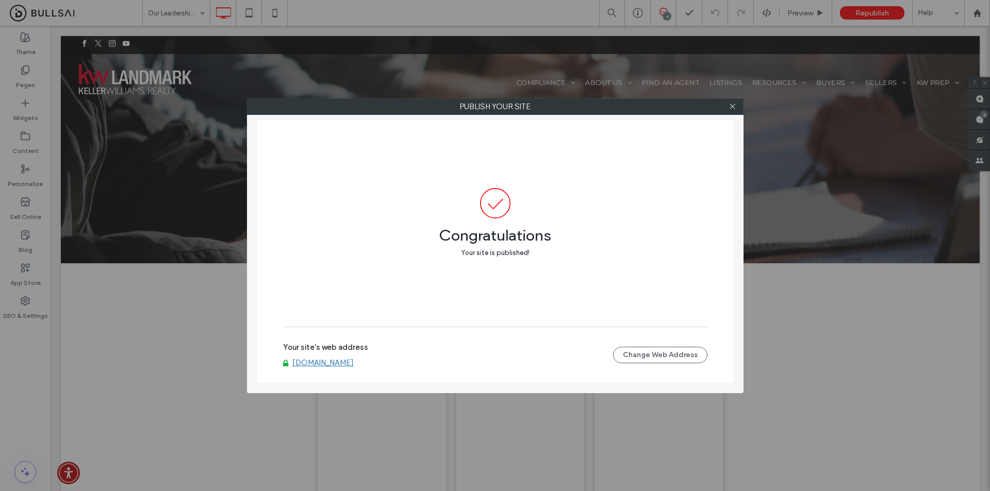
click at [344, 363] on link "www.kwnyhomes.com" at bounding box center [322, 362] width 61 height 9
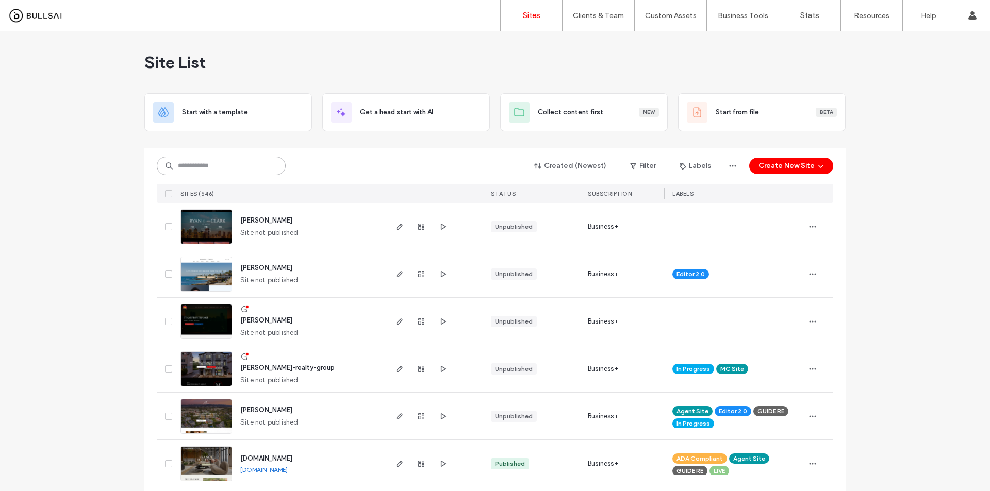
click at [222, 157] on input at bounding box center [221, 166] width 129 height 19
click at [626, 64] on div "Site List" at bounding box center [494, 62] width 701 height 62
